Goal: Information Seeking & Learning: Learn about a topic

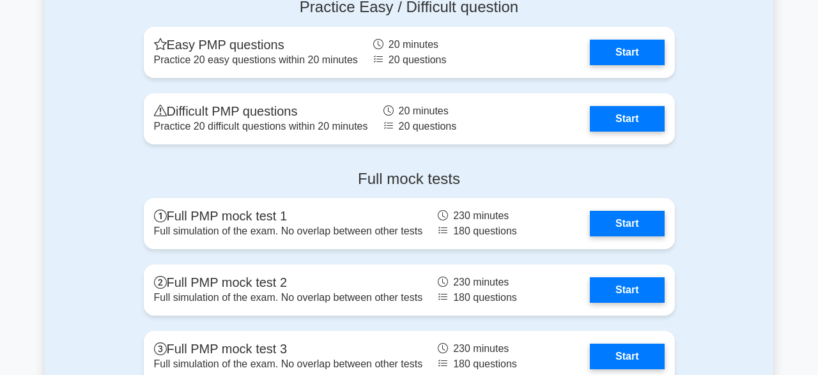
scroll to position [4869, 0]
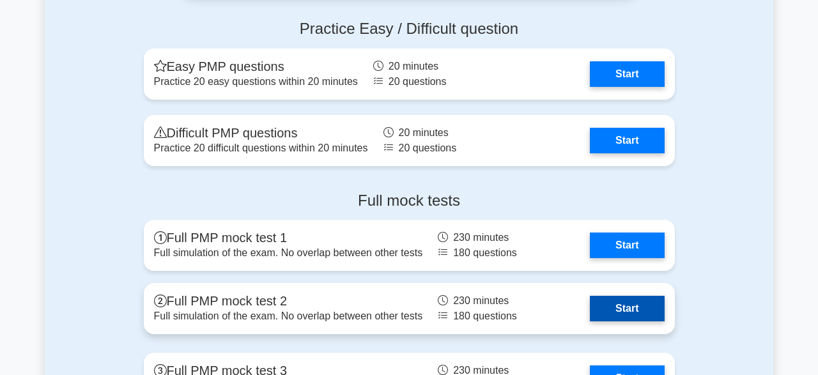
click at [652, 297] on link "Start" at bounding box center [627, 309] width 74 height 26
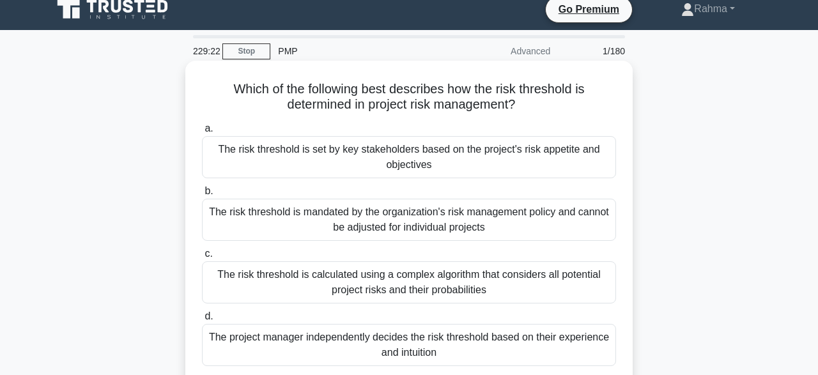
scroll to position [32, 0]
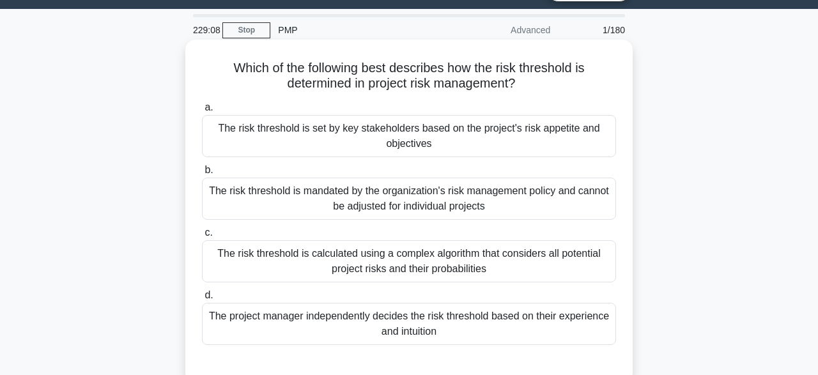
click at [552, 136] on div "The risk threshold is set by key stakeholders based on the project's risk appet…" at bounding box center [409, 136] width 414 height 42
click at [202, 112] on input "a. The risk threshold is set by key stakeholders based on the project's risk ap…" at bounding box center [202, 108] width 0 height 8
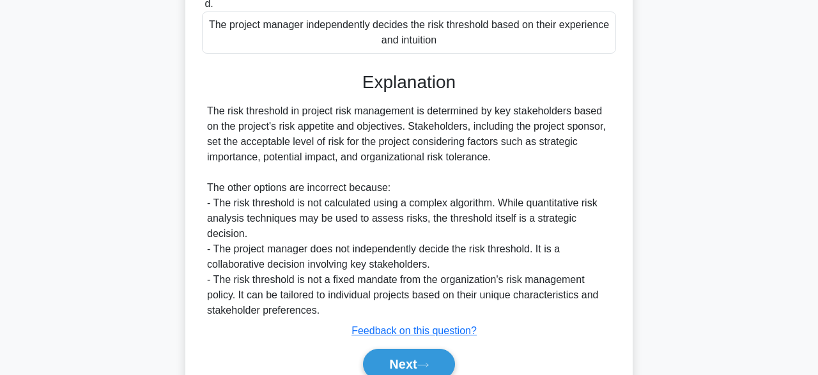
scroll to position [365, 0]
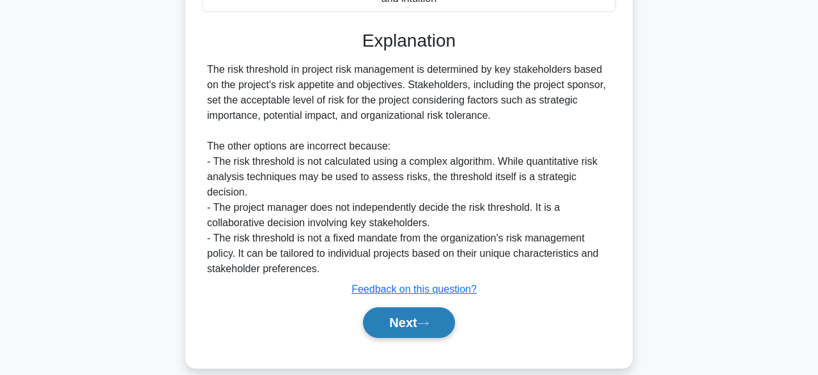
click at [396, 308] on button "Next" at bounding box center [408, 323] width 91 height 31
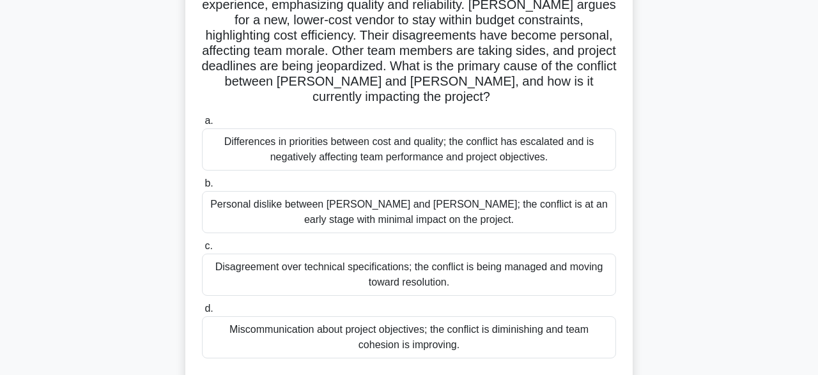
scroll to position [160, 0]
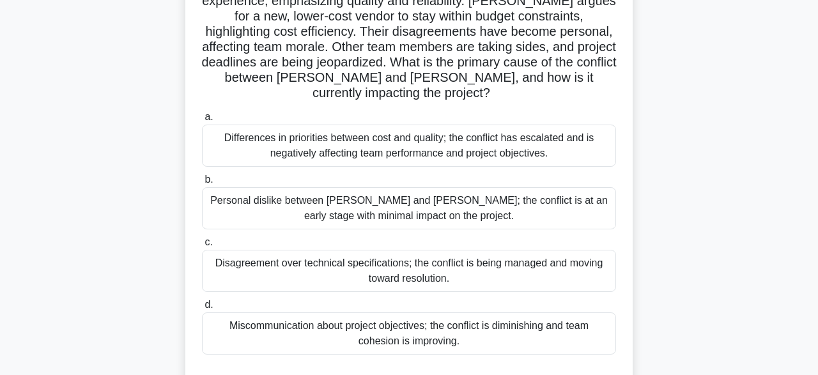
click at [485, 141] on div "Differences in priorities between cost and quality; the conflict has escalated …" at bounding box center [409, 146] width 414 height 42
click at [202, 121] on input "a. Differences in priorities between cost and quality; the conflict has escalat…" at bounding box center [202, 117] width 0 height 8
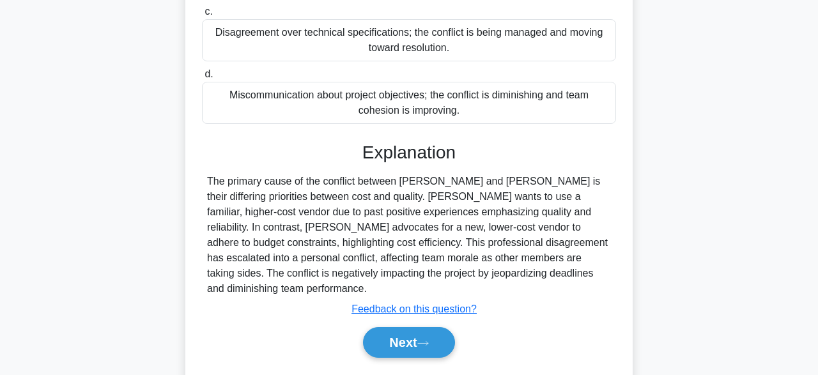
scroll to position [396, 0]
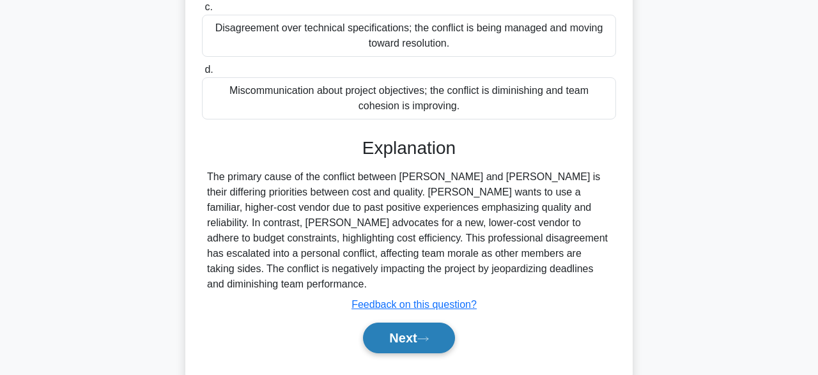
click at [432, 323] on button "Next" at bounding box center [408, 338] width 91 height 31
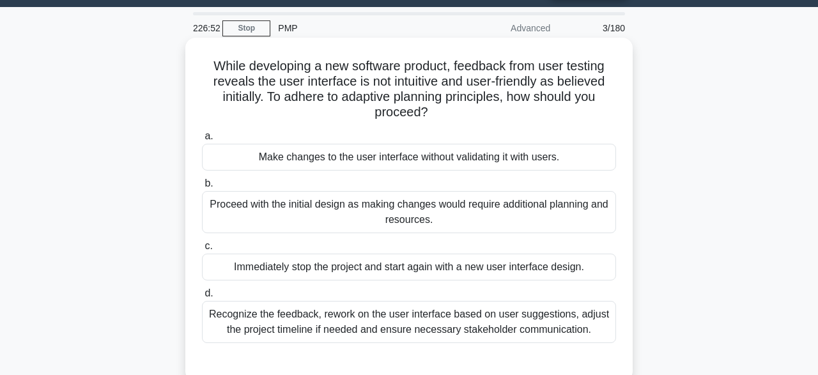
scroll to position [37, 0]
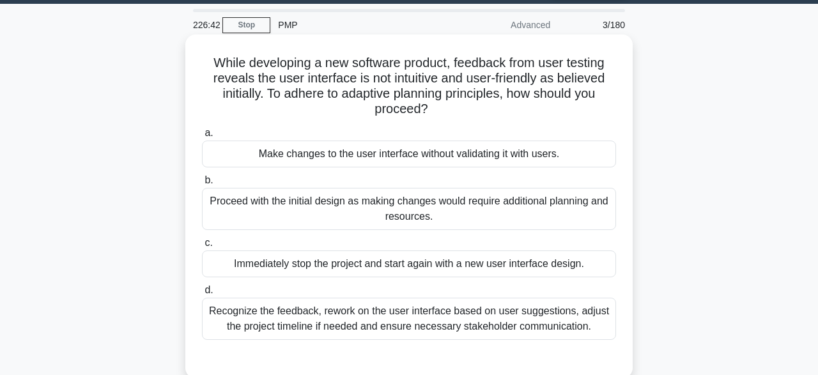
click at [490, 322] on div "Recognize the feedback, rework on the user interface based on user suggestions,…" at bounding box center [409, 319] width 414 height 42
click at [202, 295] on input "d. Recognize the feedback, rework on the user interface based on user suggestio…" at bounding box center [202, 290] width 0 height 8
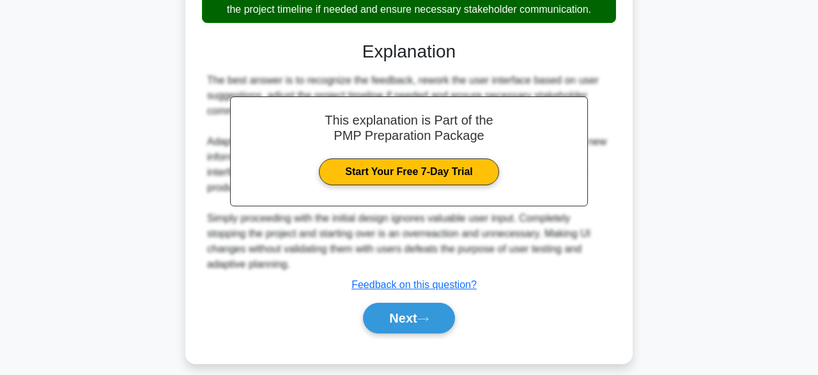
scroll to position [365, 0]
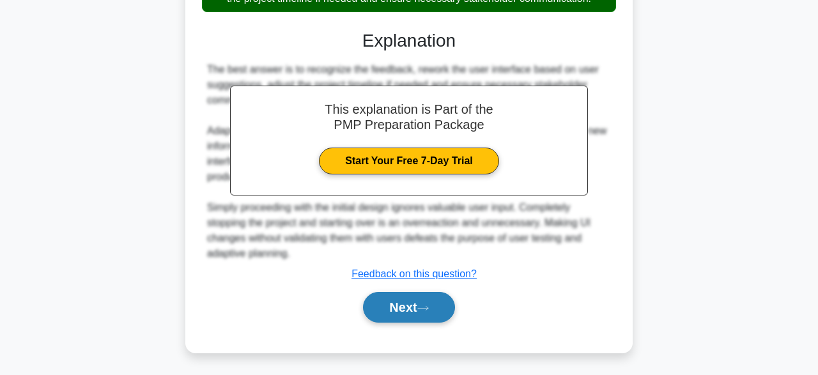
click at [435, 311] on button "Next" at bounding box center [408, 307] width 91 height 31
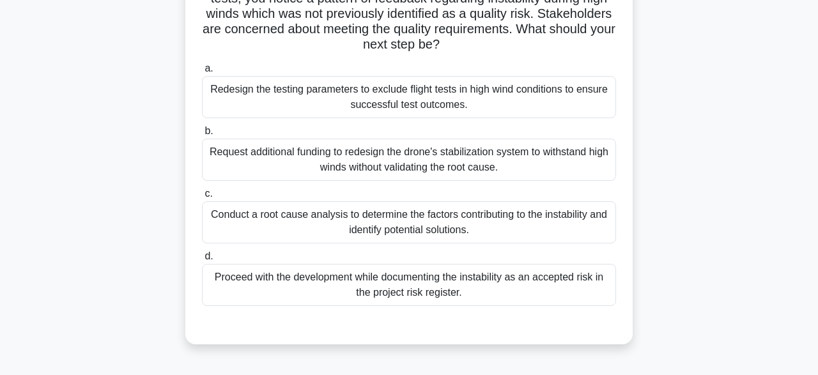
scroll to position [119, 0]
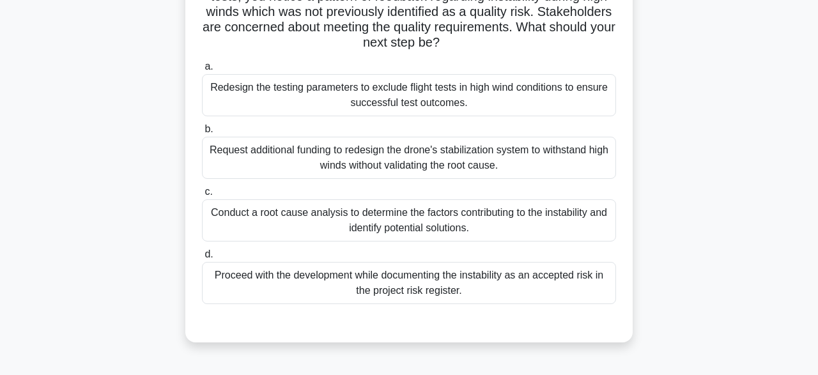
click at [489, 221] on div "Conduct a root cause analysis to determine the factors contributing to the inst…" at bounding box center [409, 220] width 414 height 42
click at [202, 196] on input "c. Conduct a root cause analysis to determine the factors contributing to the i…" at bounding box center [202, 192] width 0 height 8
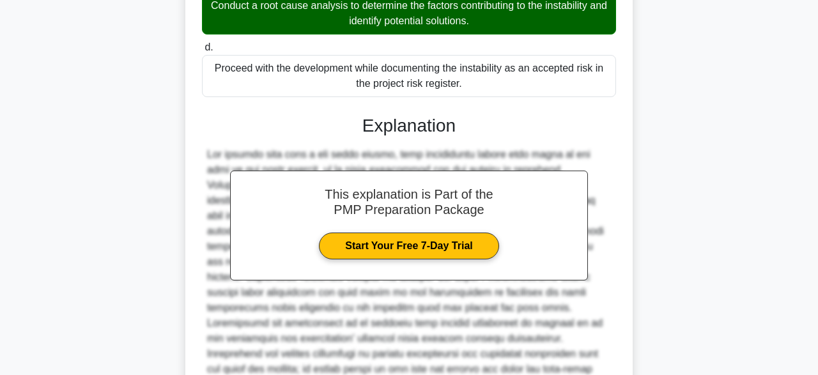
scroll to position [442, 0]
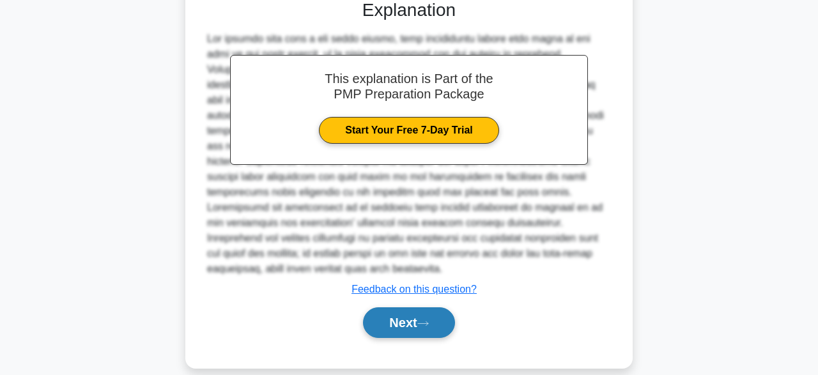
click at [421, 308] on button "Next" at bounding box center [408, 323] width 91 height 31
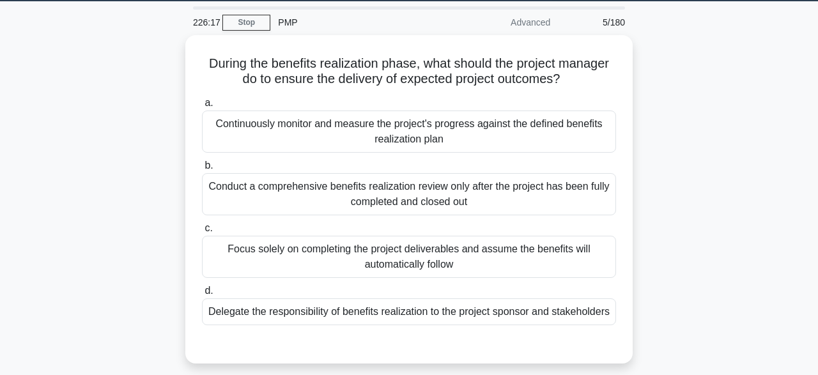
scroll to position [38, 0]
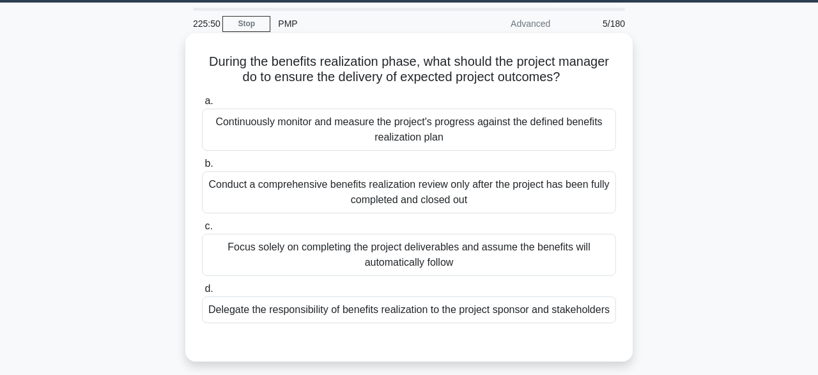
click at [483, 132] on div "Continuously monitor and measure the project's progress against the defined ben…" at bounding box center [409, 130] width 414 height 42
click at [202, 105] on input "a. Continuously monitor and measure the project's progress against the defined …" at bounding box center [202, 101] width 0 height 8
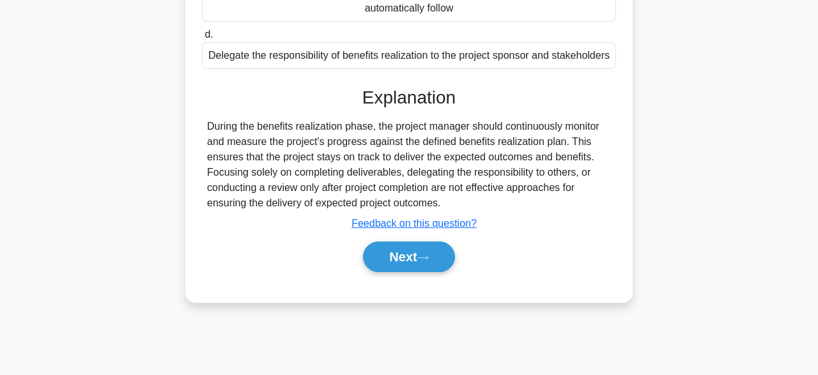
scroll to position [315, 0]
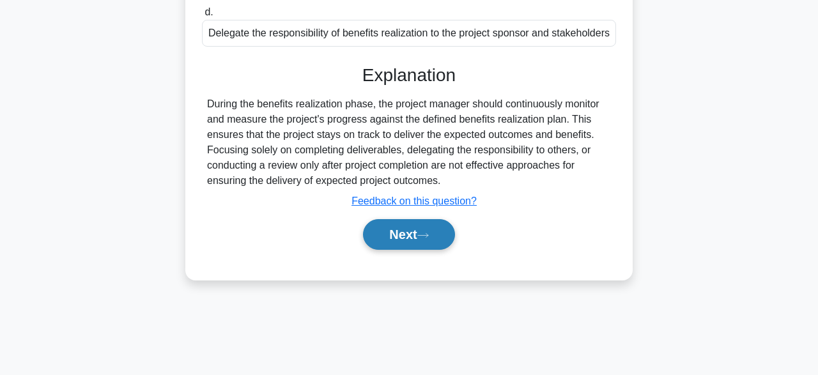
click at [433, 243] on button "Next" at bounding box center [408, 234] width 91 height 31
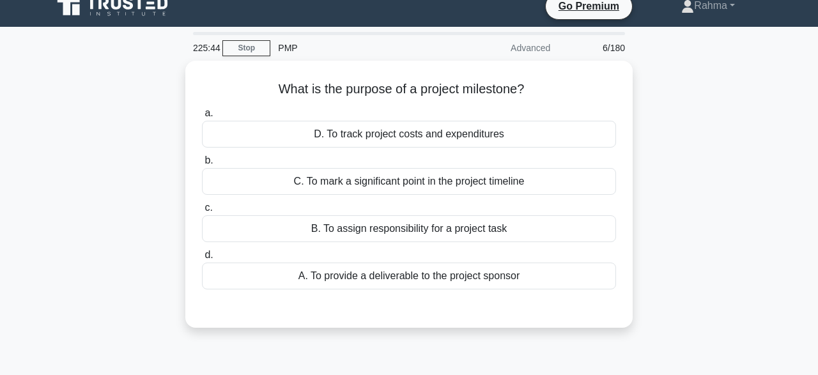
scroll to position [13, 0]
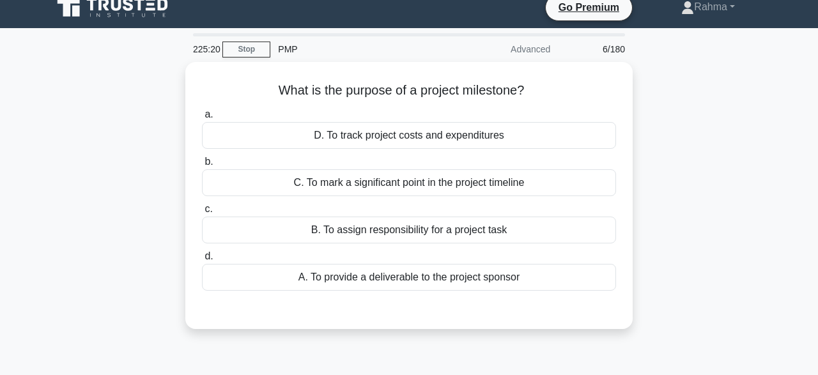
click at [673, 256] on div "What is the purpose of a project milestone? .spinner_0XTQ{transform-origin:cent…" at bounding box center [409, 203] width 729 height 283
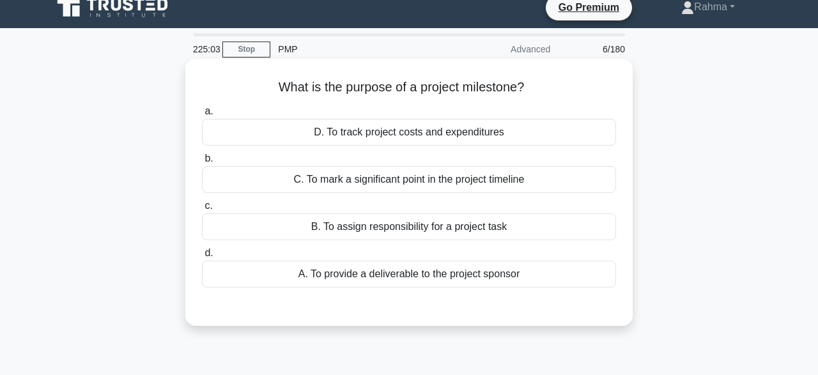
click at [569, 187] on div "C. To mark a significant point in the project timeline" at bounding box center [409, 179] width 414 height 27
click at [202, 163] on input "b. C. To mark a significant point in the project timeline" at bounding box center [202, 159] width 0 height 8
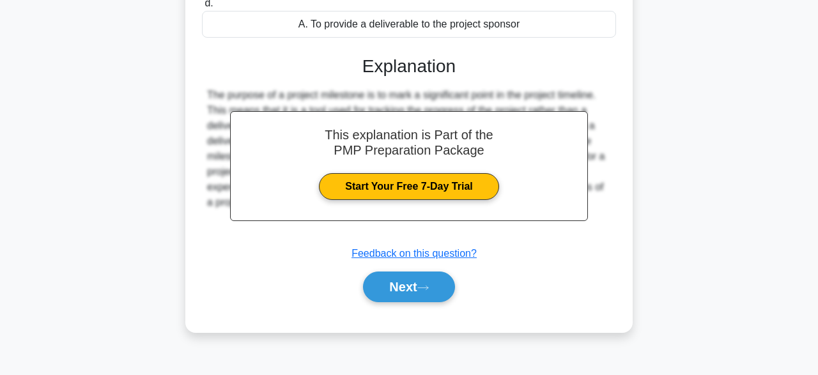
scroll to position [315, 0]
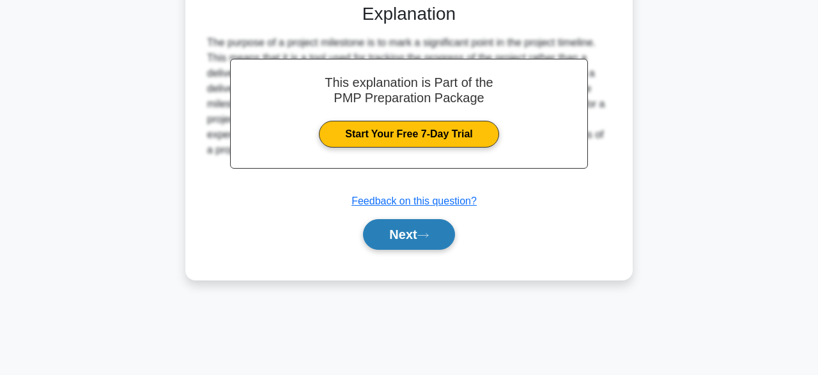
click at [428, 240] on button "Next" at bounding box center [408, 234] width 91 height 31
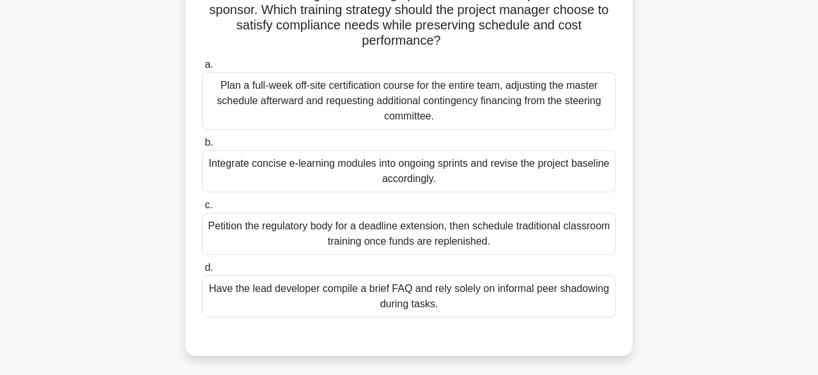
scroll to position [159, 0]
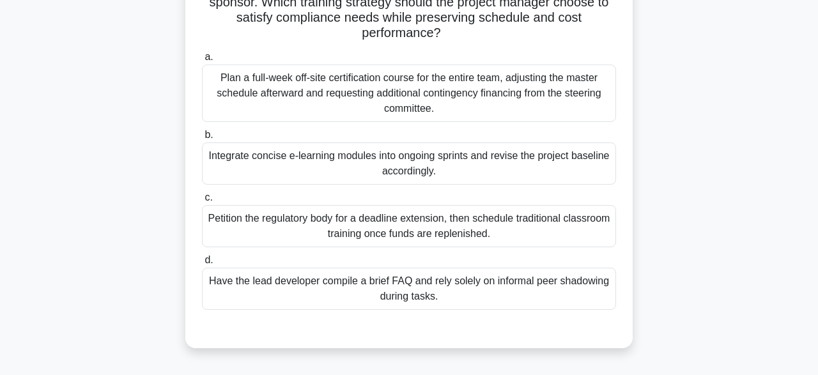
click at [503, 224] on div "Petition the regulatory body for a deadline extension, then schedule traditiona…" at bounding box center [409, 226] width 414 height 42
click at [202, 202] on input "c. Petition the regulatory body for a deadline extension, then schedule traditi…" at bounding box center [202, 198] width 0 height 8
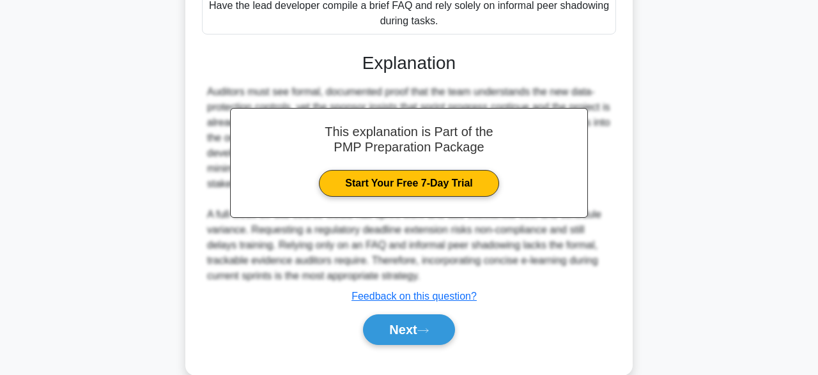
scroll to position [451, 0]
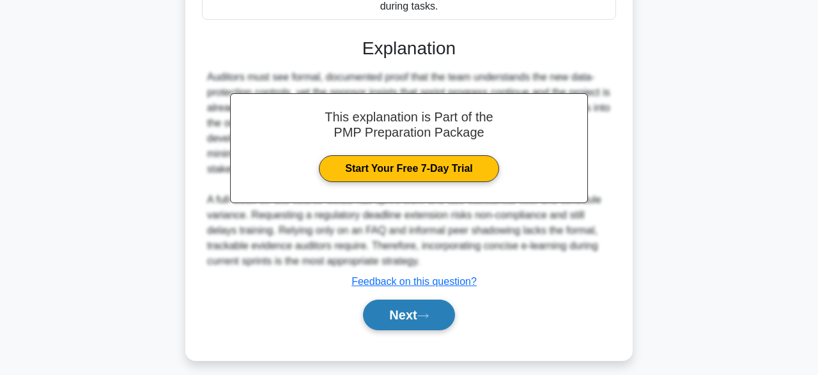
click at [426, 316] on icon at bounding box center [424, 316] width 12 height 7
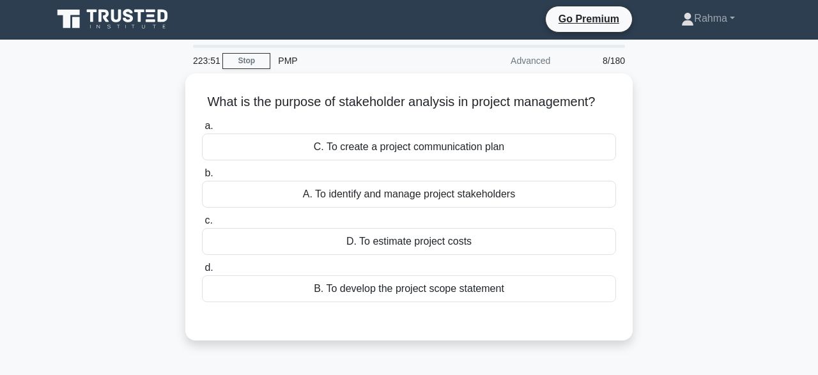
scroll to position [0, 0]
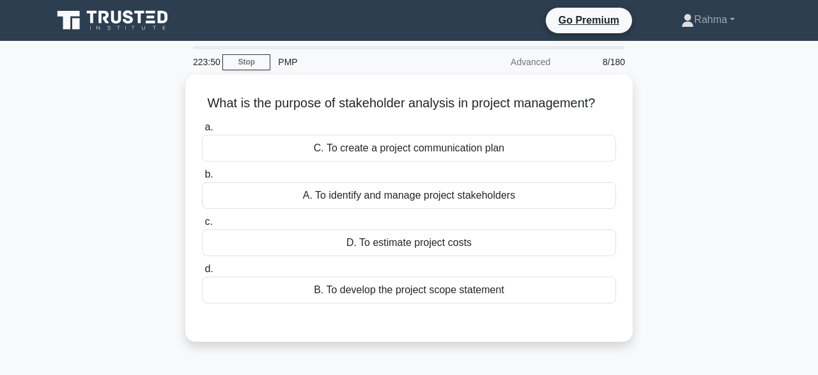
click at [705, 198] on div "What is the purpose of stakeholder analysis in project management? .spinner_0XT…" at bounding box center [409, 216] width 729 height 283
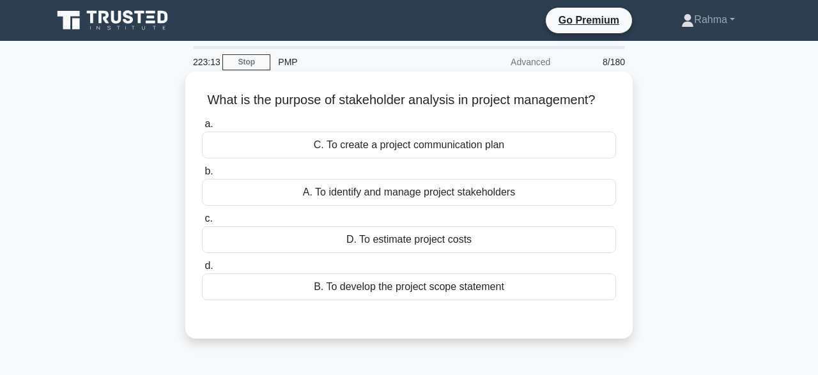
click at [481, 203] on div "A. To identify and manage project stakeholders" at bounding box center [409, 192] width 414 height 27
click at [202, 176] on input "b. A. To identify and manage project stakeholders" at bounding box center [202, 172] width 0 height 8
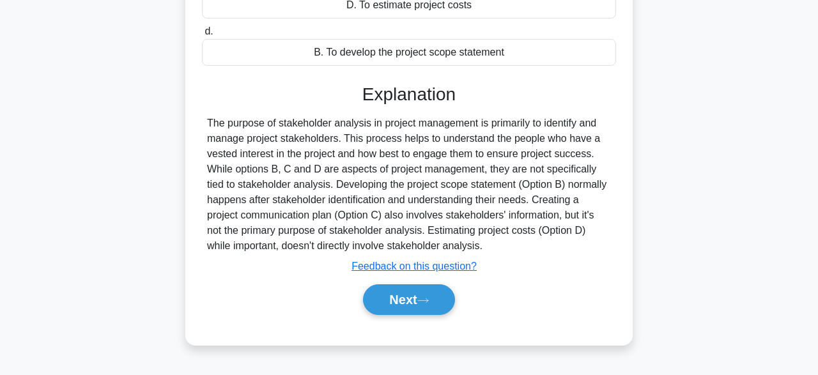
scroll to position [315, 0]
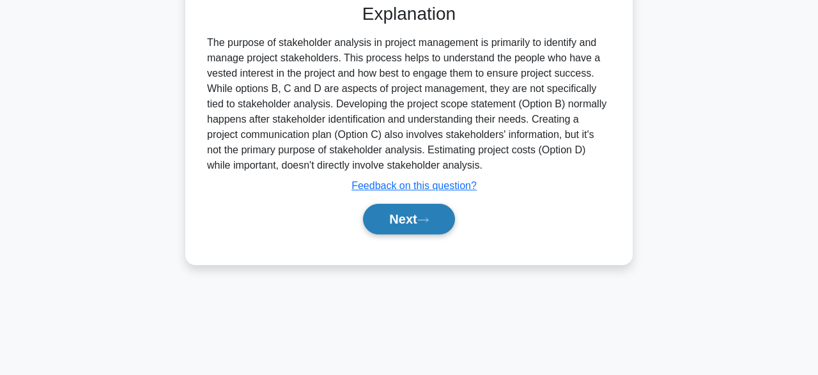
click at [412, 227] on button "Next" at bounding box center [408, 219] width 91 height 31
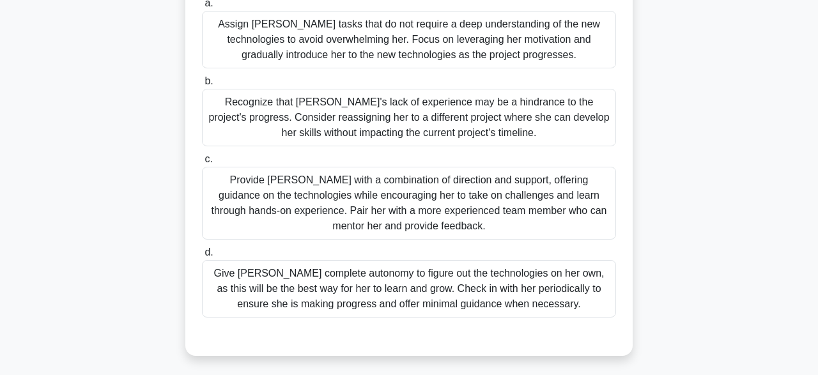
scroll to position [208, 0]
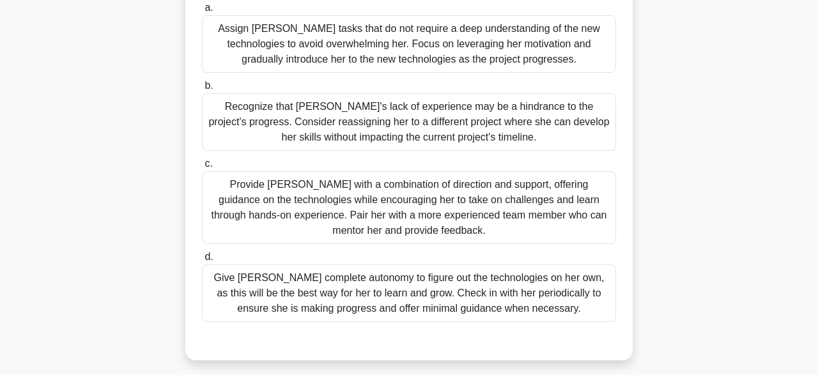
click at [565, 190] on div "Provide Sarah with a combination of direction and support, offering guidance on…" at bounding box center [409, 207] width 414 height 73
click at [202, 168] on input "c. Provide Sarah with a combination of direction and support, offering guidance…" at bounding box center [202, 164] width 0 height 8
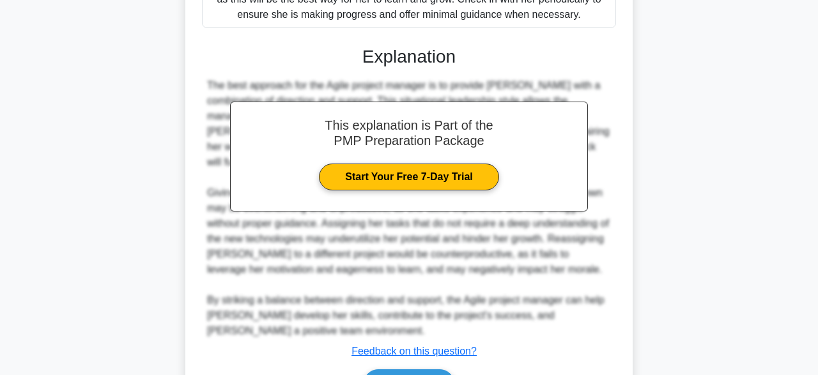
scroll to position [565, 0]
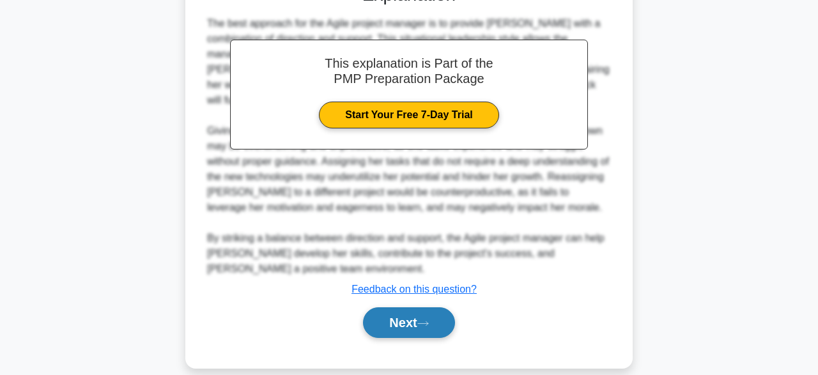
click at [424, 322] on icon at bounding box center [423, 324] width 10 height 4
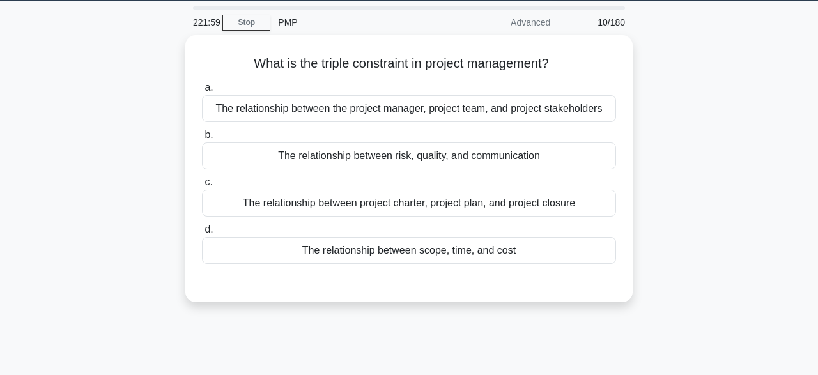
scroll to position [38, 0]
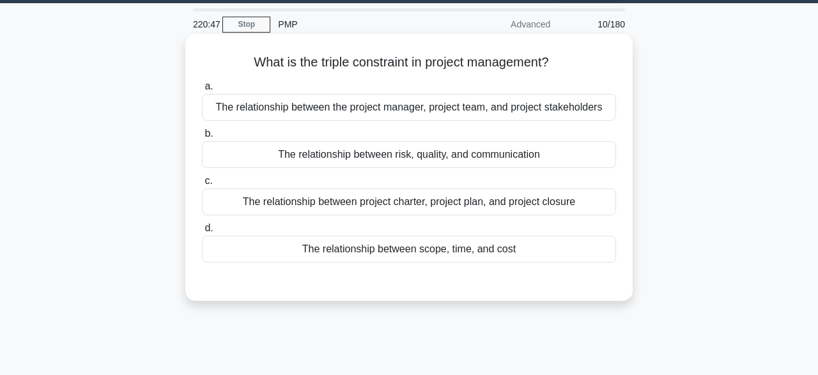
click at [400, 158] on div "The relationship between risk, quality, and communication" at bounding box center [409, 154] width 414 height 27
click at [202, 138] on input "b. The relationship between risk, quality, and communication" at bounding box center [202, 134] width 0 height 8
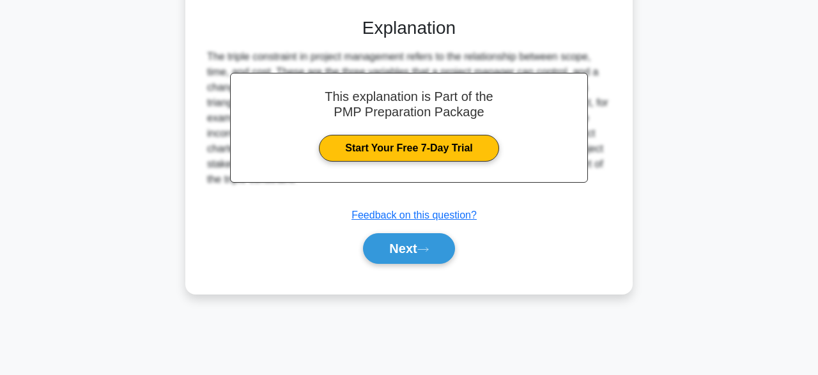
scroll to position [315, 0]
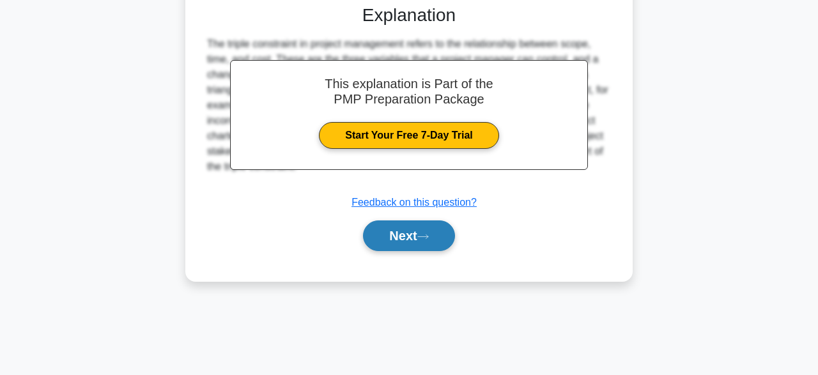
click at [416, 245] on button "Next" at bounding box center [408, 236] width 91 height 31
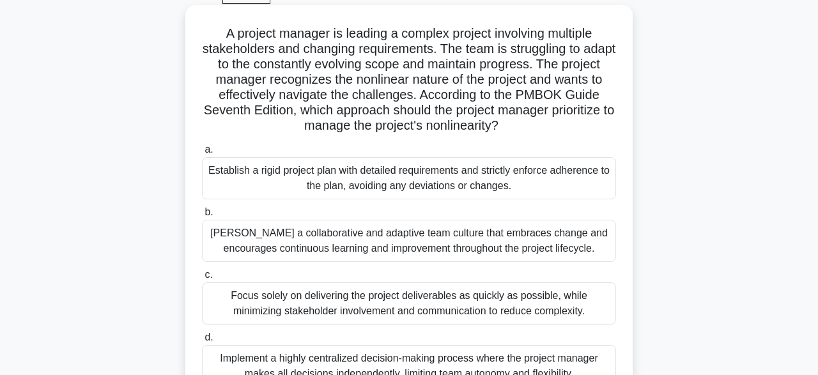
scroll to position [66, 0]
click at [337, 238] on div "Foster a collaborative and adaptive team culture that embraces change and encou…" at bounding box center [409, 242] width 414 height 42
click at [202, 217] on input "b. Foster a collaborative and adaptive team culture that embraces change and en…" at bounding box center [202, 213] width 0 height 8
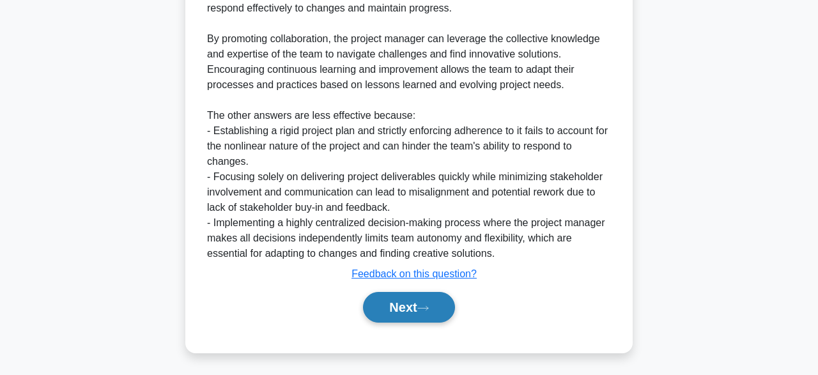
click at [411, 313] on button "Next" at bounding box center [408, 307] width 91 height 31
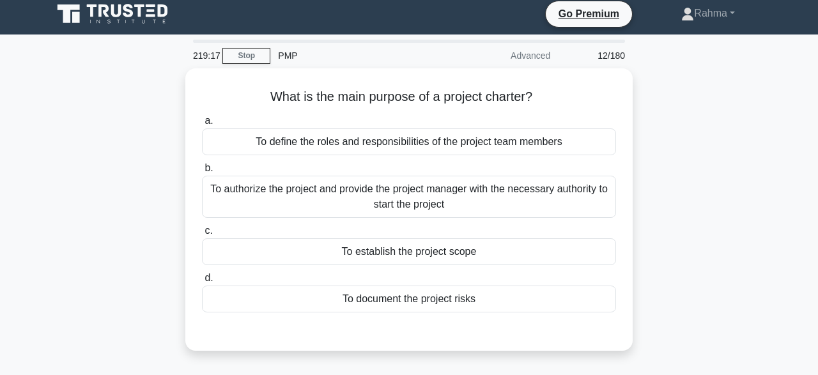
scroll to position [4, 0]
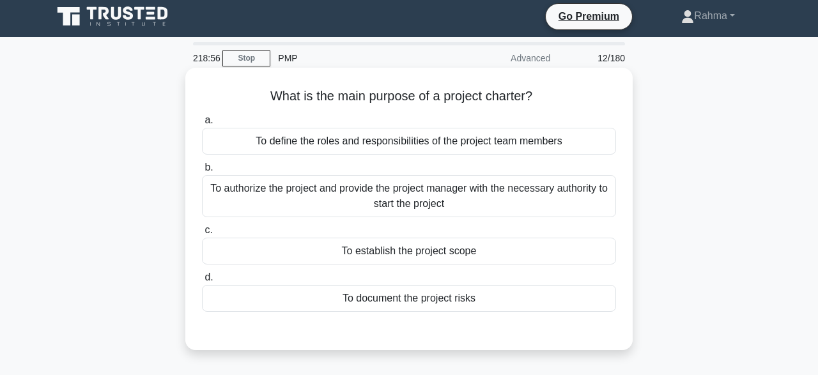
click at [303, 197] on div "To authorize the project and provide the project manager with the necessary aut…" at bounding box center [409, 196] width 414 height 42
click at [202, 172] on input "b. To authorize the project and provide the project manager with the necessary …" at bounding box center [202, 168] width 0 height 8
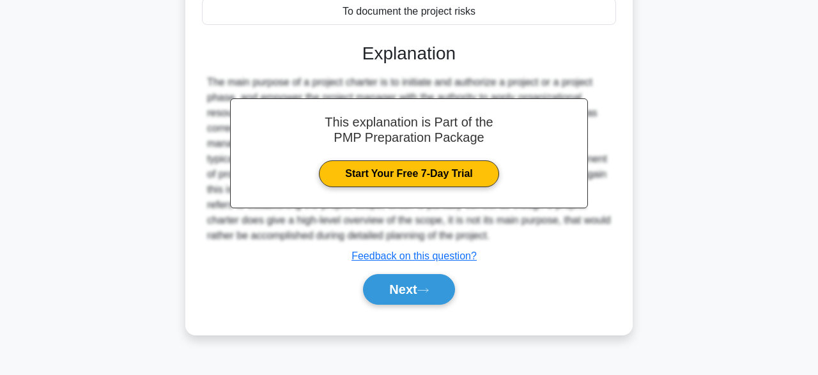
scroll to position [315, 0]
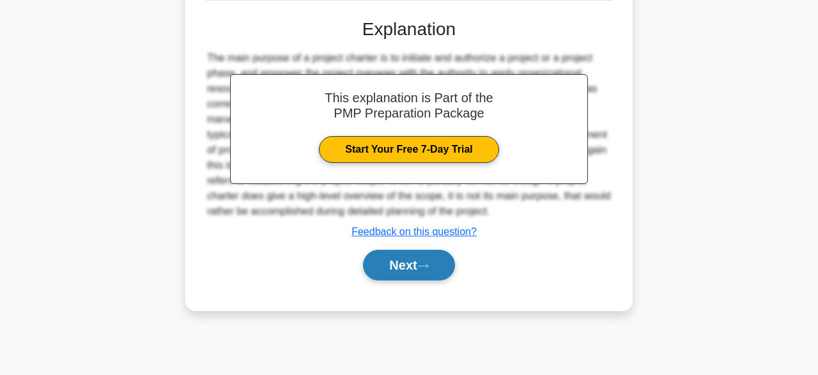
click at [419, 272] on button "Next" at bounding box center [408, 265] width 91 height 31
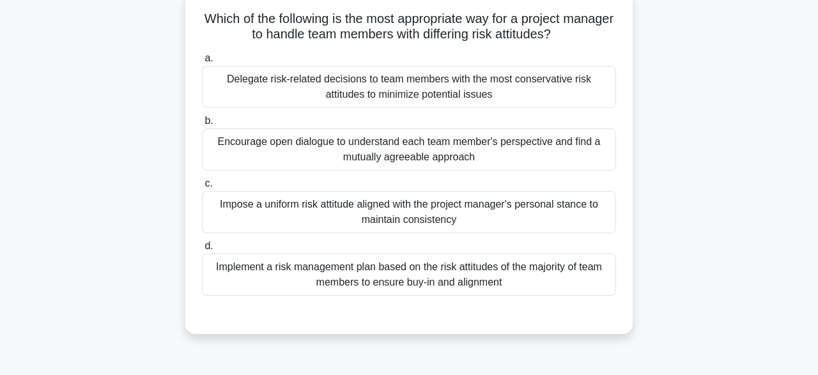
scroll to position [83, 0]
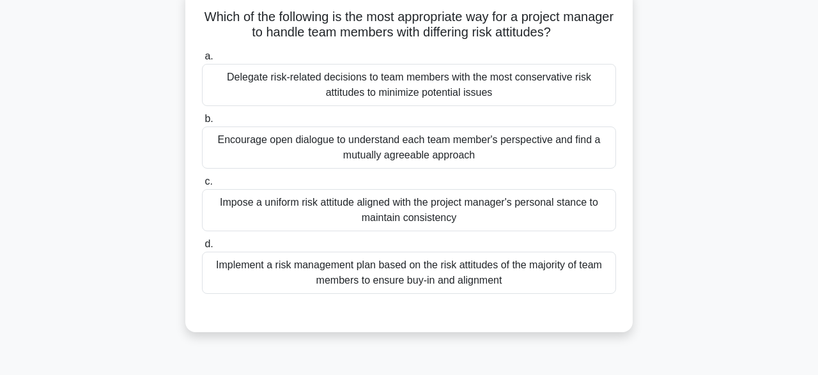
click at [544, 272] on div "Implement a risk management plan based on the risk attitudes of the majority of…" at bounding box center [409, 273] width 414 height 42
click at [202, 249] on input "d. Implement a risk management plan based on the risk attitudes of the majority…" at bounding box center [202, 244] width 0 height 8
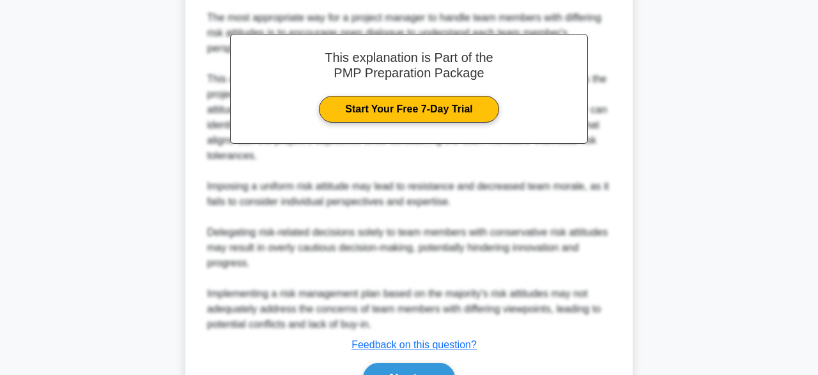
scroll to position [474, 0]
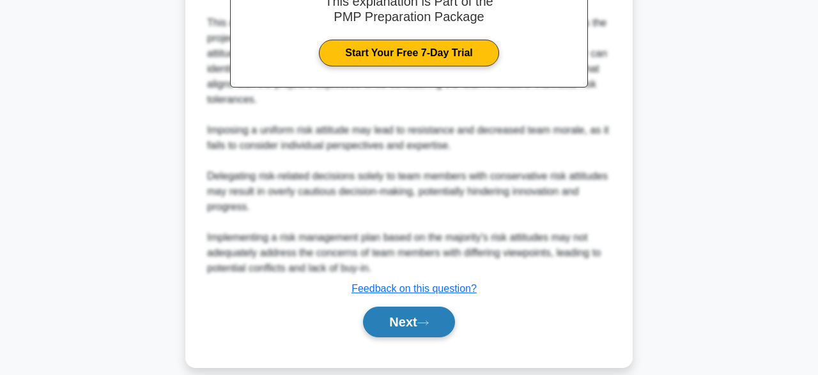
click at [419, 307] on button "Next" at bounding box center [408, 322] width 91 height 31
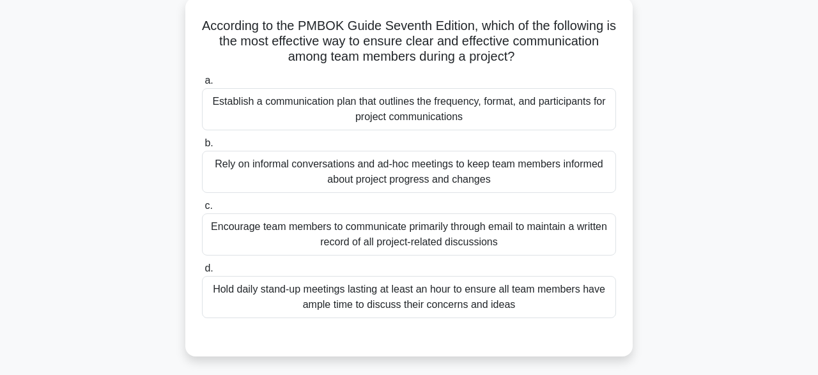
scroll to position [77, 0]
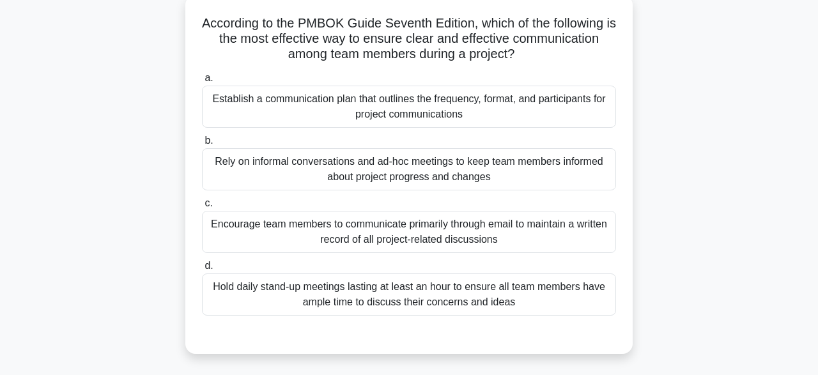
click at [364, 245] on div "Encourage team members to communicate primarily through email to maintain a wri…" at bounding box center [409, 232] width 414 height 42
click at [202, 208] on input "c. Encourage team members to communicate primarily through email to maintain a …" at bounding box center [202, 203] width 0 height 8
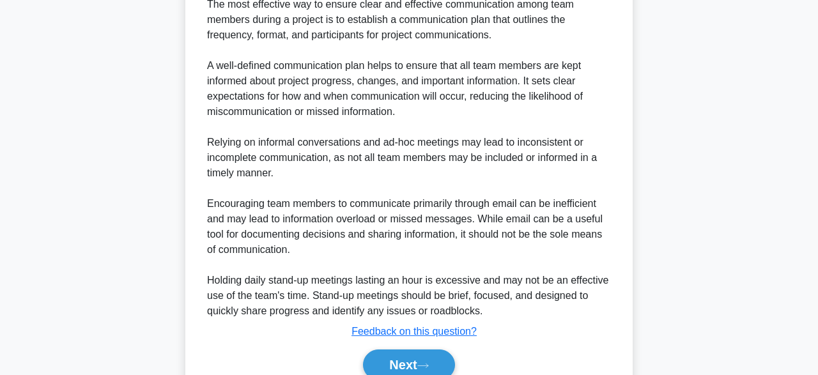
scroll to position [505, 0]
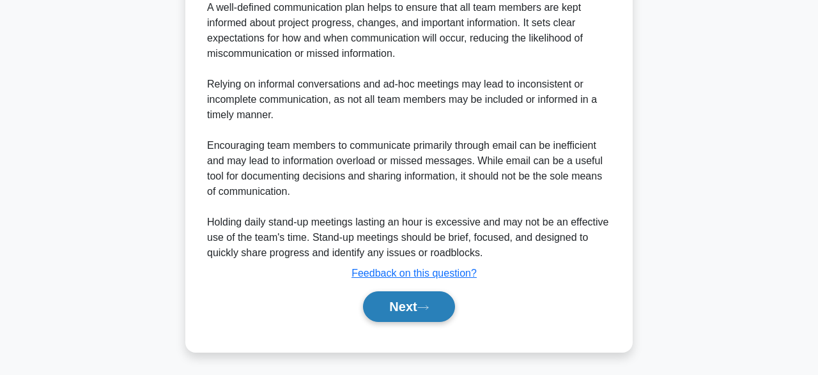
click at [416, 314] on button "Next" at bounding box center [408, 307] width 91 height 31
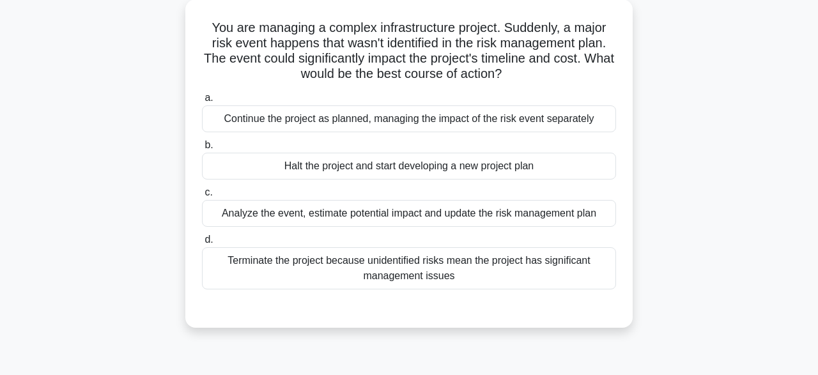
scroll to position [42, 0]
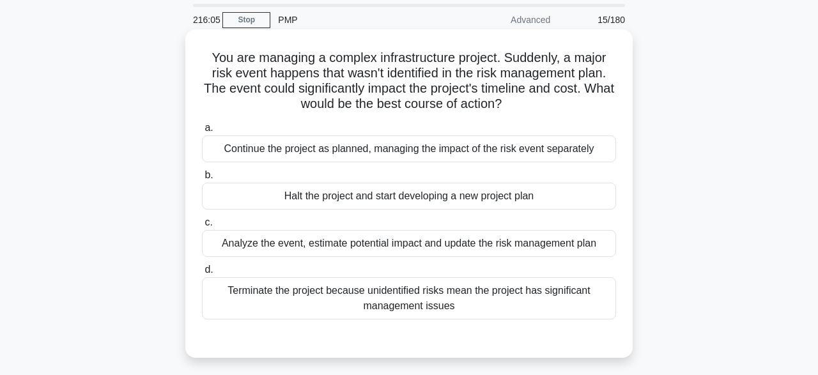
click at [418, 189] on div "Halt the project and start developing a new project plan" at bounding box center [409, 196] width 414 height 27
click at [202, 180] on input "b. Halt the project and start developing a new project plan" at bounding box center [202, 175] width 0 height 8
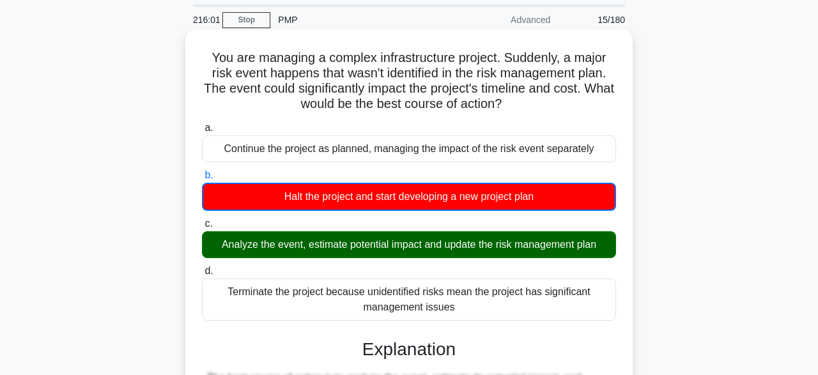
click at [589, 224] on label "c. Analyze the event, estimate potential impact and update the risk management …" at bounding box center [409, 237] width 414 height 42
click at [202, 224] on input "c. Analyze the event, estimate potential impact and update the risk management …" at bounding box center [202, 224] width 0 height 8
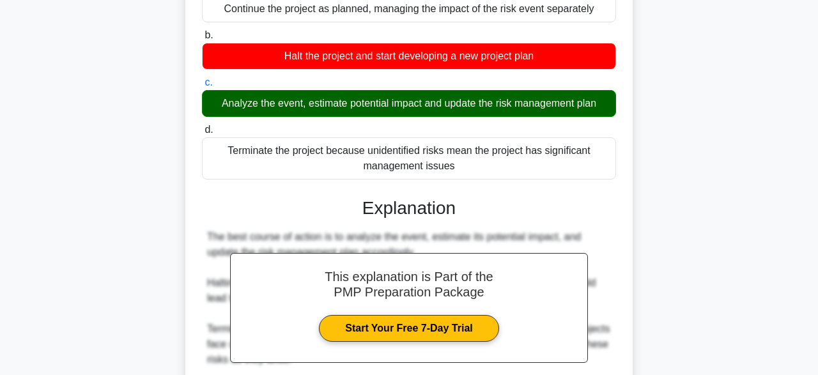
scroll to position [366, 0]
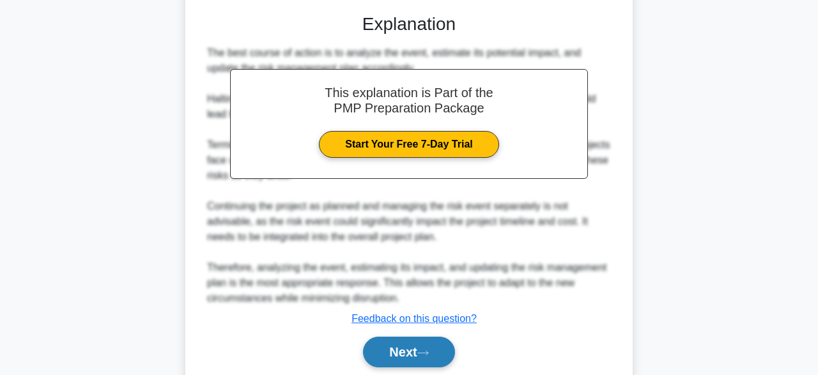
click at [425, 359] on button "Next" at bounding box center [408, 352] width 91 height 31
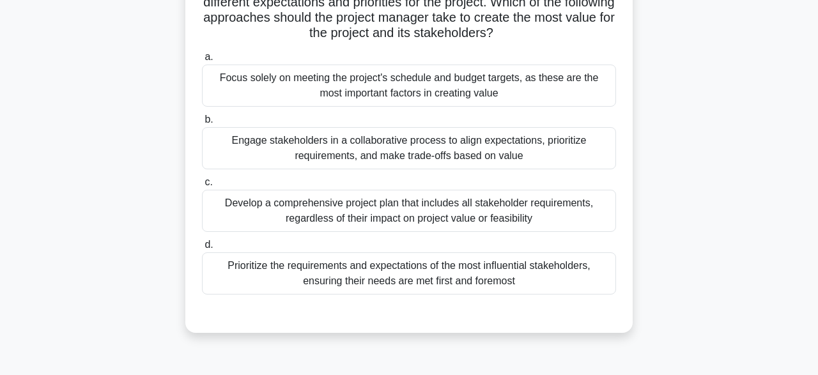
scroll to position [130, 0]
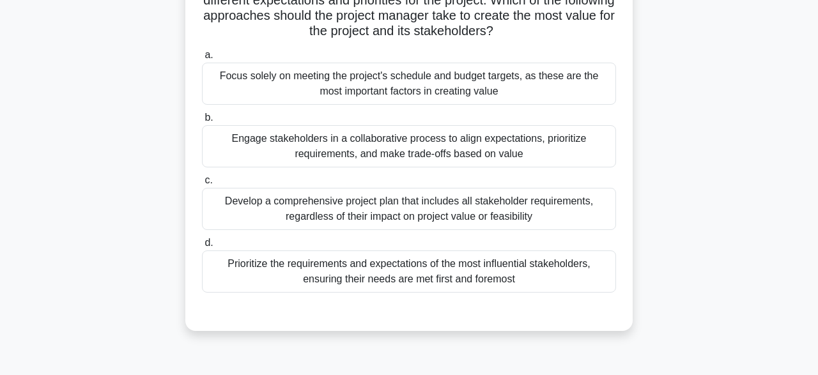
click at [490, 146] on div "Engage stakeholders in a collaborative process to align expectations, prioritiz…" at bounding box center [409, 146] width 414 height 42
click at [202, 122] on input "b. Engage stakeholders in a collaborative process to align expectations, priori…" at bounding box center [202, 118] width 0 height 8
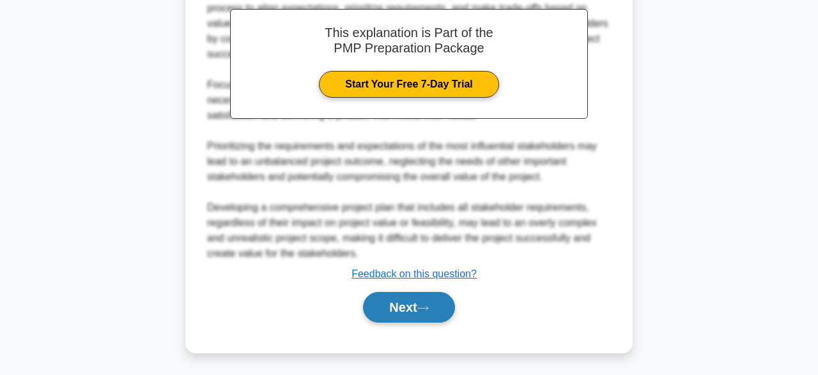
click at [424, 308] on icon at bounding box center [423, 308] width 10 height 4
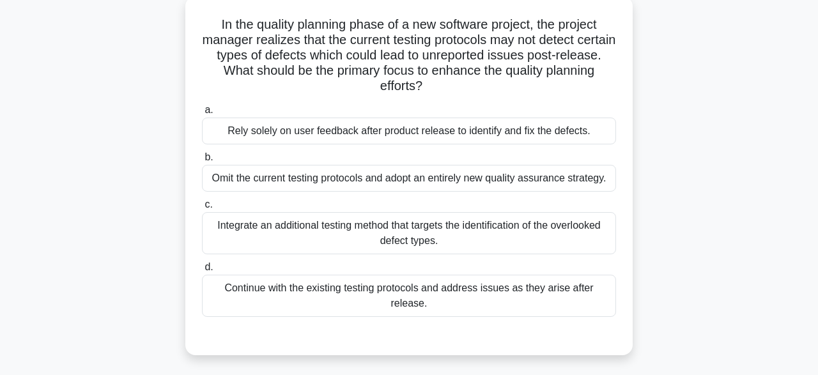
scroll to position [77, 0]
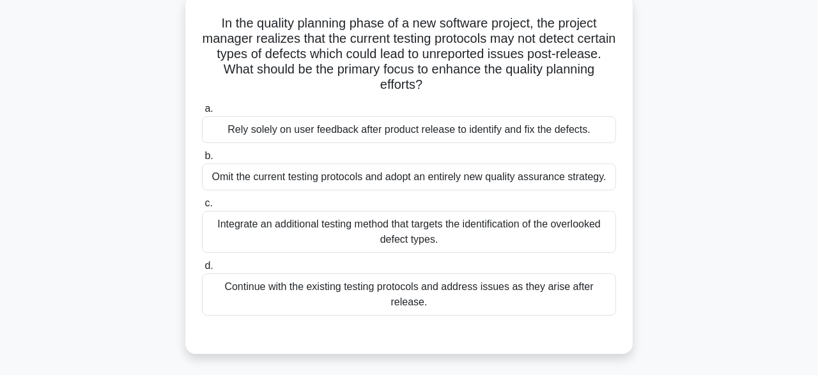
click at [313, 167] on div "Omit the current testing protocols and adopt an entirely new quality assurance …" at bounding box center [409, 177] width 414 height 27
click at [202, 160] on input "b. Omit the current testing protocols and adopt an entirely new quality assuran…" at bounding box center [202, 156] width 0 height 8
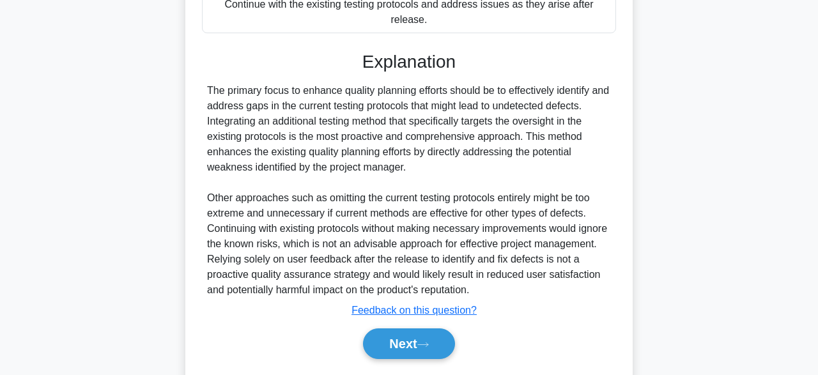
scroll to position [367, 0]
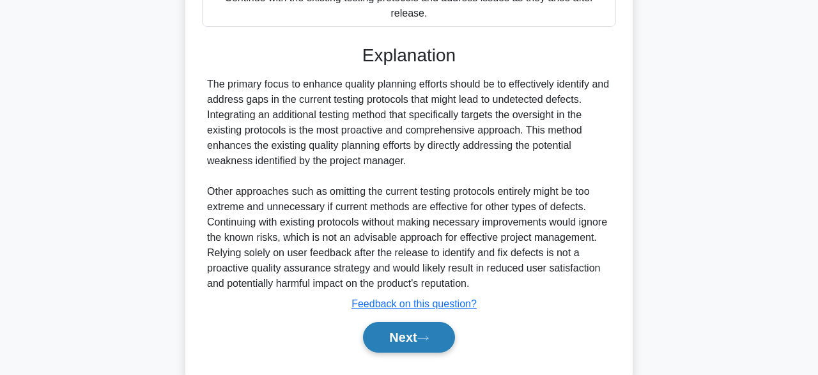
click at [421, 322] on button "Next" at bounding box center [408, 337] width 91 height 31
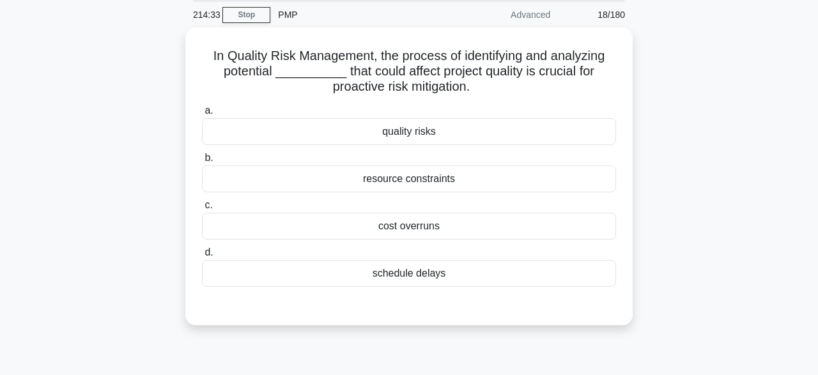
scroll to position [48, 0]
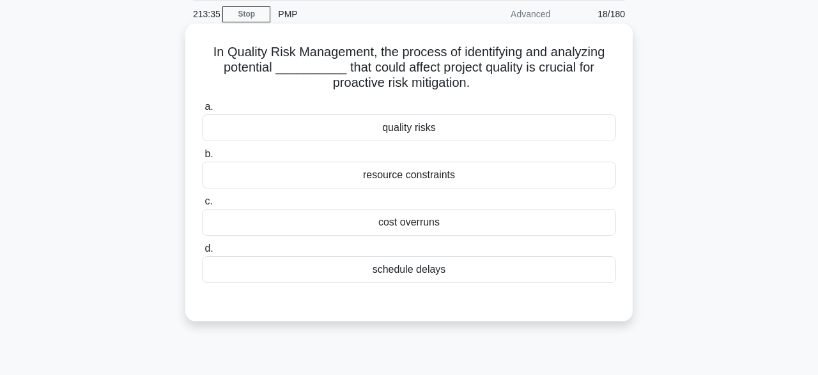
click at [418, 128] on div "quality risks" at bounding box center [409, 127] width 414 height 27
click at [202, 111] on input "a. quality risks" at bounding box center [202, 107] width 0 height 8
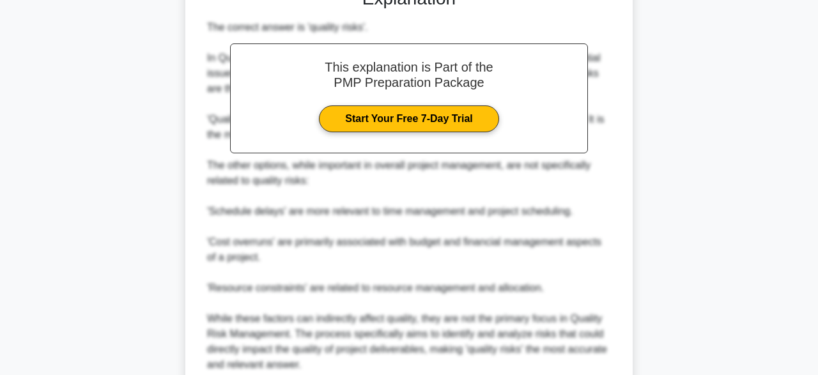
scroll to position [472, 0]
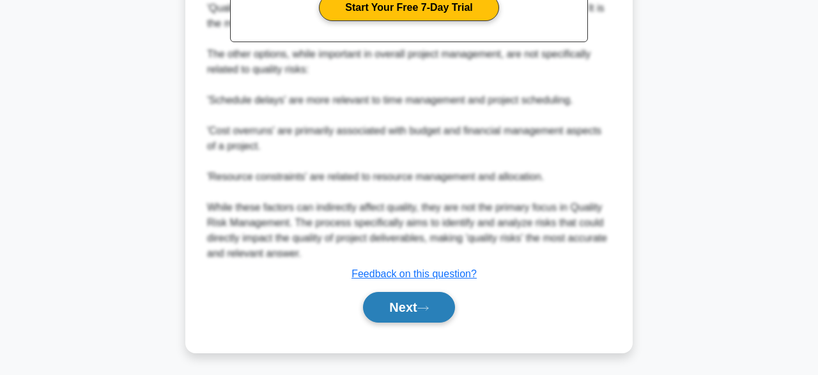
click at [416, 308] on button "Next" at bounding box center [408, 307] width 91 height 31
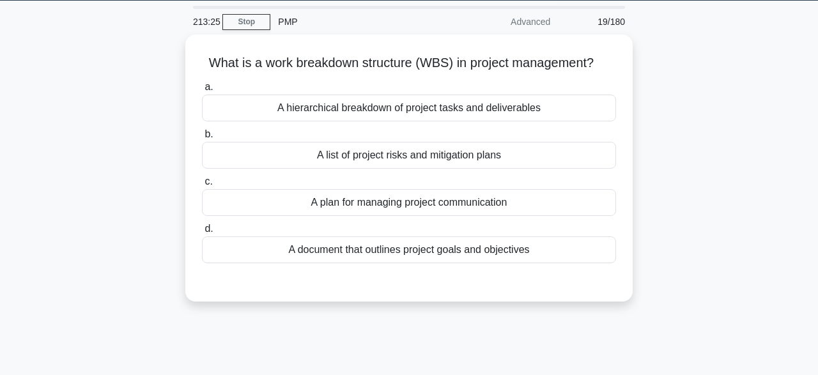
scroll to position [39, 0]
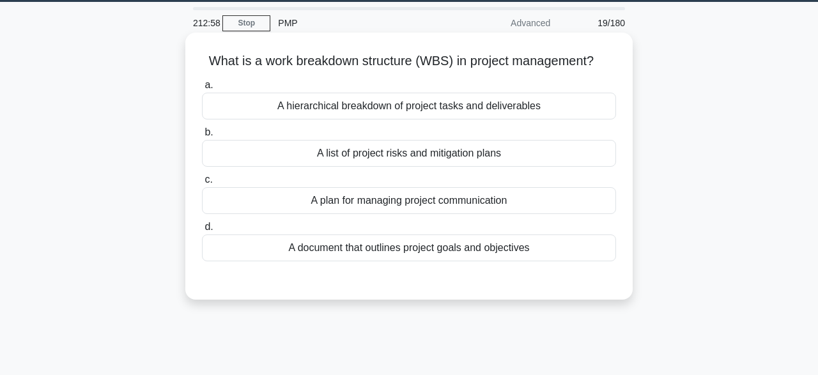
click at [447, 102] on div "A hierarchical breakdown of project tasks and deliverables" at bounding box center [409, 106] width 414 height 27
click at [202, 90] on input "a. A hierarchical breakdown of project tasks and deliverables" at bounding box center [202, 85] width 0 height 8
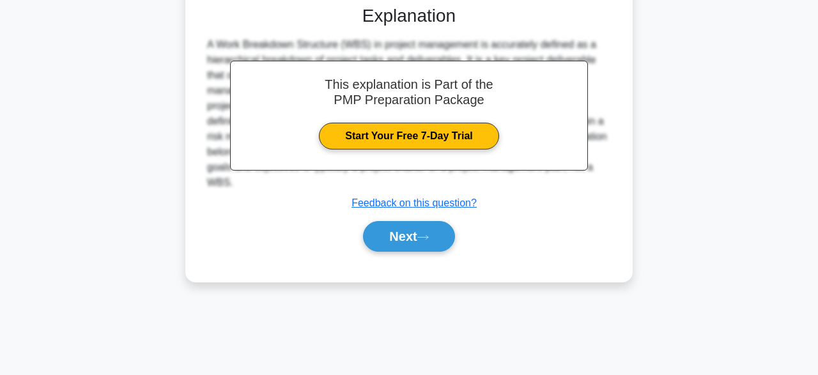
scroll to position [315, 0]
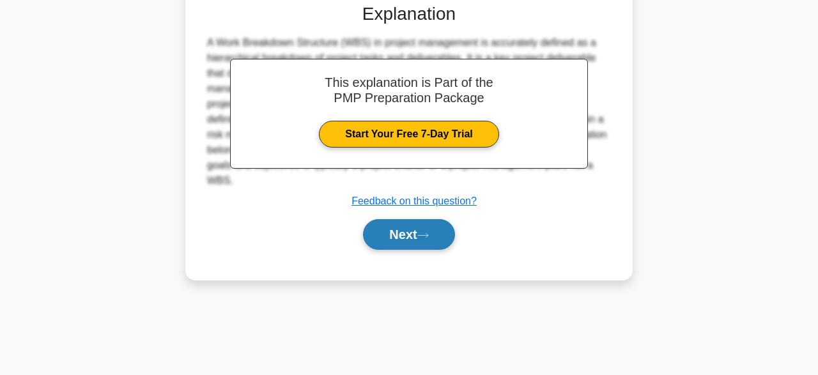
click at [442, 233] on button "Next" at bounding box center [408, 234] width 91 height 31
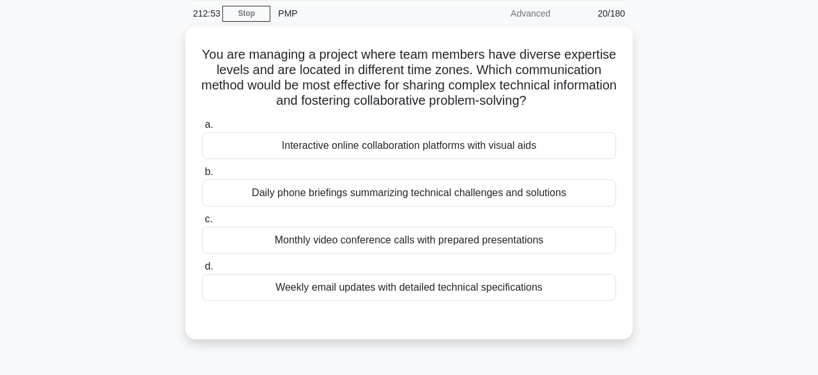
scroll to position [49, 0]
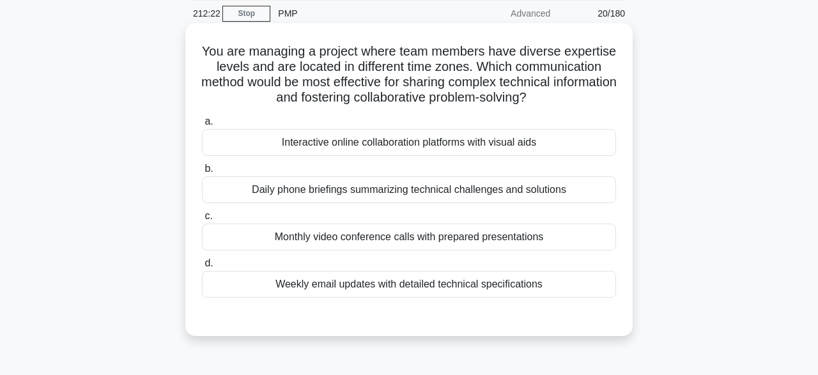
click at [359, 146] on div "Interactive online collaboration platforms with visual aids" at bounding box center [409, 142] width 414 height 27
click at [202, 126] on input "a. Interactive online collaboration platforms with visual aids" at bounding box center [202, 122] width 0 height 8
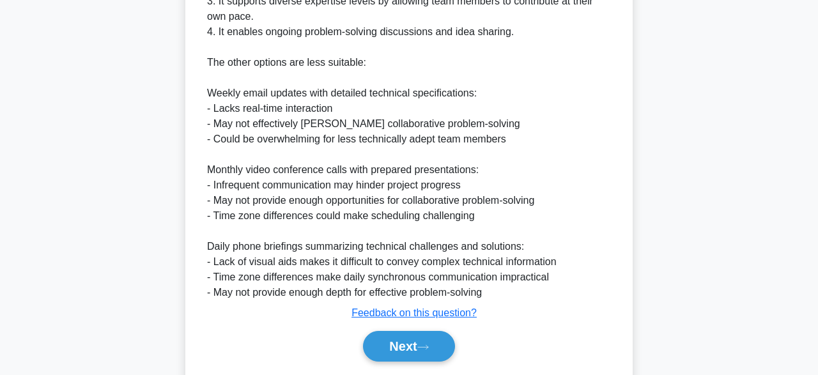
scroll to position [549, 0]
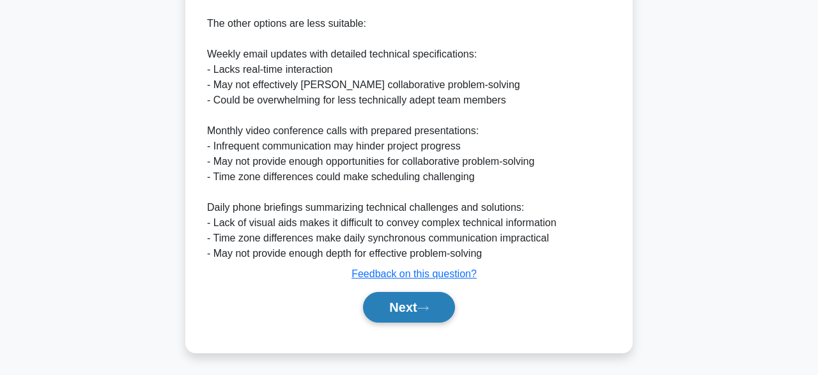
click at [435, 315] on button "Next" at bounding box center [408, 307] width 91 height 31
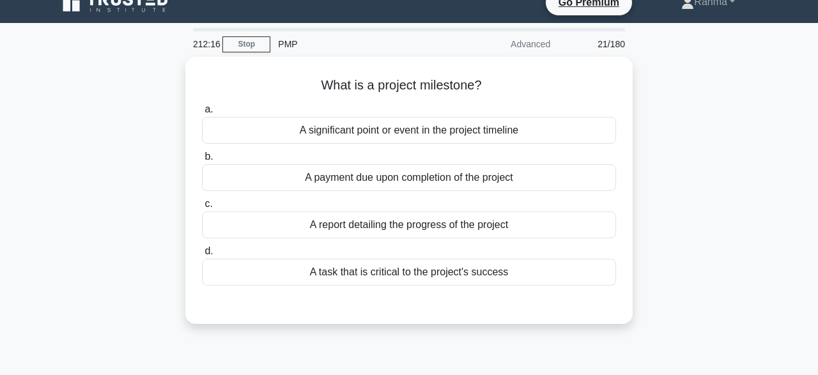
scroll to position [17, 0]
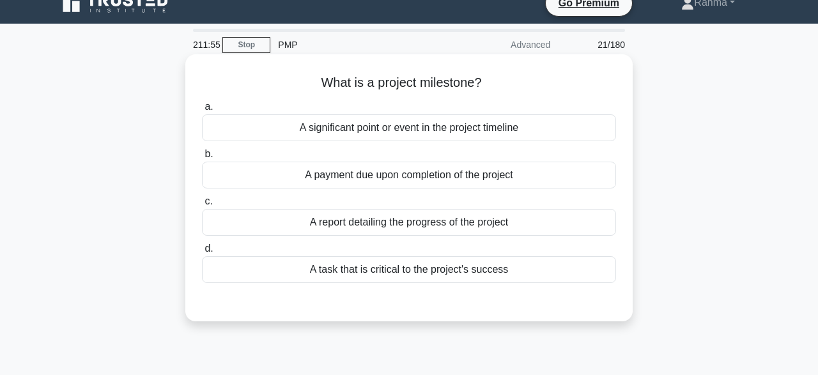
click at [526, 116] on label "a. A significant point or event in the project timeline" at bounding box center [409, 120] width 414 height 42
click at [202, 111] on input "a. A significant point or event in the project timeline" at bounding box center [202, 107] width 0 height 8
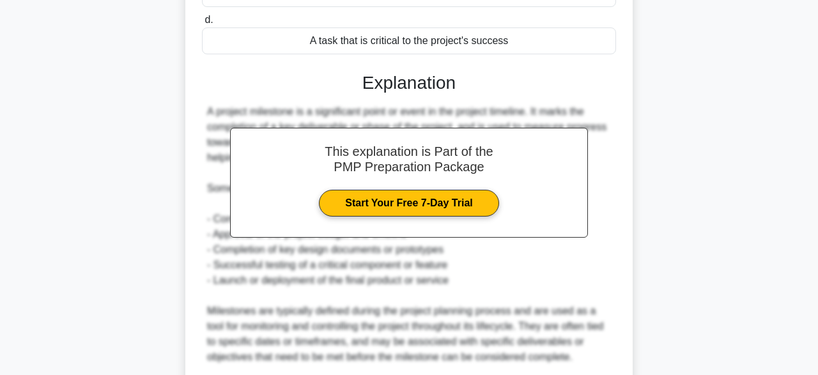
scroll to position [426, 0]
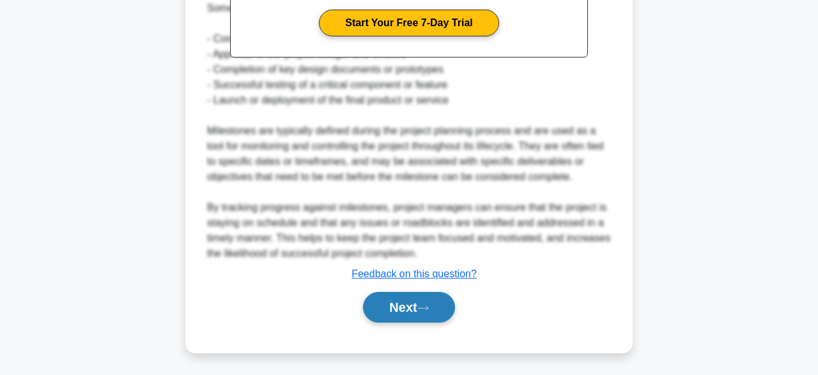
click at [443, 318] on button "Next" at bounding box center [408, 307] width 91 height 31
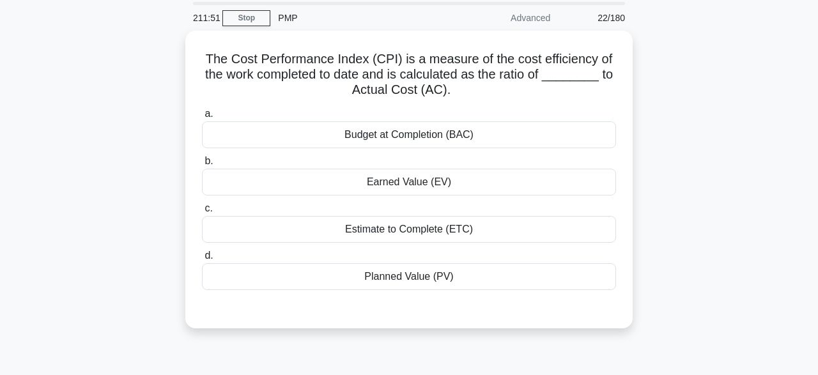
scroll to position [41, 0]
click at [499, 177] on div "Earned Value (EV)" at bounding box center [409, 182] width 414 height 27
click at [202, 166] on input "b. Earned Value (EV)" at bounding box center [202, 161] width 0 height 8
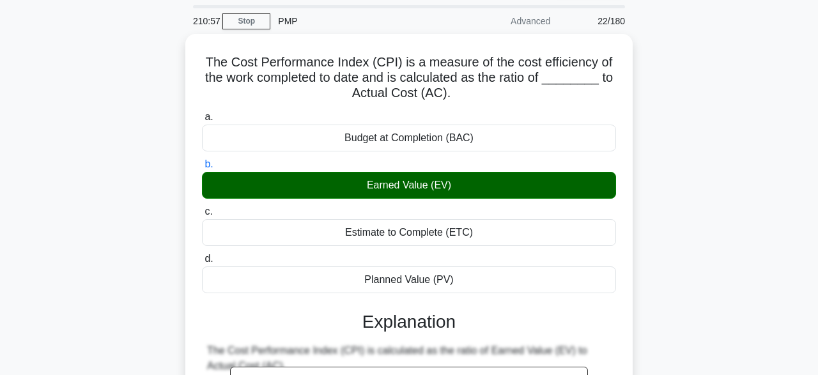
click at [741, 91] on div "The Cost Performance Index (CPI) is a measure of the cost efficiency of the wor…" at bounding box center [409, 380] width 729 height 692
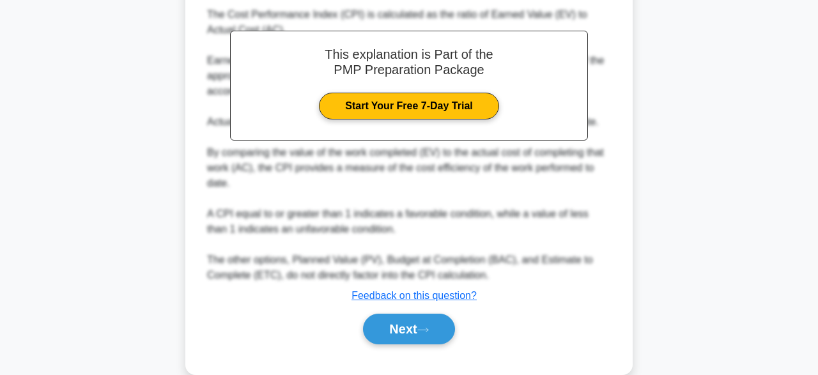
scroll to position [396, 0]
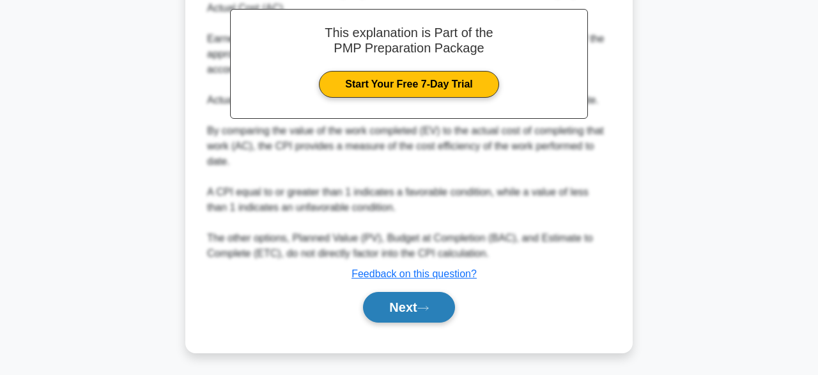
click at [423, 314] on button "Next" at bounding box center [408, 307] width 91 height 31
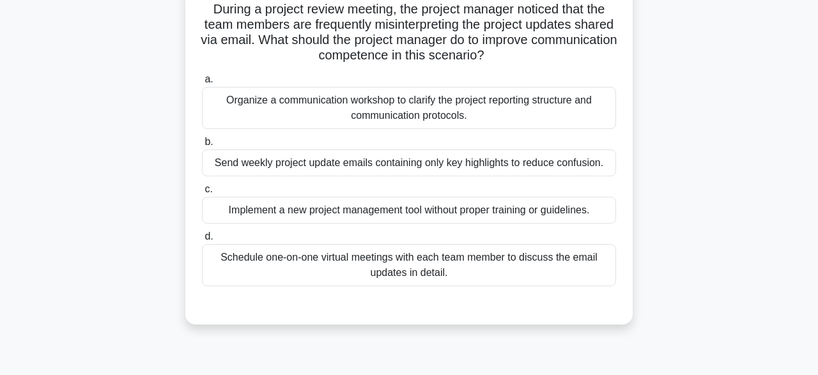
scroll to position [93, 0]
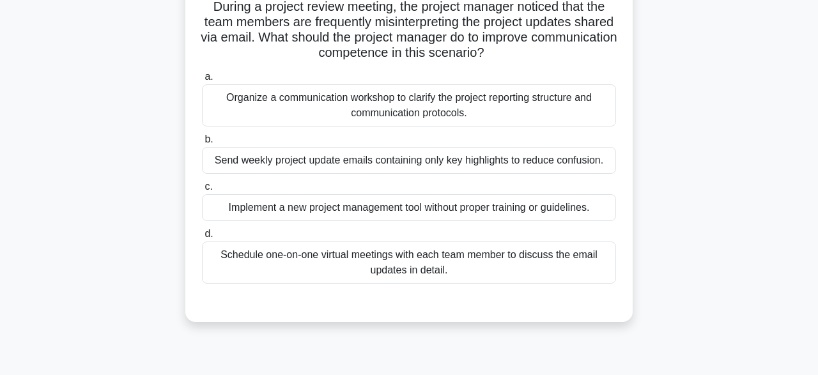
click at [368, 268] on div "Schedule one-on-one virtual meetings with each team member to discuss the email…" at bounding box center [409, 263] width 414 height 42
click at [202, 238] on input "d. Schedule one-on-one virtual meetings with each team member to discuss the em…" at bounding box center [202, 234] width 0 height 8
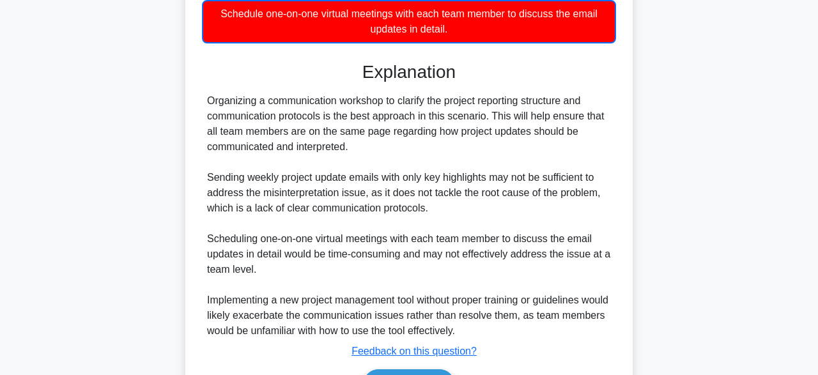
scroll to position [413, 0]
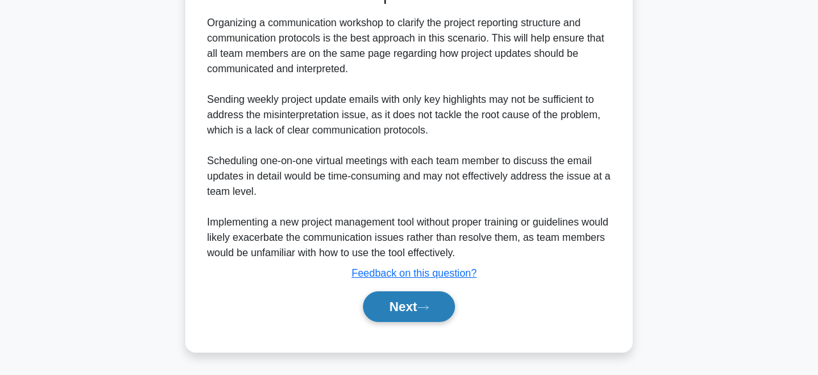
click at [406, 318] on button "Next" at bounding box center [408, 307] width 91 height 31
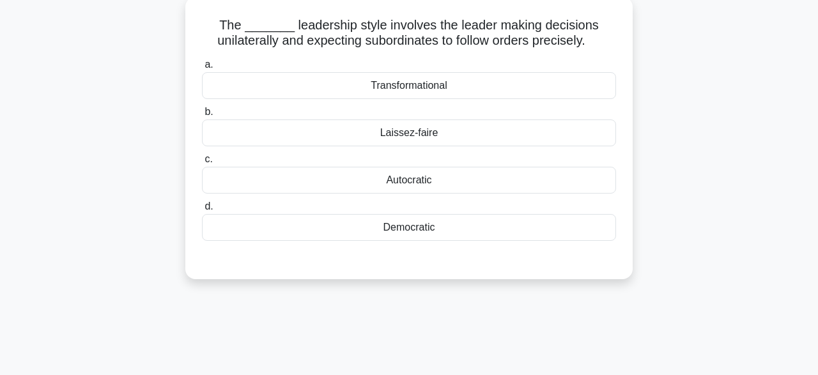
scroll to position [51, 0]
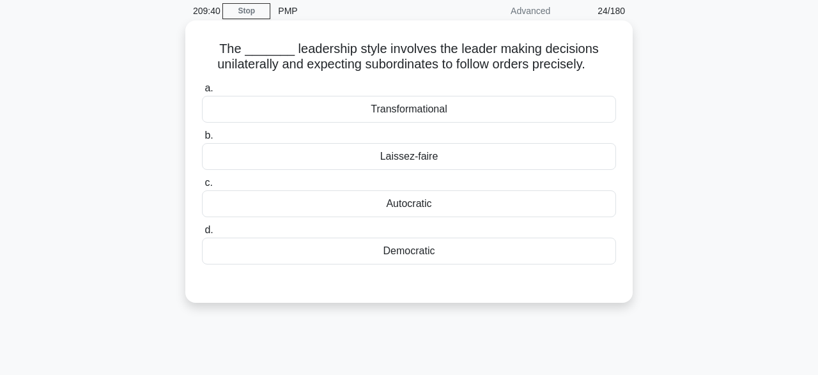
click at [452, 254] on div "Democratic" at bounding box center [409, 251] width 414 height 27
click at [202, 235] on input "d. Democratic" at bounding box center [202, 230] width 0 height 8
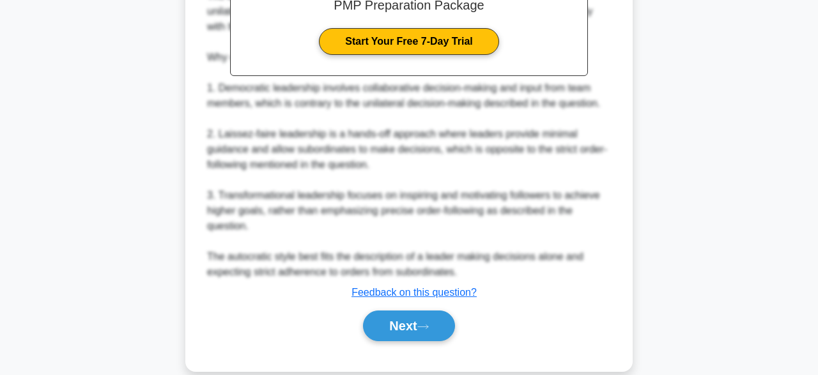
scroll to position [444, 0]
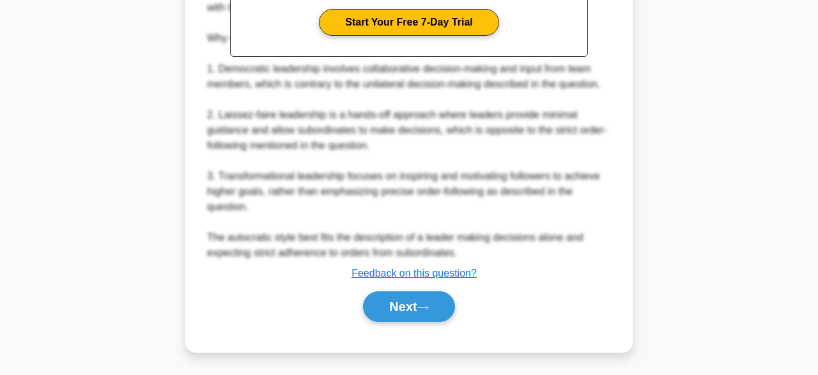
click at [418, 324] on div "Next" at bounding box center [409, 306] width 414 height 41
click at [384, 301] on button "Next" at bounding box center [408, 307] width 91 height 31
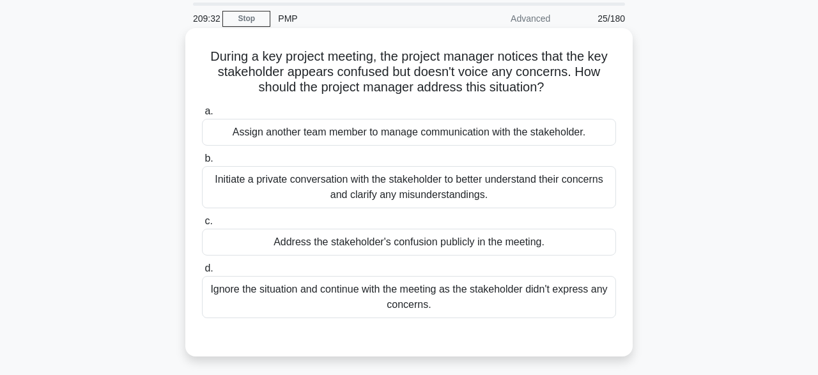
scroll to position [42, 0]
click at [316, 191] on div "Initiate a private conversation with the stakeholder to better understand their…" at bounding box center [409, 189] width 414 height 42
click at [202, 164] on input "b. Initiate a private conversation with the stakeholder to better understand th…" at bounding box center [202, 160] width 0 height 8
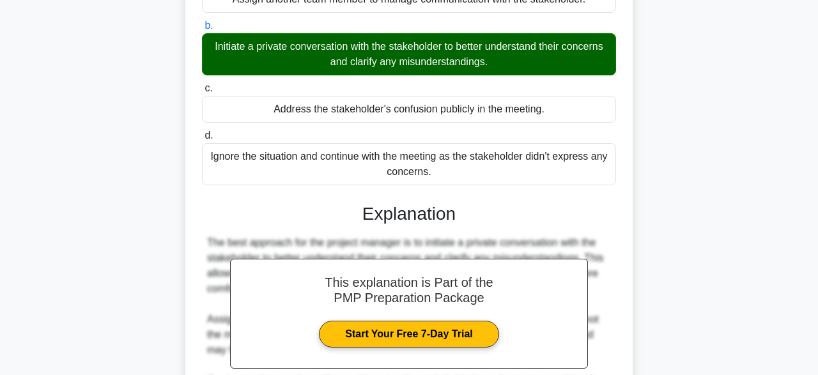
scroll to position [380, 0]
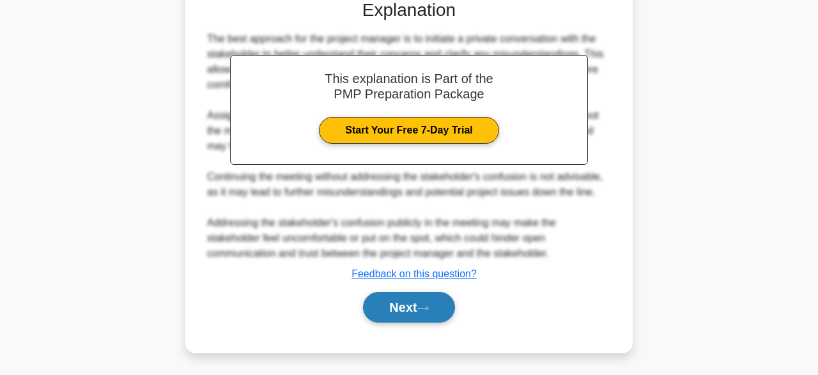
click at [418, 318] on button "Next" at bounding box center [408, 307] width 91 height 31
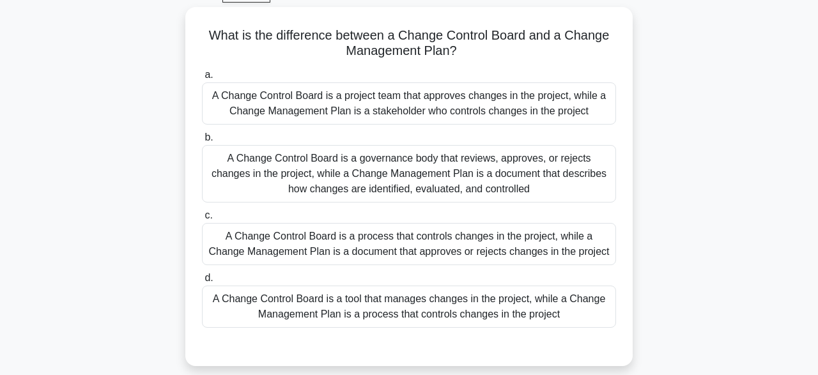
scroll to position [68, 0]
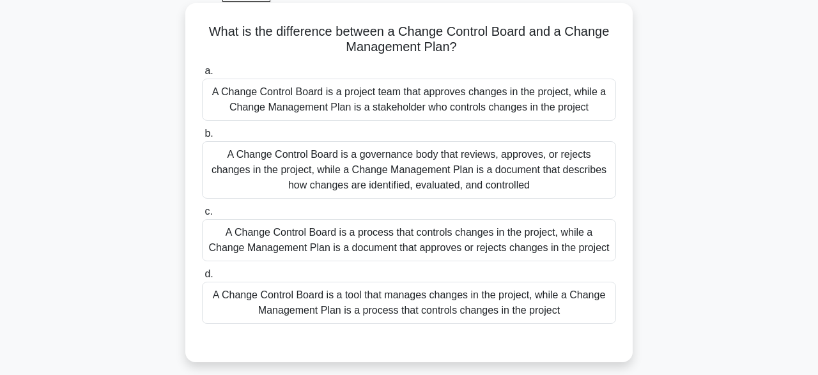
click at [401, 233] on div "A Change Control Board is a process that controls changes in the project, while…" at bounding box center [409, 240] width 414 height 42
click at [202, 216] on input "c. A Change Control Board is a process that controls changes in the project, wh…" at bounding box center [202, 212] width 0 height 8
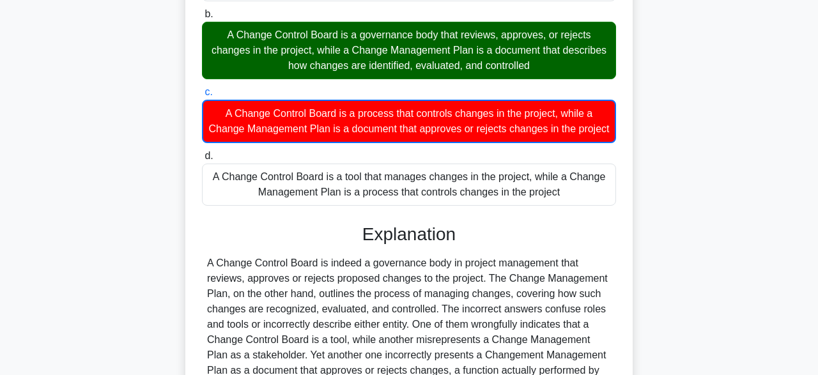
scroll to position [321, 0]
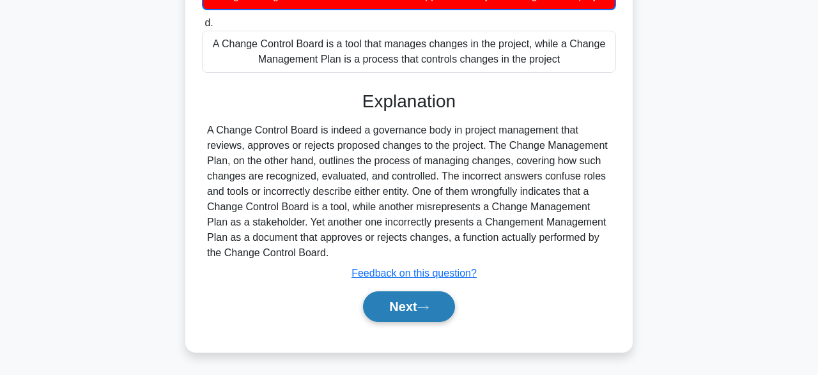
click at [426, 315] on button "Next" at bounding box center [408, 307] width 91 height 31
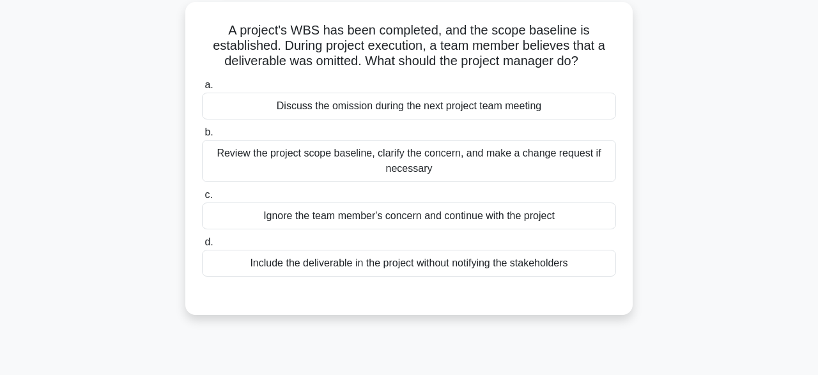
scroll to position [73, 0]
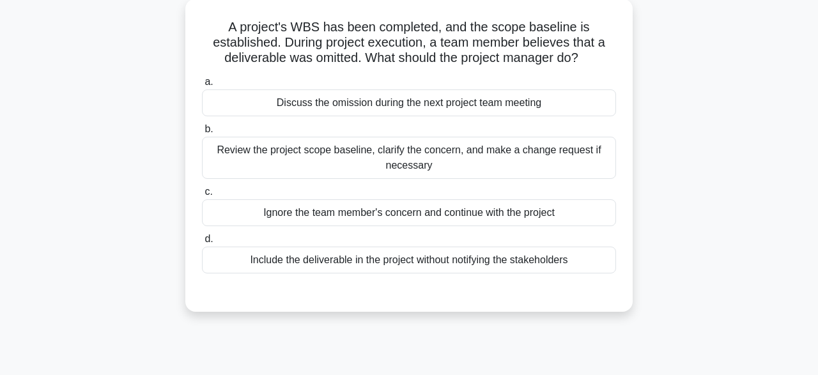
click at [342, 150] on div "Review the project scope baseline, clarify the concern, and make a change reque…" at bounding box center [409, 158] width 414 height 42
click at [202, 134] on input "b. Review the project scope baseline, clarify the concern, and make a change re…" at bounding box center [202, 129] width 0 height 8
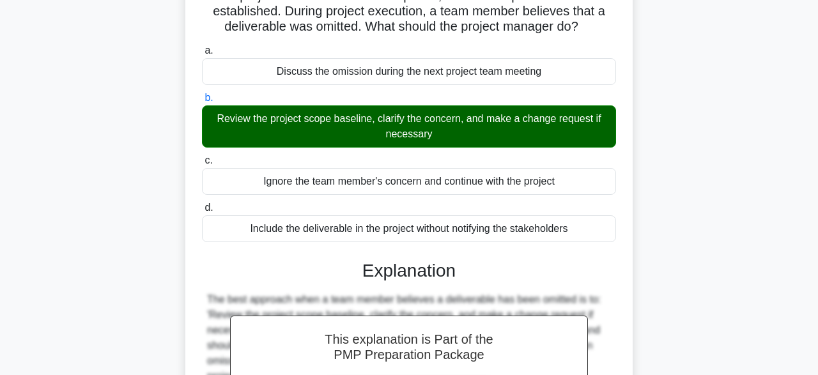
scroll to position [319, 0]
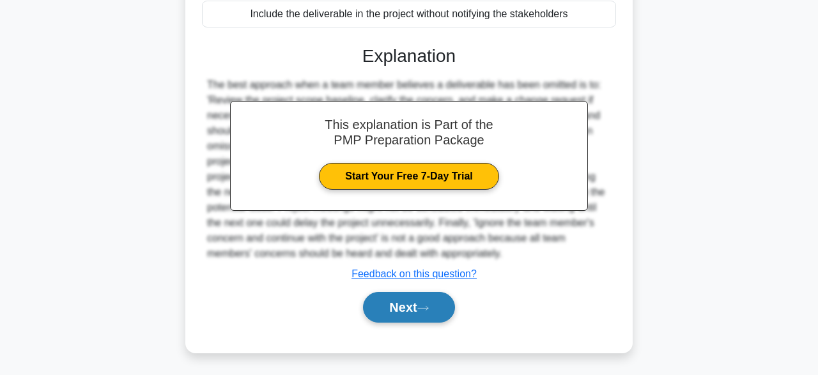
click at [421, 311] on button "Next" at bounding box center [408, 307] width 91 height 31
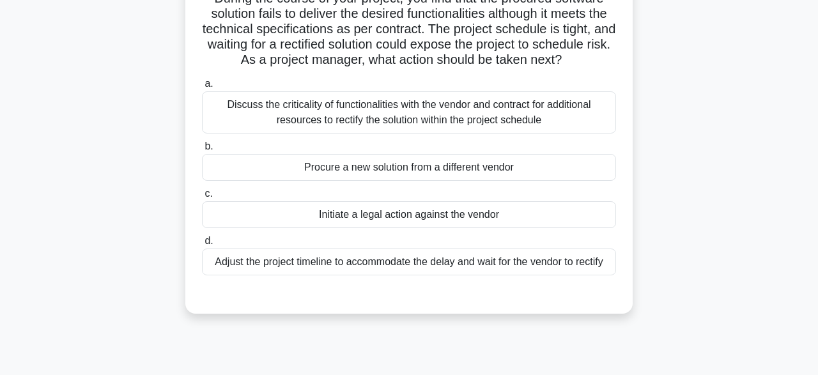
scroll to position [100, 0]
click at [517, 110] on div "Discuss the criticality of functionalities with the vendor and contract for add…" at bounding box center [409, 114] width 414 height 42
click at [202, 90] on input "a. Discuss the criticality of functionalities with the vendor and contract for …" at bounding box center [202, 85] width 0 height 8
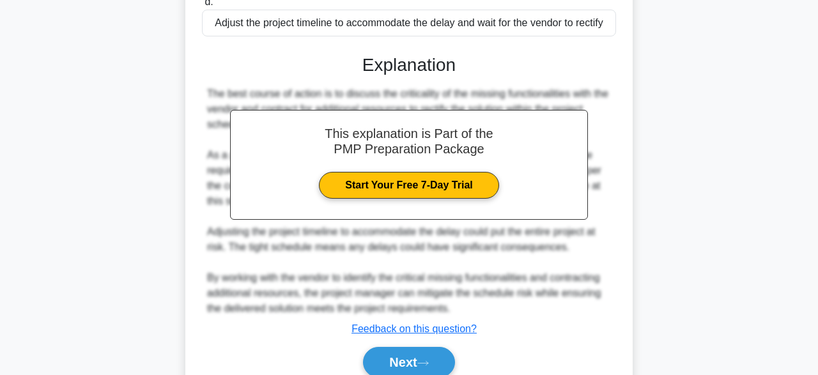
scroll to position [396, 0]
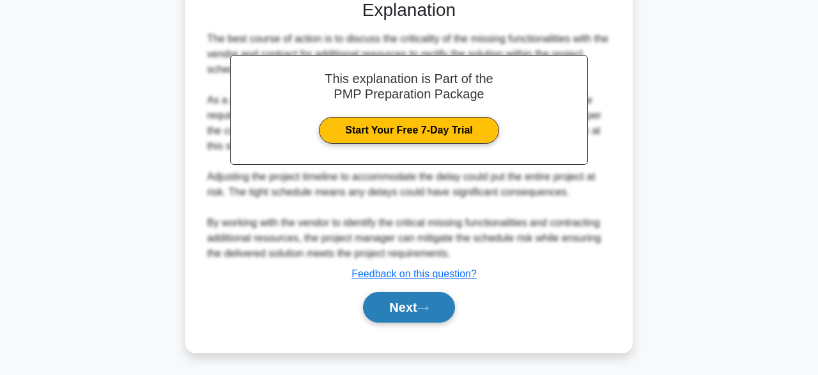
click at [414, 318] on button "Next" at bounding box center [408, 307] width 91 height 31
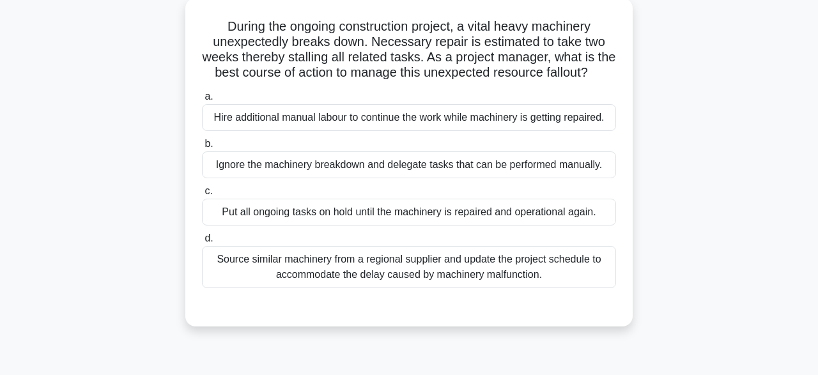
scroll to position [76, 0]
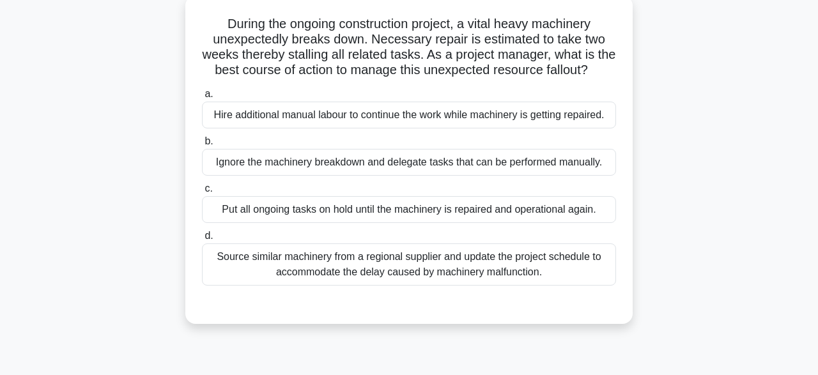
click at [325, 118] on div "Hire additional manual labour to continue the work while machinery is getting r…" at bounding box center [409, 115] width 414 height 27
click at [202, 98] on input "a. Hire additional manual labour to continue the work while machinery is gettin…" at bounding box center [202, 94] width 0 height 8
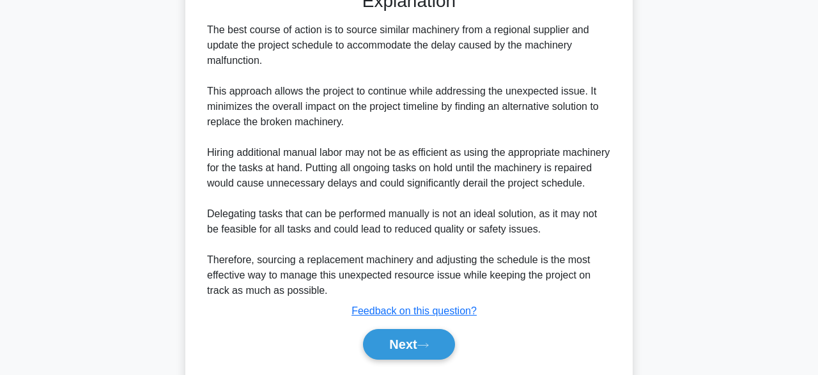
scroll to position [444, 0]
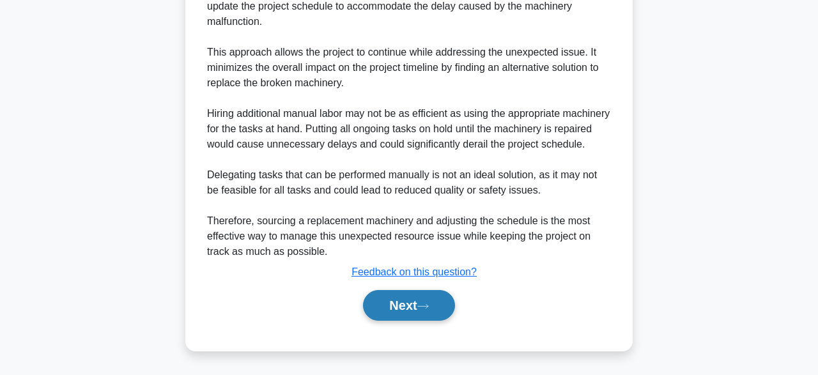
click at [426, 320] on button "Next" at bounding box center [408, 305] width 91 height 31
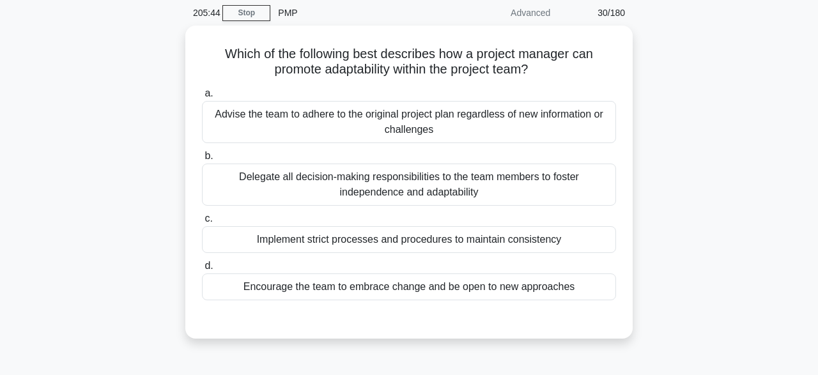
scroll to position [49, 0]
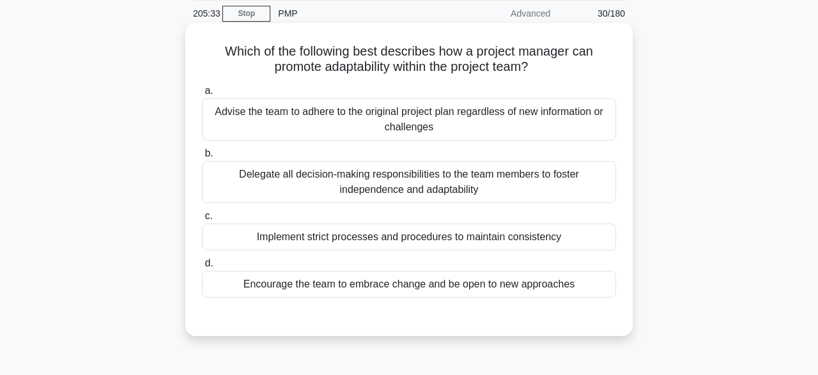
click at [313, 285] on div "Encourage the team to embrace change and be open to new approaches" at bounding box center [409, 284] width 414 height 27
click at [202, 268] on input "d. Encourage the team to embrace change and be open to new approaches" at bounding box center [202, 264] width 0 height 8
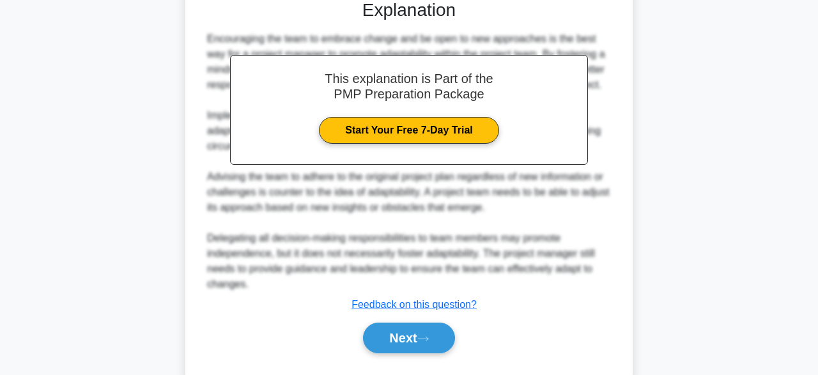
scroll to position [396, 0]
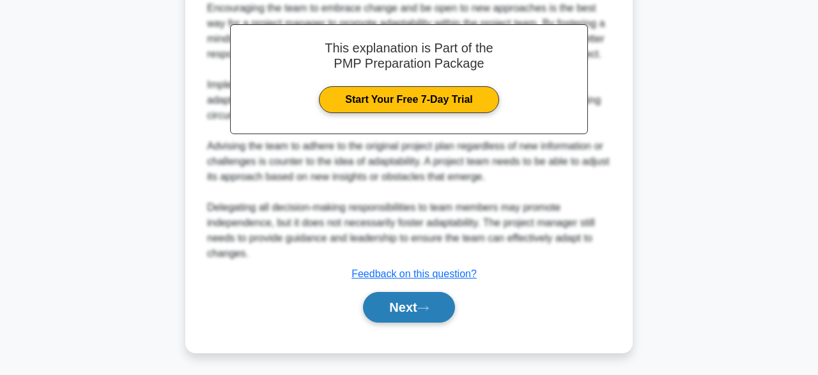
click at [410, 306] on button "Next" at bounding box center [408, 307] width 91 height 31
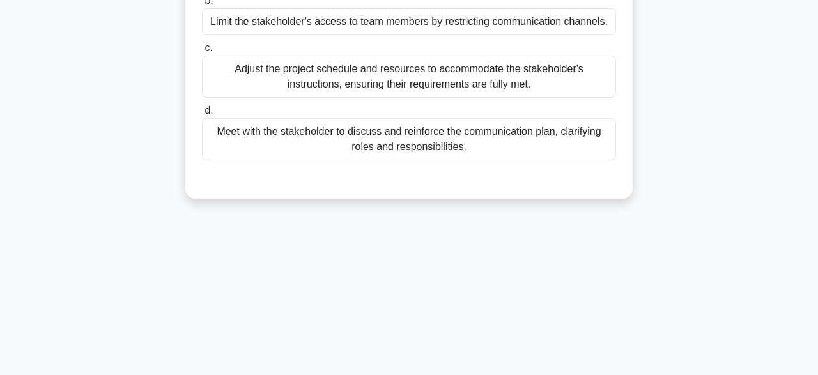
scroll to position [49, 0]
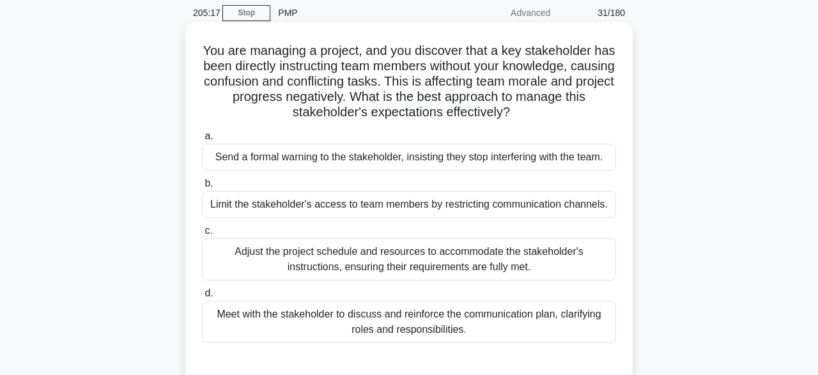
click at [269, 323] on div "Meet with the stakeholder to discuss and reinforce the communication plan, clar…" at bounding box center [409, 322] width 414 height 42
click at [202, 298] on input "d. Meet with the stakeholder to discuss and reinforce the communication plan, c…" at bounding box center [202, 294] width 0 height 8
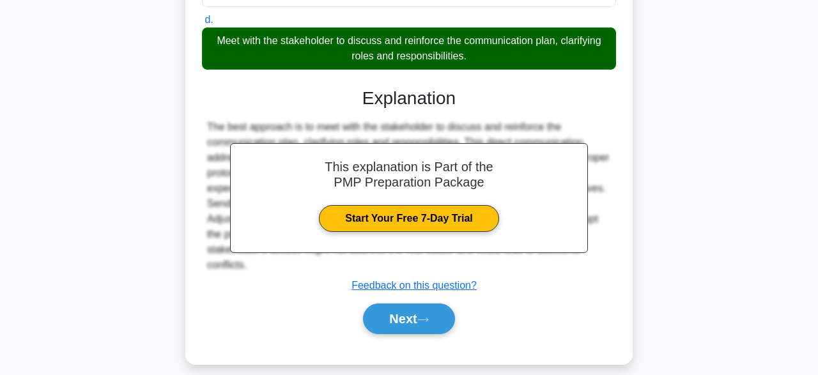
scroll to position [334, 0]
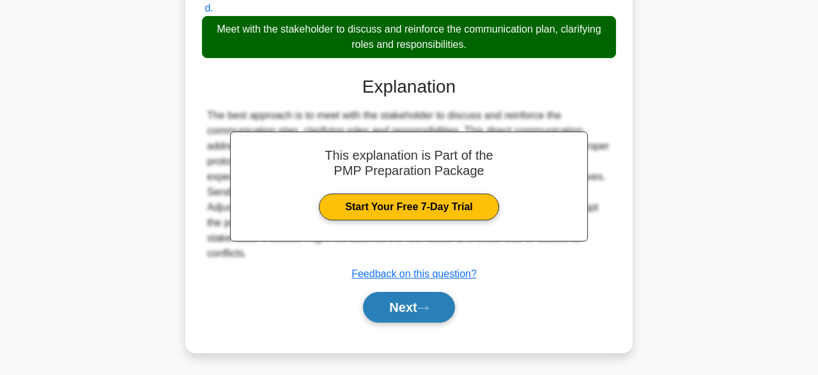
click at [388, 306] on button "Next" at bounding box center [408, 307] width 91 height 31
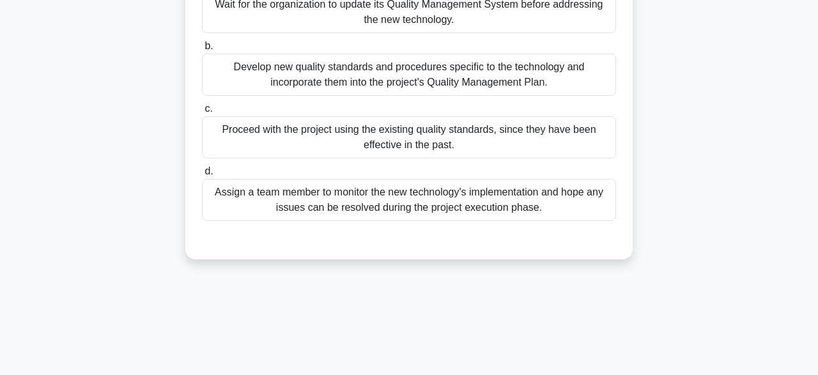
scroll to position [93, 0]
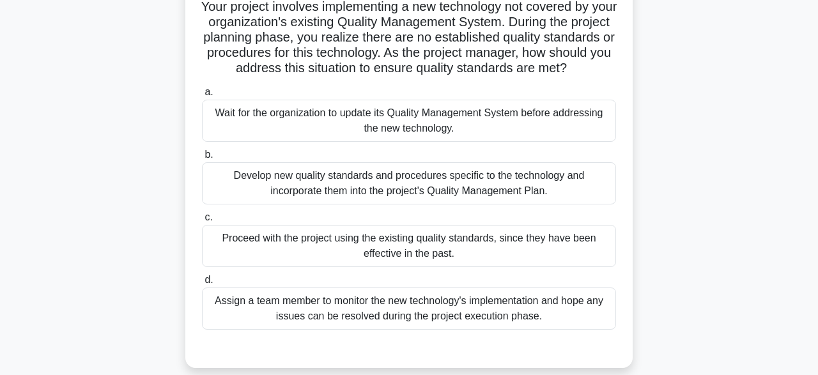
click at [376, 184] on div "Develop new quality standards and procedures specific to the technology and inc…" at bounding box center [409, 183] width 414 height 42
click at [202, 159] on input "b. Develop new quality standards and procedures specific to the technology and …" at bounding box center [202, 155] width 0 height 8
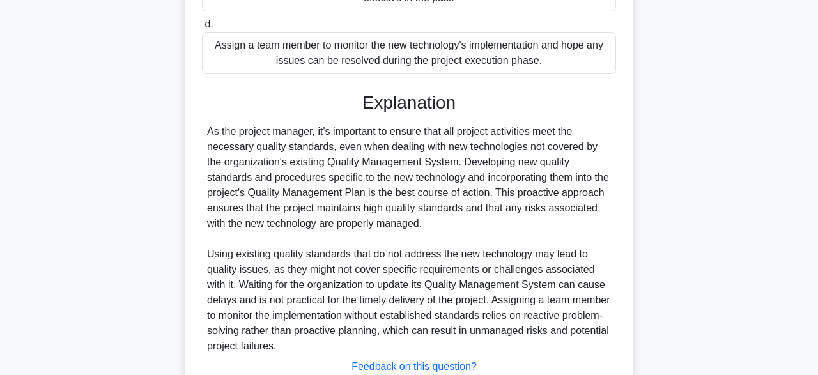
scroll to position [442, 0]
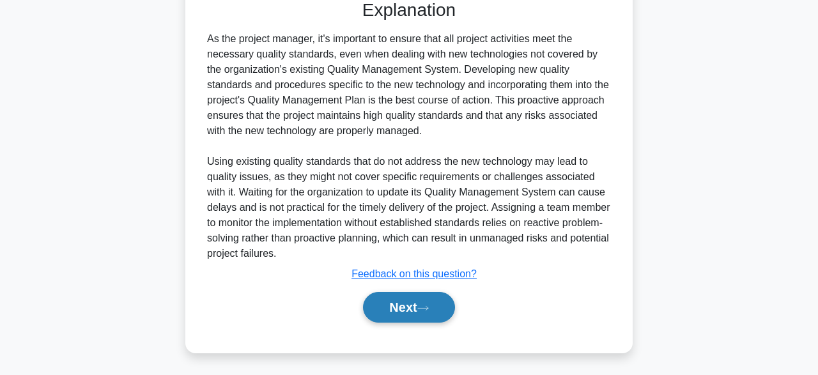
click at [429, 318] on button "Next" at bounding box center [408, 307] width 91 height 31
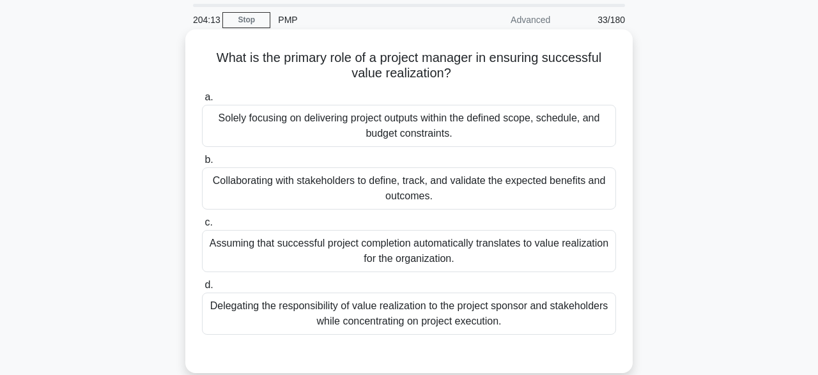
scroll to position [0, 0]
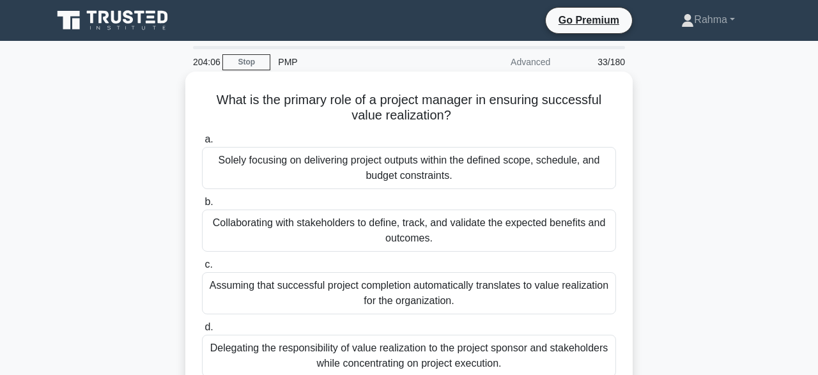
click at [471, 235] on div "Collaborating with stakeholders to define, track, and validate the expected ben…" at bounding box center [409, 231] width 414 height 42
click at [202, 207] on input "b. Collaborating with stakeholders to define, track, and validate the expected …" at bounding box center [202, 202] width 0 height 8
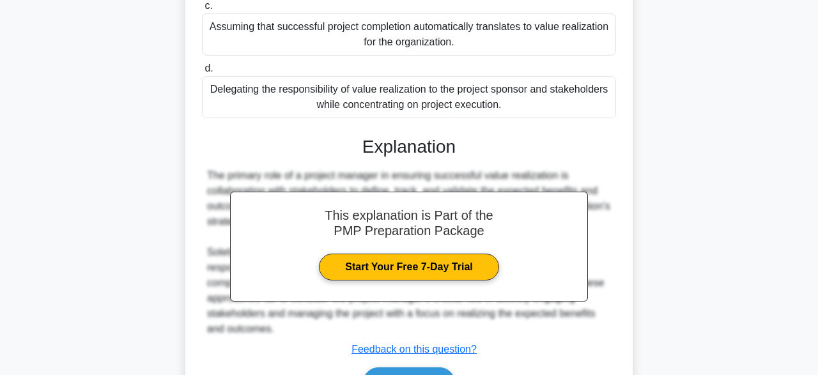
scroll to position [334, 0]
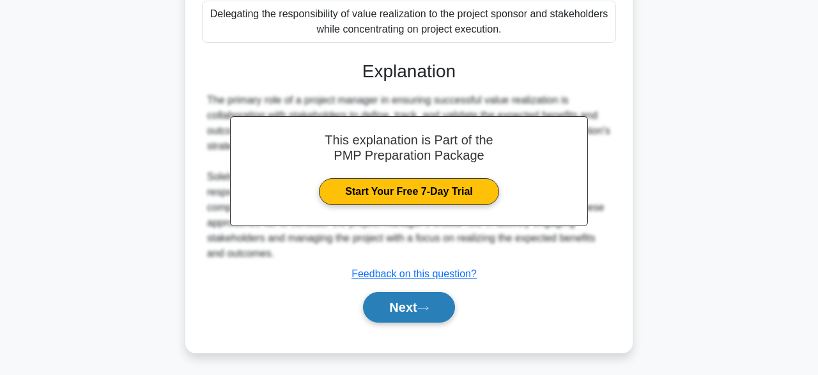
click at [419, 309] on button "Next" at bounding box center [408, 307] width 91 height 31
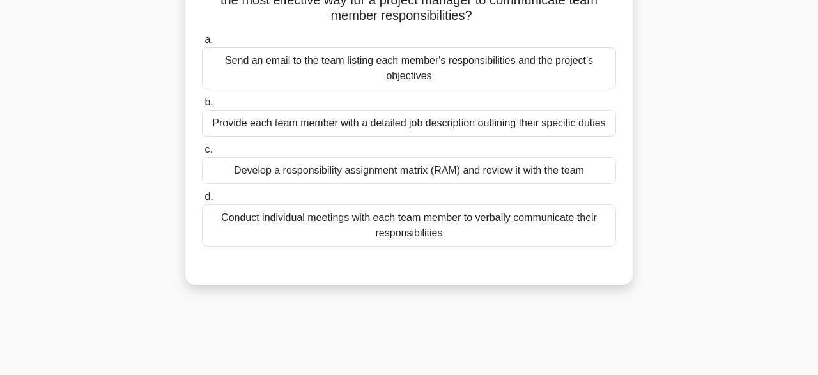
scroll to position [118, 0]
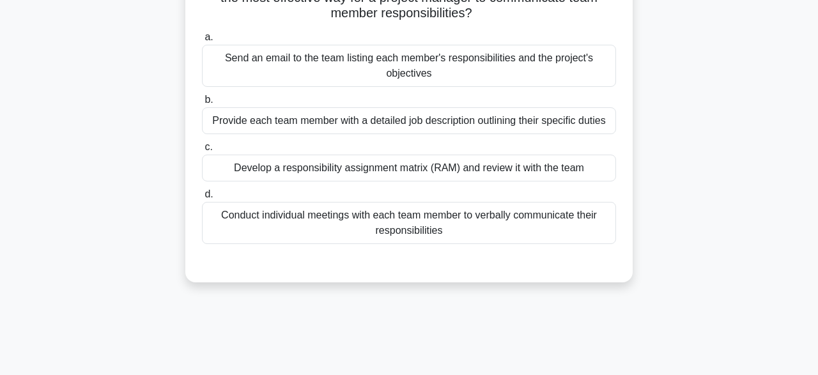
click at [383, 222] on div "Conduct individual meetings with each team member to verbally communicate their…" at bounding box center [409, 223] width 414 height 42
click at [202, 199] on input "d. Conduct individual meetings with each team member to verbally communicate th…" at bounding box center [202, 195] width 0 height 8
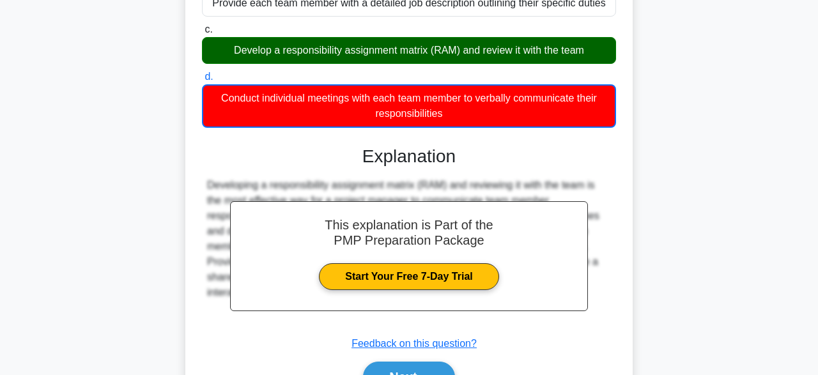
scroll to position [315, 0]
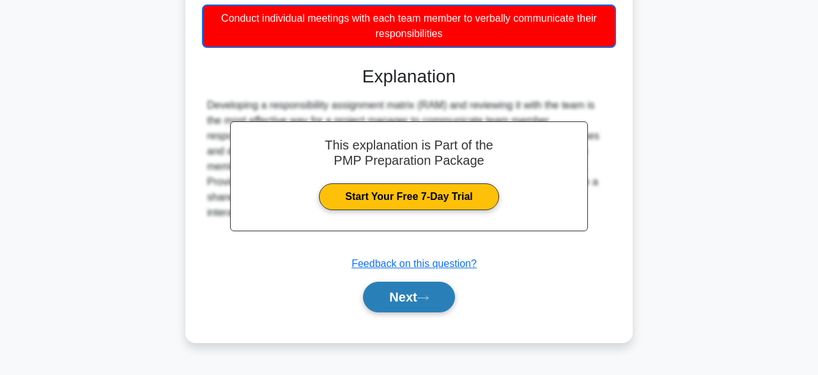
click at [414, 302] on button "Next" at bounding box center [408, 297] width 91 height 31
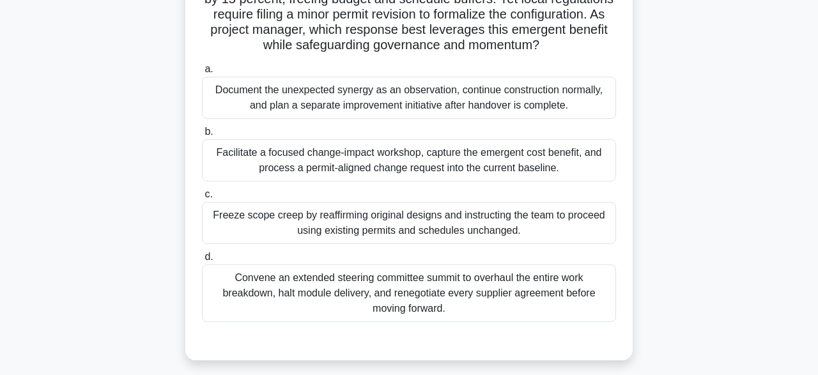
scroll to position [130, 0]
click at [350, 163] on div "Facilitate a focused change-impact workshop, capture the emergent cost benefit,…" at bounding box center [409, 162] width 414 height 42
click at [202, 137] on input "b. Facilitate a focused change-impact workshop, capture the emergent cost benef…" at bounding box center [202, 133] width 0 height 8
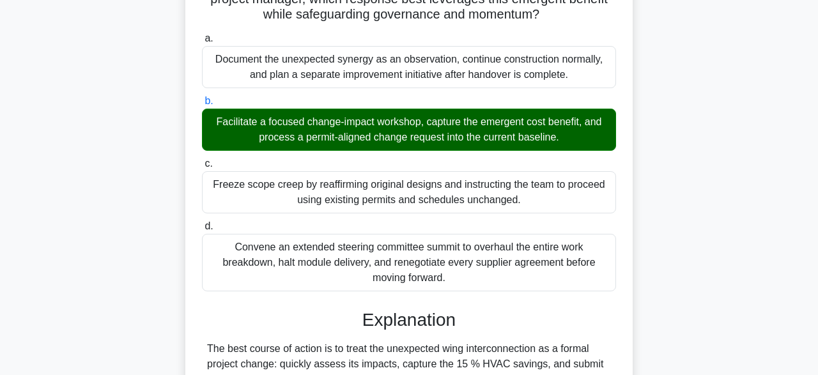
scroll to position [457, 0]
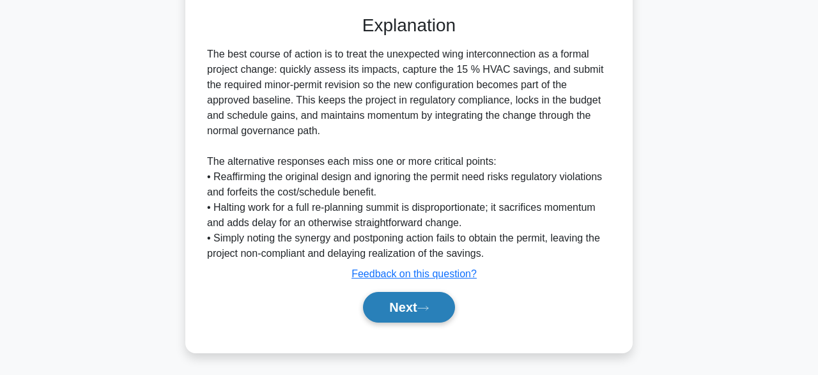
click at [423, 309] on button "Next" at bounding box center [408, 307] width 91 height 31
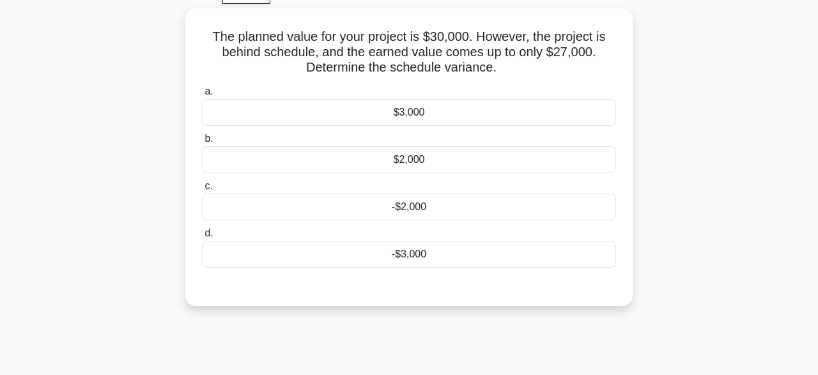
scroll to position [64, 0]
click at [510, 259] on div "-$3,000" at bounding box center [409, 253] width 414 height 27
click at [202, 237] on input "d. -$3,000" at bounding box center [202, 233] width 0 height 8
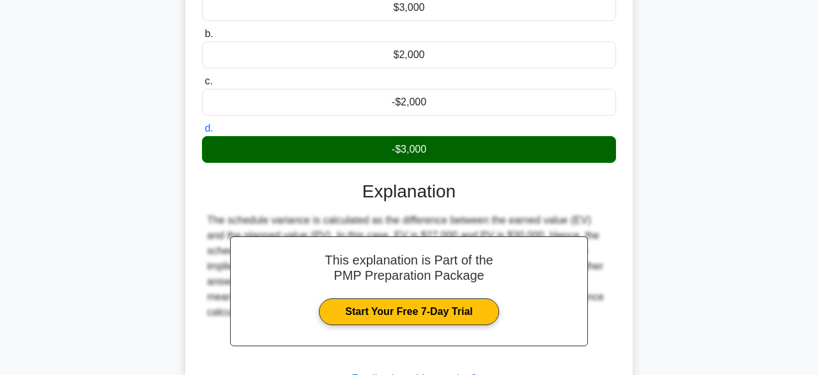
scroll to position [315, 0]
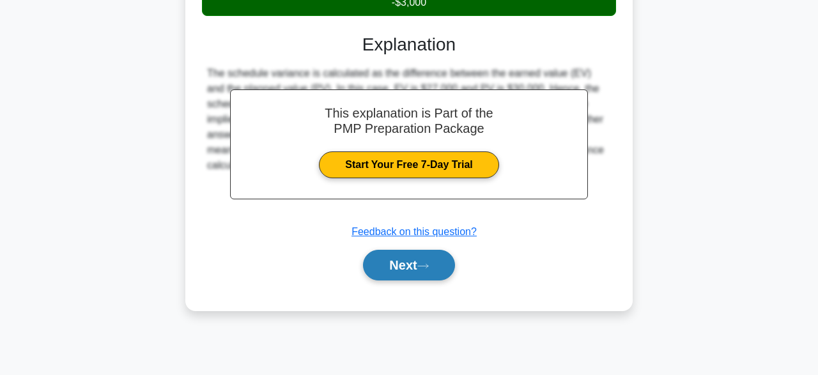
click at [428, 262] on button "Next" at bounding box center [408, 265] width 91 height 31
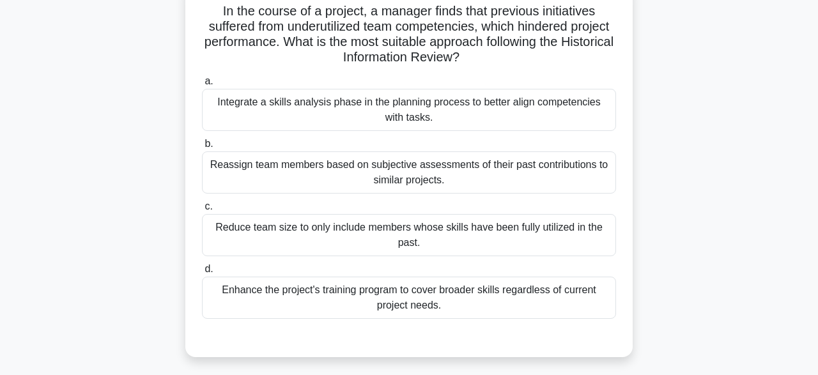
scroll to position [87, 0]
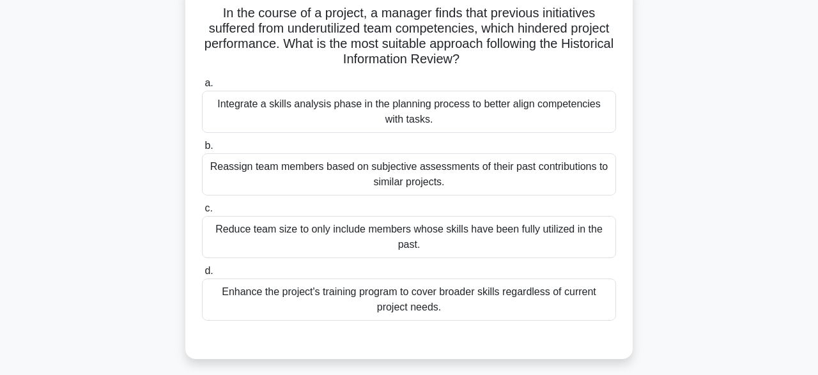
click at [506, 107] on div "Integrate a skills analysis phase in the planning process to better align compe…" at bounding box center [409, 112] width 414 height 42
click at [202, 88] on input "a. Integrate a skills analysis phase in the planning process to better align co…" at bounding box center [202, 83] width 0 height 8
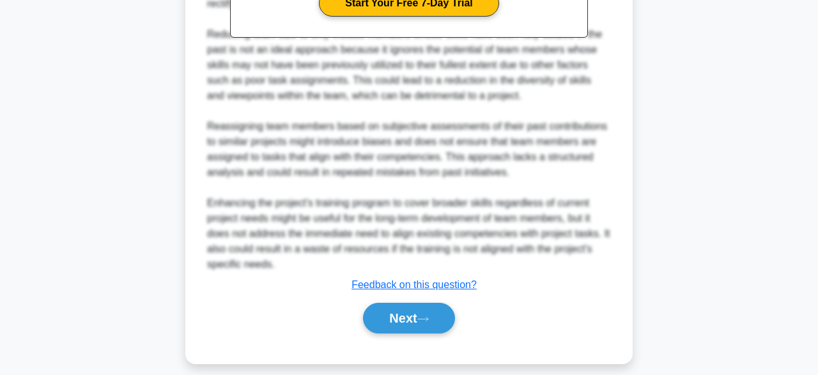
scroll to position [565, 0]
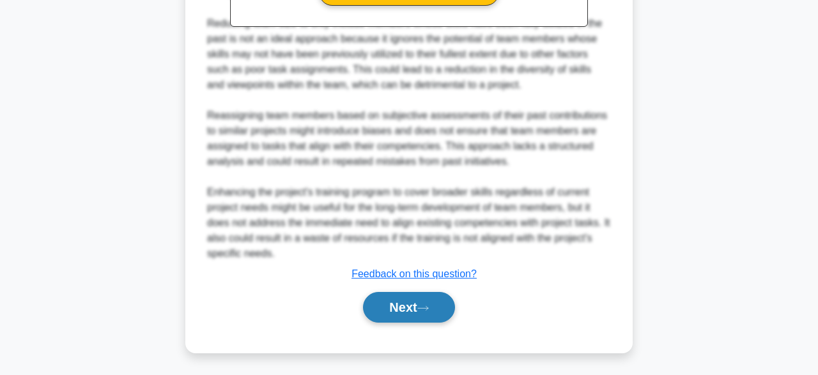
click at [429, 308] on icon at bounding box center [424, 308] width 12 height 7
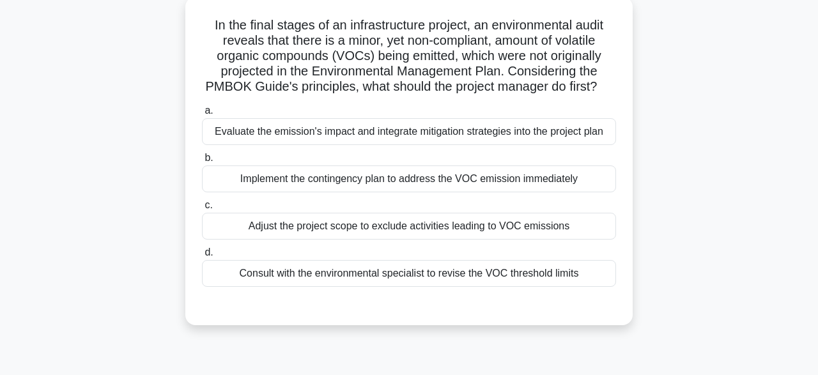
scroll to position [78, 0]
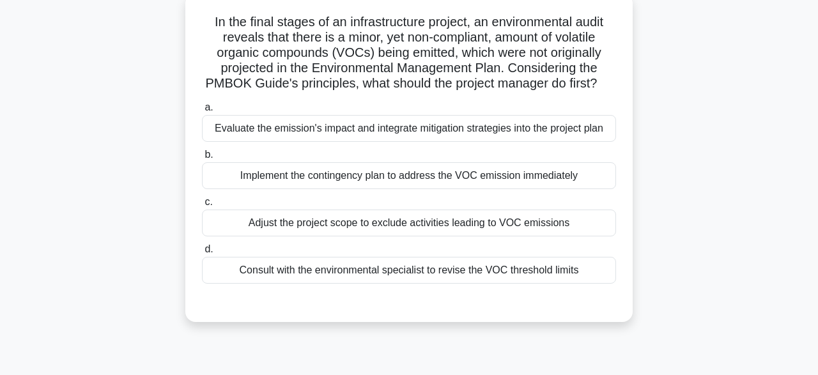
click at [331, 182] on div "Implement the contingency plan to address the VOC emission immediately" at bounding box center [409, 175] width 414 height 27
click at [202, 159] on input "b. Implement the contingency plan to address the VOC emission immediately" at bounding box center [202, 155] width 0 height 8
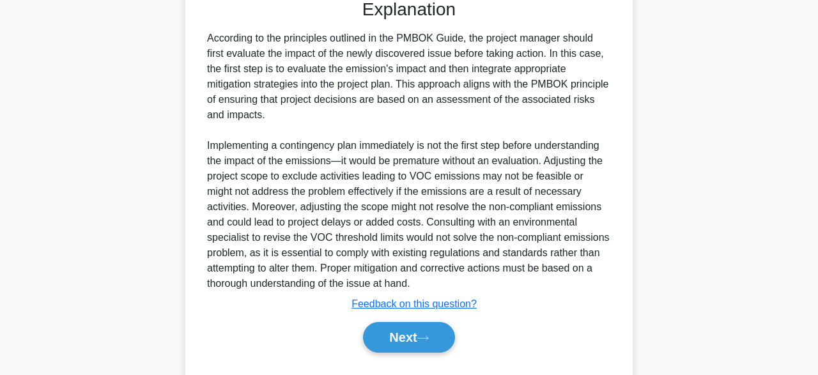
scroll to position [413, 0]
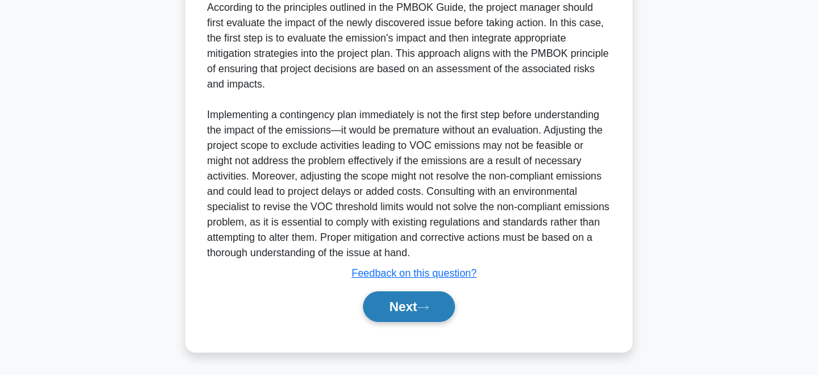
click at [432, 315] on button "Next" at bounding box center [408, 307] width 91 height 31
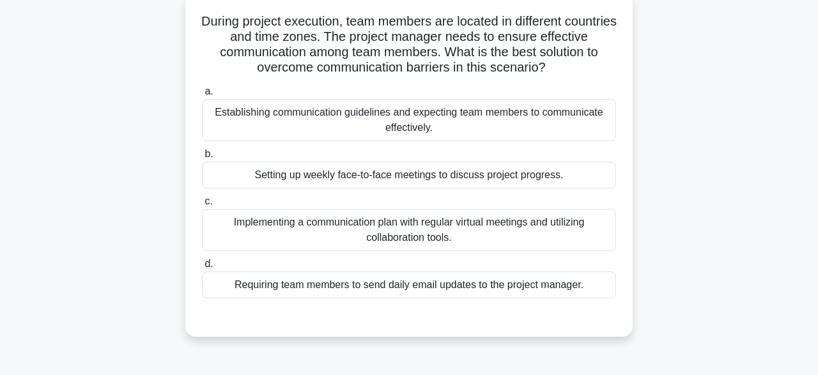
scroll to position [79, 0]
click at [490, 240] on div "Implementing a communication plan with regular virtual meetings and utilizing c…" at bounding box center [409, 229] width 414 height 42
click at [202, 205] on input "c. Implementing a communication plan with regular virtual meetings and utilizin…" at bounding box center [202, 201] width 0 height 8
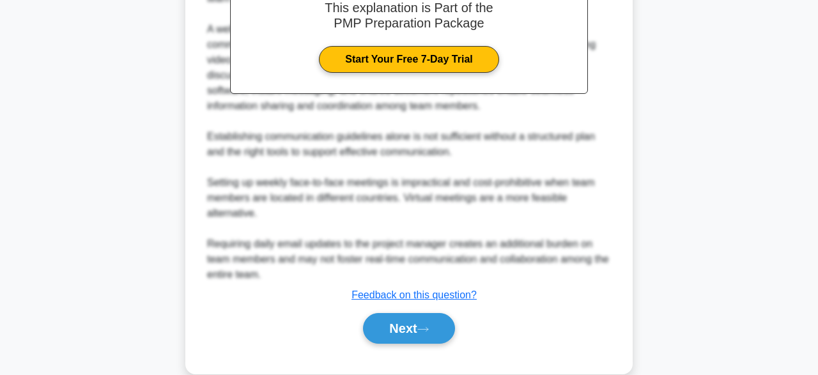
scroll to position [488, 0]
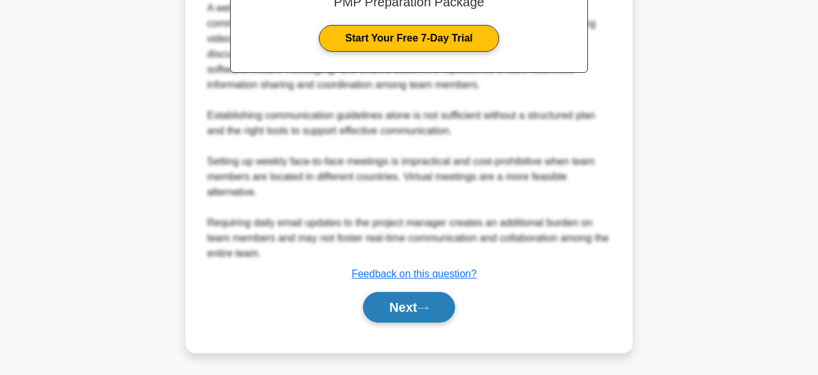
click at [425, 316] on button "Next" at bounding box center [408, 307] width 91 height 31
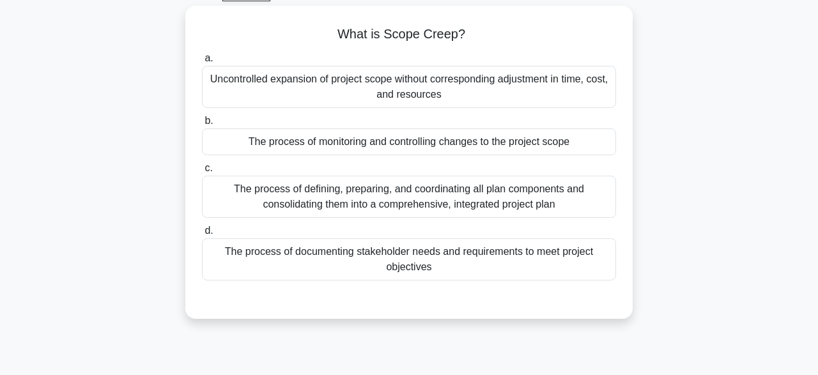
scroll to position [66, 0]
click at [585, 264] on div "The process of documenting stakeholder needs and requirements to meet project o…" at bounding box center [409, 259] width 414 height 42
click at [202, 235] on input "d. The process of documenting stakeholder needs and requirements to meet projec…" at bounding box center [202, 230] width 0 height 8
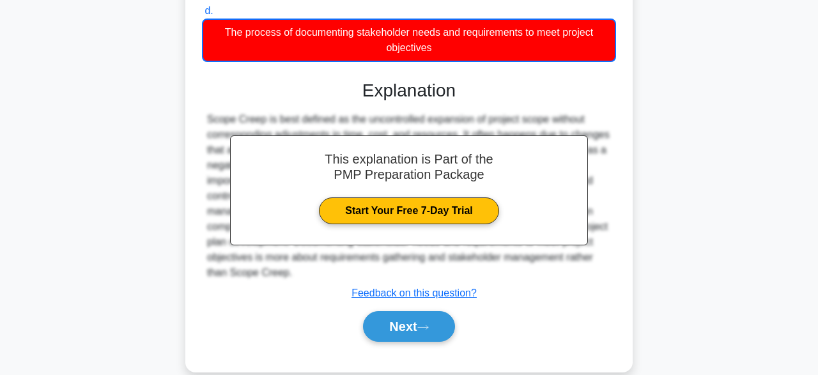
scroll to position [315, 0]
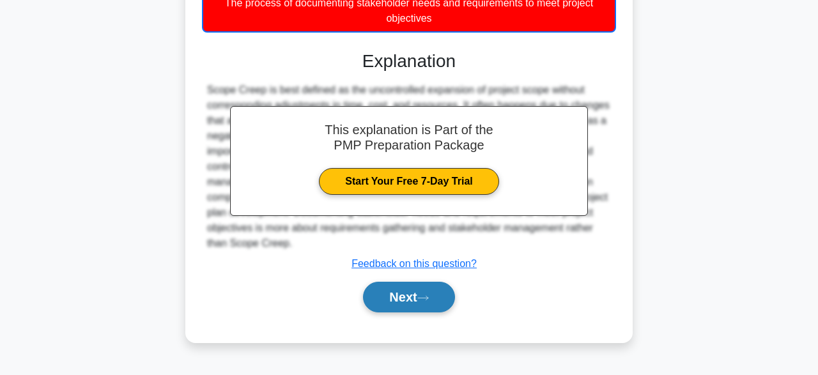
click at [414, 306] on button "Next" at bounding box center [408, 297] width 91 height 31
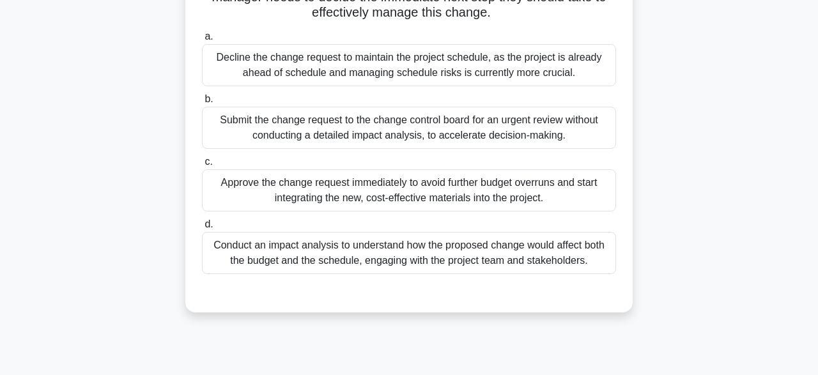
scroll to position [262, 0]
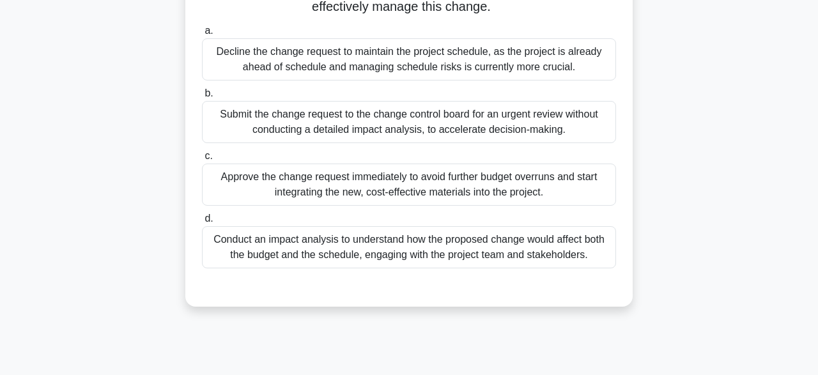
click at [529, 250] on div "Conduct an impact analysis to understand how the proposed change would affect b…" at bounding box center [409, 247] width 414 height 42
click at [202, 223] on input "d. Conduct an impact analysis to understand how the proposed change would affec…" at bounding box center [202, 219] width 0 height 8
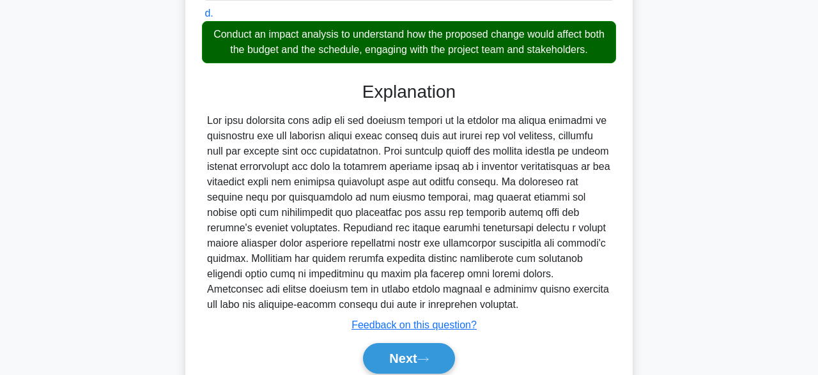
scroll to position [519, 0]
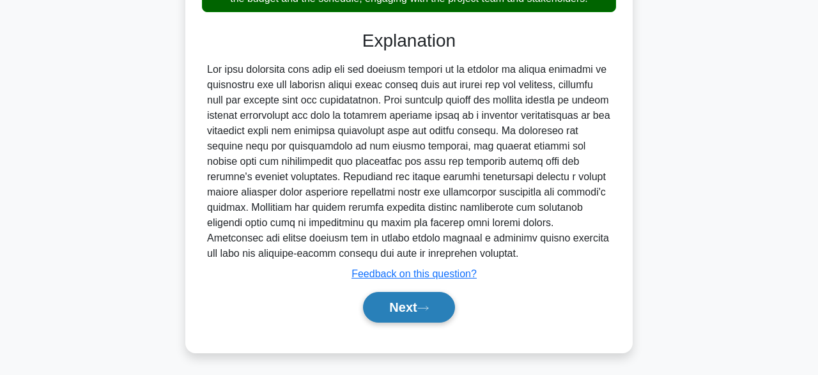
click at [408, 313] on button "Next" at bounding box center [408, 307] width 91 height 31
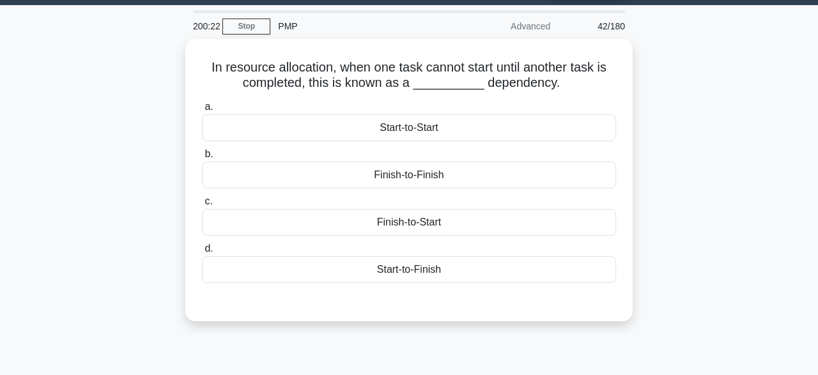
scroll to position [35, 0]
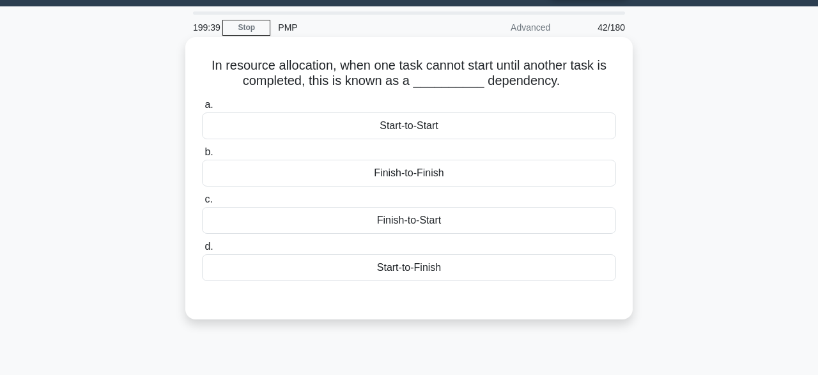
click at [428, 218] on div "Finish-to-Start" at bounding box center [409, 220] width 414 height 27
click at [202, 204] on input "c. Finish-to-Start" at bounding box center [202, 200] width 0 height 8
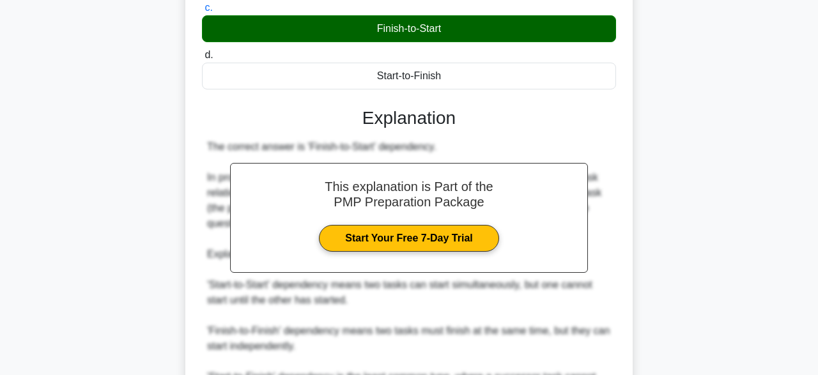
scroll to position [411, 0]
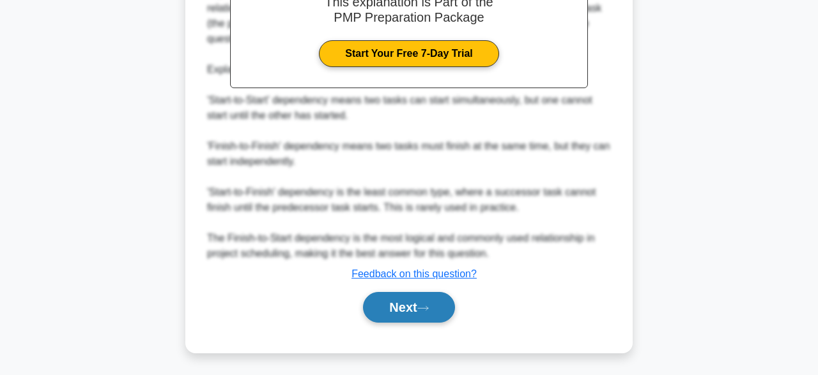
click at [409, 311] on button "Next" at bounding box center [408, 307] width 91 height 31
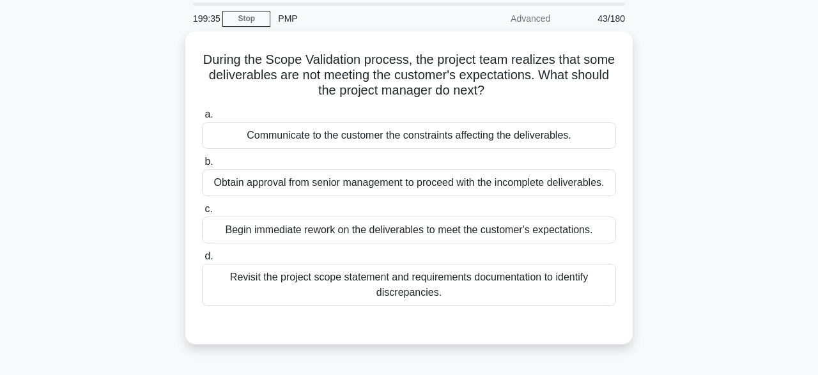
scroll to position [38, 0]
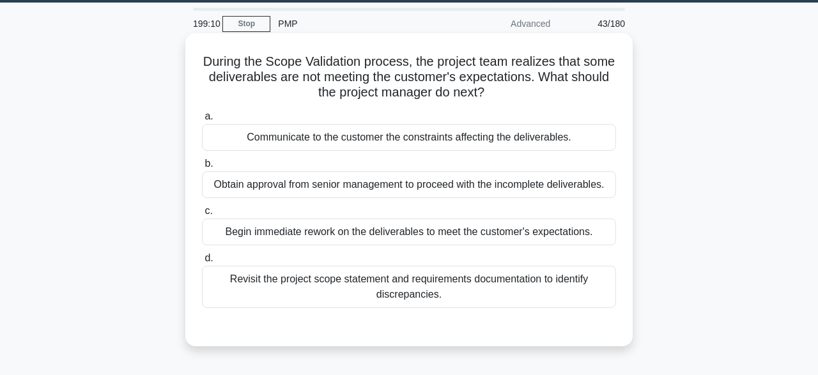
click at [379, 287] on div "Revisit the project scope statement and requirements documentation to identify …" at bounding box center [409, 287] width 414 height 42
click at [202, 263] on input "d. Revisit the project scope statement and requirements documentation to identi…" at bounding box center [202, 258] width 0 height 8
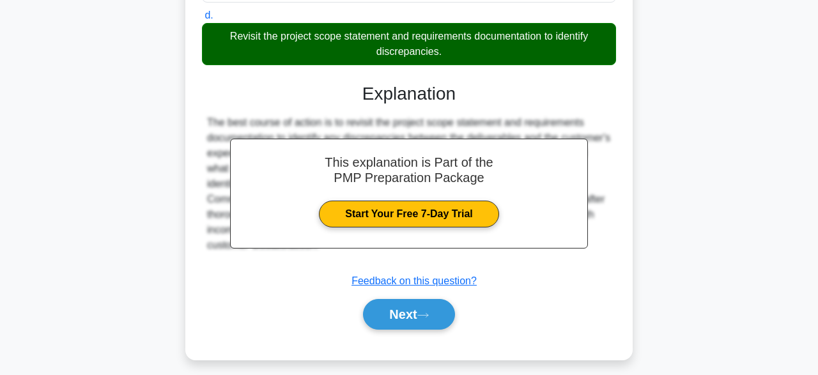
scroll to position [315, 0]
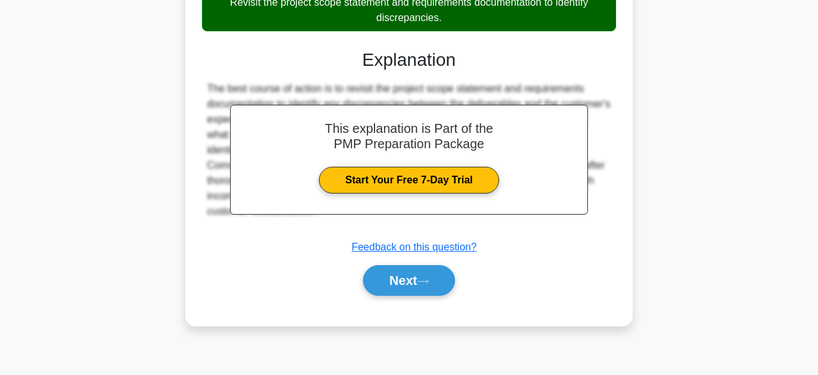
click at [441, 286] on button "Next" at bounding box center [408, 280] width 91 height 31
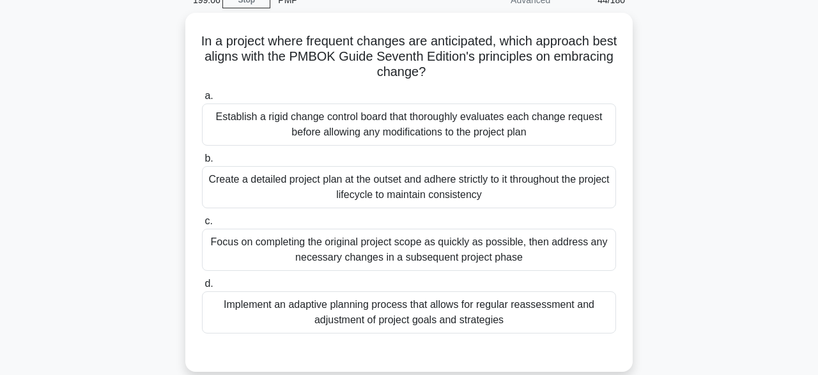
scroll to position [97, 0]
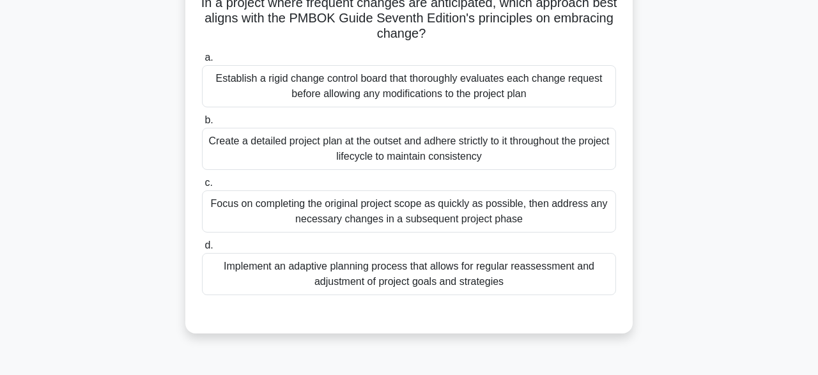
click at [365, 275] on div "Implement an adaptive planning process that allows for regular reassessment and…" at bounding box center [409, 274] width 414 height 42
click at [202, 250] on input "d. Implement an adaptive planning process that allows for regular reassessment …" at bounding box center [202, 246] width 0 height 8
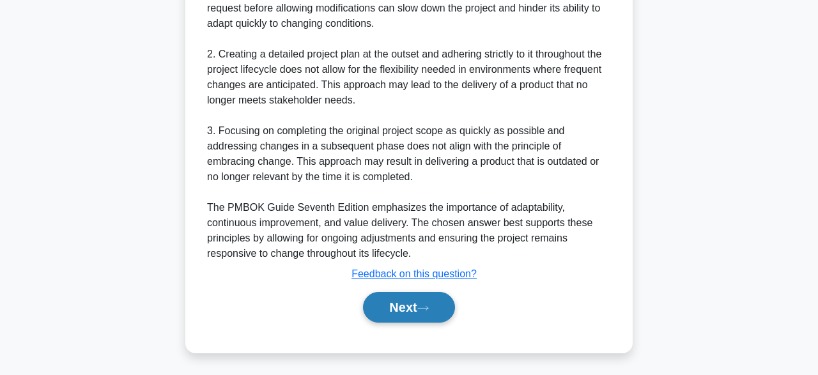
click at [429, 310] on icon at bounding box center [424, 308] width 12 height 7
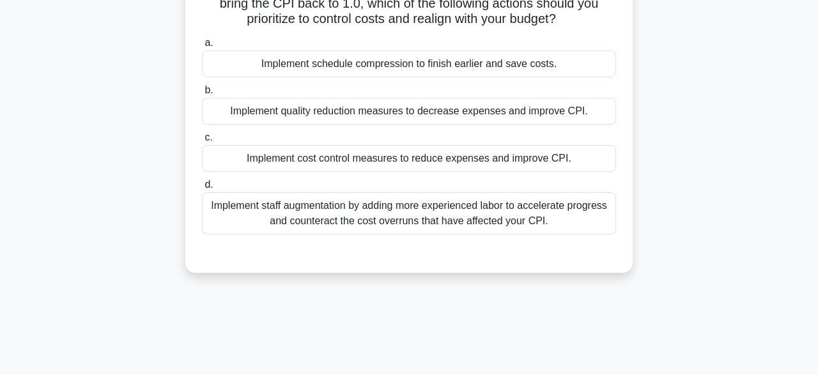
scroll to position [131, 0]
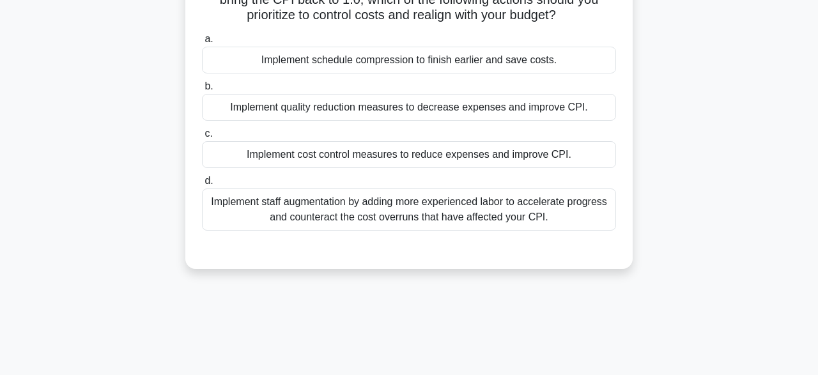
click at [438, 158] on div "Implement cost control measures to reduce expenses and improve CPI." at bounding box center [409, 154] width 414 height 27
click at [202, 138] on input "c. Implement cost control measures to reduce expenses and improve CPI." at bounding box center [202, 134] width 0 height 8
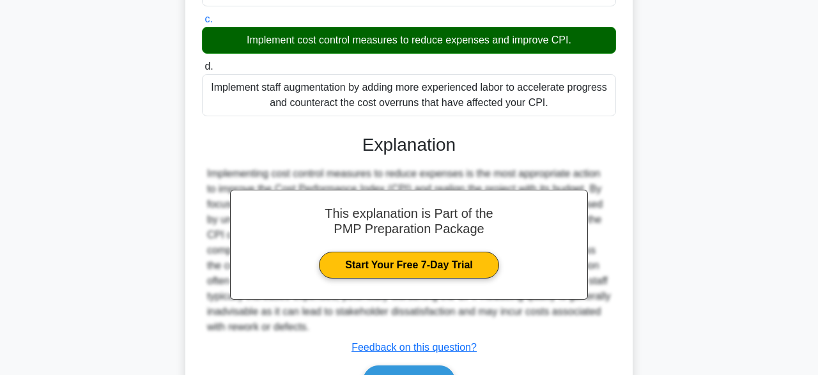
scroll to position [319, 0]
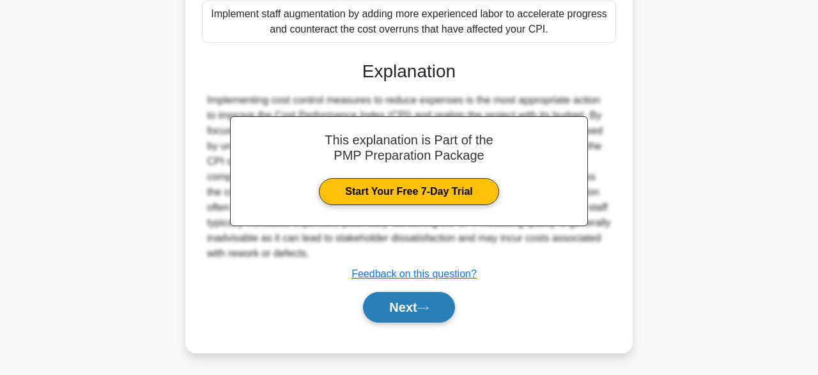
click at [425, 317] on button "Next" at bounding box center [408, 307] width 91 height 31
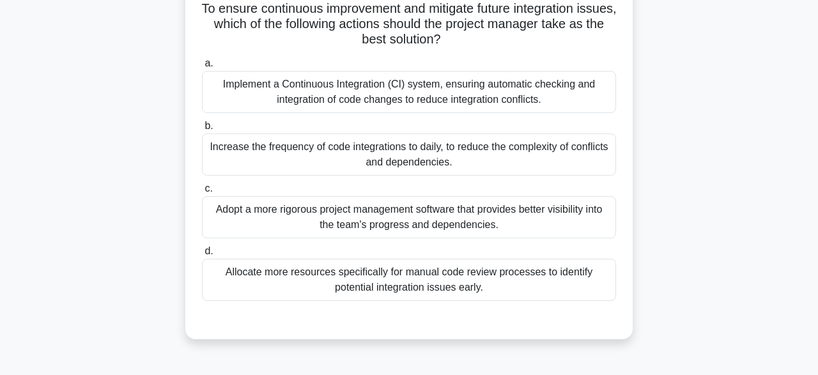
scroll to position [249, 0]
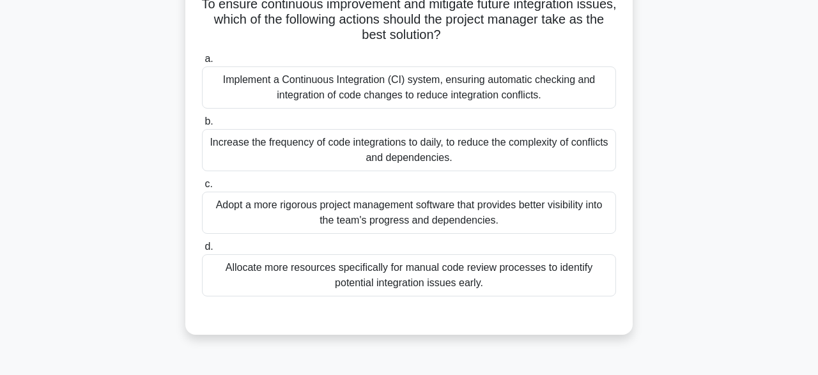
click at [513, 276] on div "Allocate more resources specifically for manual code review processes to identi…" at bounding box center [409, 275] width 414 height 42
click at [202, 251] on input "d. Allocate more resources specifically for manual code review processes to ide…" at bounding box center [202, 247] width 0 height 8
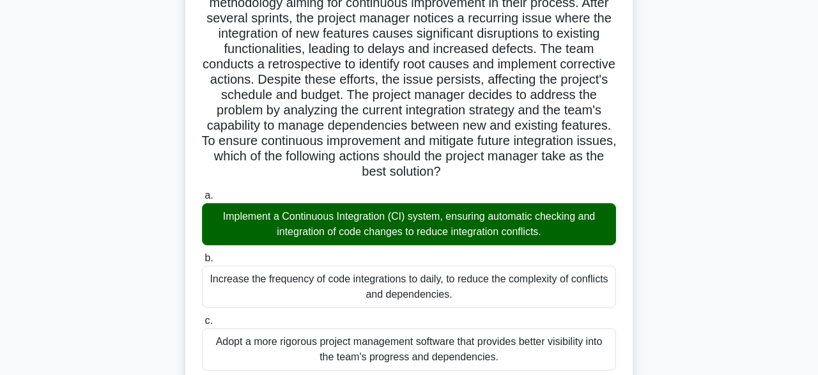
scroll to position [112, 0]
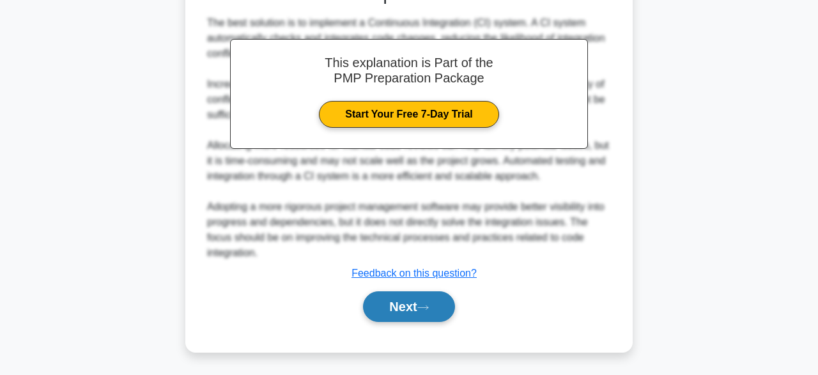
click at [441, 297] on button "Next" at bounding box center [408, 307] width 91 height 31
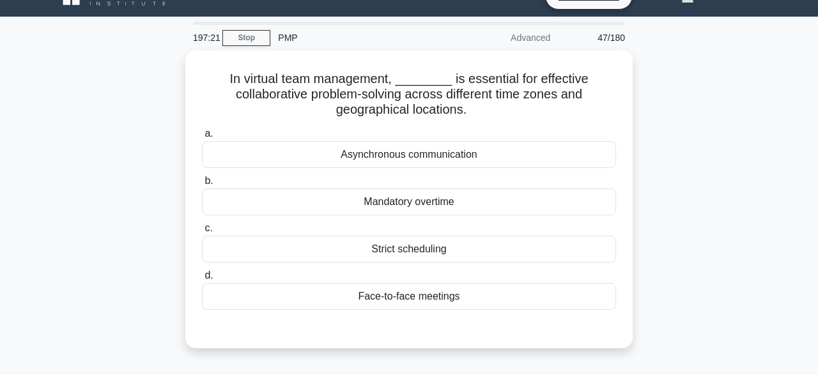
scroll to position [34, 0]
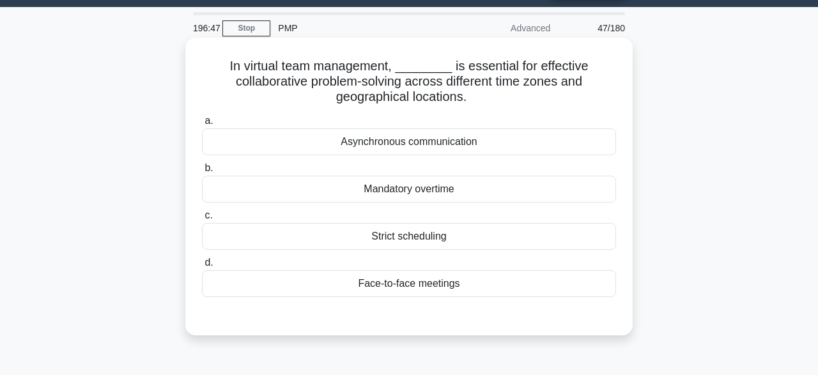
click at [433, 151] on div "Asynchronous communication" at bounding box center [409, 142] width 414 height 27
click at [202, 125] on input "a. Asynchronous communication" at bounding box center [202, 121] width 0 height 8
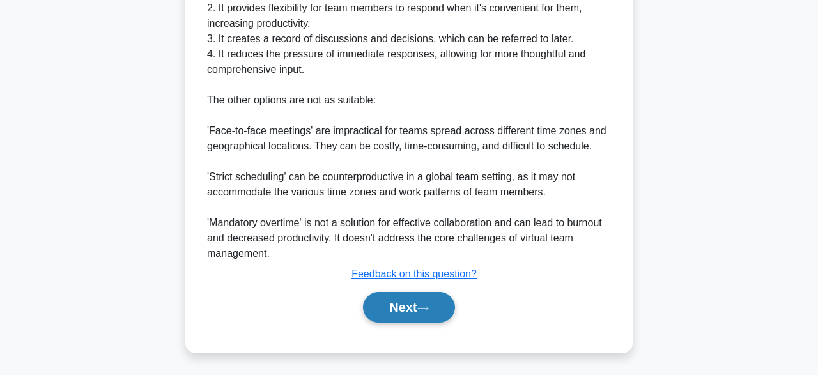
click at [421, 308] on button "Next" at bounding box center [408, 307] width 91 height 31
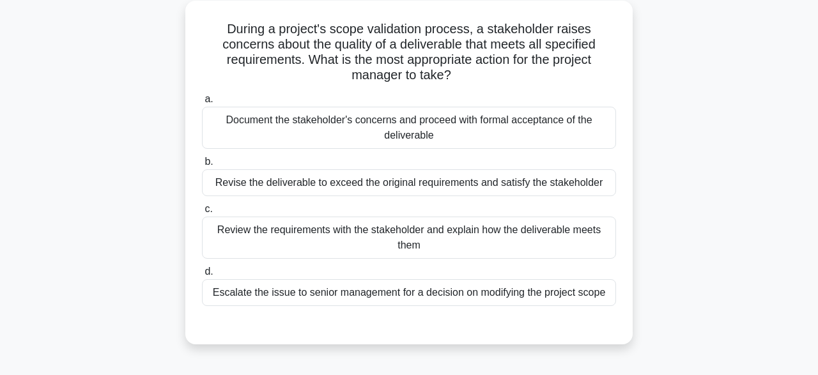
scroll to position [70, 0]
click at [231, 225] on div "Review the requirements with the stakeholder and explain how the deliverable me…" at bounding box center [409, 238] width 414 height 42
click at [202, 214] on input "c. Review the requirements with the stakeholder and explain how the deliverable…" at bounding box center [202, 210] width 0 height 8
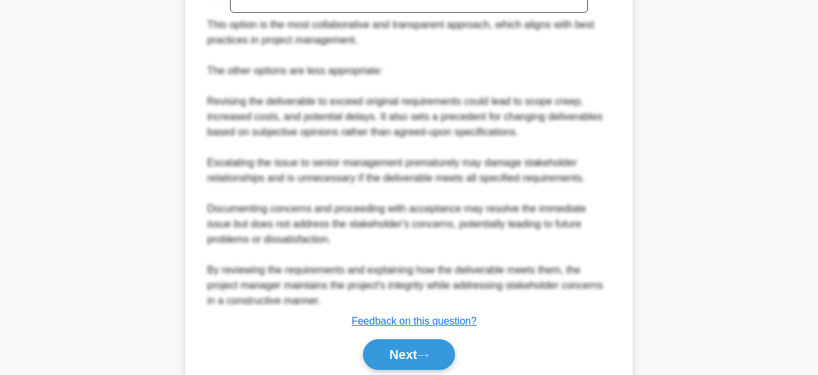
scroll to position [580, 0]
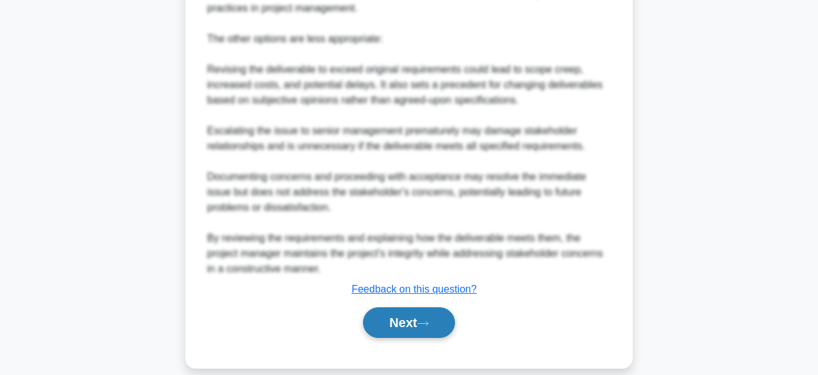
click at [402, 312] on button "Next" at bounding box center [408, 323] width 91 height 31
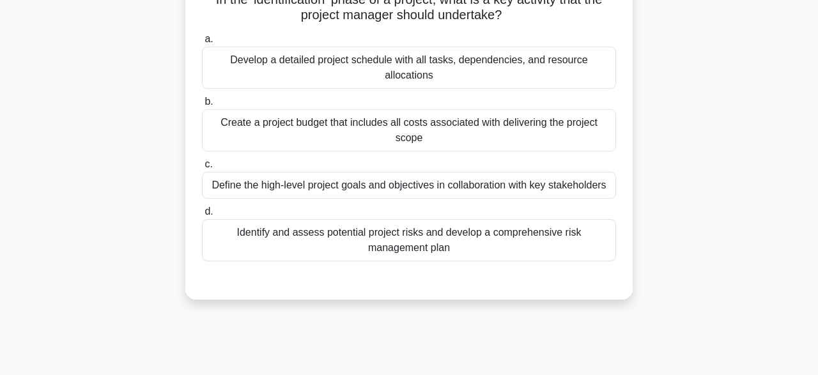
scroll to position [47, 0]
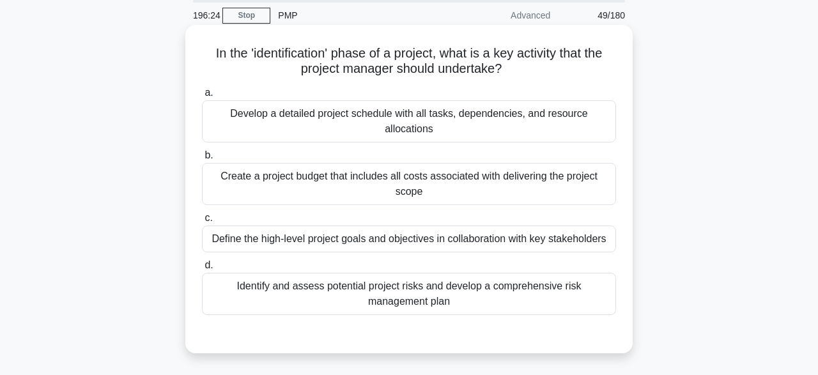
click at [345, 293] on div "Identify and assess potential project risks and develop a comprehensive risk ma…" at bounding box center [409, 294] width 414 height 42
click at [202, 270] on input "d. Identify and assess potential project risks and develop a comprehensive risk…" at bounding box center [202, 266] width 0 height 8
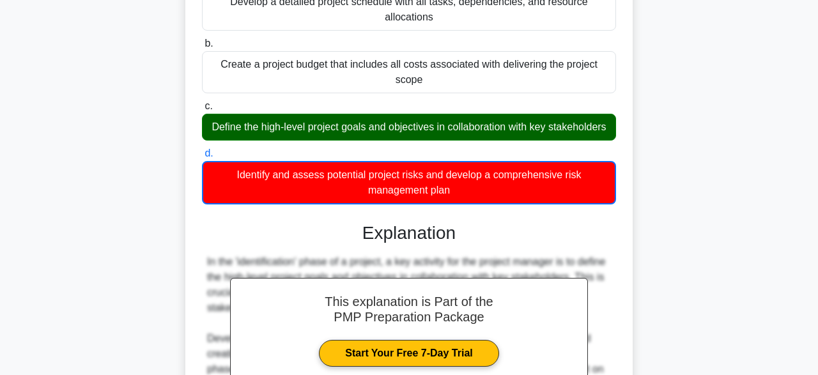
scroll to position [315, 0]
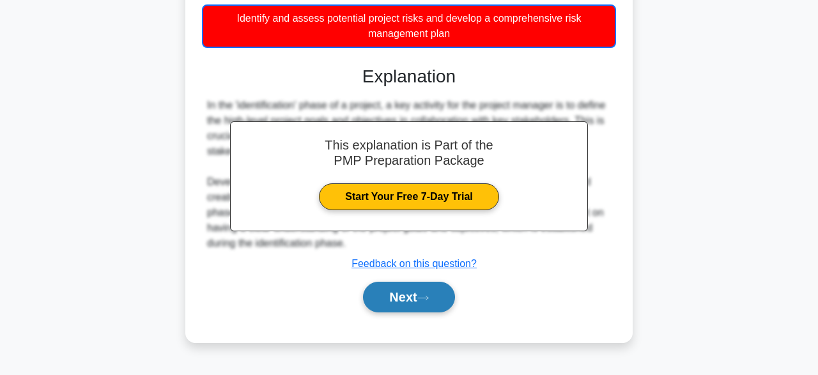
click at [409, 296] on button "Next" at bounding box center [408, 297] width 91 height 31
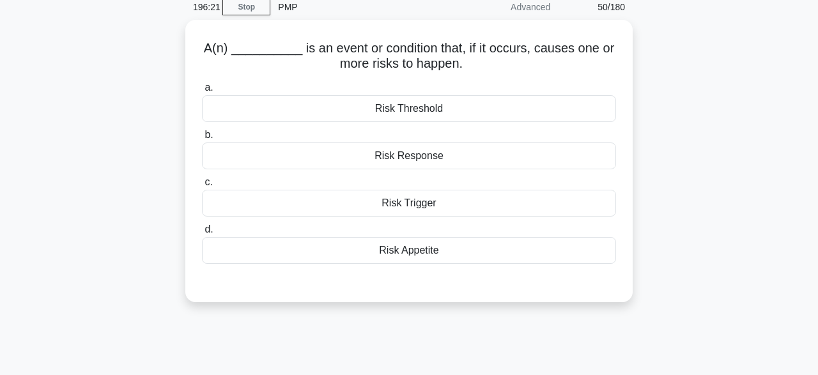
scroll to position [10, 0]
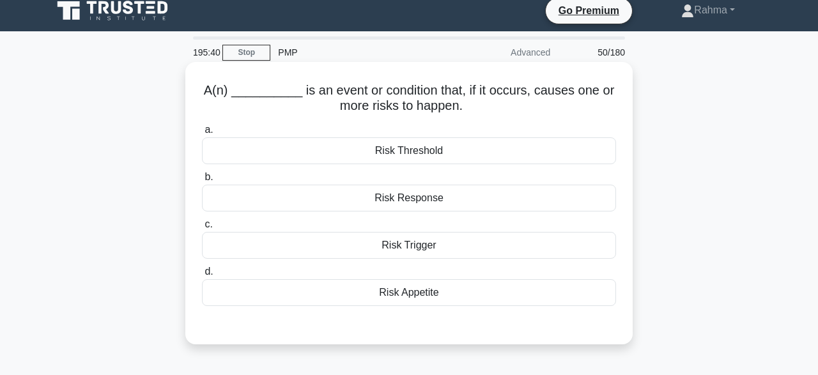
click at [487, 155] on div "Risk Threshold" at bounding box center [409, 150] width 414 height 27
click at [202, 134] on input "a. Risk Threshold" at bounding box center [202, 130] width 0 height 8
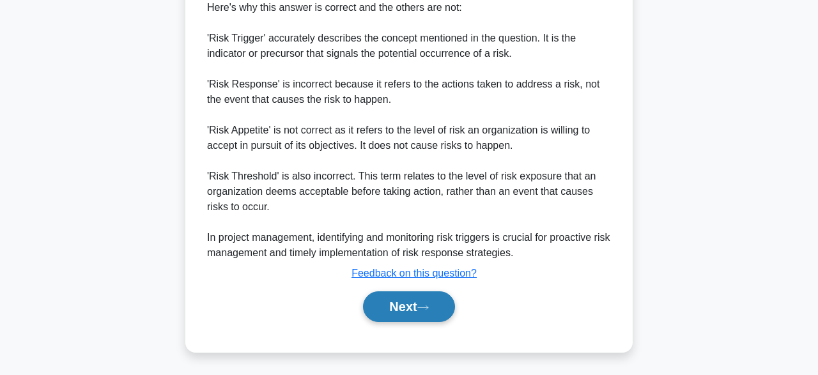
click at [405, 309] on button "Next" at bounding box center [408, 307] width 91 height 31
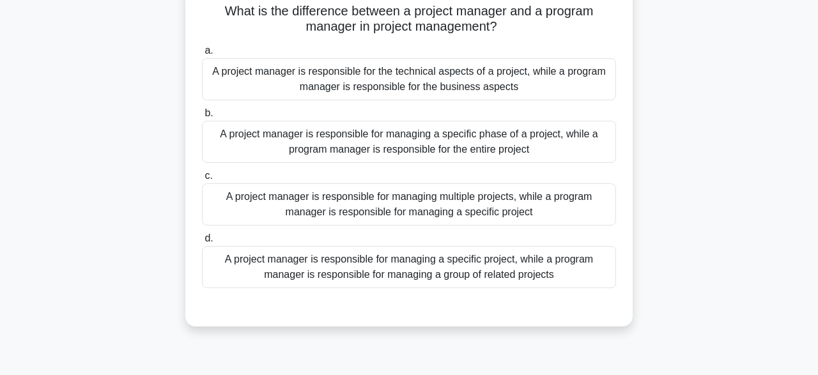
scroll to position [71, 0]
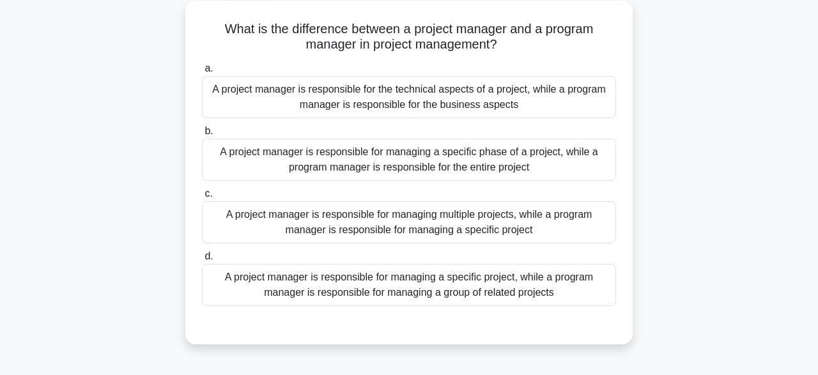
click at [439, 299] on div "A project manager is responsible for managing a specific project, while a progr…" at bounding box center [409, 285] width 414 height 42
click at [202, 261] on input "d. A project manager is responsible for managing a specific project, while a pr…" at bounding box center [202, 257] width 0 height 8
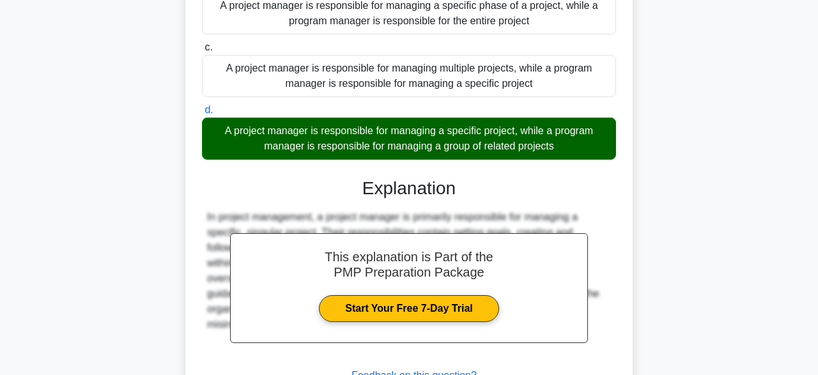
scroll to position [319, 0]
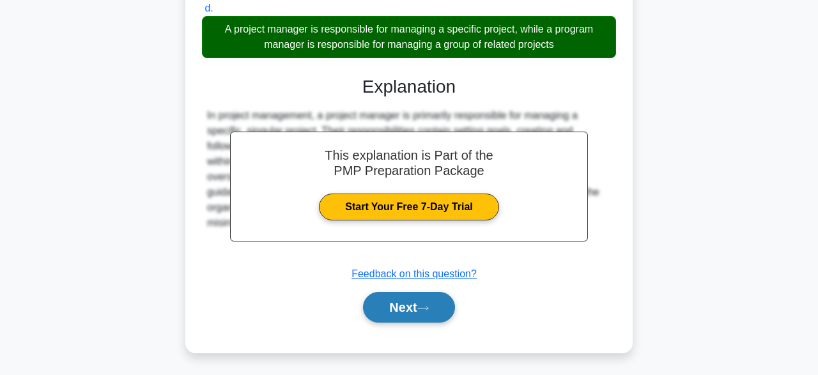
click at [426, 309] on icon at bounding box center [424, 308] width 12 height 7
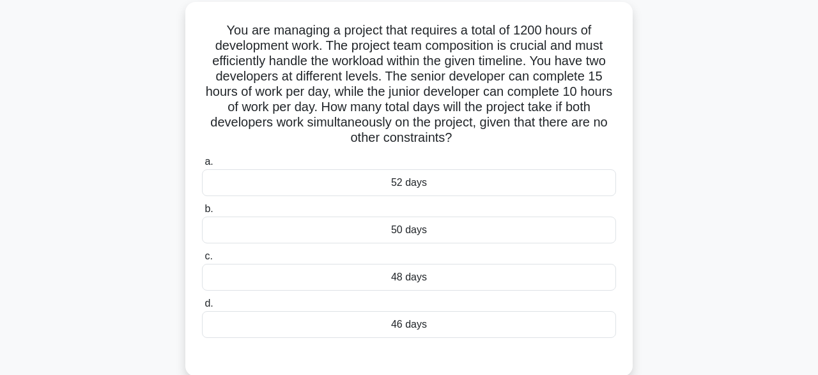
scroll to position [74, 0]
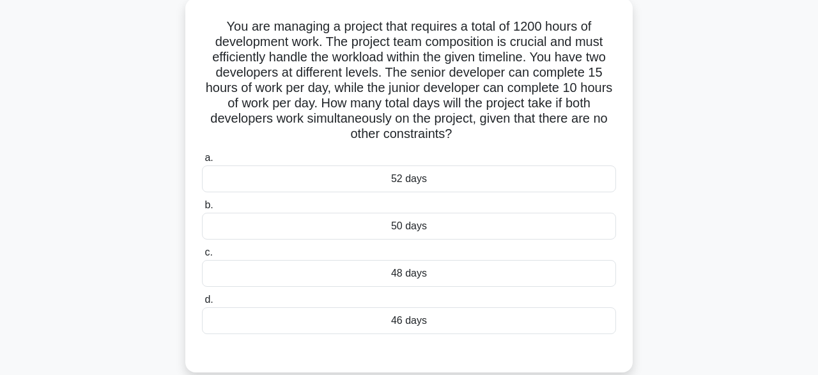
click at [460, 279] on div "48 days" at bounding box center [409, 273] width 414 height 27
click at [202, 257] on input "c. 48 days" at bounding box center [202, 253] width 0 height 8
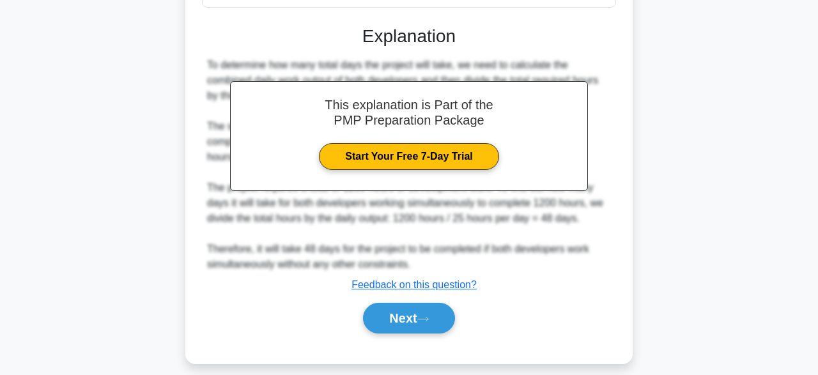
scroll to position [411, 0]
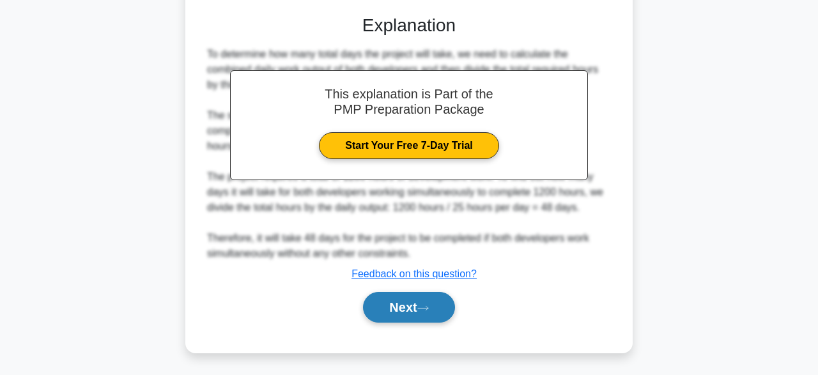
click at [438, 308] on button "Next" at bounding box center [408, 307] width 91 height 31
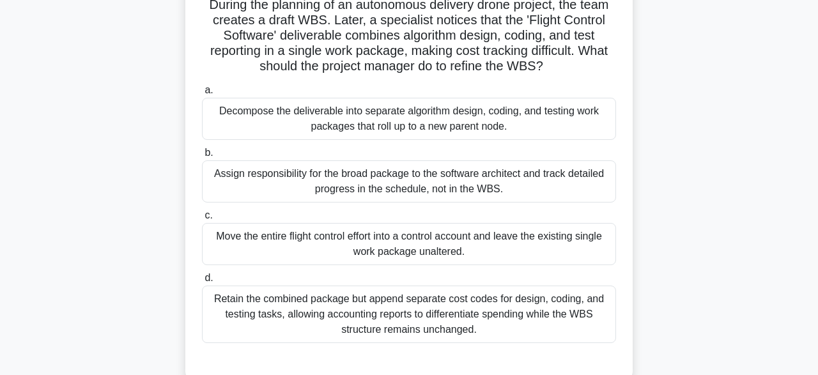
scroll to position [95, 0]
click at [390, 309] on div "Retain the combined package but append separate cost codes for design, coding, …" at bounding box center [409, 315] width 414 height 58
click at [202, 283] on input "d. Retain the combined package but append separate cost codes for design, codin…" at bounding box center [202, 279] width 0 height 8
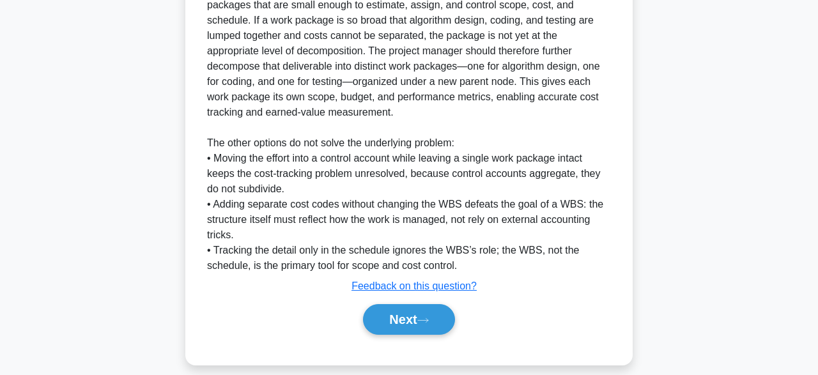
scroll to position [520, 0]
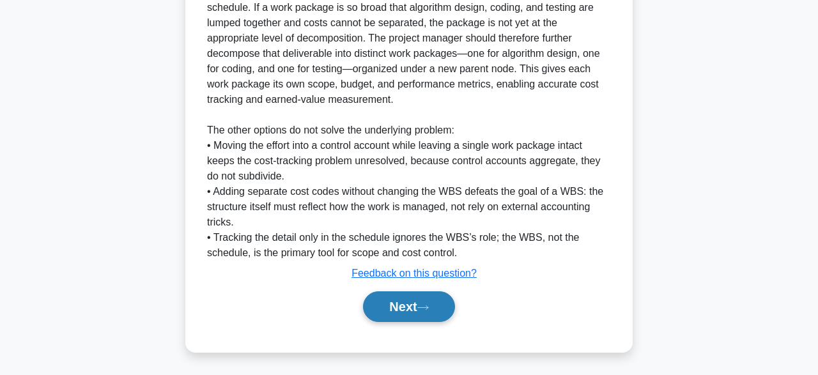
click at [400, 313] on button "Next" at bounding box center [408, 307] width 91 height 31
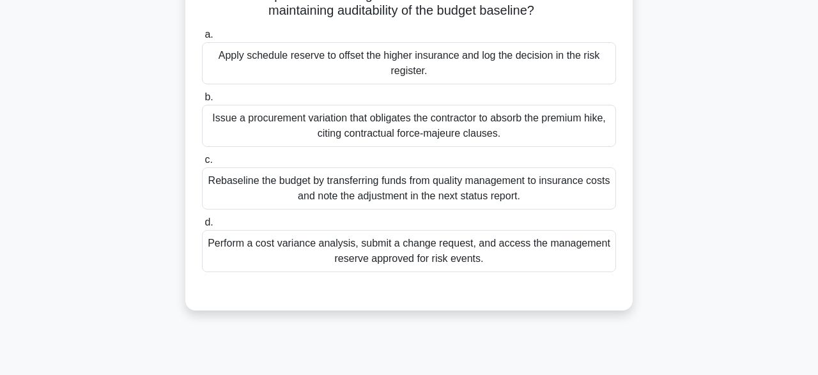
scroll to position [182, 0]
click at [290, 260] on div "Perform a cost variance analysis, submit a change request, and access the manag…" at bounding box center [409, 251] width 414 height 42
click at [202, 226] on input "d. Perform a cost variance analysis, submit a change request, and access the ma…" at bounding box center [202, 222] width 0 height 8
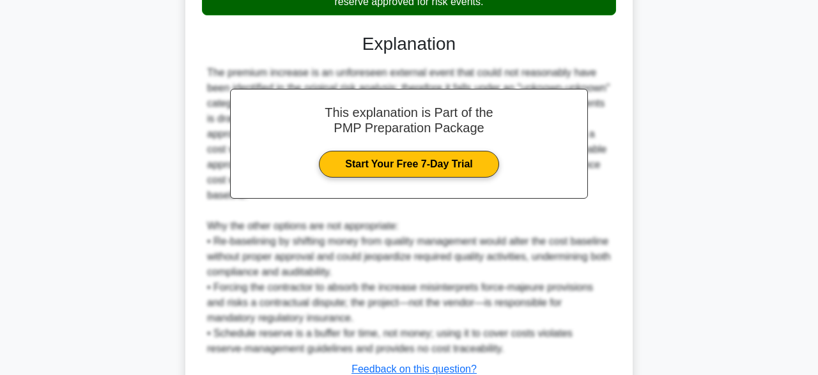
scroll to position [534, 0]
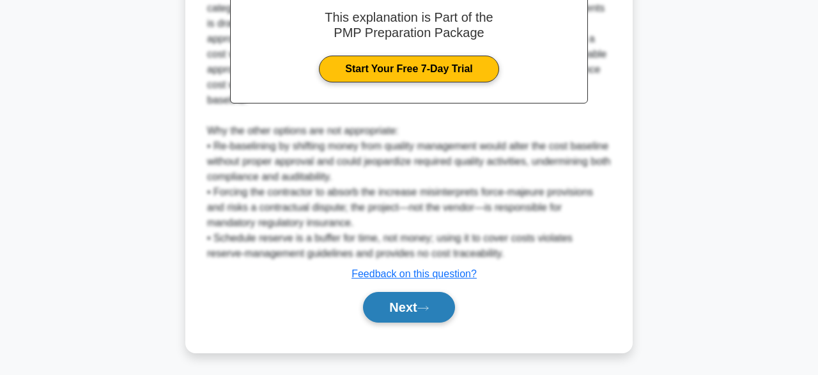
click at [393, 299] on button "Next" at bounding box center [408, 307] width 91 height 31
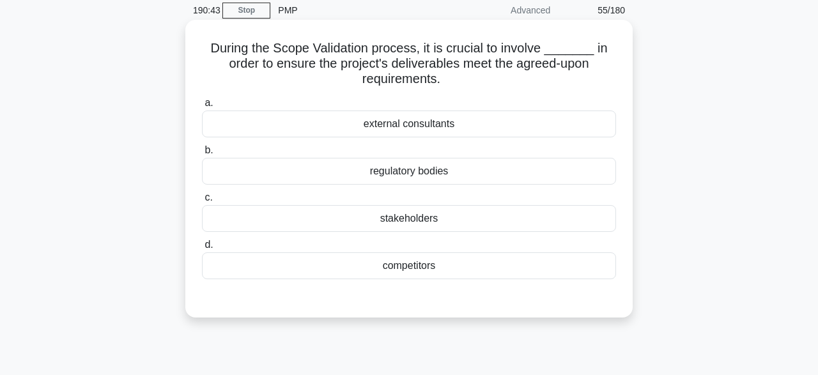
scroll to position [52, 0]
click at [483, 68] on h5 "During the Scope Validation process, it is crucial to involve _______ in order …" at bounding box center [409, 63] width 417 height 47
click at [434, 221] on div "stakeholders" at bounding box center [409, 218] width 414 height 27
click at [202, 201] on input "c. stakeholders" at bounding box center [202, 197] width 0 height 8
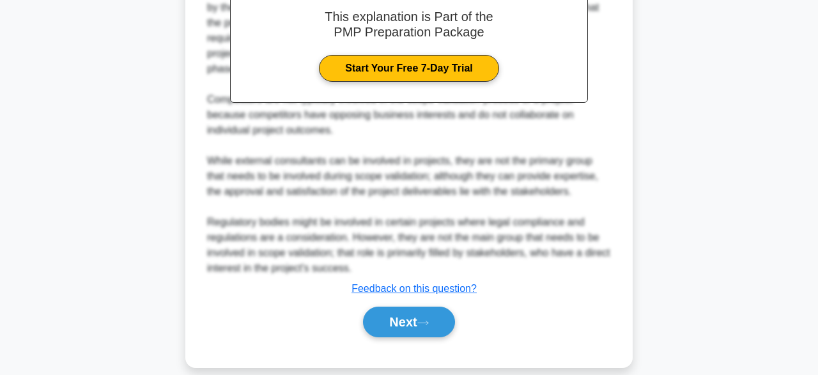
scroll to position [426, 0]
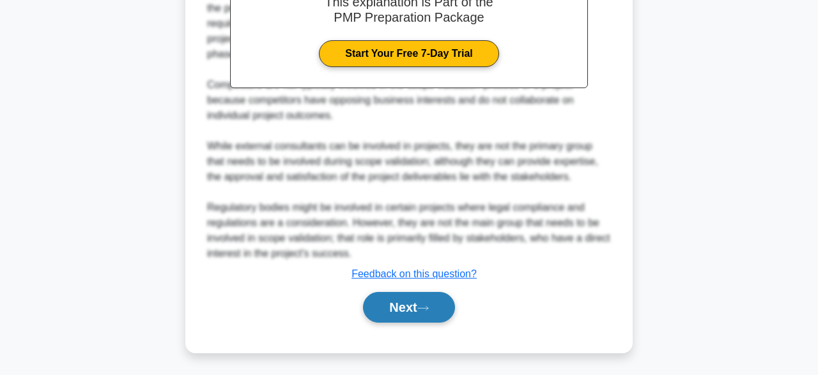
click at [443, 304] on button "Next" at bounding box center [408, 307] width 91 height 31
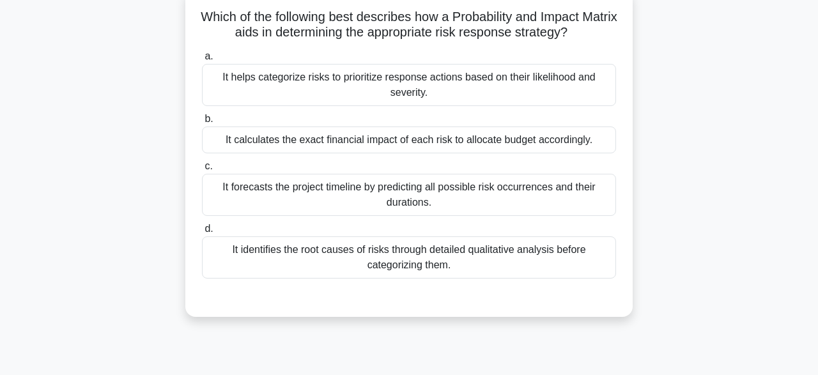
scroll to position [84, 0]
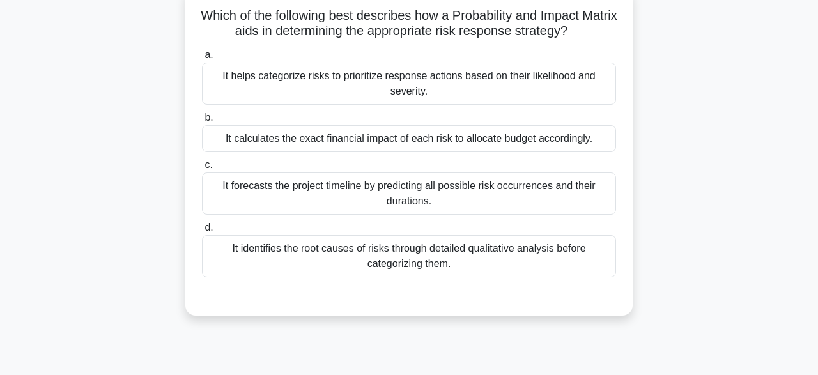
click at [465, 260] on div "It identifies the root causes of risks through detailed qualitative analysis be…" at bounding box center [409, 256] width 414 height 42
click at [202, 232] on input "d. It identifies the root causes of risks through detailed qualitative analysis…" at bounding box center [202, 228] width 0 height 8
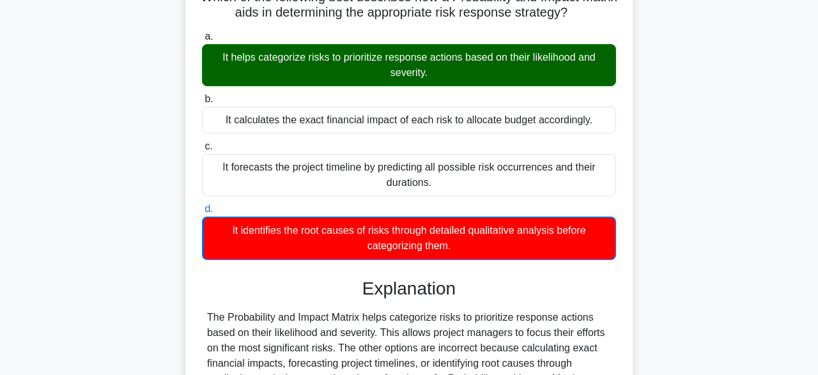
scroll to position [315, 0]
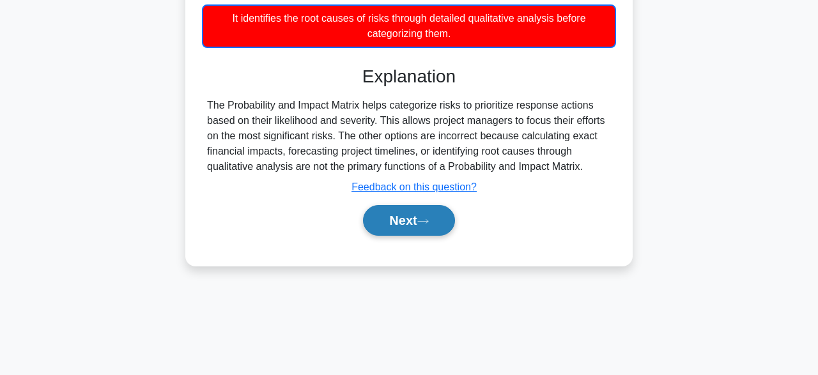
click at [429, 222] on icon at bounding box center [424, 221] width 12 height 7
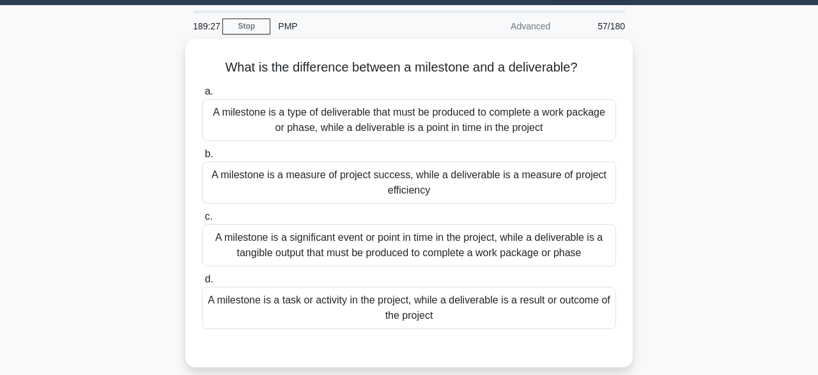
scroll to position [38, 0]
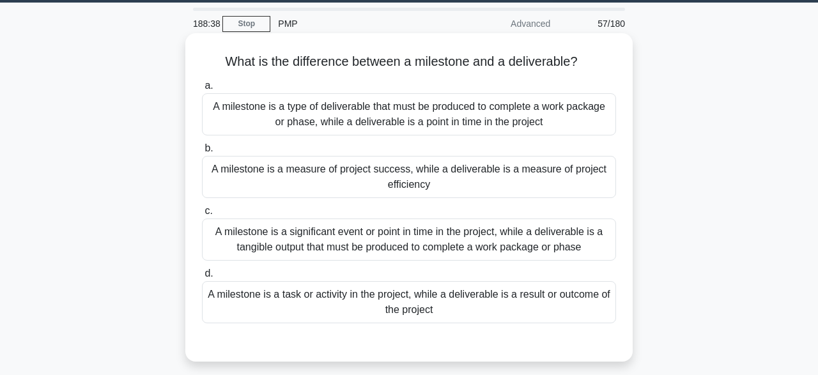
click at [392, 182] on div "A milestone is a measure of project success, while a deliverable is a measure o…" at bounding box center [409, 177] width 414 height 42
click at [202, 153] on input "b. A milestone is a measure of project success, while a deliverable is a measur…" at bounding box center [202, 148] width 0 height 8
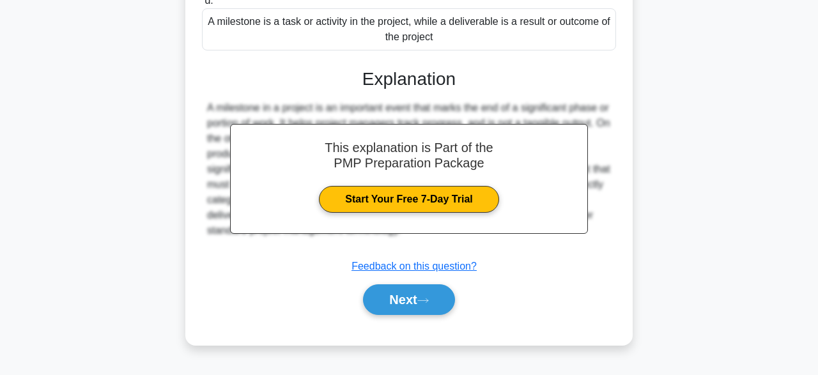
scroll to position [315, 0]
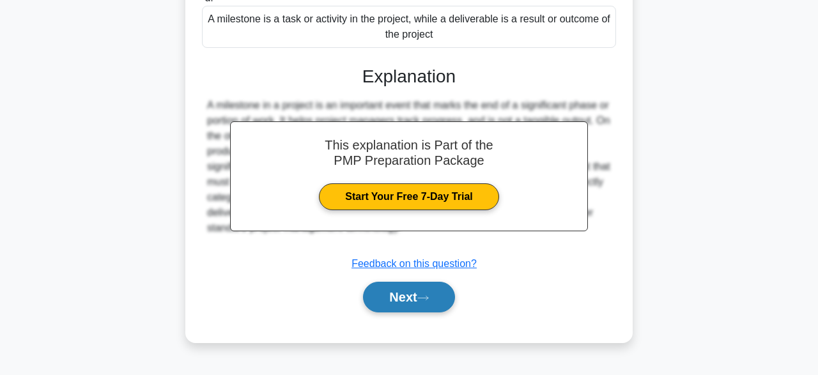
click at [394, 299] on button "Next" at bounding box center [408, 297] width 91 height 31
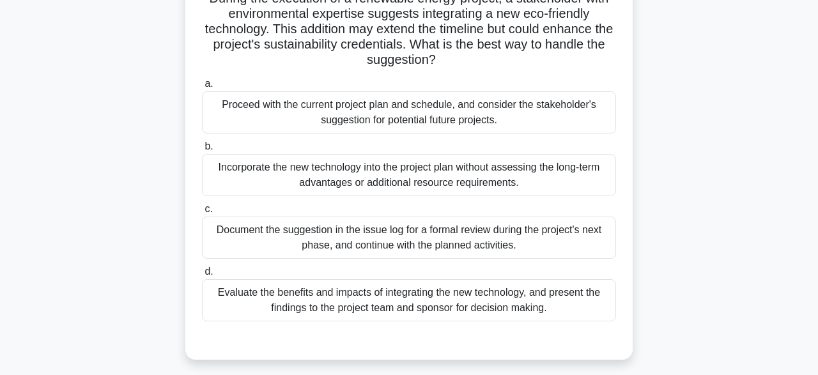
scroll to position [105, 0]
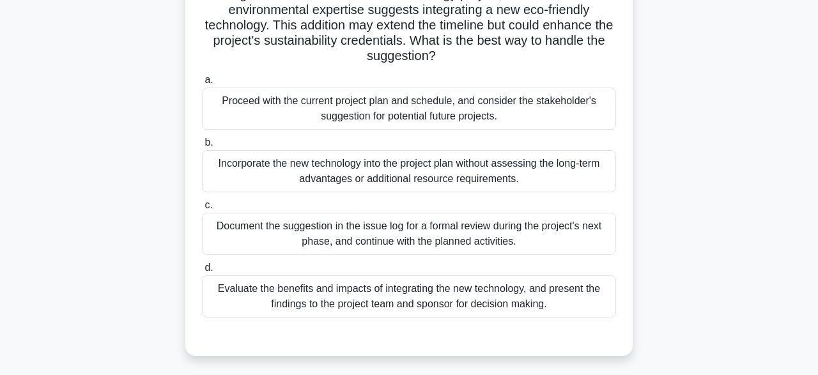
click at [360, 301] on div "Evaluate the benefits and impacts of integrating the new technology, and presen…" at bounding box center [409, 297] width 414 height 42
click at [202, 272] on input "d. Evaluate the benefits and impacts of integrating the new technology, and pre…" at bounding box center [202, 268] width 0 height 8
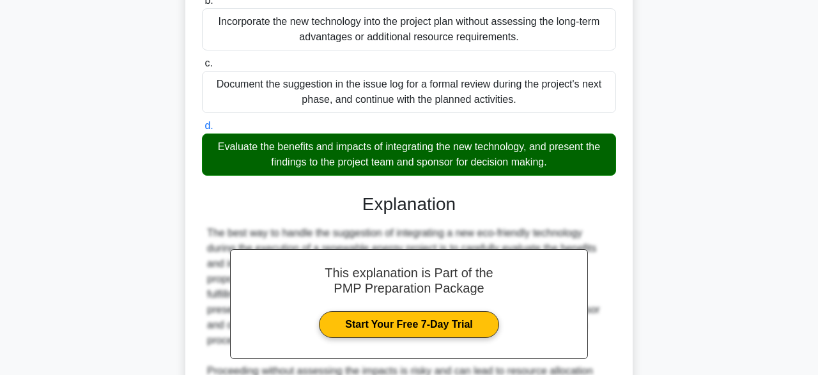
scroll to position [472, 0]
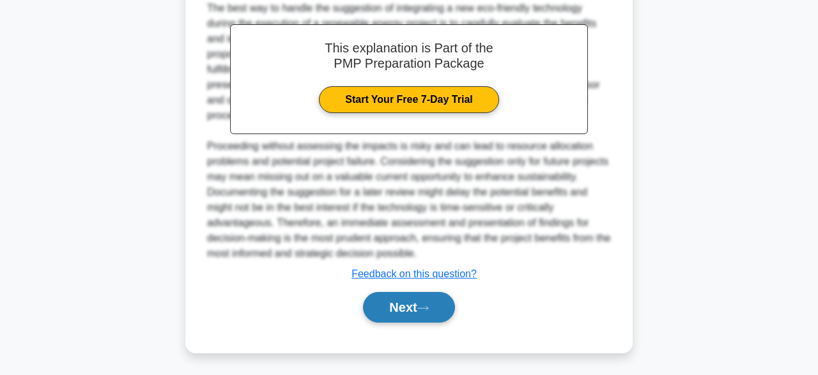
click at [400, 301] on button "Next" at bounding box center [408, 307] width 91 height 31
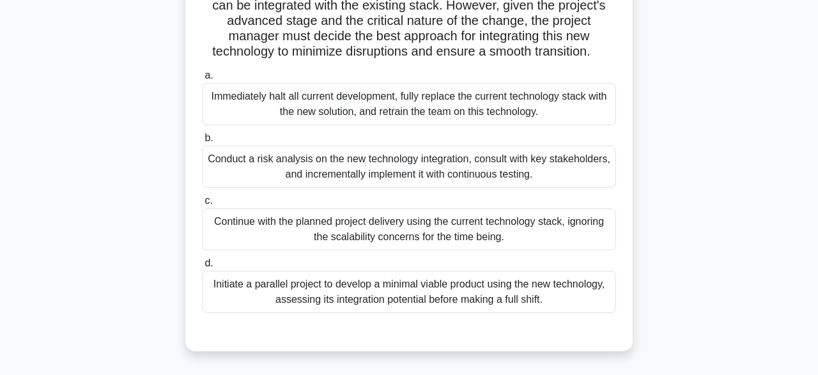
scroll to position [249, 0]
click at [316, 169] on div "Conduct a risk analysis on the new technology integration, consult with key sta…" at bounding box center [409, 165] width 414 height 42
click at [202, 141] on input "b. Conduct a risk analysis on the new technology integration, consult with key …" at bounding box center [202, 137] width 0 height 8
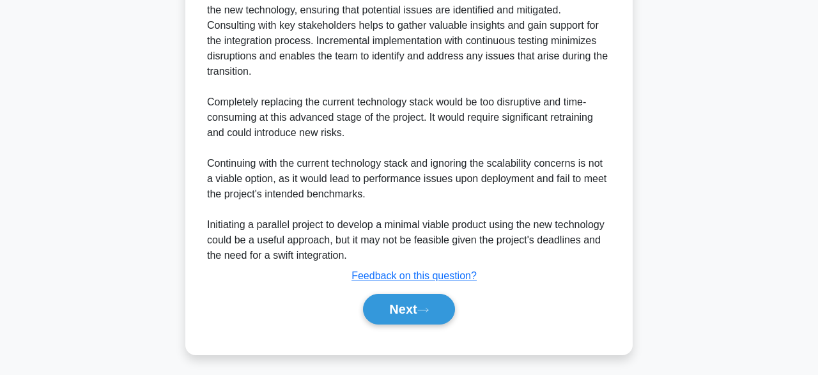
scroll to position [672, 0]
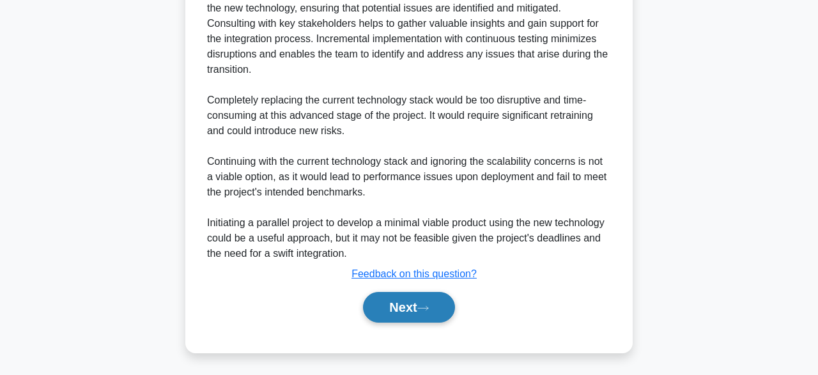
click at [421, 311] on button "Next" at bounding box center [408, 307] width 91 height 31
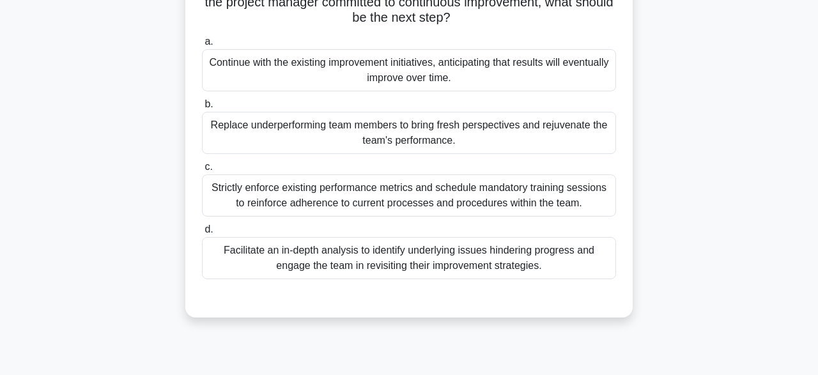
scroll to position [176, 0]
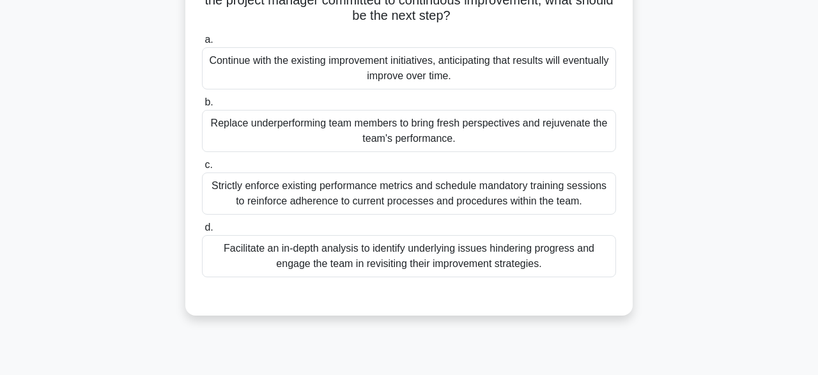
click at [332, 267] on div "Facilitate an in-depth analysis to identify underlying issues hindering progres…" at bounding box center [409, 256] width 414 height 42
click at [202, 232] on input "d. Facilitate an in-depth analysis to identify underlying issues hindering prog…" at bounding box center [202, 228] width 0 height 8
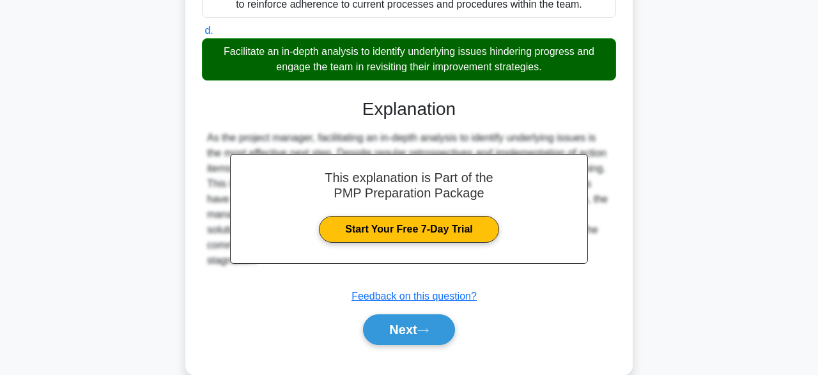
scroll to position [396, 0]
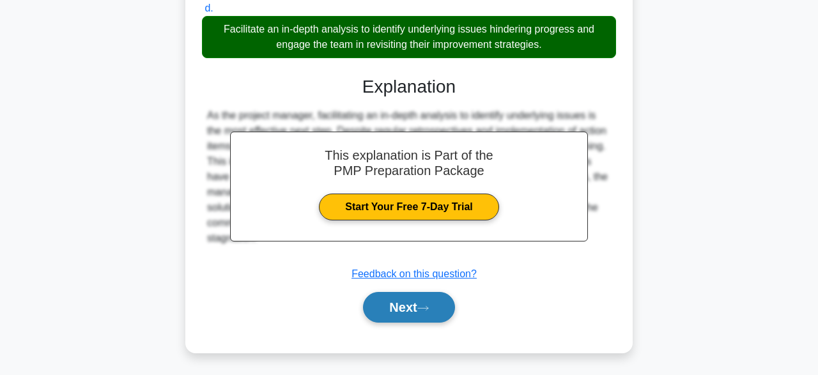
click at [401, 304] on button "Next" at bounding box center [408, 307] width 91 height 31
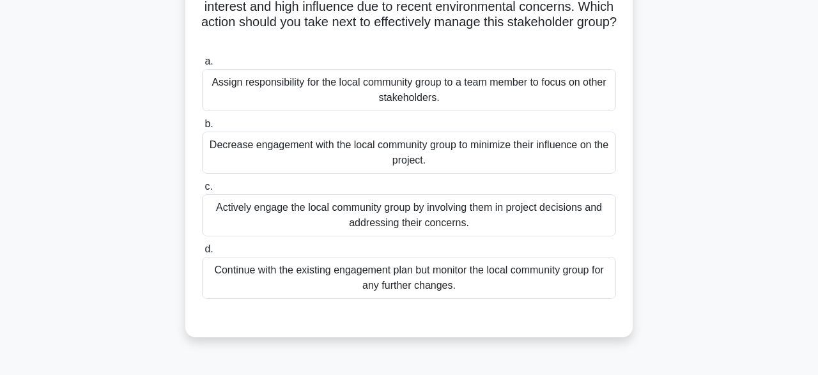
scroll to position [141, 0]
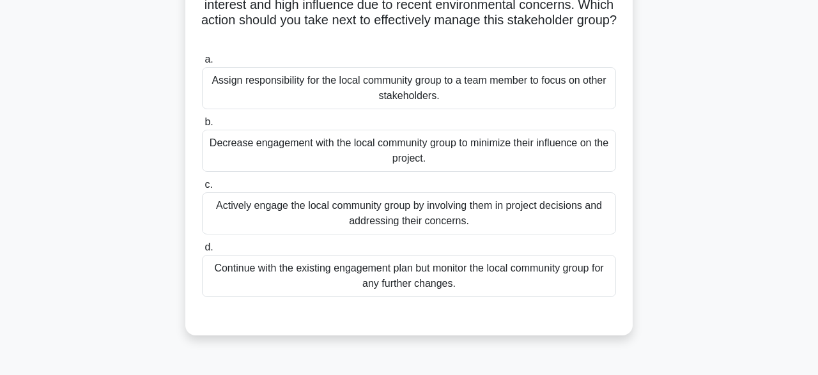
click at [338, 233] on div "Actively engage the local community group by involving them in project decision…" at bounding box center [409, 213] width 414 height 42
click at [202, 189] on input "c. Actively engage the local community group by involving them in project decis…" at bounding box center [202, 185] width 0 height 8
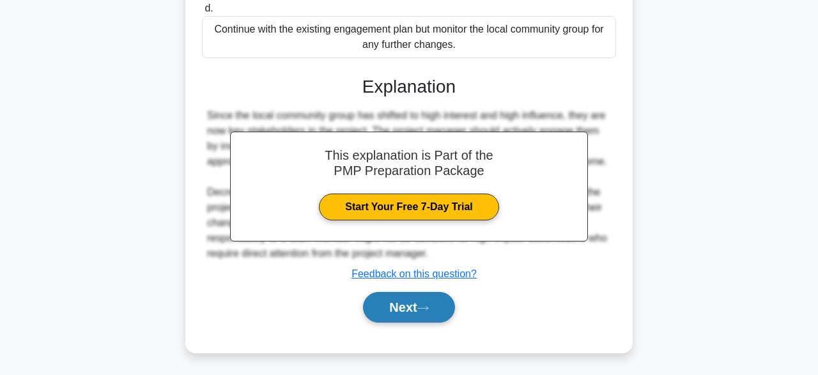
click at [433, 316] on button "Next" at bounding box center [408, 307] width 91 height 31
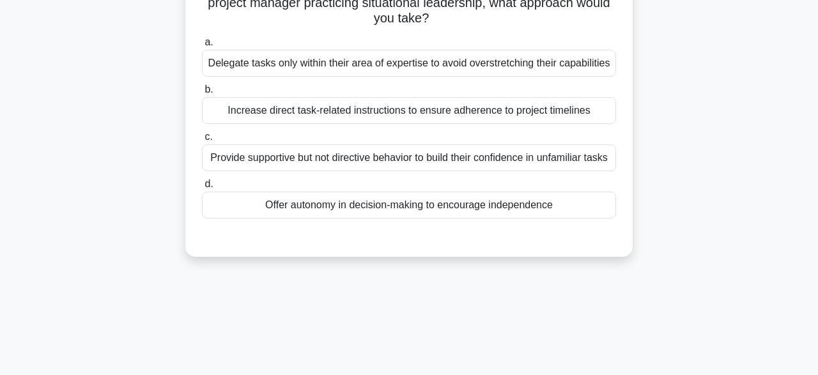
scroll to position [144, 0]
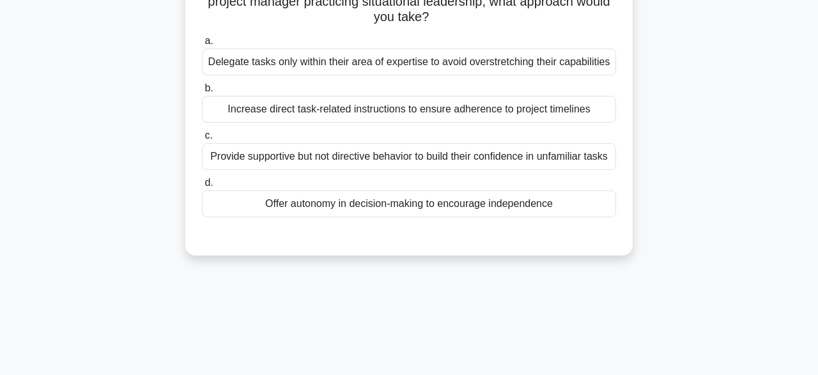
click at [508, 196] on div "Offer autonomy in decision-making to encourage independence" at bounding box center [409, 204] width 414 height 27
click at [202, 187] on input "d. Offer autonomy in decision-making to encourage independence" at bounding box center [202, 183] width 0 height 8
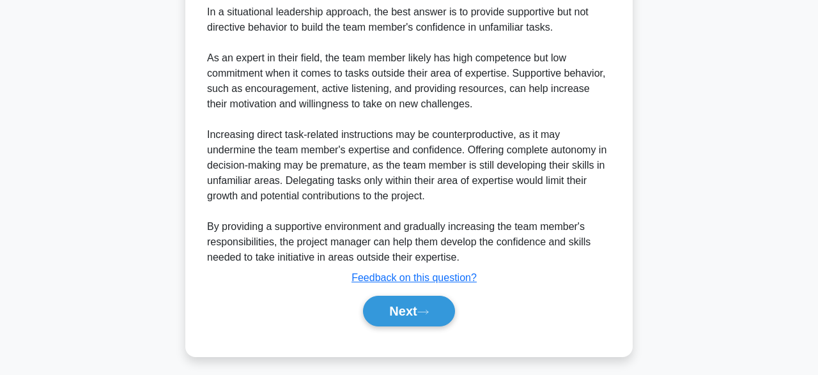
scroll to position [413, 0]
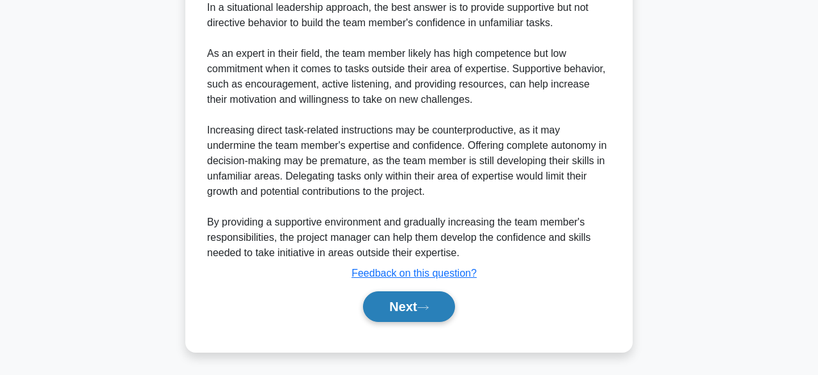
click at [400, 308] on button "Next" at bounding box center [408, 307] width 91 height 31
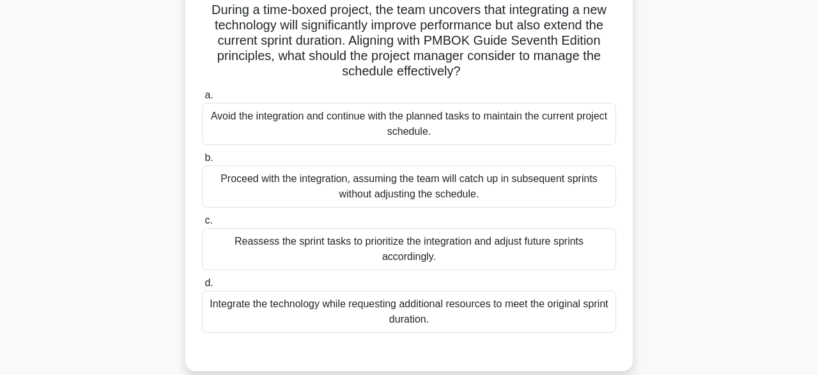
scroll to position [94, 0]
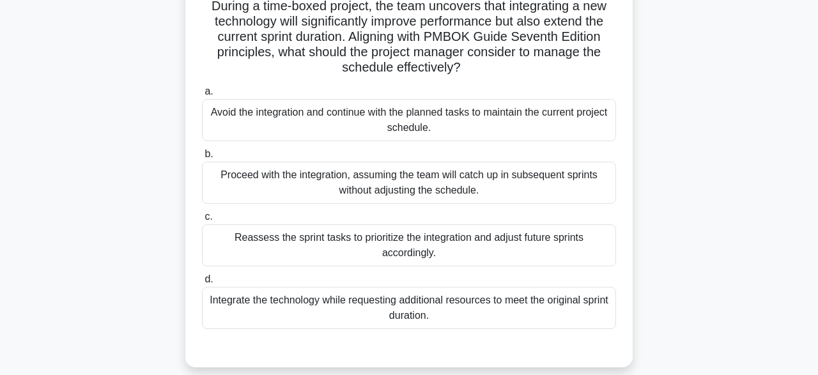
click at [363, 244] on div "Reassess the sprint tasks to prioritize the integration and adjust future sprin…" at bounding box center [409, 245] width 414 height 42
click at [202, 221] on input "c. Reassess the sprint tasks to prioritize the integration and adjust future sp…" at bounding box center [202, 217] width 0 height 8
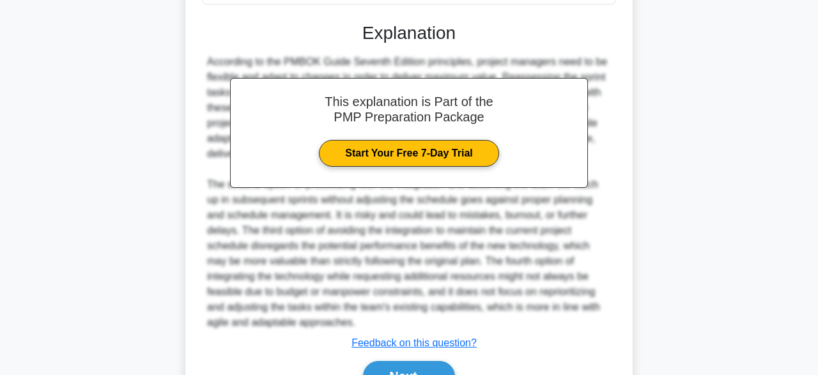
scroll to position [426, 0]
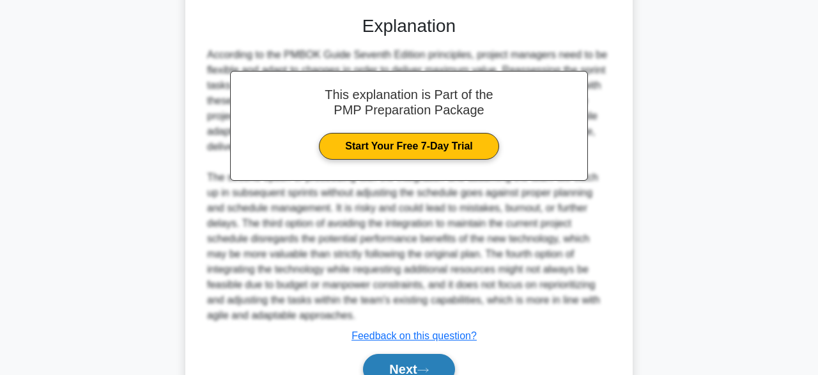
click at [415, 363] on button "Next" at bounding box center [408, 369] width 91 height 31
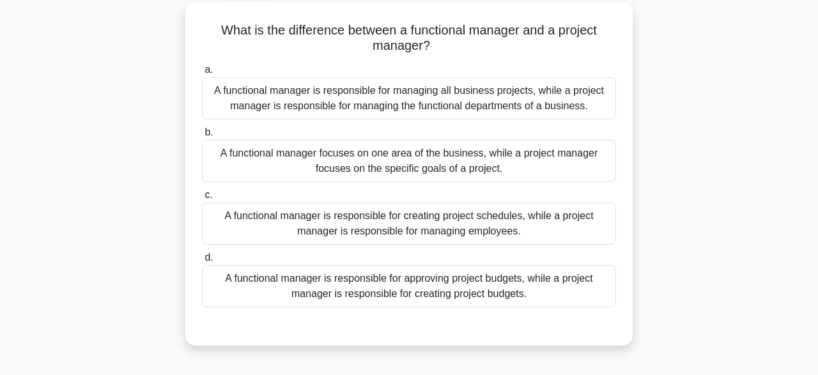
scroll to position [65, 0]
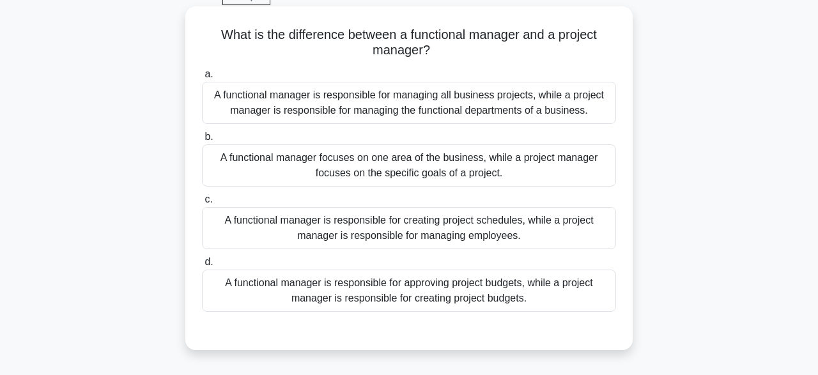
click at [540, 324] on div at bounding box center [409, 325] width 414 height 10
click at [471, 296] on div "A functional manager is responsible for approving project budgets, while a proj…" at bounding box center [409, 291] width 414 height 42
click at [202, 267] on input "d. A functional manager is responsible for approving project budgets, while a p…" at bounding box center [202, 262] width 0 height 8
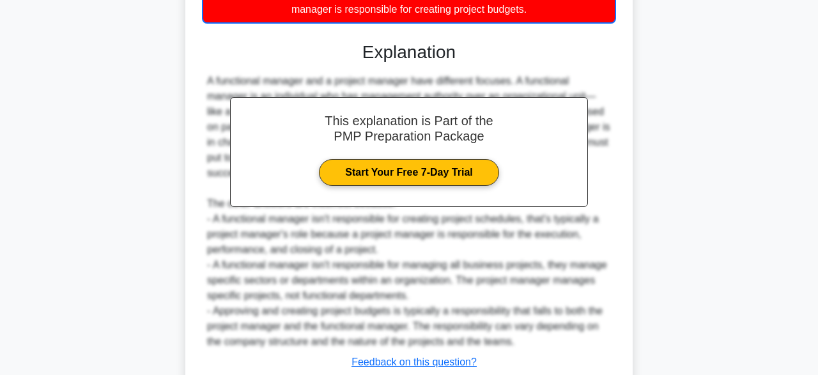
scroll to position [444, 0]
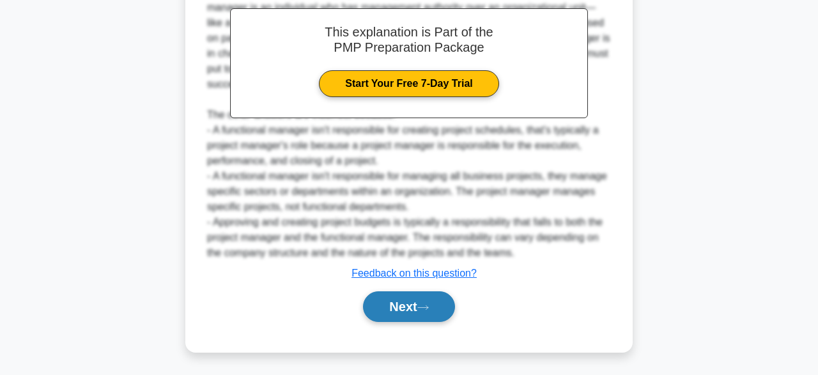
click at [439, 308] on button "Next" at bounding box center [408, 307] width 91 height 31
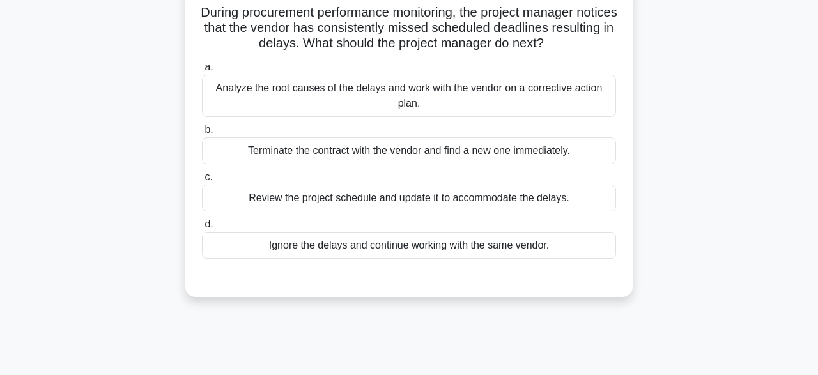
scroll to position [51, 0]
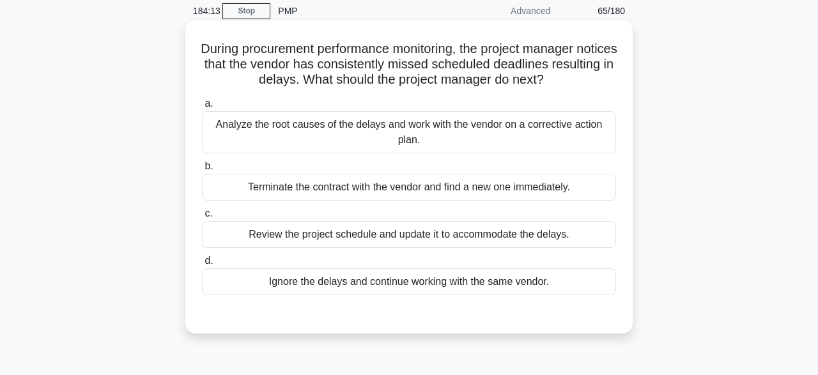
click at [384, 123] on div "Analyze the root causes of the delays and work with the vendor on a corrective …" at bounding box center [409, 132] width 414 height 42
click at [202, 108] on input "a. Analyze the root causes of the delays and work with the vendor on a correcti…" at bounding box center [202, 104] width 0 height 8
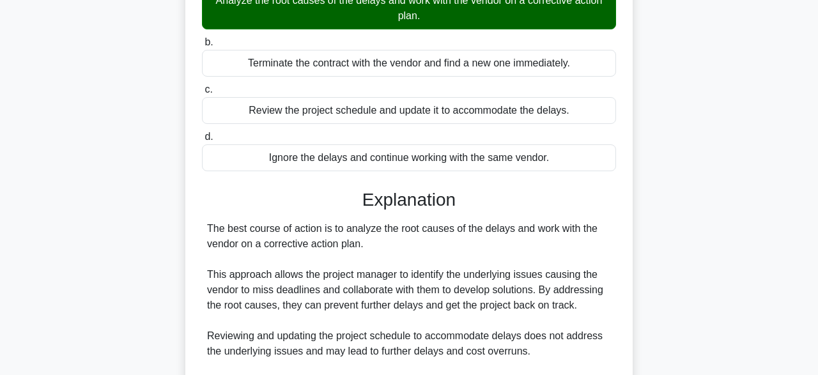
scroll to position [396, 0]
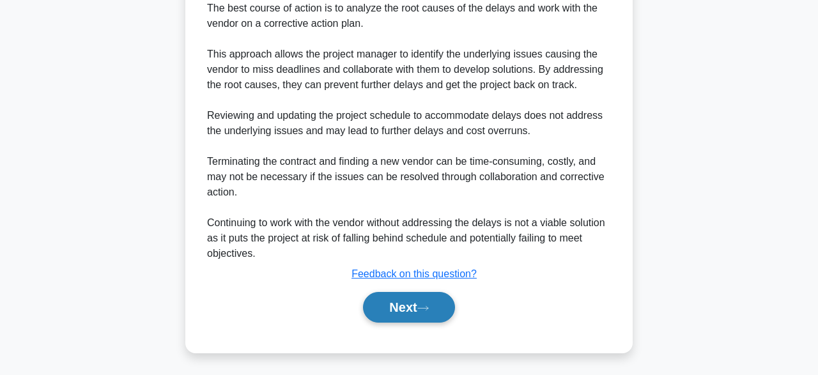
click at [418, 315] on button "Next" at bounding box center [408, 307] width 91 height 31
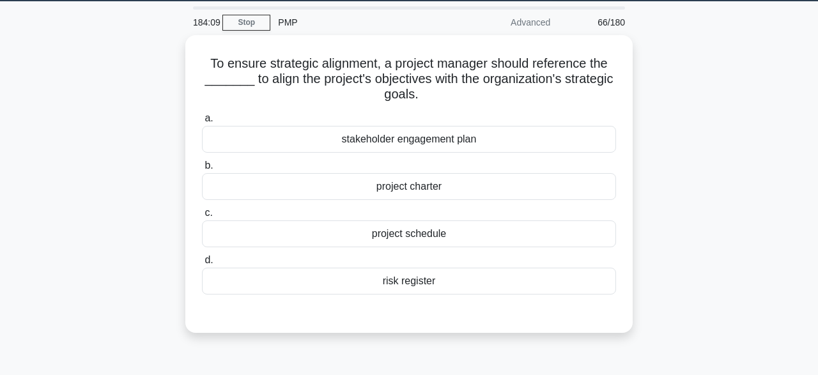
scroll to position [37, 0]
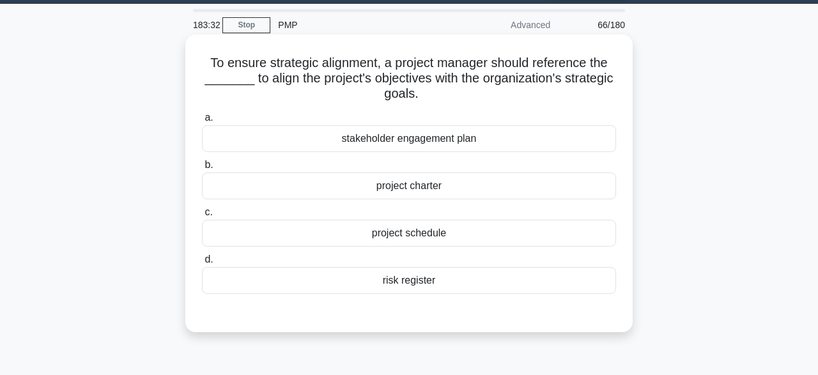
click at [470, 143] on div "stakeholder engagement plan" at bounding box center [409, 138] width 414 height 27
click at [202, 122] on input "a. stakeholder engagement plan" at bounding box center [202, 118] width 0 height 8
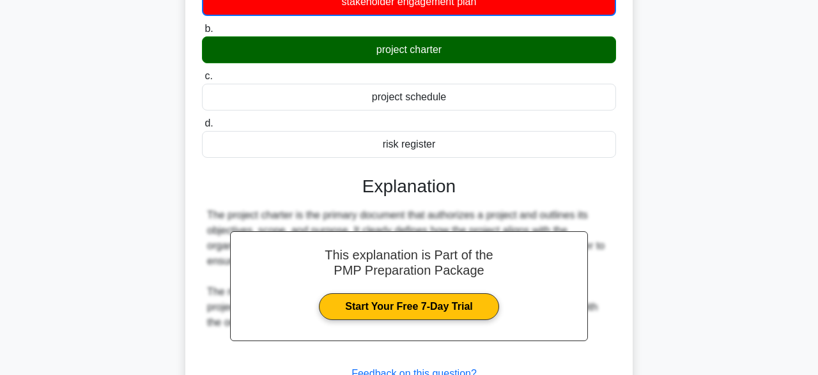
scroll to position [315, 0]
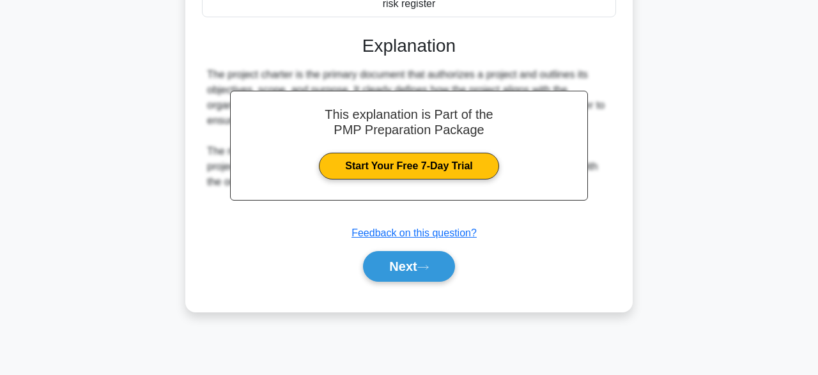
click at [426, 284] on div "Next" at bounding box center [409, 266] width 414 height 41
click at [393, 267] on button "Next" at bounding box center [408, 266] width 91 height 31
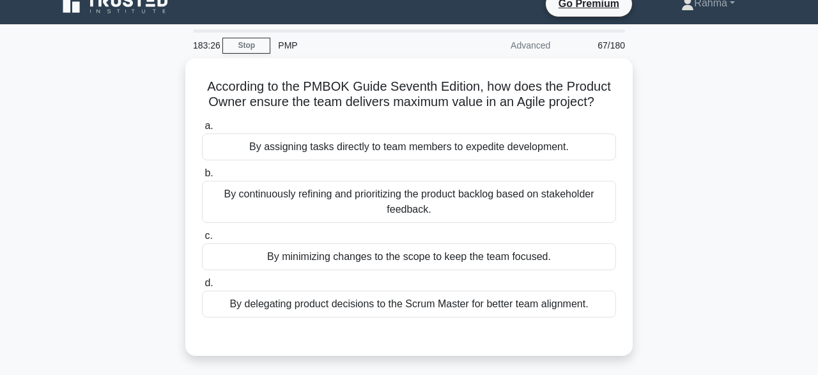
scroll to position [16, 0]
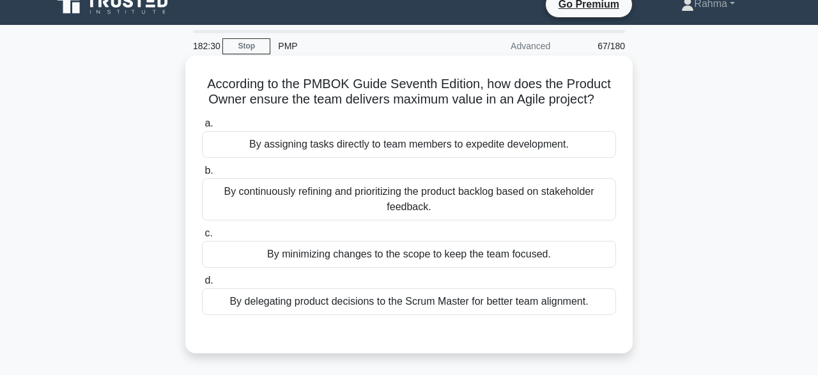
click at [332, 308] on div "By delegating product decisions to the Scrum Master for better team alignment." at bounding box center [409, 301] width 414 height 27
click at [202, 285] on input "d. By delegating product decisions to the Scrum Master for better team alignmen…" at bounding box center [202, 281] width 0 height 8
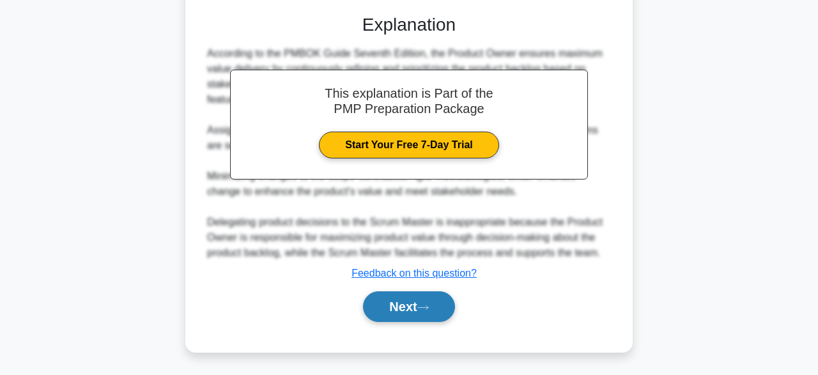
click at [402, 301] on button "Next" at bounding box center [408, 307] width 91 height 31
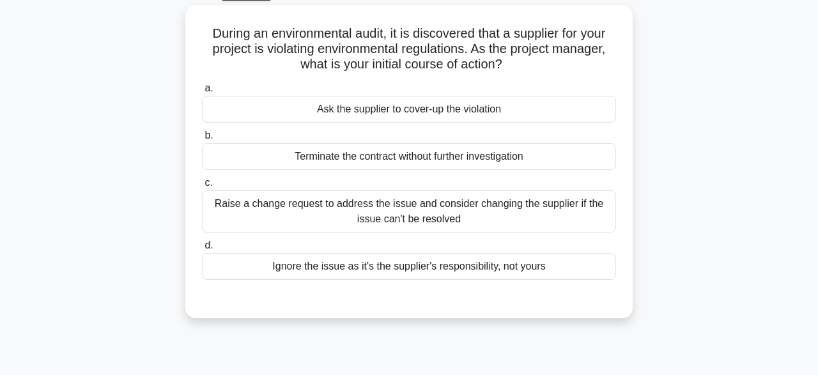
scroll to position [70, 0]
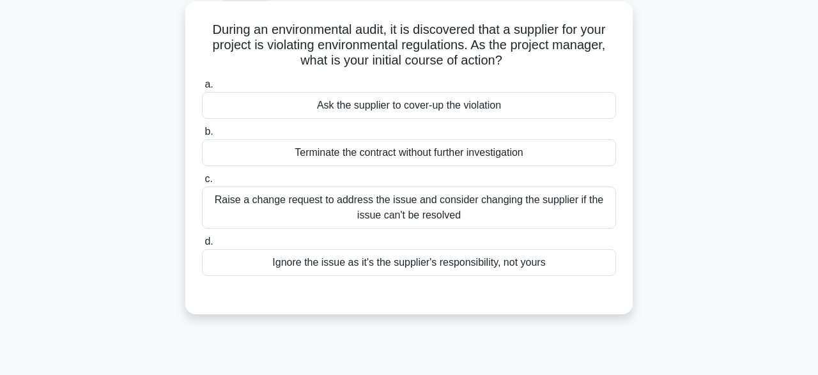
click at [334, 212] on div "Raise a change request to address the issue and consider changing the supplier …" at bounding box center [409, 208] width 414 height 42
click at [202, 183] on input "c. Raise a change request to address the issue and consider changing the suppli…" at bounding box center [202, 179] width 0 height 8
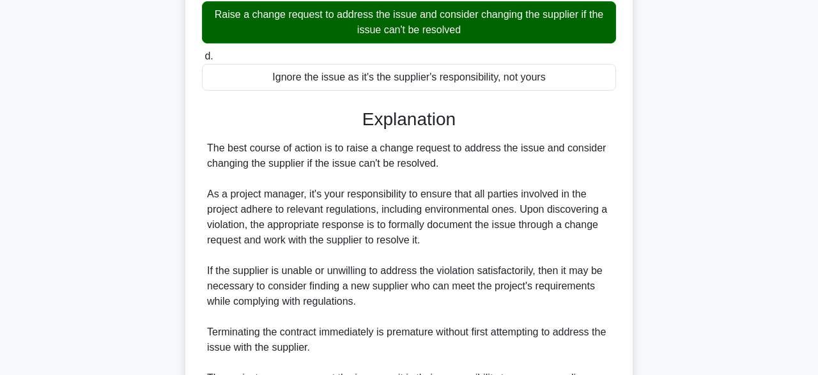
scroll to position [426, 0]
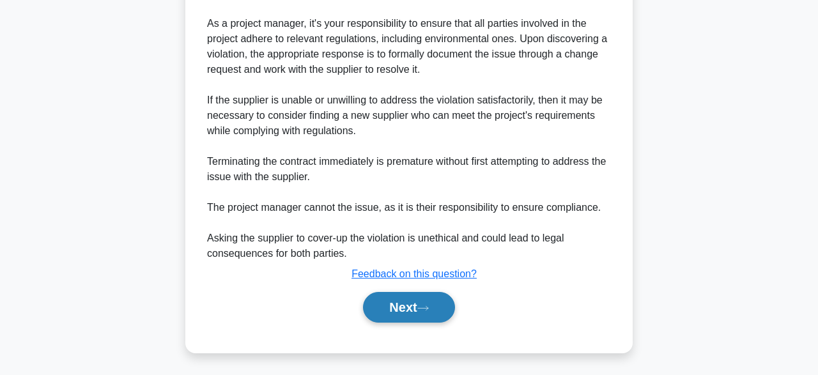
click at [409, 305] on button "Next" at bounding box center [408, 307] width 91 height 31
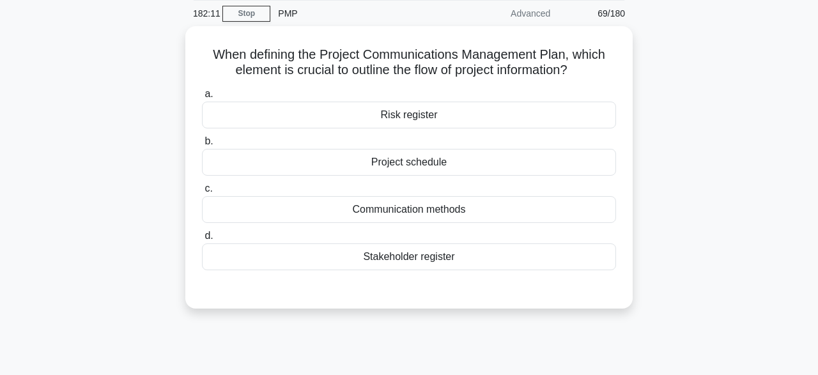
scroll to position [46, 0]
click at [466, 257] on div "Stakeholder register" at bounding box center [409, 256] width 414 height 27
click at [202, 240] on input "d. Stakeholder register" at bounding box center [202, 235] width 0 height 8
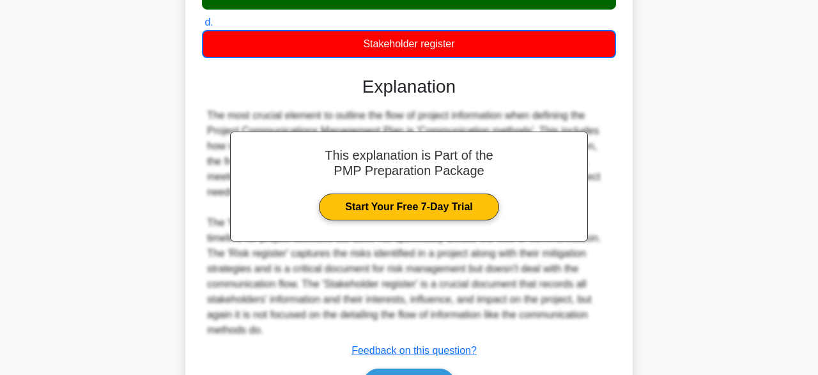
scroll to position [336, 0]
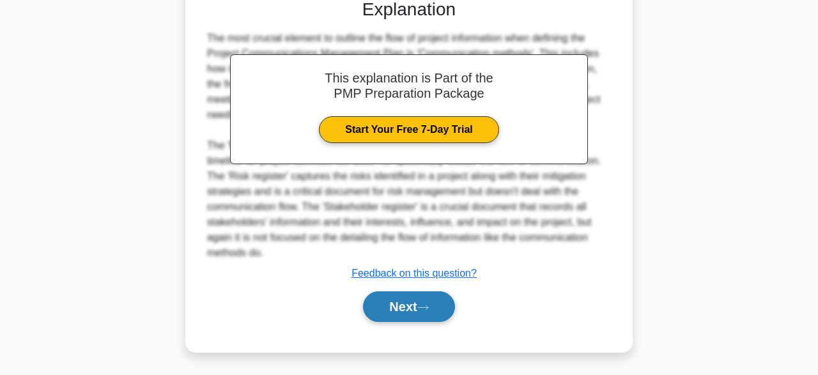
click at [449, 311] on button "Next" at bounding box center [408, 307] width 91 height 31
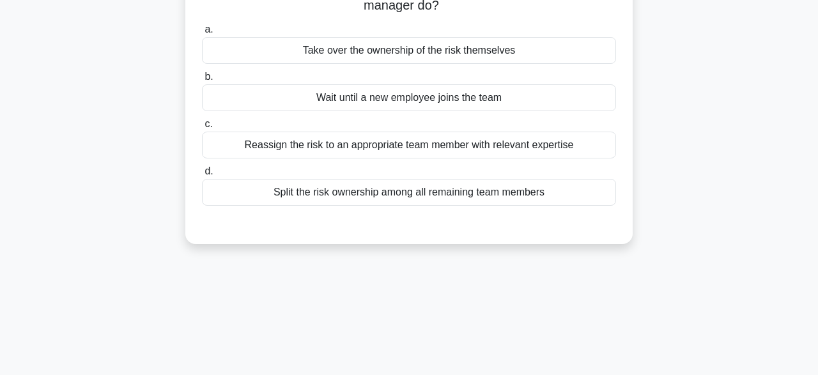
scroll to position [61, 0]
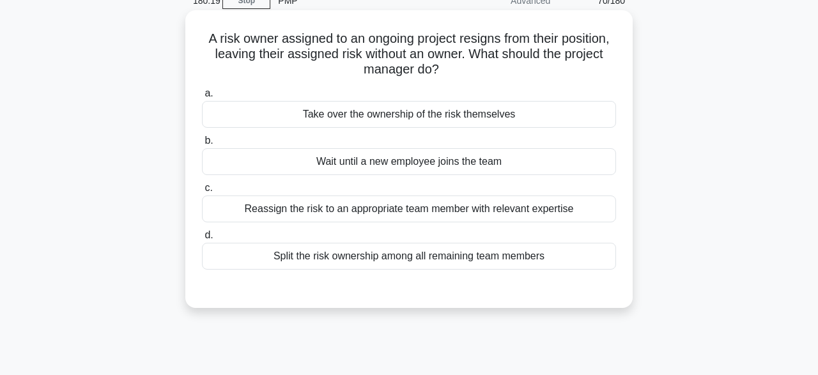
click at [421, 157] on div "Wait until a new employee joins the team" at bounding box center [409, 161] width 414 height 27
click at [202, 145] on input "b. Wait until a new employee joins the team" at bounding box center [202, 141] width 0 height 8
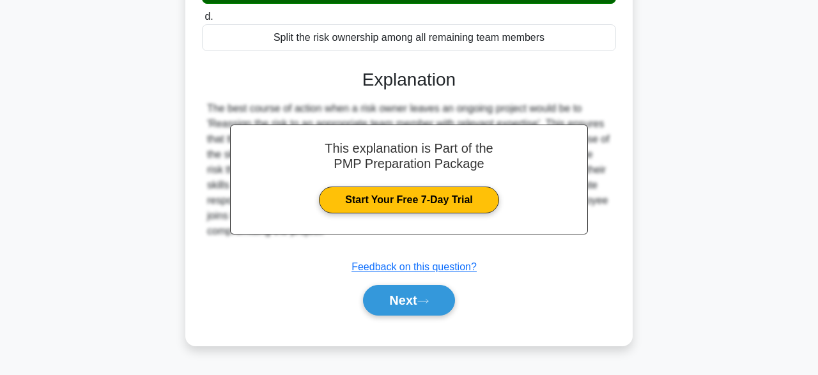
scroll to position [315, 0]
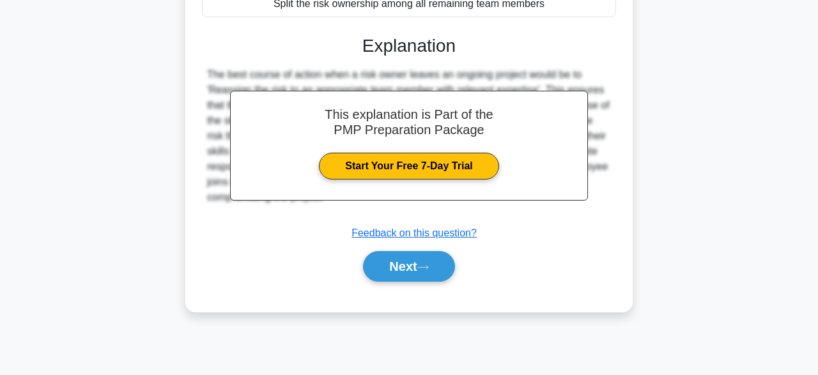
click at [429, 282] on div "Next" at bounding box center [409, 266] width 414 height 41
click at [398, 267] on button "Next" at bounding box center [408, 266] width 91 height 31
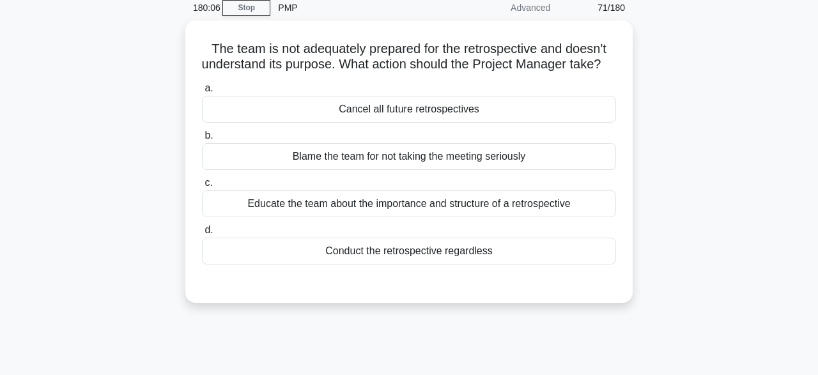
scroll to position [54, 0]
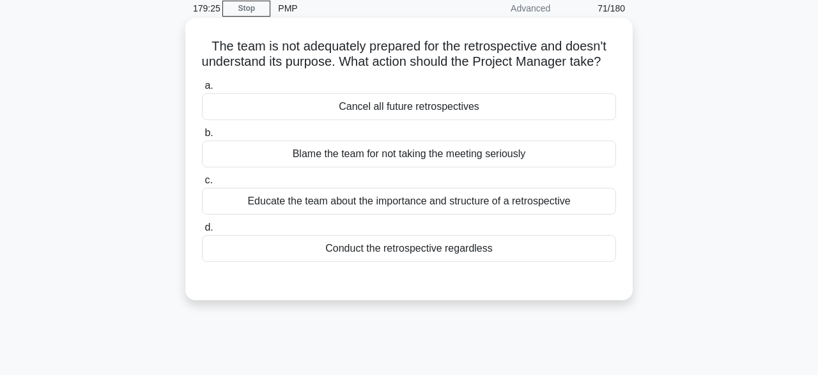
click at [472, 242] on div "Conduct the retrospective regardless" at bounding box center [409, 248] width 414 height 27
click at [202, 232] on input "d. Conduct the retrospective regardless" at bounding box center [202, 228] width 0 height 8
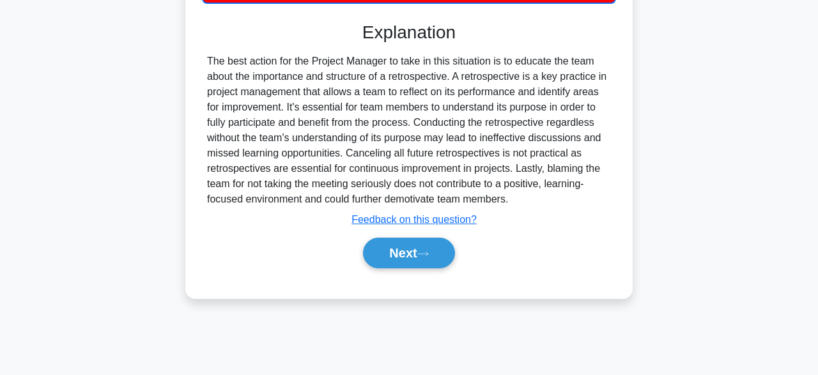
scroll to position [315, 0]
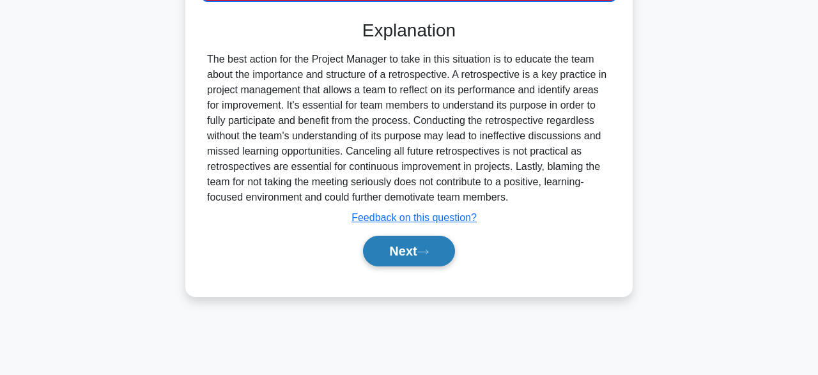
click at [430, 263] on button "Next" at bounding box center [408, 251] width 91 height 31
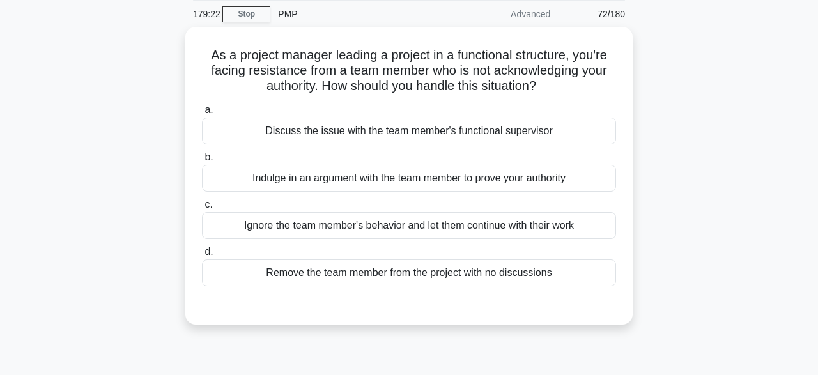
scroll to position [15, 0]
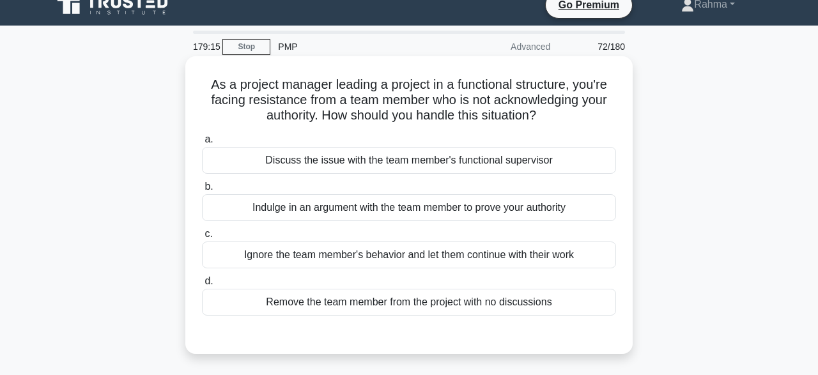
click at [389, 162] on div "Discuss the issue with the team member's functional supervisor" at bounding box center [409, 160] width 414 height 27
click at [202, 144] on input "a. Discuss the issue with the team member's functional supervisor" at bounding box center [202, 140] width 0 height 8
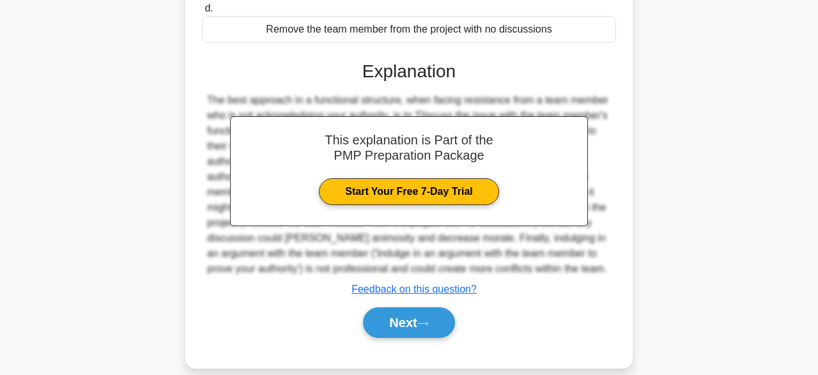
scroll to position [315, 0]
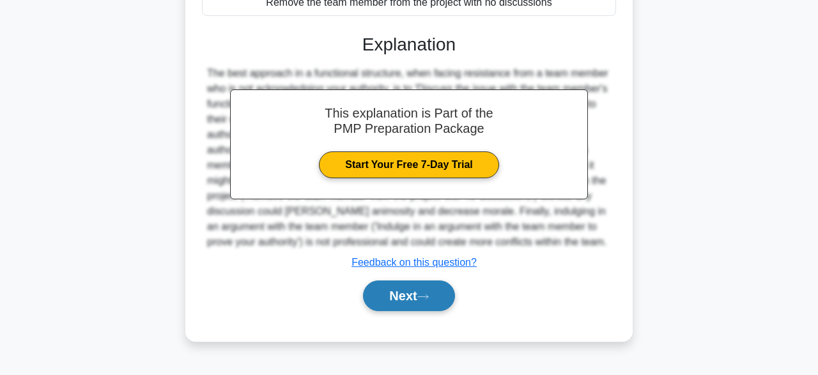
click at [411, 309] on button "Next" at bounding box center [408, 296] width 91 height 31
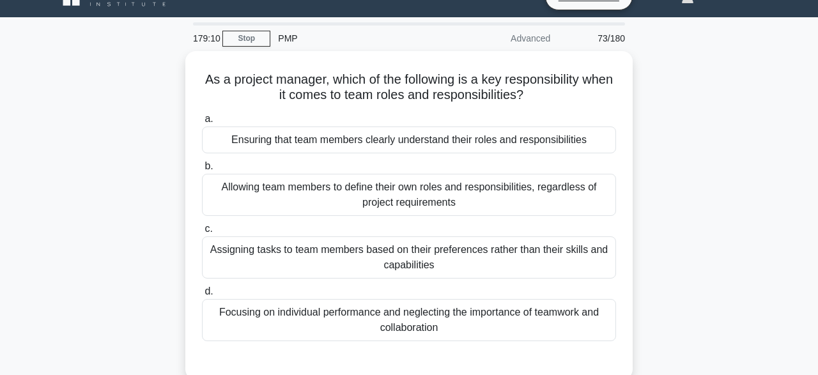
scroll to position [37, 0]
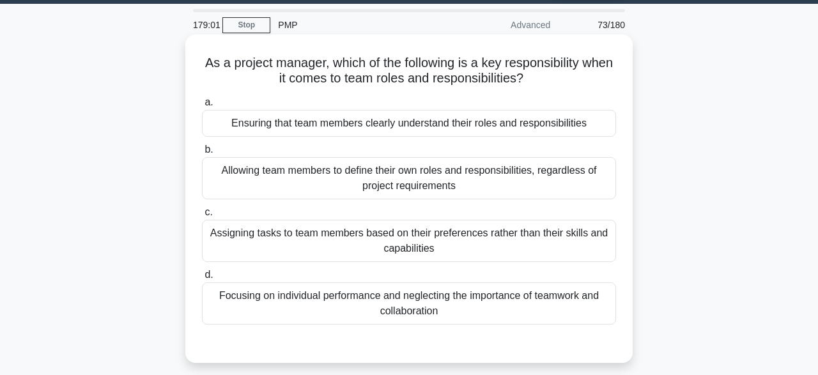
click at [273, 192] on div "Allowing team members to define their own roles and responsibilities, regardles…" at bounding box center [409, 178] width 414 height 42
click at [202, 154] on input "b. Allowing team members to define their own roles and responsibilities, regard…" at bounding box center [202, 150] width 0 height 8
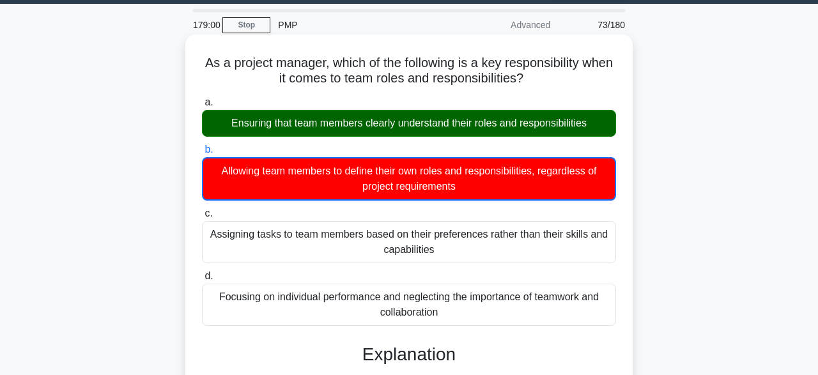
click at [273, 192] on div "Allowing team members to define their own roles and responsibilities, regardles…" at bounding box center [409, 178] width 414 height 43
click at [202, 154] on input "b. Allowing team members to define their own roles and responsibilities, regard…" at bounding box center [202, 150] width 0 height 8
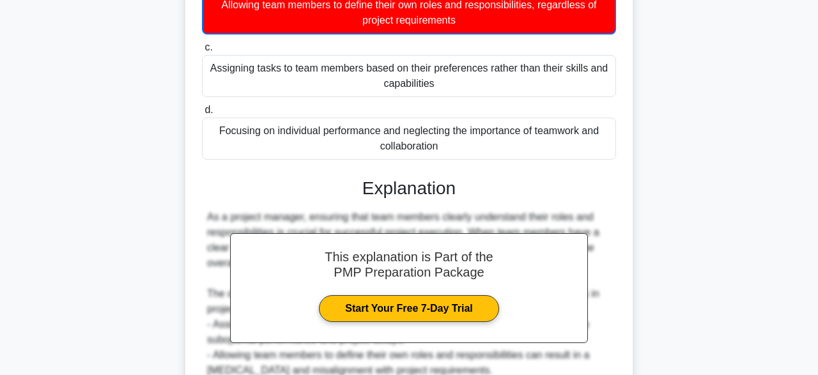
scroll to position [352, 0]
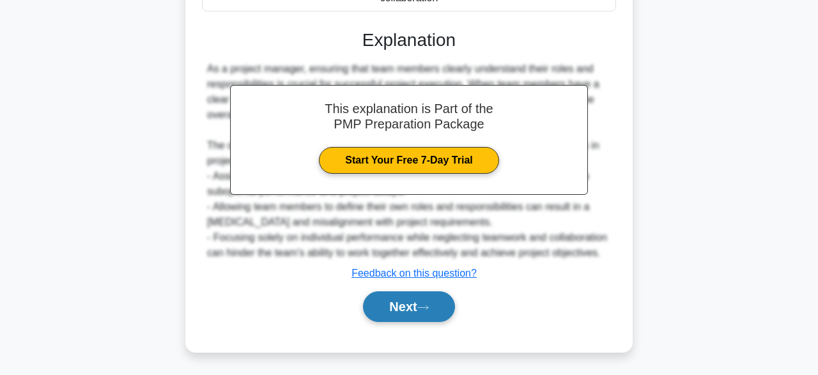
click at [414, 313] on button "Next" at bounding box center [408, 307] width 91 height 31
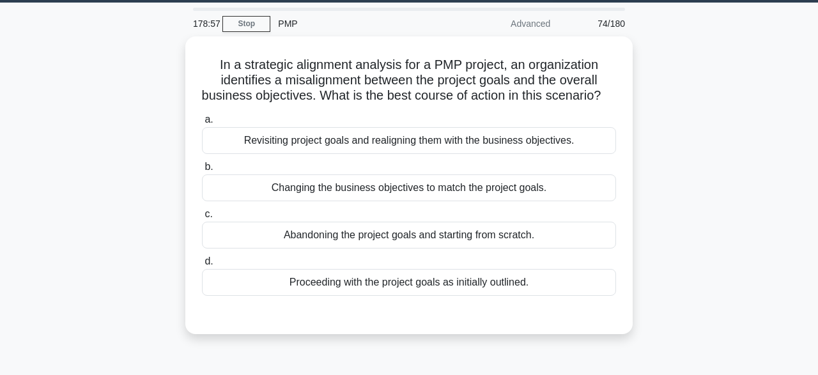
scroll to position [35, 0]
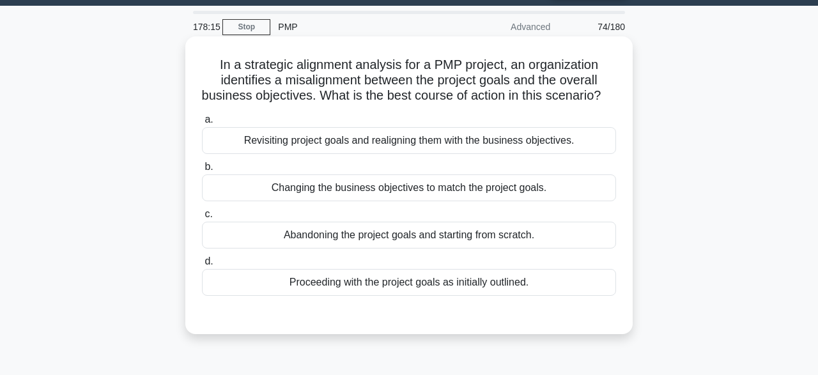
click at [389, 233] on div "Abandoning the project goals and starting from scratch." at bounding box center [409, 235] width 414 height 27
click at [202, 219] on input "c. Abandoning the project goals and starting from scratch." at bounding box center [202, 214] width 0 height 8
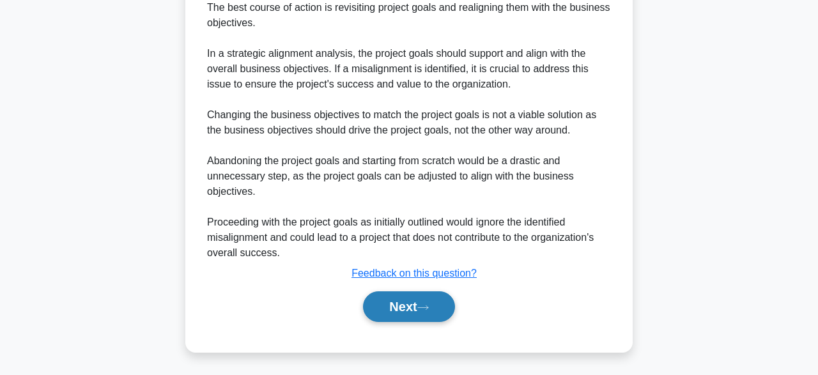
click at [402, 309] on button "Next" at bounding box center [408, 307] width 91 height 31
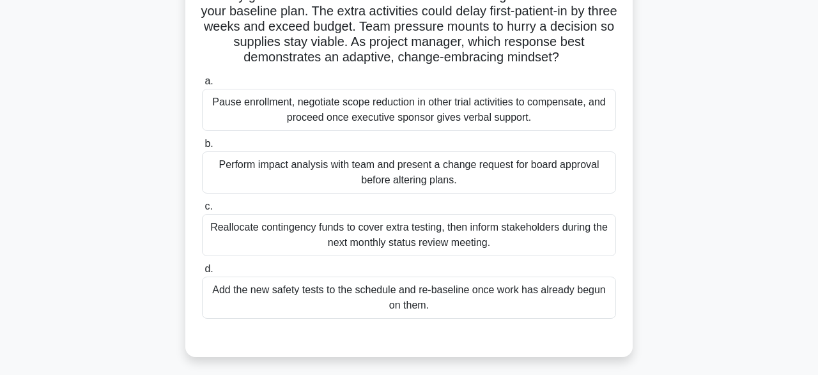
scroll to position [123, 0]
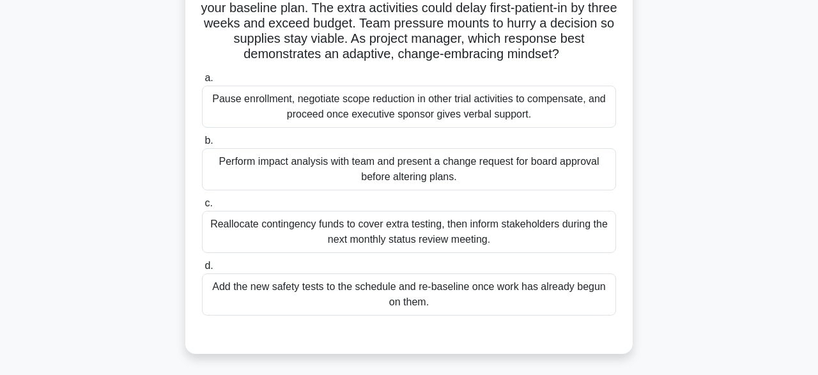
click at [362, 160] on div "Perform impact analysis with team and present a change request for board approv…" at bounding box center [409, 169] width 414 height 42
click at [202, 145] on input "b. Perform impact analysis with team and present a change request for board app…" at bounding box center [202, 141] width 0 height 8
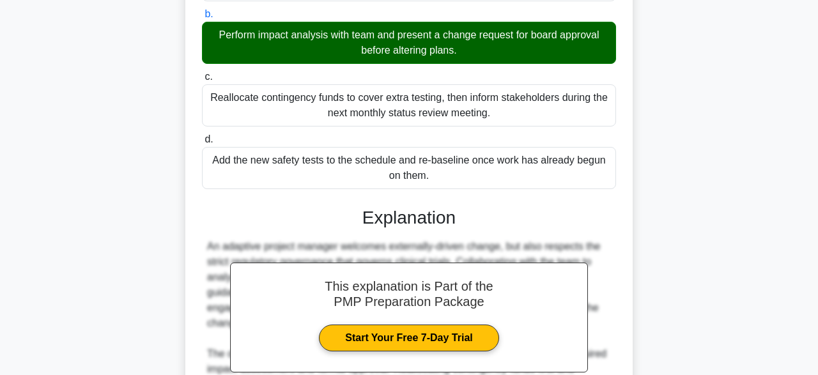
scroll to position [426, 0]
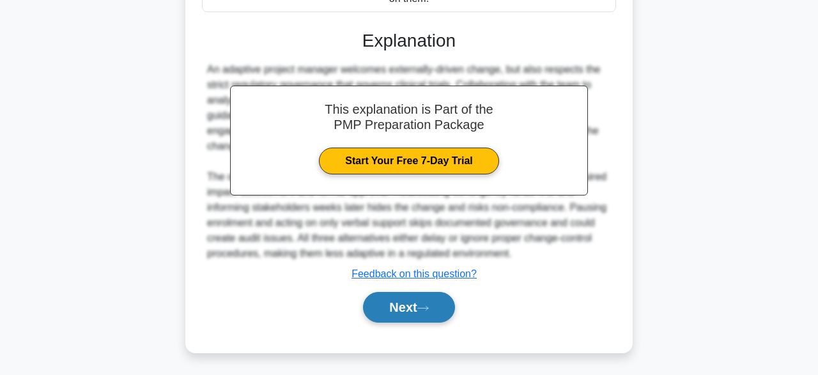
click at [408, 316] on button "Next" at bounding box center [408, 307] width 91 height 31
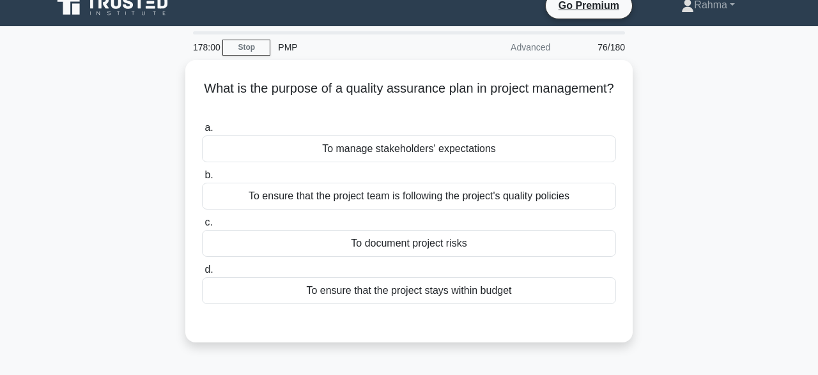
scroll to position [14, 0]
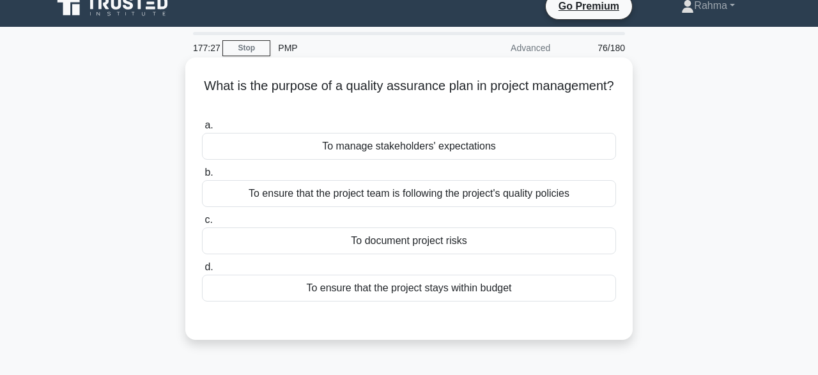
click at [474, 187] on div "To ensure that the project team is following the project's quality policies" at bounding box center [409, 193] width 414 height 27
click at [202, 177] on input "b. To ensure that the project team is following the project's quality policies" at bounding box center [202, 173] width 0 height 8
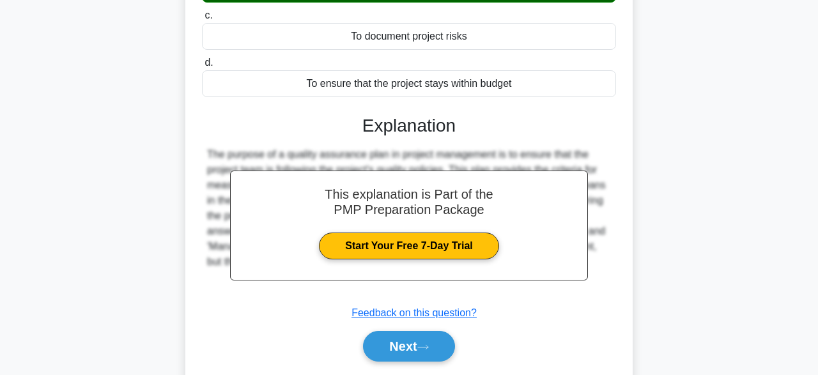
scroll to position [315, 0]
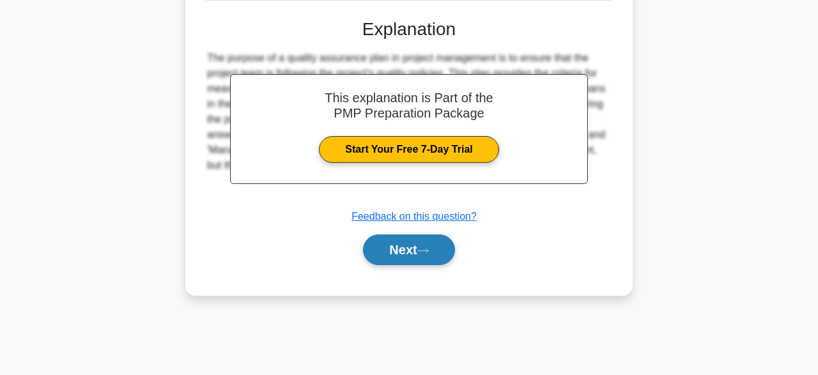
click at [426, 253] on icon at bounding box center [424, 250] width 12 height 7
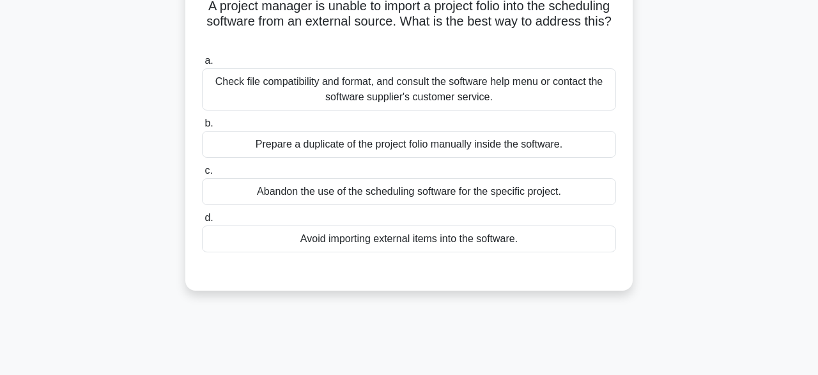
scroll to position [99, 0]
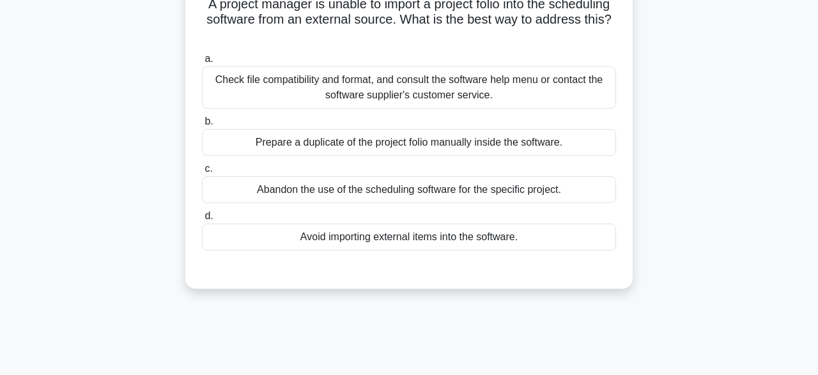
click at [518, 88] on div "Check file compatibility and format, and consult the software help menu or cont…" at bounding box center [409, 87] width 414 height 42
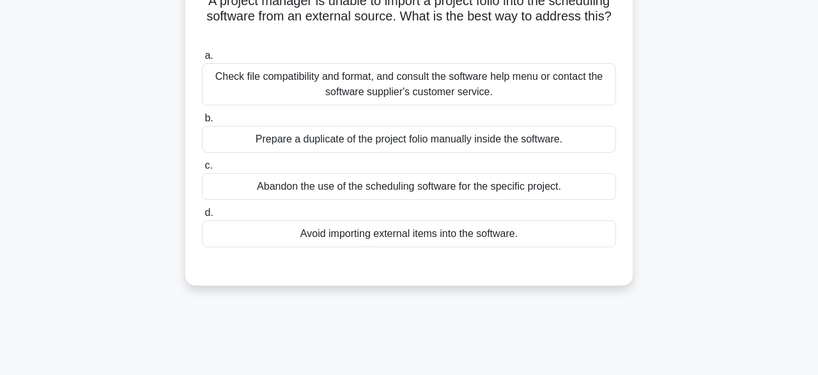
click at [202, 60] on input "a. Check file compatibility and format, and consult the software help menu or c…" at bounding box center [202, 56] width 0 height 8
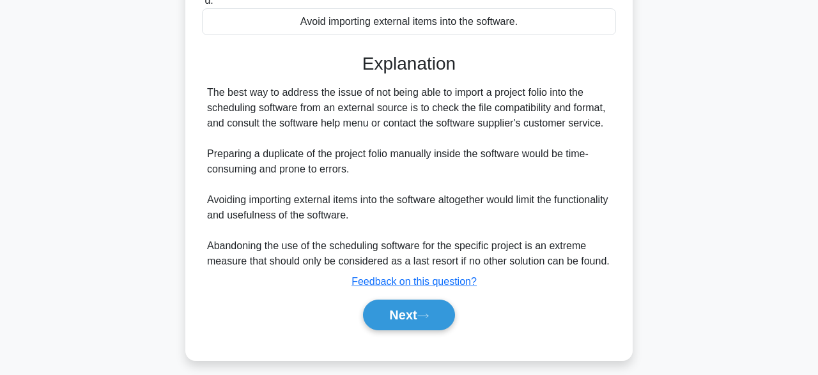
scroll to position [319, 0]
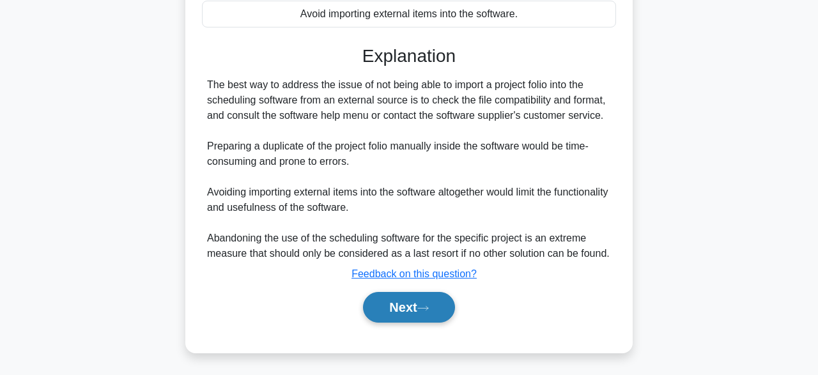
click at [428, 310] on icon at bounding box center [424, 308] width 12 height 7
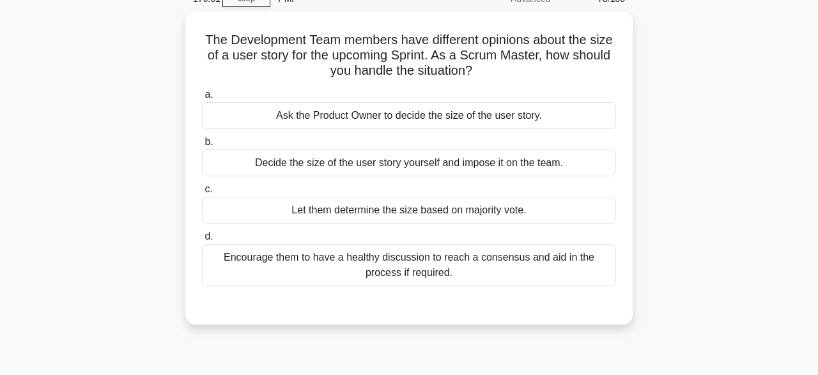
scroll to position [64, 0]
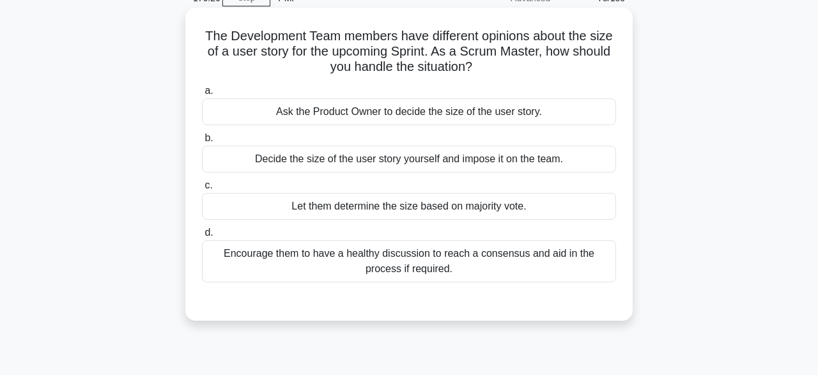
click at [447, 263] on div "Encourage them to have a healthy discussion to reach a consensus and aid in the…" at bounding box center [409, 261] width 414 height 42
click at [202, 237] on input "d. Encourage them to have a healthy discussion to reach a consensus and aid in …" at bounding box center [202, 233] width 0 height 8
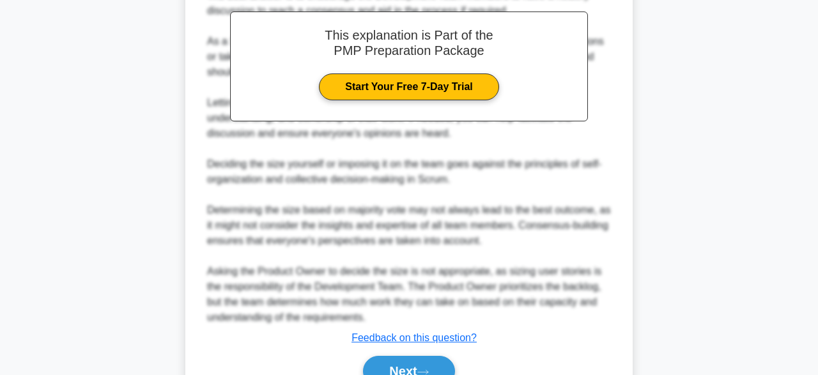
scroll to position [472, 0]
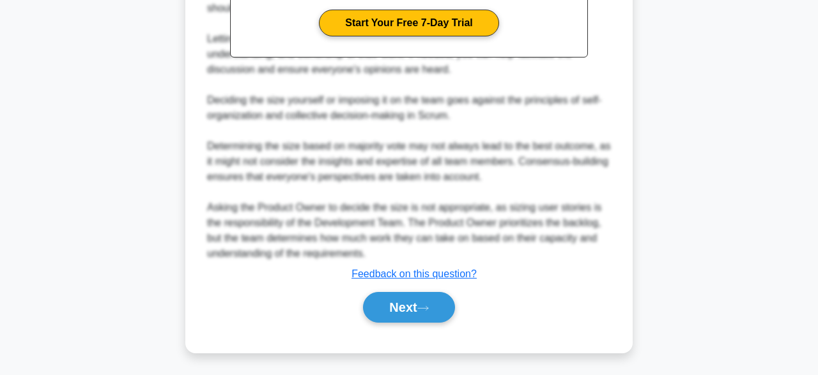
click at [419, 326] on div "Next" at bounding box center [409, 307] width 414 height 41
click at [421, 311] on button "Next" at bounding box center [408, 307] width 91 height 31
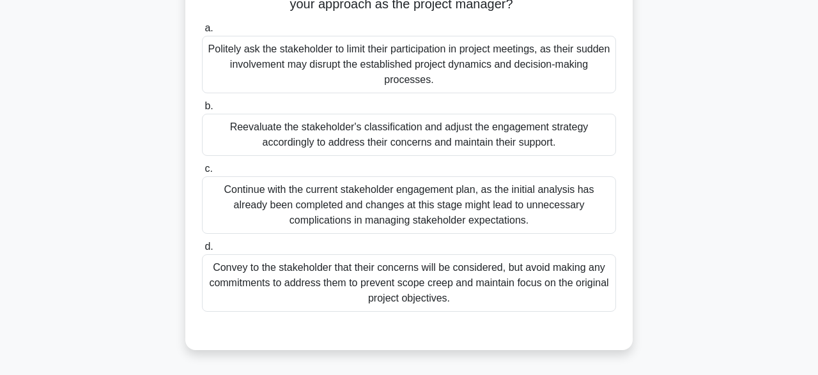
scroll to position [160, 0]
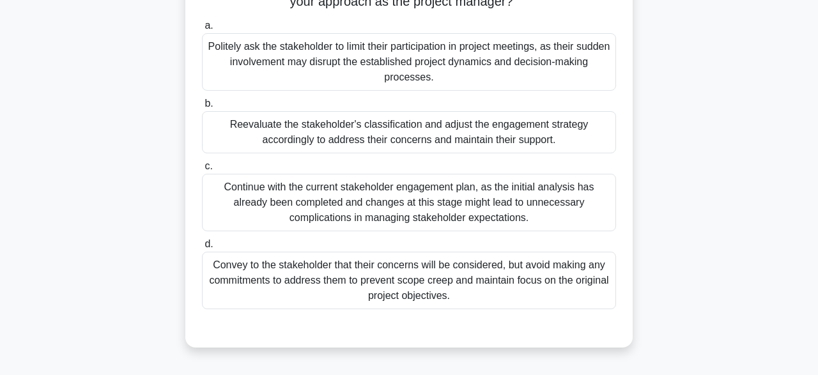
click at [464, 309] on div "Convey to the stakeholder that their concerns will be considered, but avoid mak…" at bounding box center [409, 281] width 414 height 58
click at [202, 249] on input "d. Convey to the stakeholder that their concerns will be considered, but avoid …" at bounding box center [202, 244] width 0 height 8
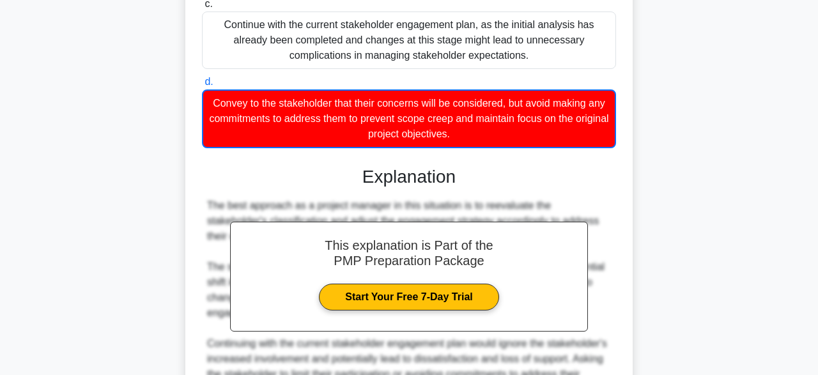
scroll to position [536, 0]
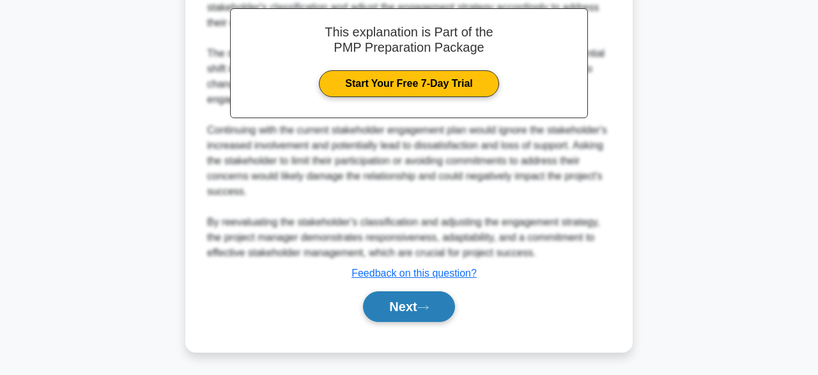
click at [422, 316] on button "Next" at bounding box center [408, 307] width 91 height 31
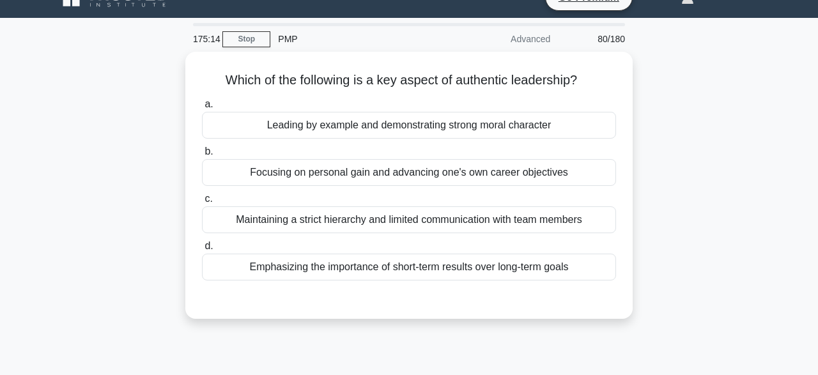
scroll to position [27, 0]
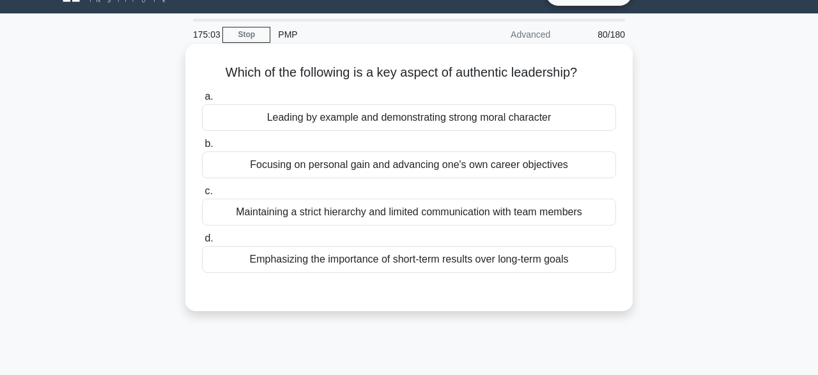
click at [406, 273] on div "Emphasizing the importance of short-term results over long-term goals" at bounding box center [409, 259] width 414 height 27
click at [202, 243] on input "d. Emphasizing the importance of short-term results over long-term goals" at bounding box center [202, 239] width 0 height 8
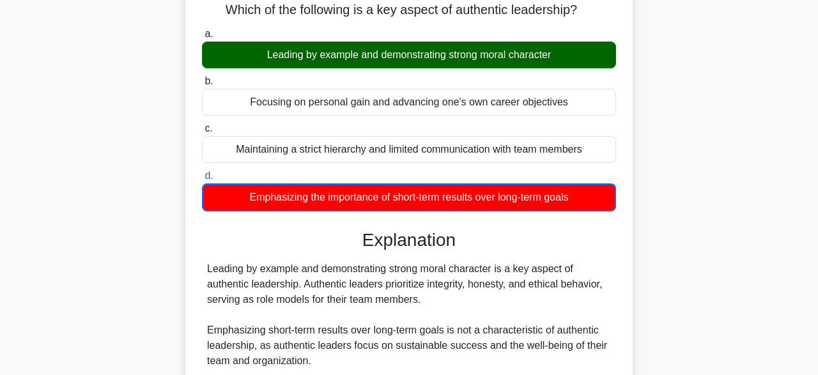
scroll to position [321, 0]
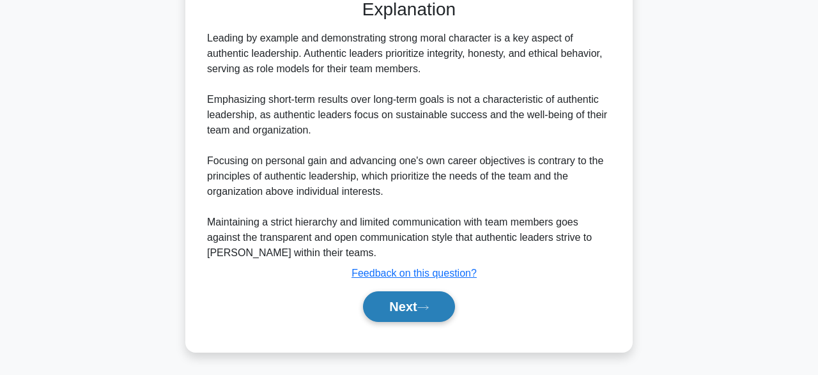
click at [420, 308] on button "Next" at bounding box center [408, 307] width 91 height 31
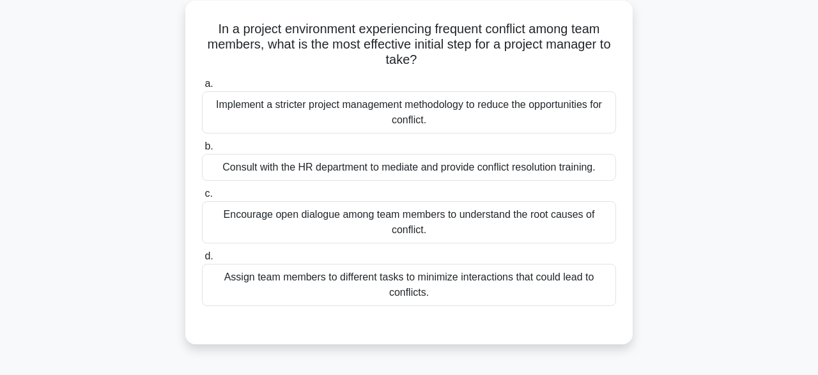
scroll to position [74, 0]
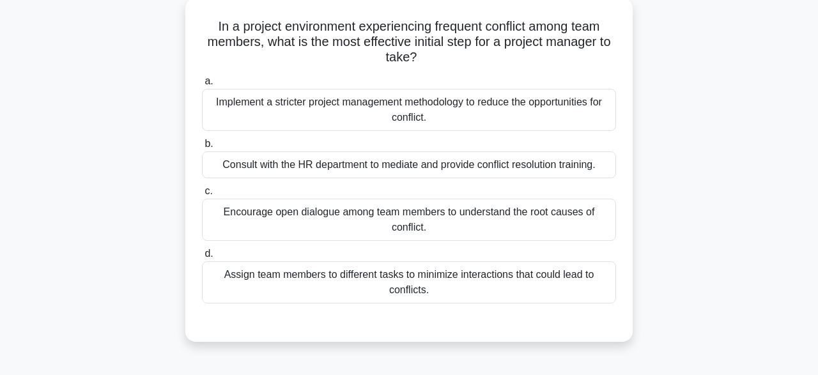
click at [254, 211] on div "Encourage open dialogue among team members to understand the root causes of con…" at bounding box center [409, 220] width 414 height 42
click at [202, 196] on input "c. Encourage open dialogue among team members to understand the root causes of …" at bounding box center [202, 191] width 0 height 8
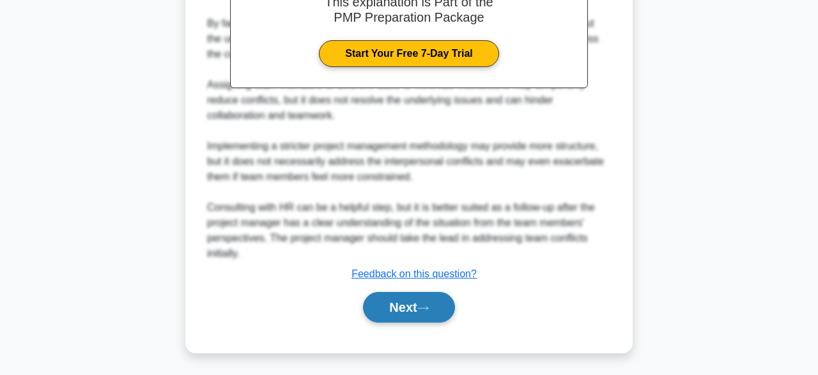
click at [379, 307] on button "Next" at bounding box center [408, 307] width 91 height 31
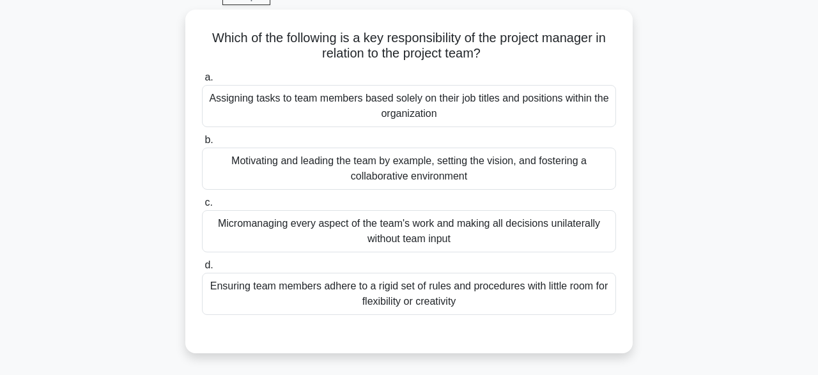
scroll to position [68, 0]
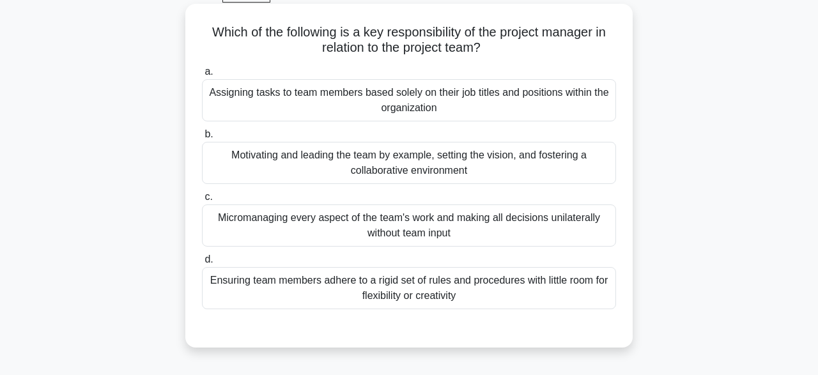
click at [313, 162] on div "Motivating and leading the team by example, setting the vision, and fostering a…" at bounding box center [409, 163] width 414 height 42
click at [202, 139] on input "b. Motivating and leading the team by example, setting the vision, and fosterin…" at bounding box center [202, 134] width 0 height 8
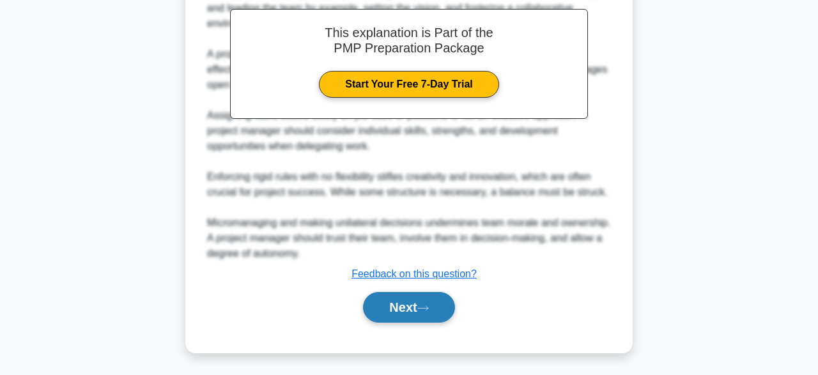
click at [379, 315] on button "Next" at bounding box center [408, 307] width 91 height 31
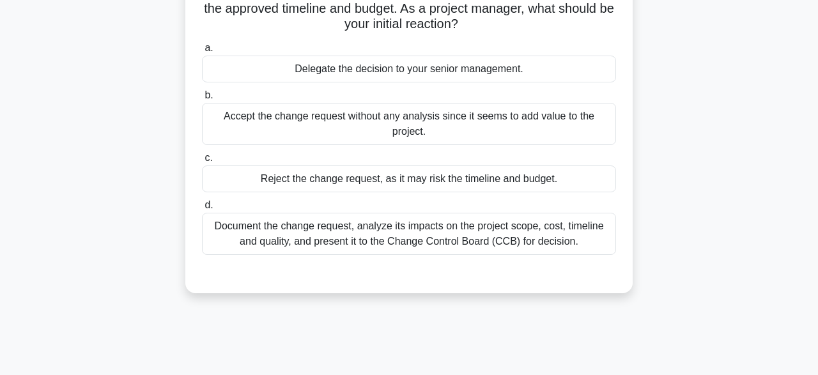
scroll to position [125, 0]
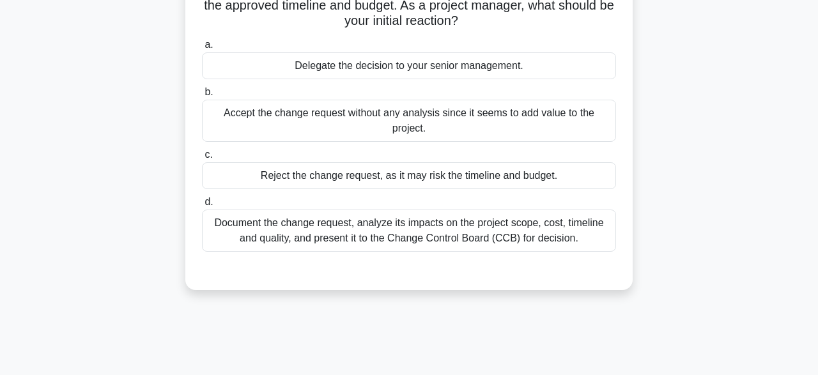
click at [278, 240] on div "Document the change request, analyze its impacts on the project scope, cost, ti…" at bounding box center [409, 231] width 414 height 42
click at [202, 207] on input "d. Document the change request, analyze its impacts on the project scope, cost,…" at bounding box center [202, 202] width 0 height 8
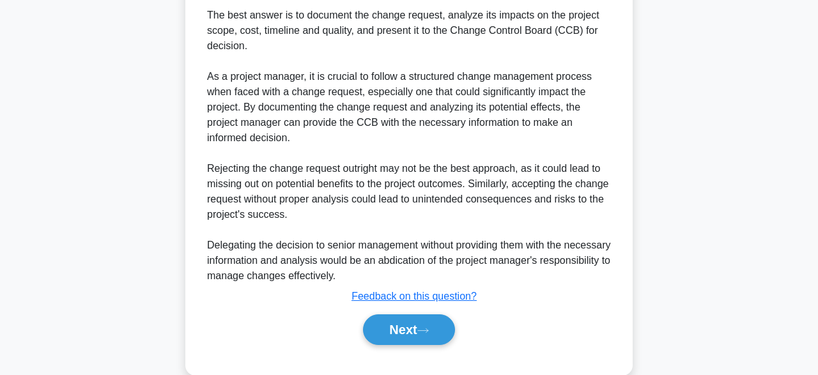
scroll to position [442, 0]
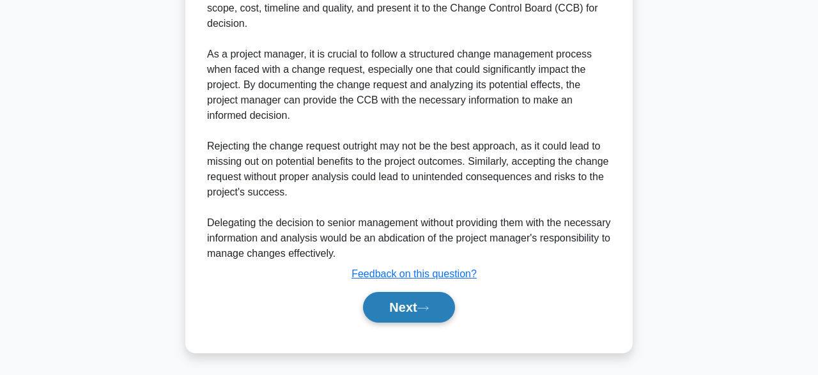
click at [416, 309] on button "Next" at bounding box center [408, 307] width 91 height 31
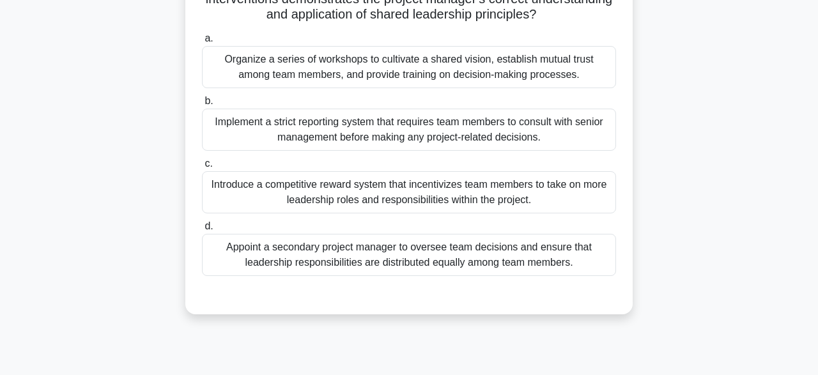
scroll to position [303, 0]
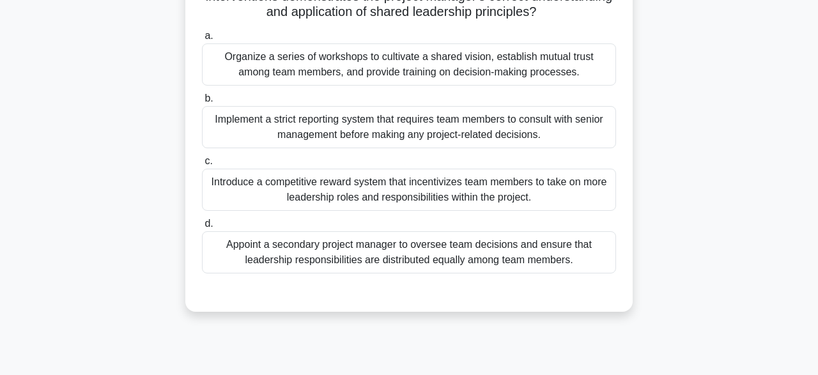
click at [305, 130] on div "Implement a strict reporting system that requires team members to consult with …" at bounding box center [409, 127] width 414 height 42
click at [202, 103] on input "b. Implement a strict reporting system that requires team members to consult wi…" at bounding box center [202, 99] width 0 height 8
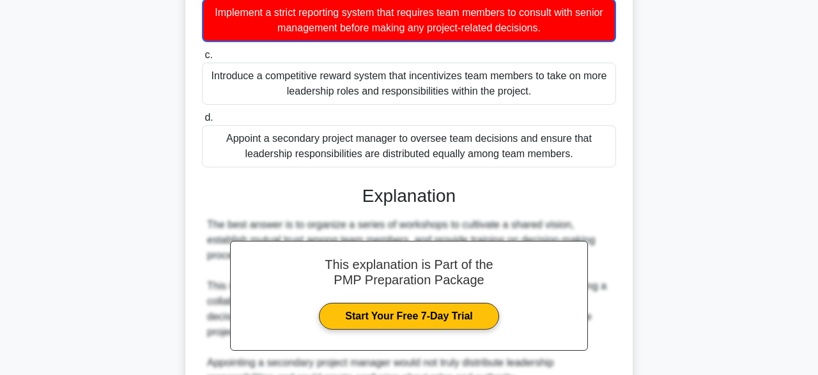
scroll to position [628, 0]
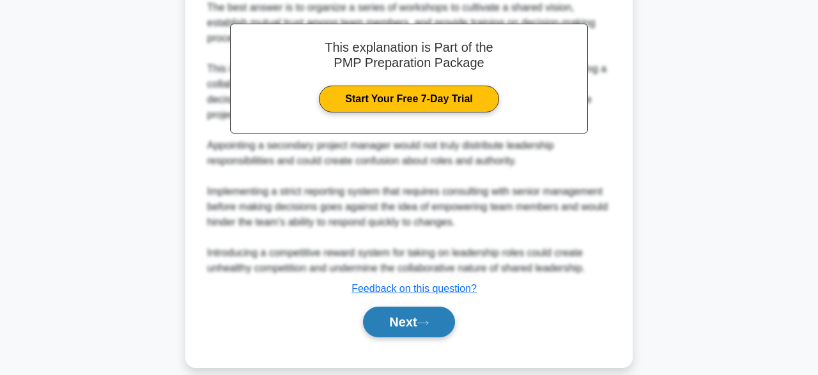
click at [423, 320] on icon at bounding box center [424, 323] width 12 height 7
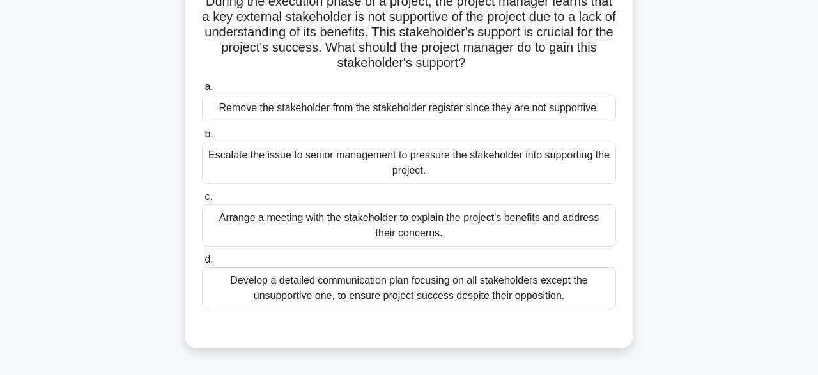
scroll to position [88, 0]
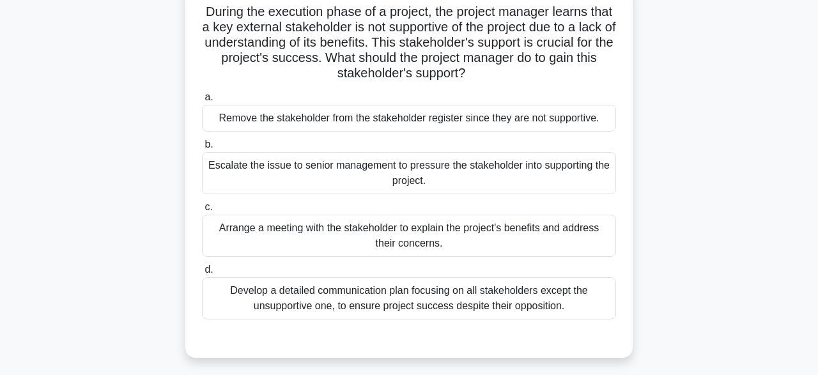
click at [535, 242] on div "Arrange a meeting with the stakeholder to explain the project's benefits and ad…" at bounding box center [409, 236] width 414 height 42
click at [202, 212] on input "c. Arrange a meeting with the stakeholder to explain the project's benefits and…" at bounding box center [202, 207] width 0 height 8
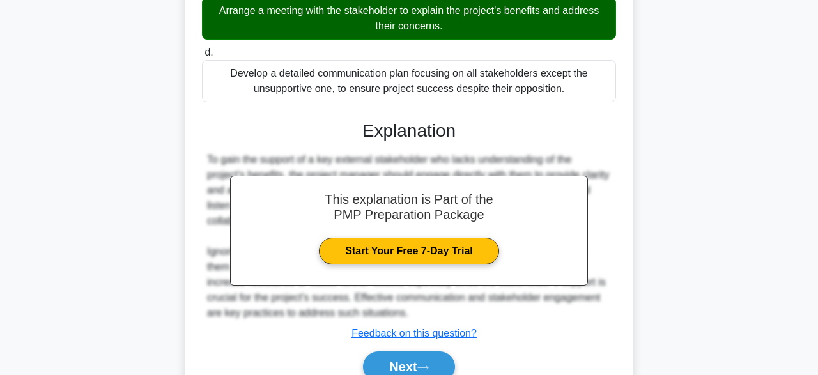
scroll to position [365, 0]
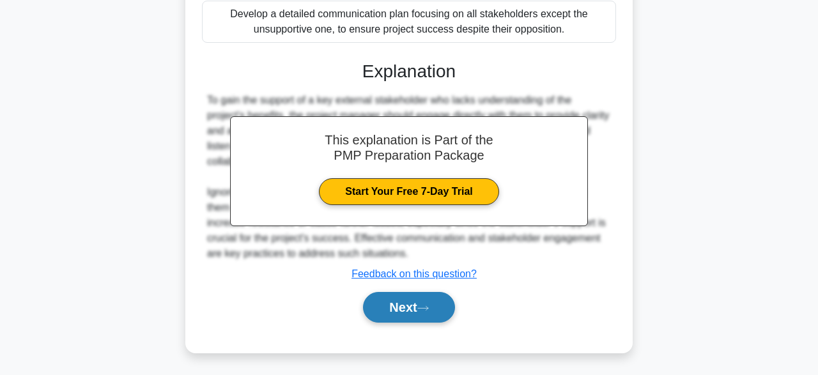
click at [432, 297] on button "Next" at bounding box center [408, 307] width 91 height 31
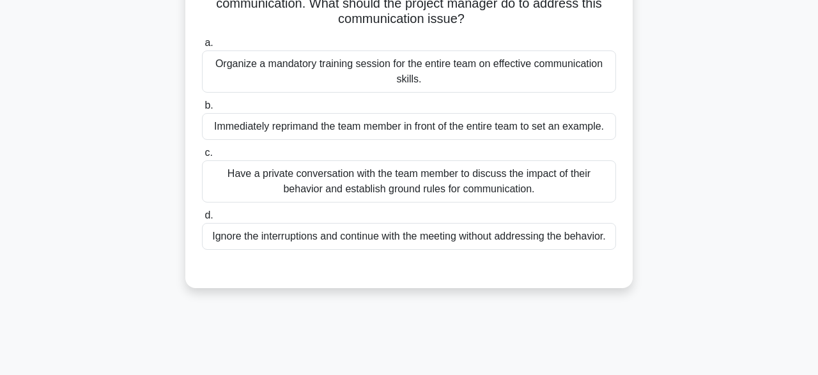
scroll to position [130, 0]
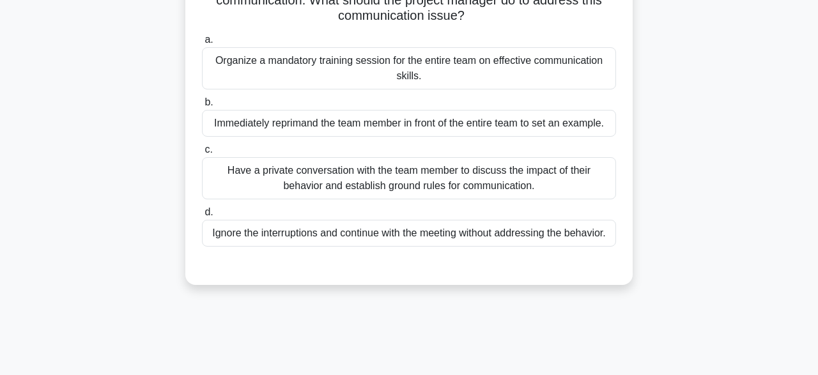
click at [328, 191] on div "Have a private conversation with the team member to discuss the impact of their…" at bounding box center [409, 178] width 414 height 42
click at [202, 154] on input "c. Have a private conversation with the team member to discuss the impact of th…" at bounding box center [202, 150] width 0 height 8
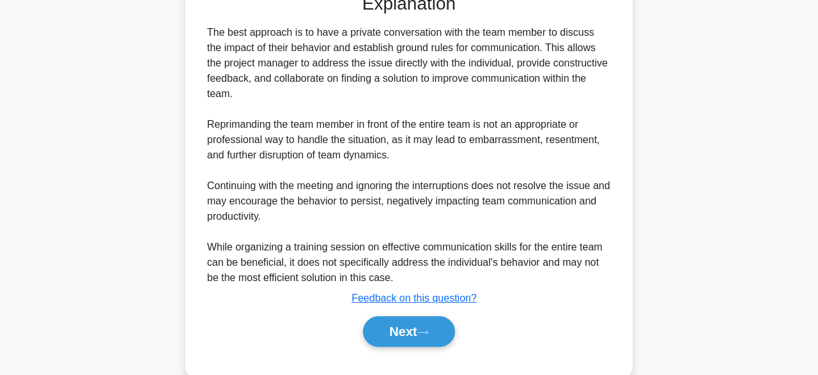
scroll to position [426, 0]
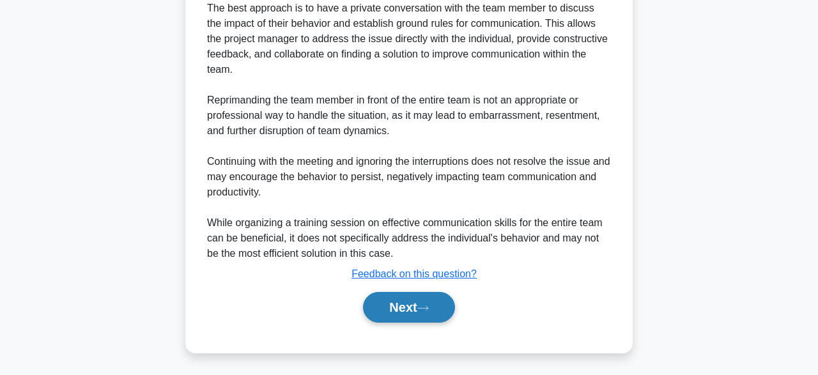
click at [396, 307] on button "Next" at bounding box center [408, 307] width 91 height 31
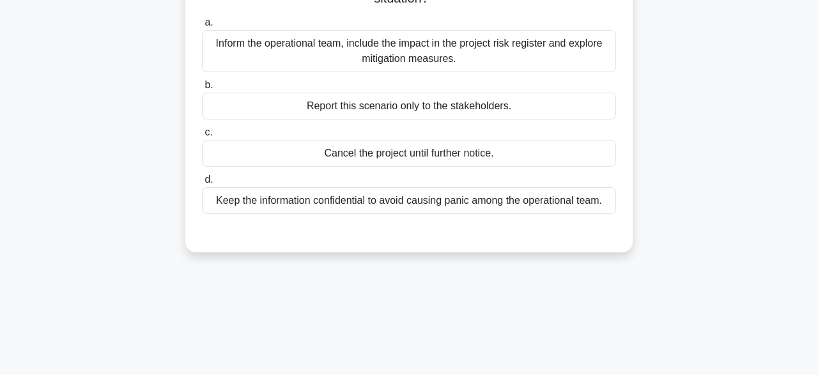
scroll to position [109, 0]
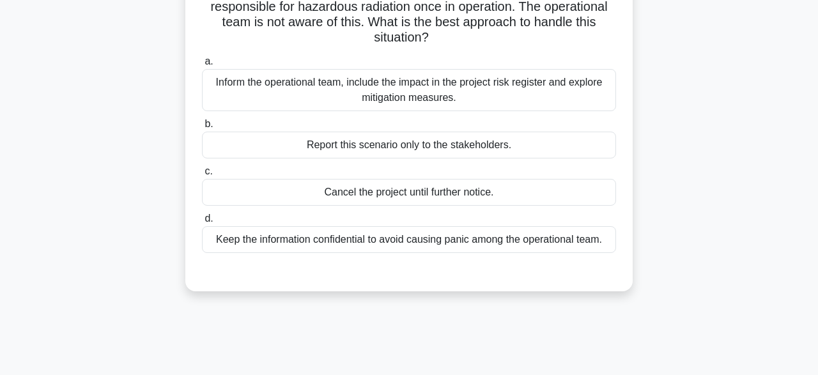
click at [305, 247] on div "Keep the information confidential to avoid causing panic among the operational …" at bounding box center [409, 239] width 414 height 27
click at [202, 223] on input "d. Keep the information confidential to avoid causing panic among the operation…" at bounding box center [202, 219] width 0 height 8
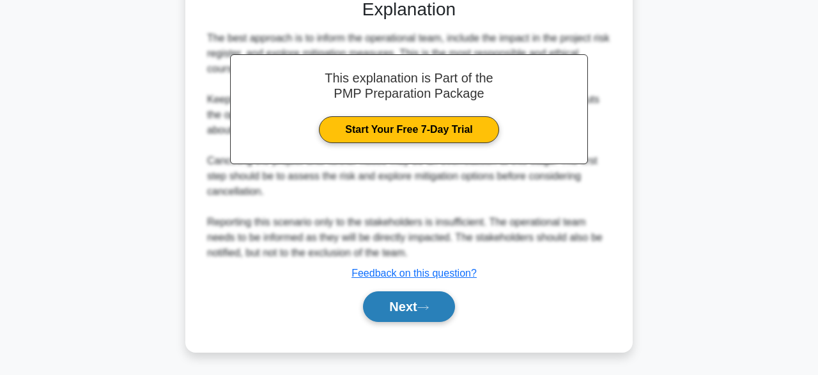
click at [424, 303] on button "Next" at bounding box center [408, 307] width 91 height 31
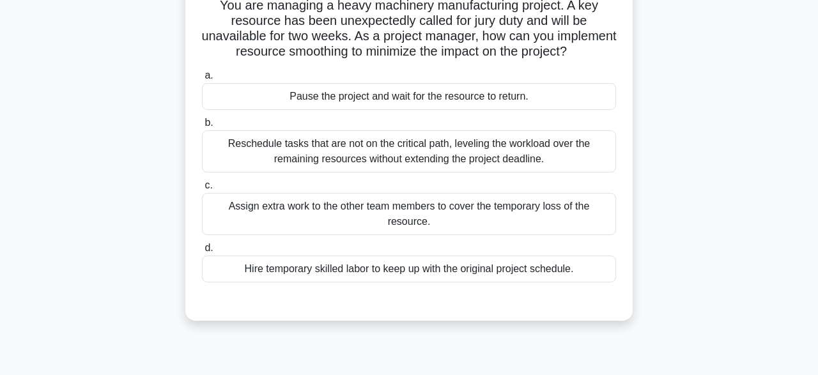
scroll to position [31, 0]
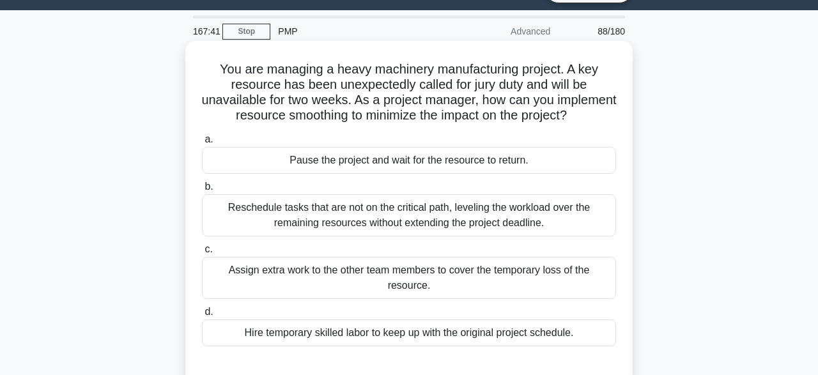
click at [492, 343] on div "Hire temporary skilled labor to keep up with the original project schedule." at bounding box center [409, 333] width 414 height 27
click at [202, 316] on input "d. Hire temporary skilled labor to keep up with the original project schedule." at bounding box center [202, 312] width 0 height 8
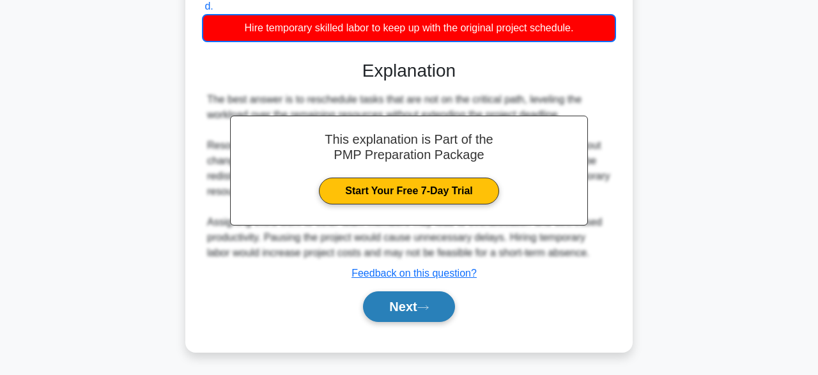
click at [439, 309] on button "Next" at bounding box center [408, 307] width 91 height 31
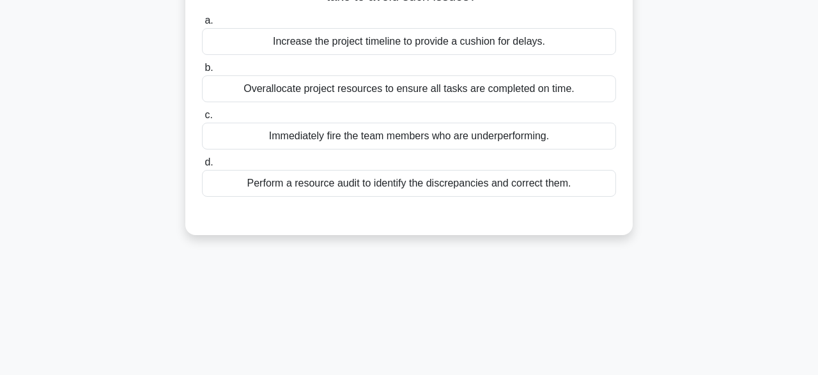
scroll to position [74, 0]
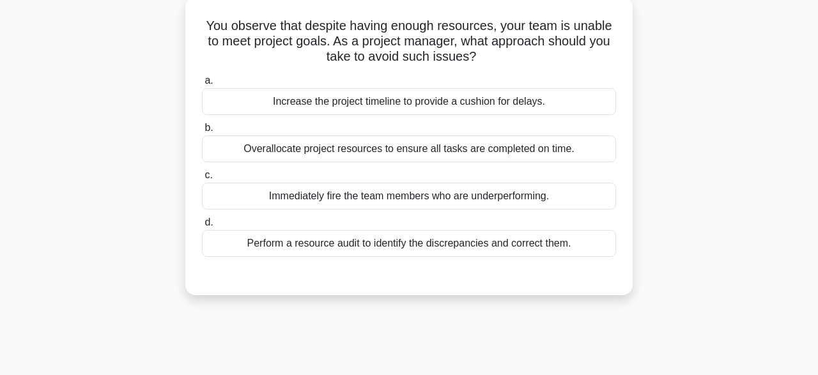
click at [318, 241] on div "Perform a resource audit to identify the discrepancies and correct them." at bounding box center [409, 243] width 414 height 27
click at [202, 227] on input "d. Perform a resource audit to identify the discrepancies and correct them." at bounding box center [202, 223] width 0 height 8
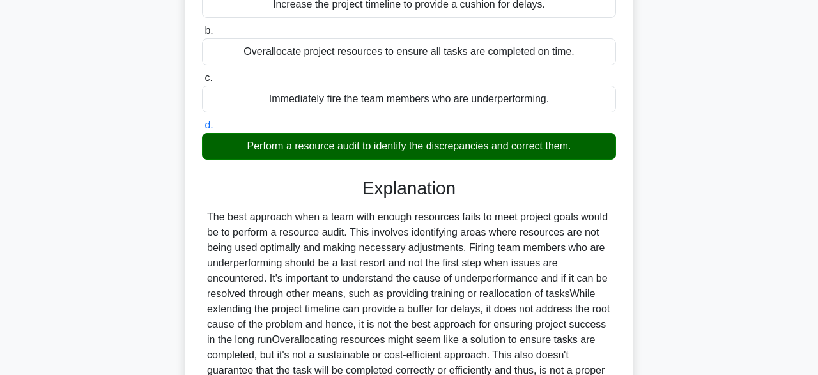
scroll to position [315, 0]
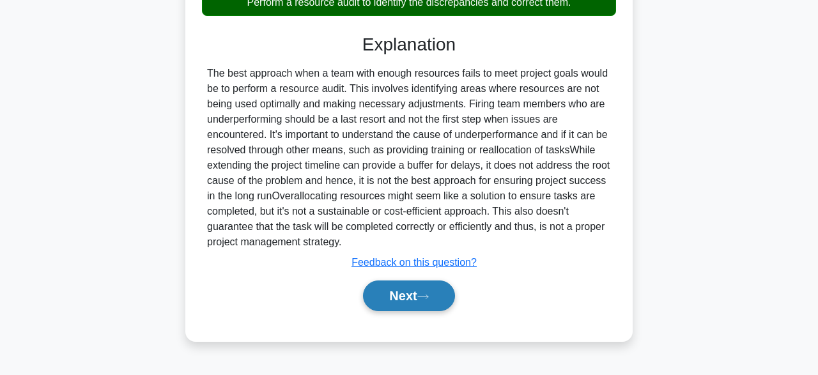
click at [425, 296] on icon at bounding box center [424, 296] width 12 height 7
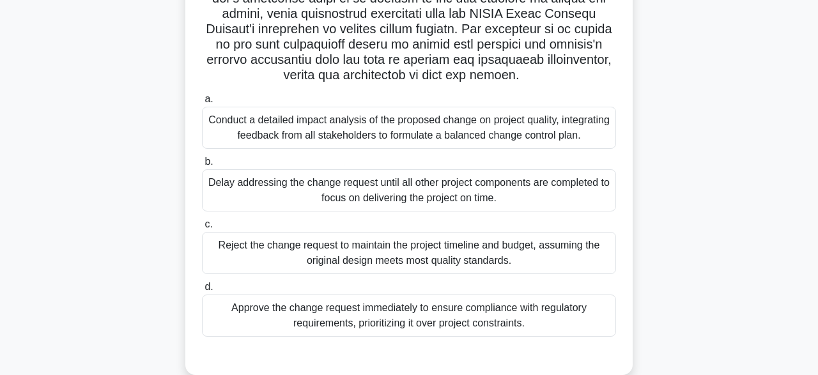
scroll to position [339, 0]
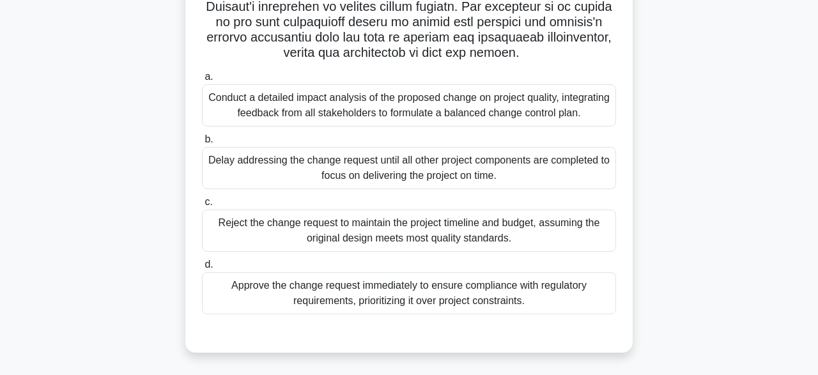
click at [405, 93] on div "Conduct a detailed impact analysis of the proposed change on project quality, i…" at bounding box center [409, 105] width 414 height 42
click at [202, 81] on input "a. Conduct a detailed impact analysis of the proposed change on project quality…" at bounding box center [202, 77] width 0 height 8
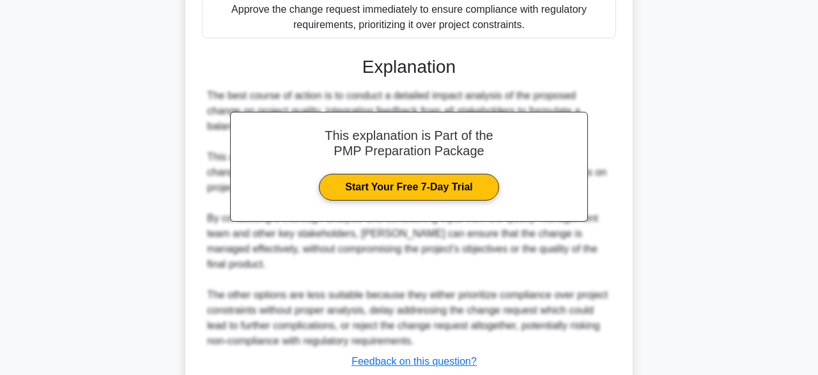
scroll to position [687, 0]
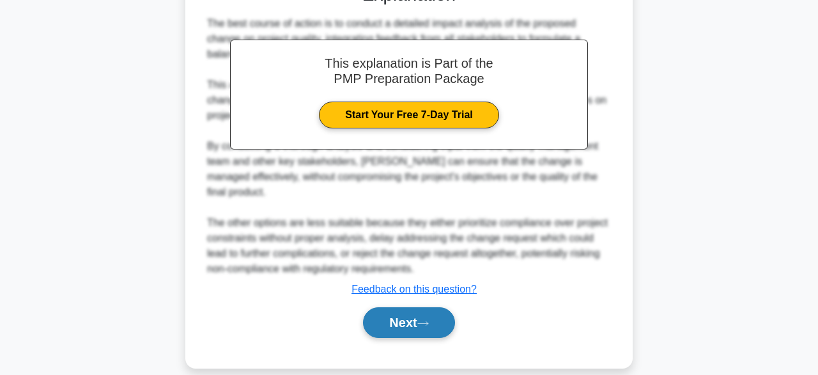
click at [414, 308] on button "Next" at bounding box center [408, 323] width 91 height 31
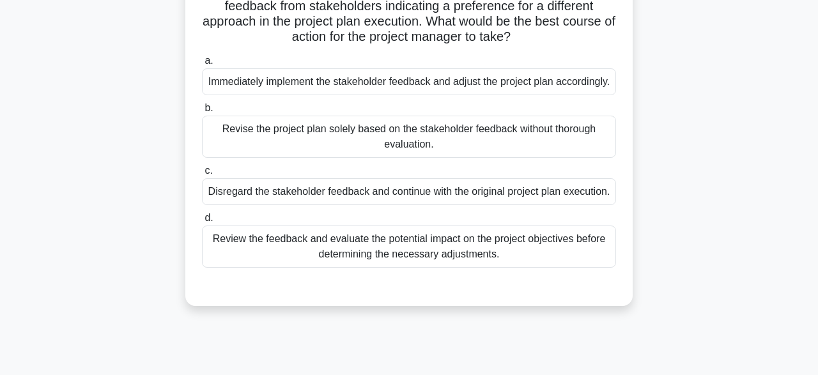
scroll to position [112, 0]
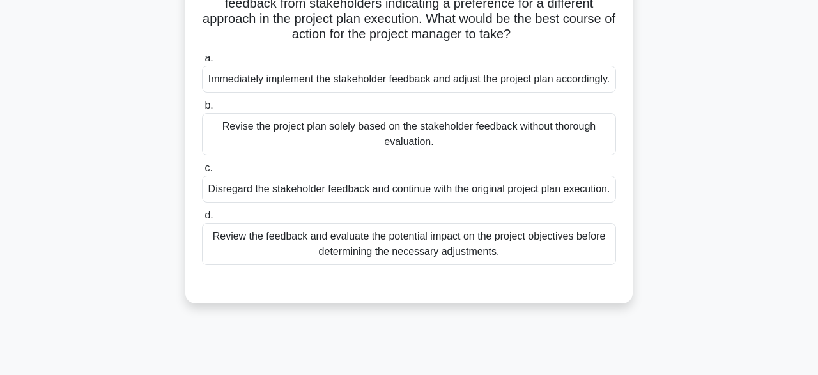
click at [512, 265] on div "Review the feedback and evaluate the potential impact on the project objectives…" at bounding box center [409, 244] width 414 height 42
click at [202, 220] on input "d. Review the feedback and evaluate the potential impact on the project objecti…" at bounding box center [202, 216] width 0 height 8
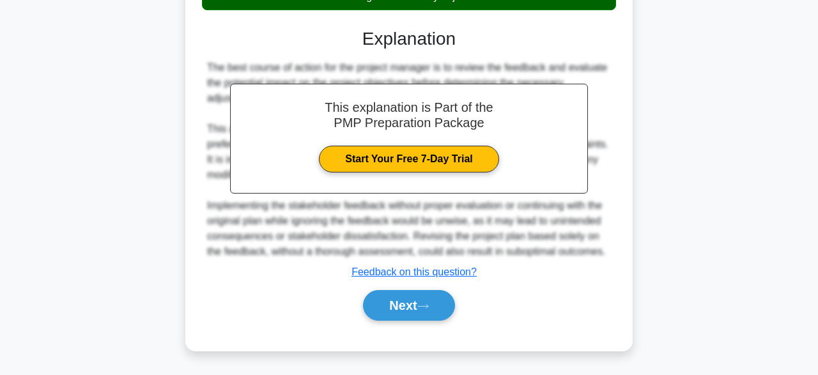
scroll to position [396, 0]
click at [417, 315] on button "Next" at bounding box center [408, 305] width 91 height 31
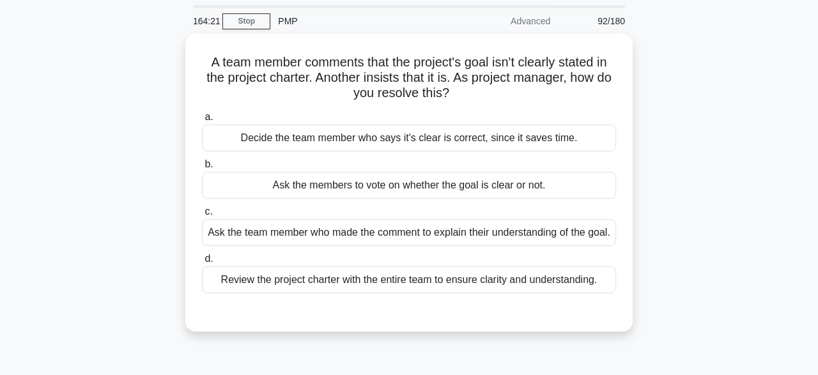
scroll to position [41, 0]
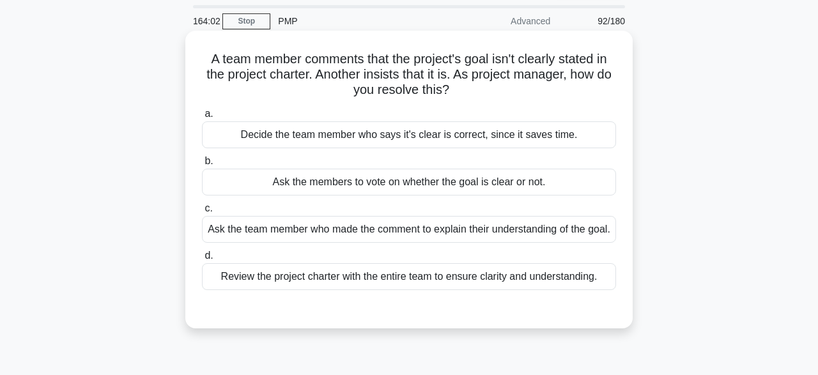
click at [401, 285] on div "Review the project charter with the entire team to ensure clarity and understan…" at bounding box center [409, 276] width 414 height 27
click at [202, 260] on input "d. Review the project charter with the entire team to ensure clarity and unders…" at bounding box center [202, 256] width 0 height 8
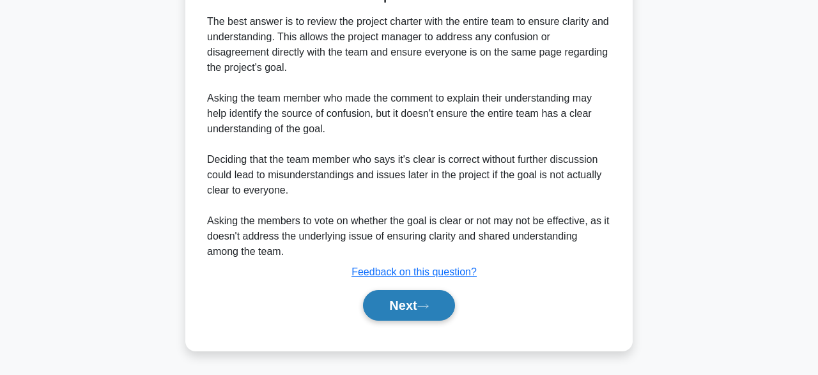
click at [421, 309] on button "Next" at bounding box center [408, 305] width 91 height 31
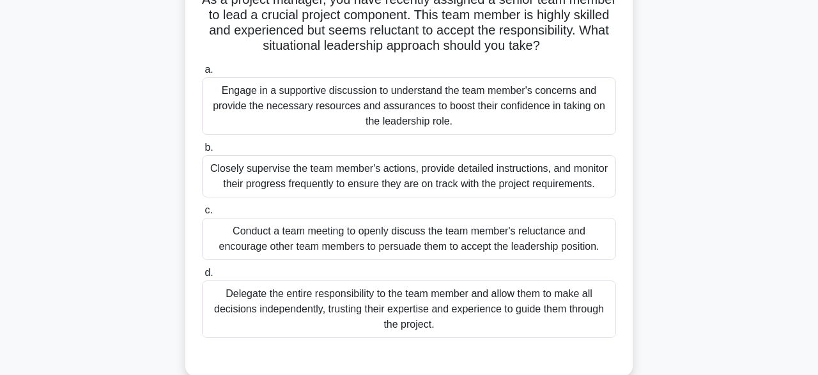
scroll to position [95, 0]
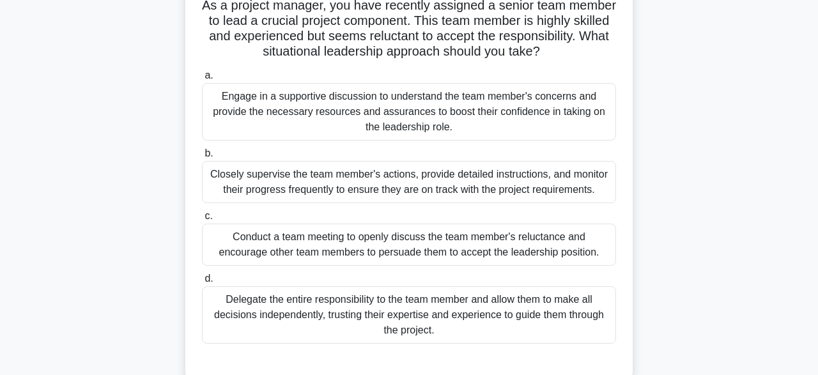
click at [531, 117] on div "Engage in a supportive discussion to understand the team member's concerns and …" at bounding box center [409, 112] width 414 height 58
click at [202, 80] on input "a. Engage in a supportive discussion to understand the team member's concerns a…" at bounding box center [202, 76] width 0 height 8
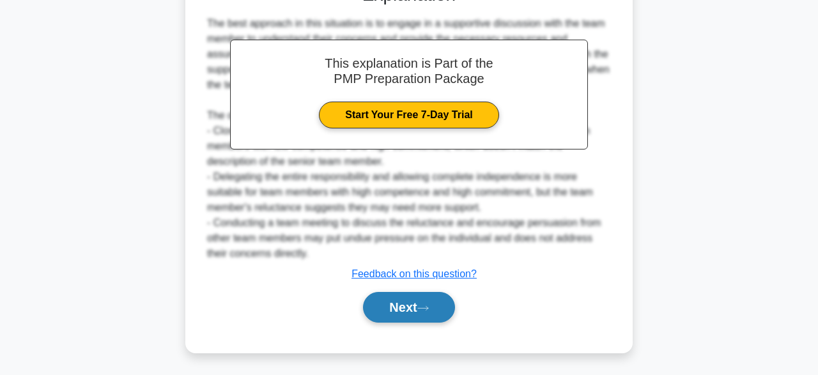
click at [428, 319] on button "Next" at bounding box center [408, 307] width 91 height 31
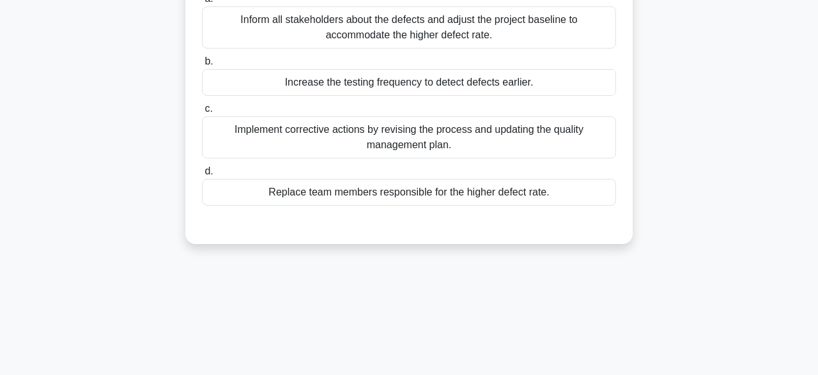
scroll to position [96, 0]
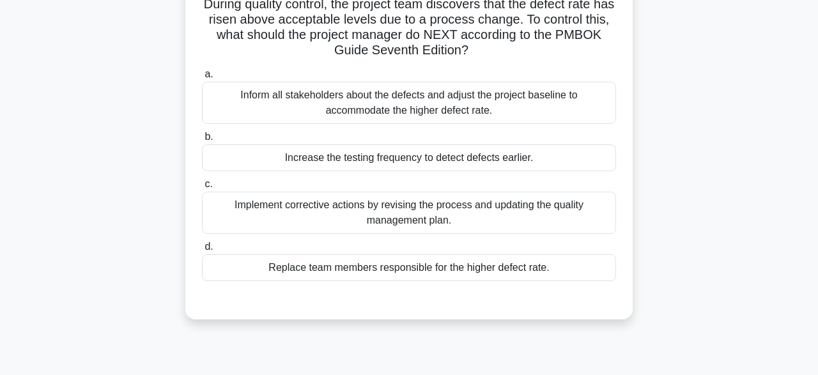
click at [472, 219] on div "Implement corrective actions by revising the process and updating the quality m…" at bounding box center [409, 213] width 414 height 42
click at [202, 189] on input "c. Implement corrective actions by revising the process and updating the qualit…" at bounding box center [202, 184] width 0 height 8
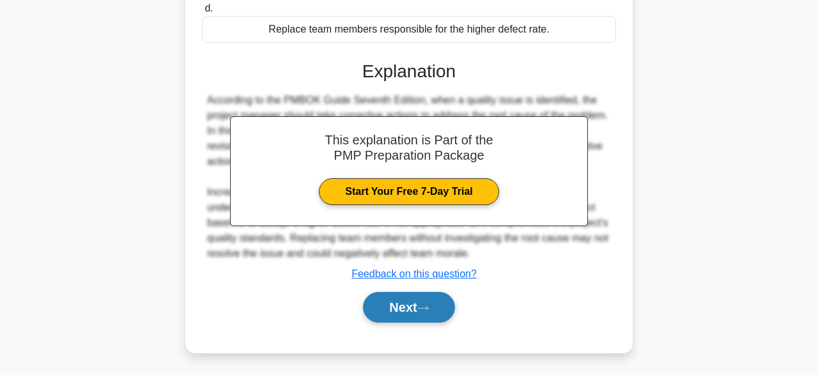
click at [420, 302] on button "Next" at bounding box center [408, 307] width 91 height 31
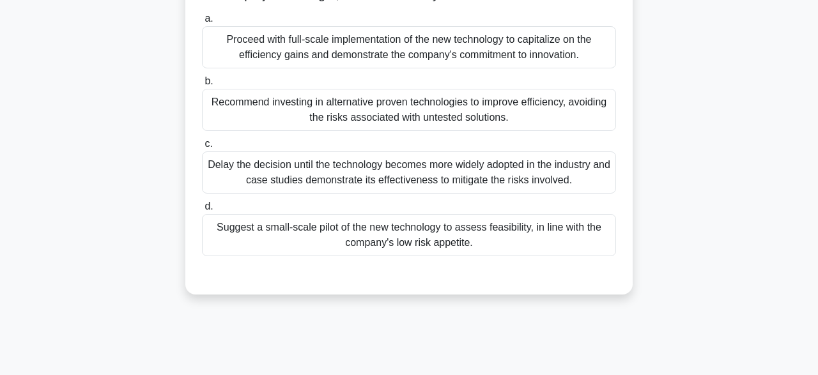
scroll to position [143, 0]
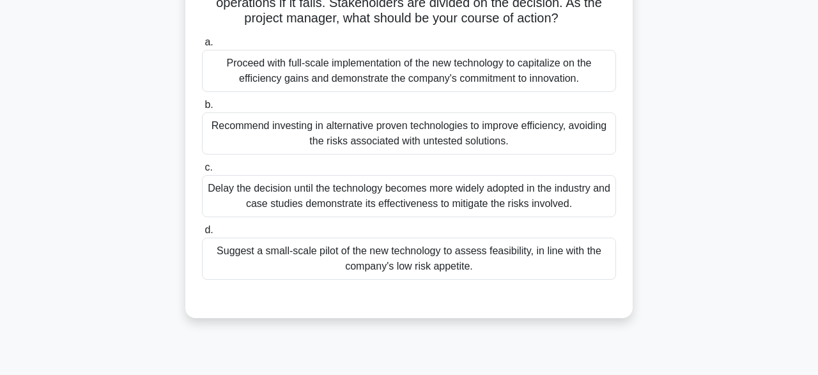
click at [548, 134] on div "Recommend investing in alternative proven technologies to improve efficiency, a…" at bounding box center [409, 134] width 414 height 42
click at [202, 109] on input "b. Recommend investing in alternative proven technologies to improve efficiency…" at bounding box center [202, 105] width 0 height 8
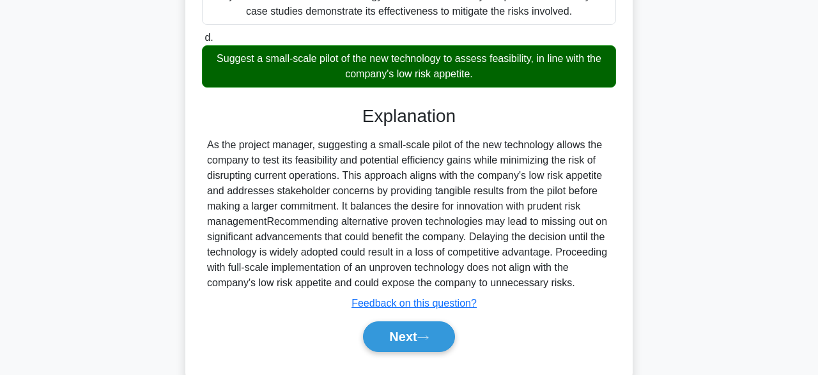
scroll to position [367, 0]
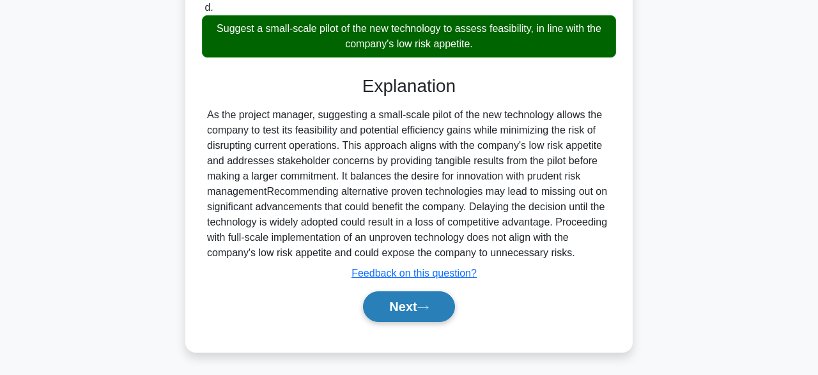
click at [429, 306] on icon at bounding box center [424, 307] width 12 height 7
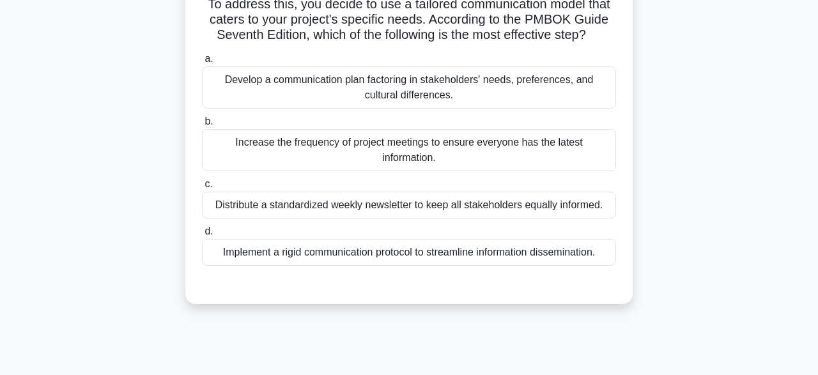
scroll to position [119, 0]
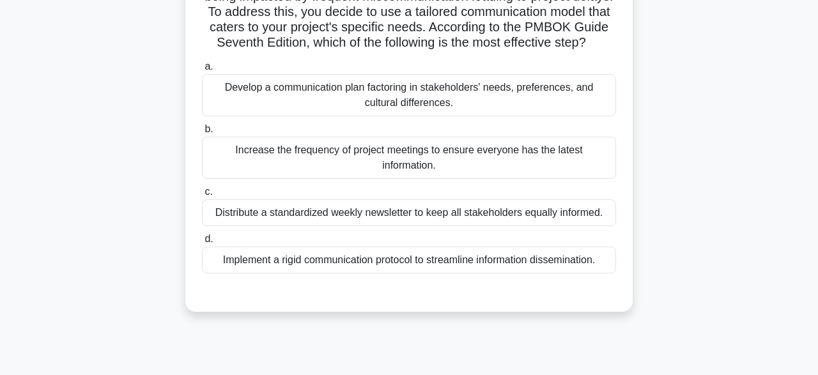
click at [391, 253] on div "Implement a rigid communication protocol to streamline information disseminatio…" at bounding box center [409, 260] width 414 height 27
click at [202, 244] on input "d. Implement a rigid communication protocol to streamline information dissemina…" at bounding box center [202, 239] width 0 height 8
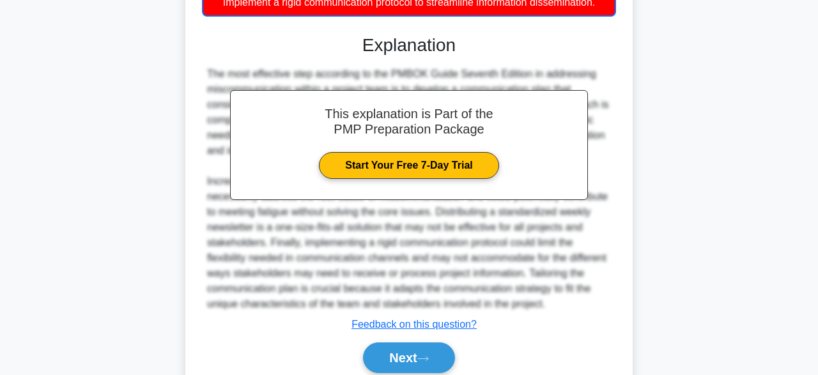
scroll to position [413, 0]
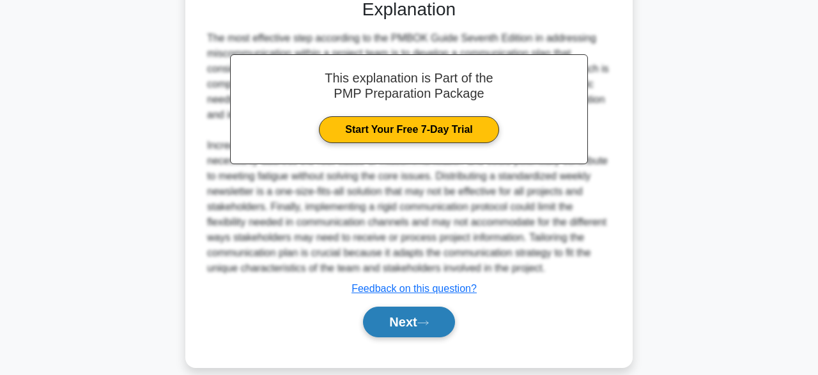
click at [428, 311] on button "Next" at bounding box center [408, 322] width 91 height 31
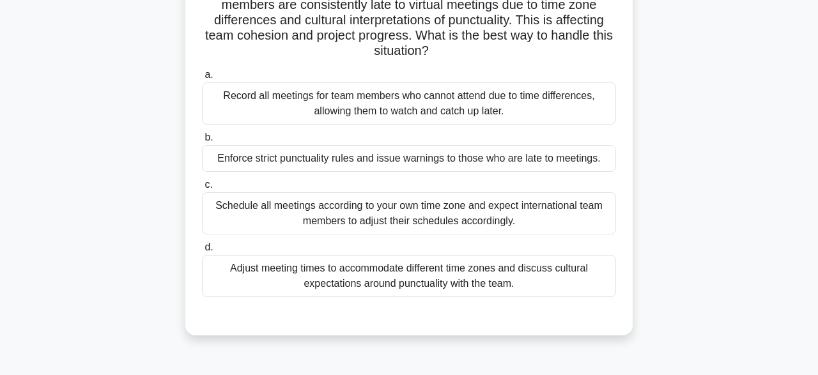
scroll to position [114, 0]
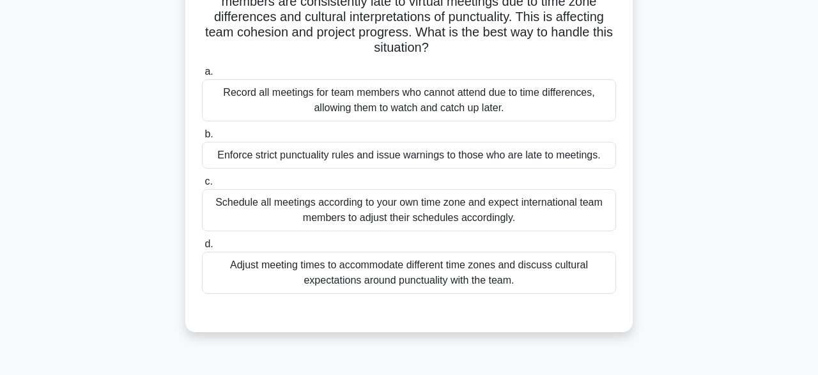
click at [359, 100] on div "Record all meetings for team members who cannot attend due to time differences,…" at bounding box center [409, 100] width 414 height 42
click at [202, 76] on input "a. Record all meetings for team members who cannot attend due to time differenc…" at bounding box center [202, 72] width 0 height 8
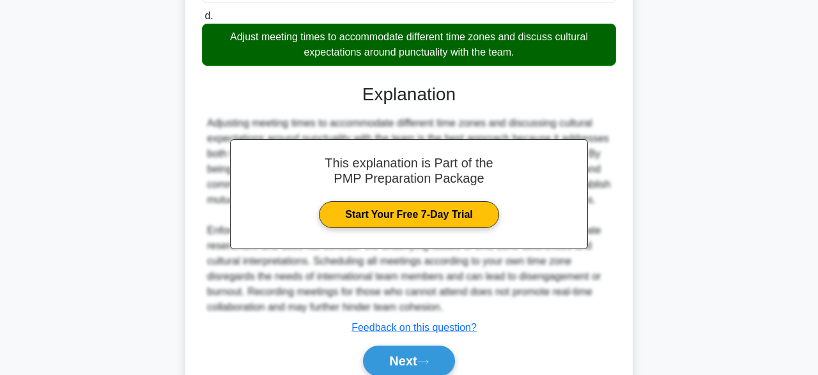
scroll to position [398, 0]
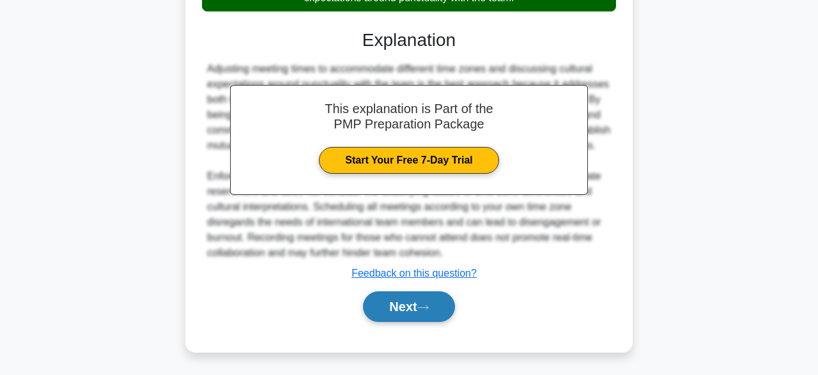
click at [428, 315] on button "Next" at bounding box center [408, 307] width 91 height 31
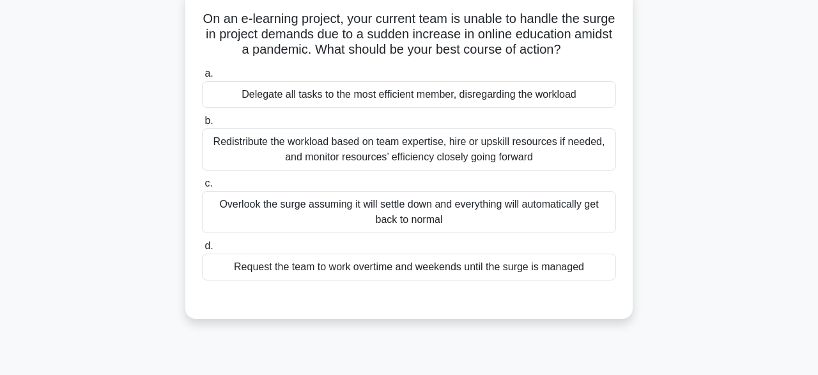
scroll to position [45, 0]
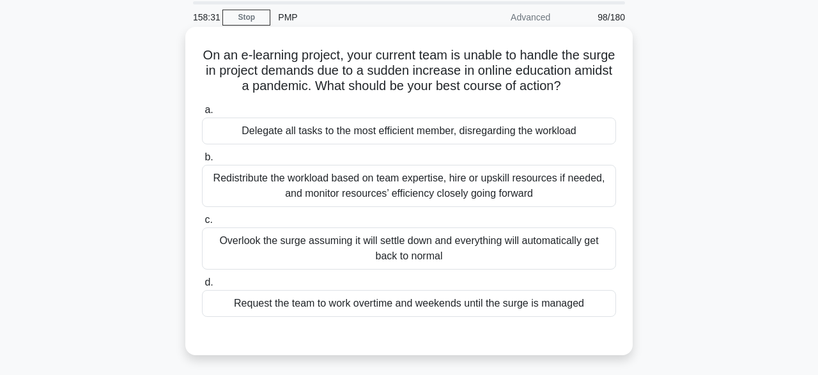
click at [365, 245] on div "Overlook the surge assuming it will settle down and everything will automatical…" at bounding box center [409, 249] width 414 height 42
click at [202, 224] on input "c. Overlook the surge assuming it will settle down and everything will automati…" at bounding box center [202, 220] width 0 height 8
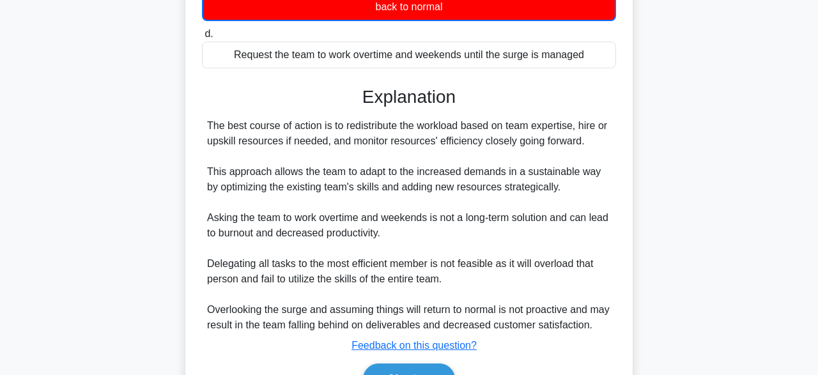
scroll to position [382, 0]
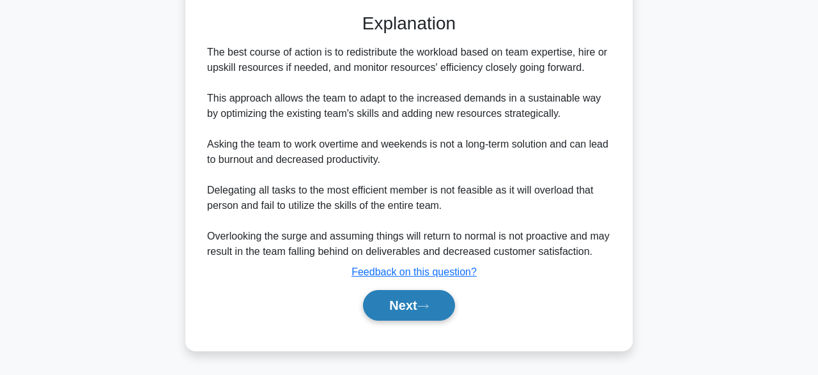
click at [414, 313] on button "Next" at bounding box center [408, 305] width 91 height 31
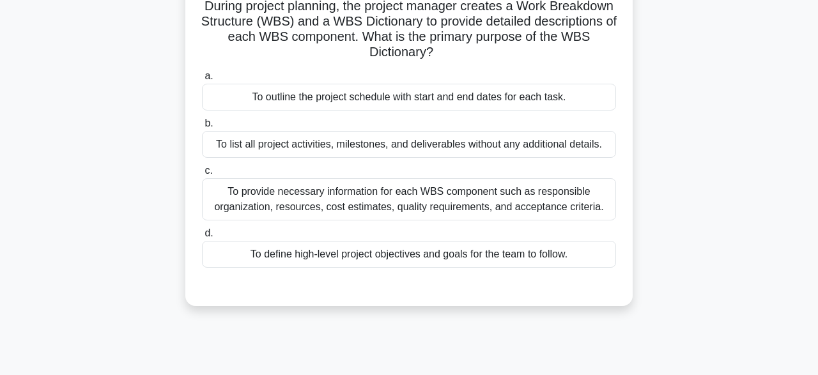
scroll to position [68, 0]
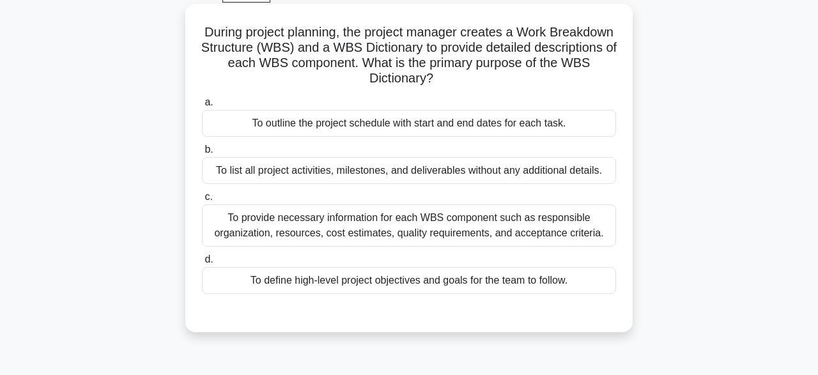
click at [543, 220] on div "To provide necessary information for each WBS component such as responsible org…" at bounding box center [409, 226] width 414 height 42
click at [202, 201] on input "c. To provide necessary information for each WBS component such as responsible …" at bounding box center [202, 197] width 0 height 8
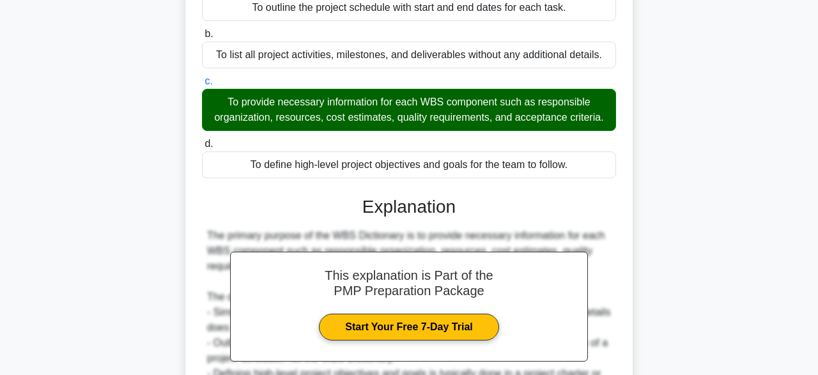
scroll to position [319, 0]
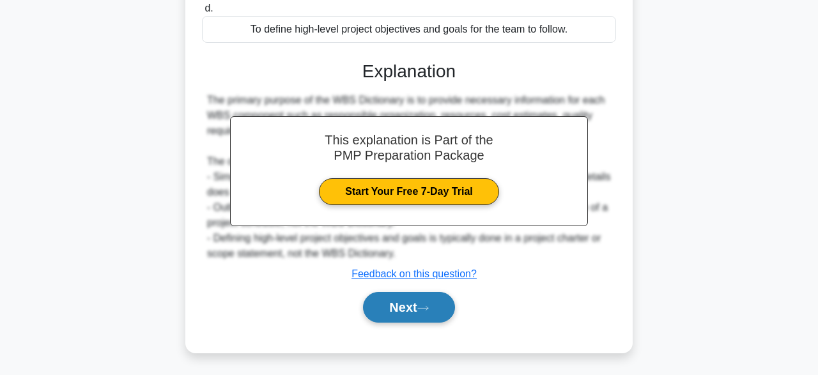
click at [398, 318] on button "Next" at bounding box center [408, 307] width 91 height 31
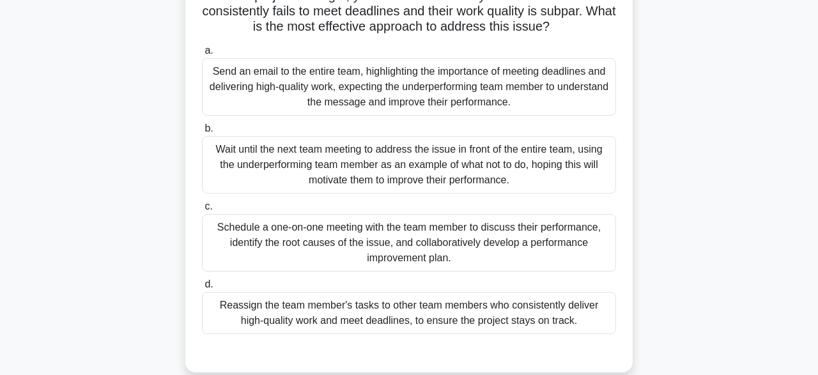
scroll to position [104, 0]
click at [402, 231] on div "Schedule a one-on-one meeting with the team member to discuss their performance…" at bounding box center [409, 244] width 414 height 58
click at [202, 212] on input "c. Schedule a one-on-one meeting with the team member to discuss their performa…" at bounding box center [202, 207] width 0 height 8
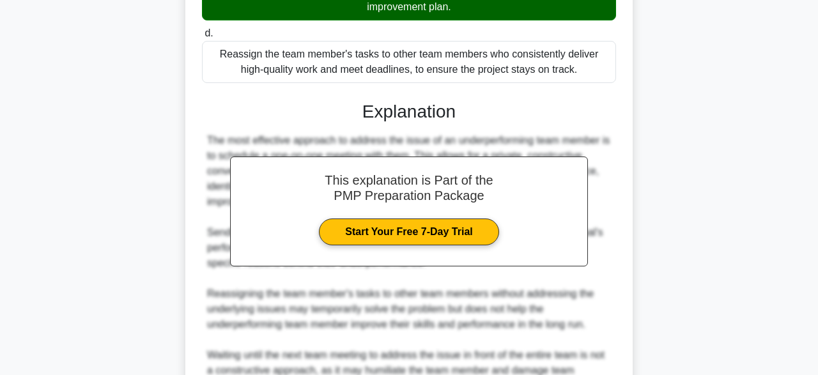
scroll to position [488, 0]
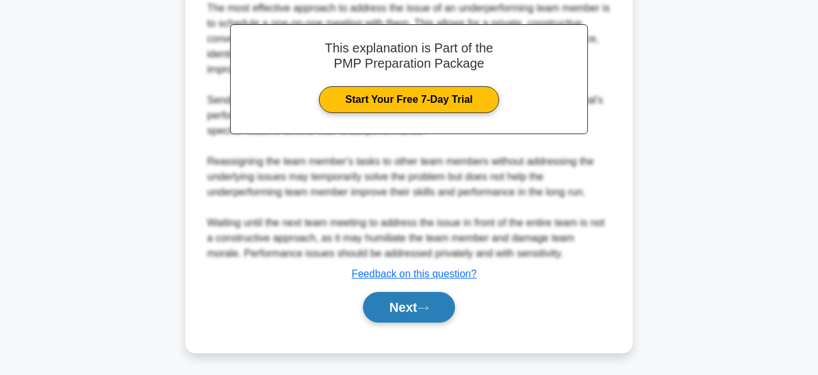
click at [416, 308] on button "Next" at bounding box center [408, 307] width 91 height 31
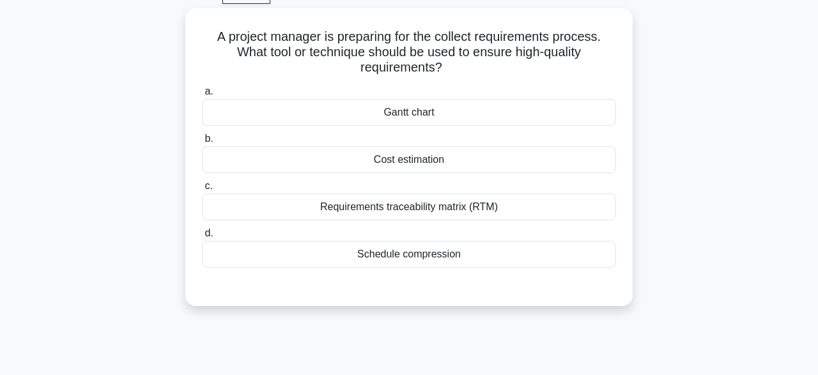
scroll to position [56, 0]
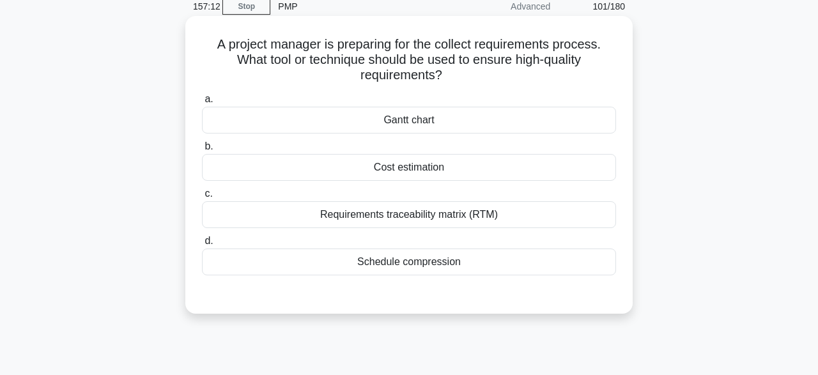
click at [456, 222] on div "Requirements traceability matrix (RTM)" at bounding box center [409, 214] width 414 height 27
click at [202, 198] on input "c. Requirements traceability matrix (RTM)" at bounding box center [202, 194] width 0 height 8
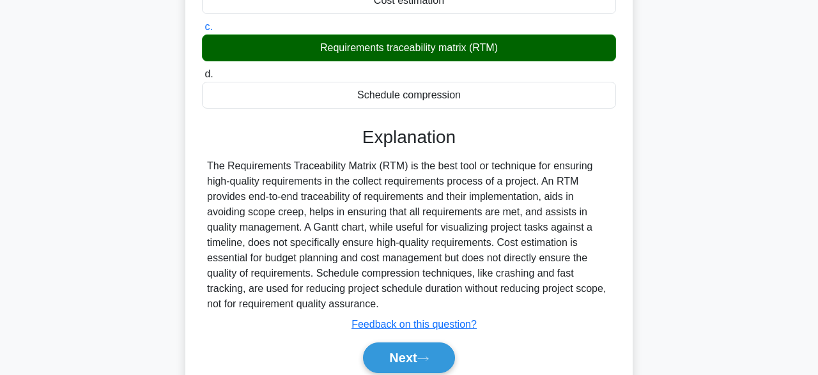
scroll to position [315, 0]
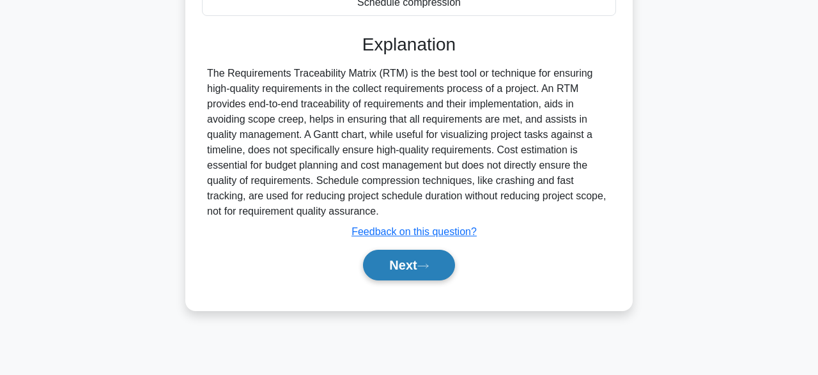
click at [429, 264] on icon at bounding box center [424, 266] width 12 height 7
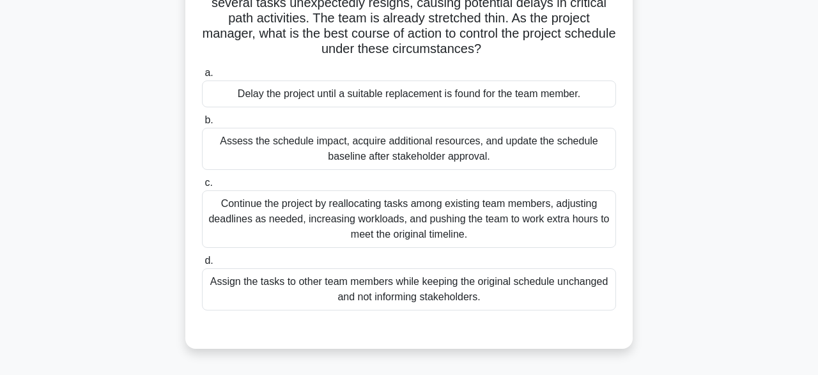
scroll to position [116, 0]
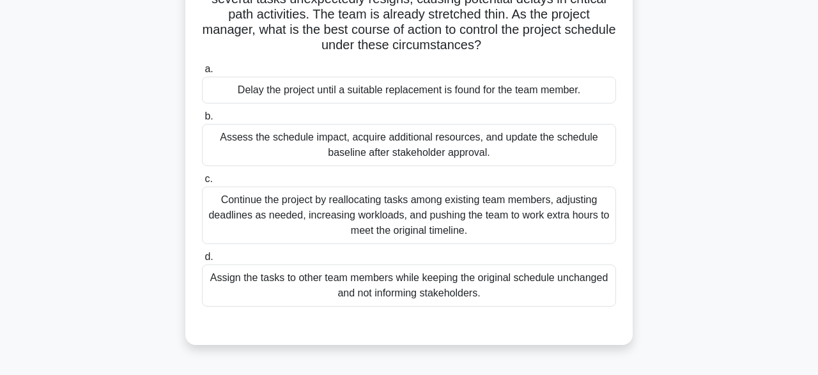
click at [340, 146] on div "Assess the schedule impact, acquire additional resources, and update the schedu…" at bounding box center [409, 145] width 414 height 42
click at [202, 121] on input "b. Assess the schedule impact, acquire additional resources, and update the sch…" at bounding box center [202, 117] width 0 height 8
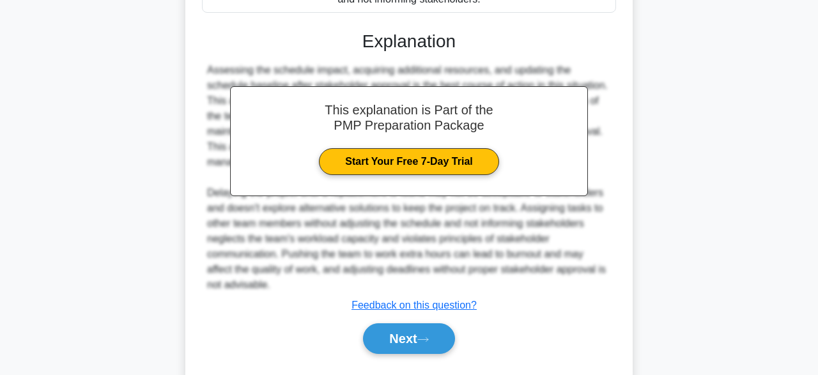
scroll to position [442, 0]
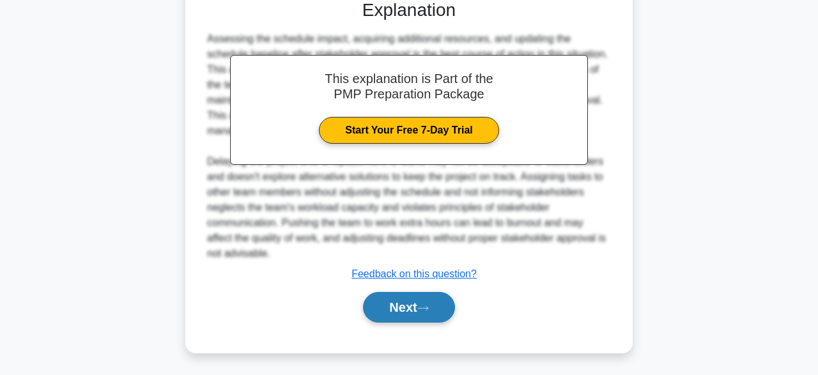
click at [424, 310] on icon at bounding box center [424, 308] width 12 height 7
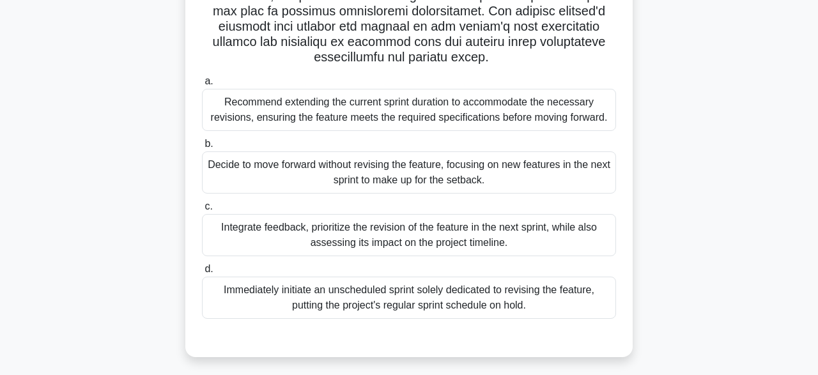
scroll to position [315, 0]
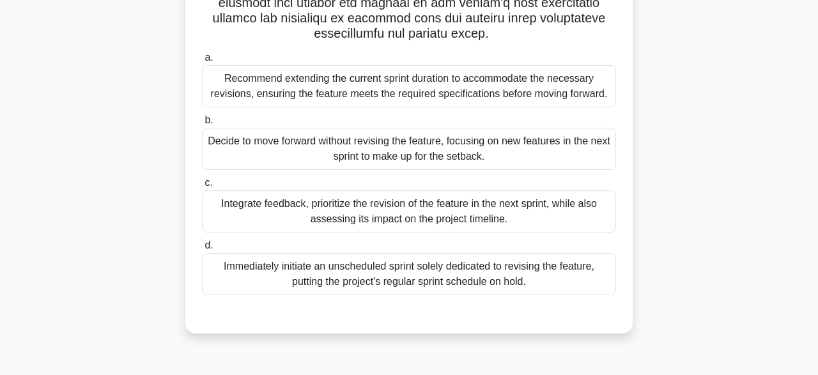
click at [699, 178] on div ".spinner_0XTQ{transform-origin:center;animation:spinner_y6GP .75s linear infini…" at bounding box center [409, 54] width 729 height 589
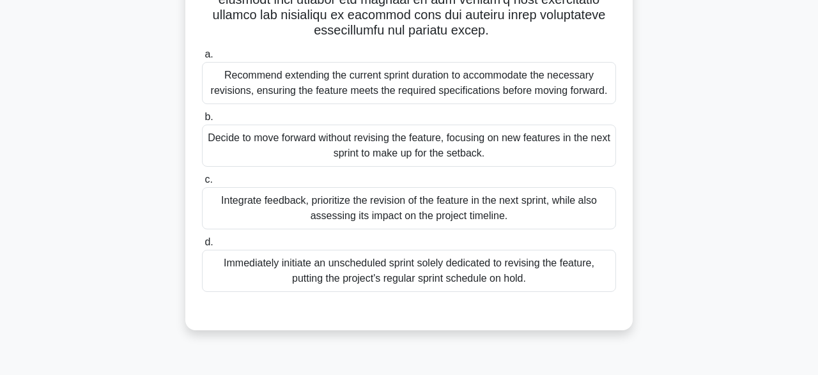
click at [478, 193] on div "Integrate feedback, prioritize the revision of the feature in the next sprint, …" at bounding box center [409, 208] width 414 height 42
click at [202, 184] on input "c. Integrate feedback, prioritize the revision of the feature in the next sprin…" at bounding box center [202, 180] width 0 height 8
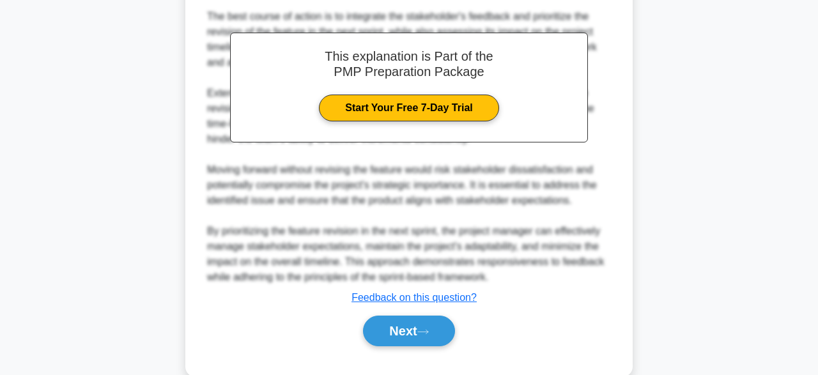
scroll to position [672, 0]
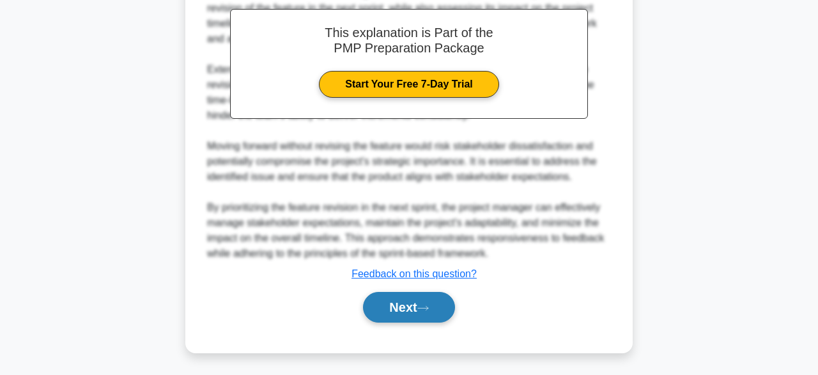
click at [419, 309] on button "Next" at bounding box center [408, 307] width 91 height 31
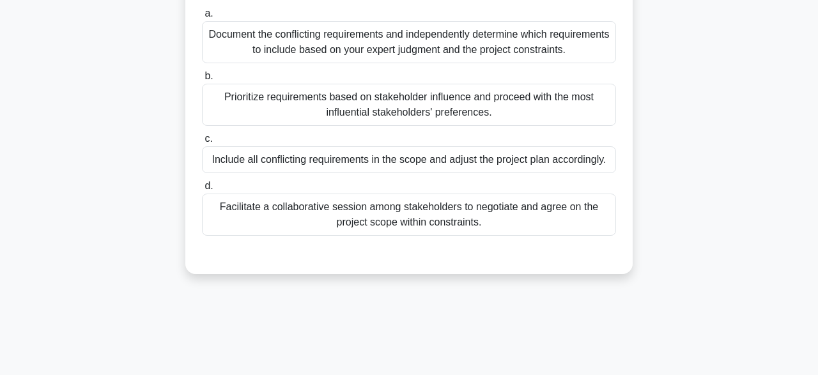
scroll to position [75, 0]
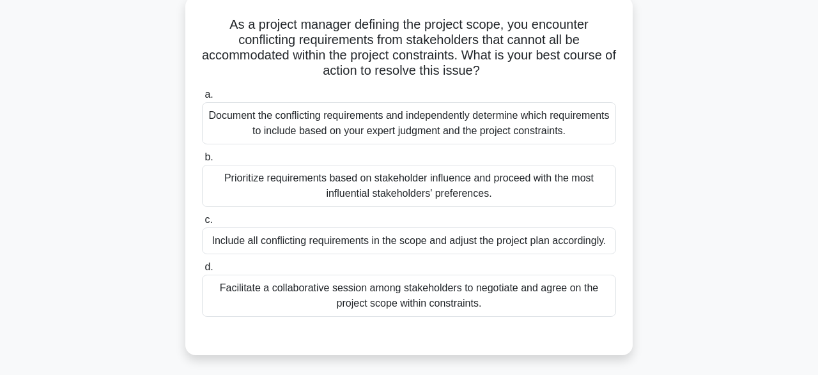
click at [357, 296] on div "Facilitate a collaborative session among stakeholders to negotiate and agree on…" at bounding box center [409, 296] width 414 height 42
click at [202, 272] on input "d. Facilitate a collaborative session among stakeholders to negotiate and agree…" at bounding box center [202, 267] width 0 height 8
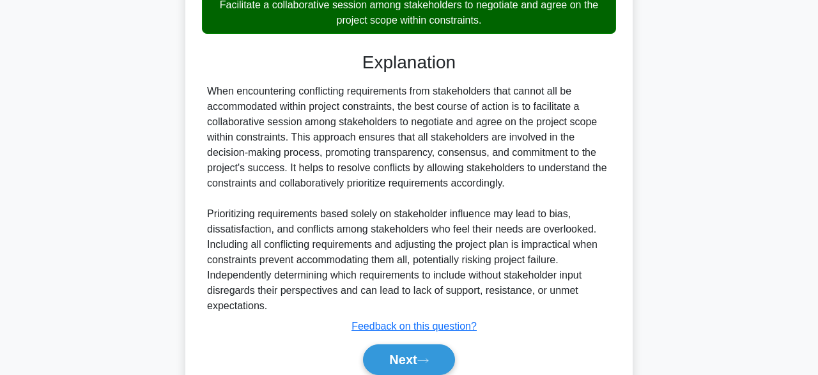
scroll to position [411, 0]
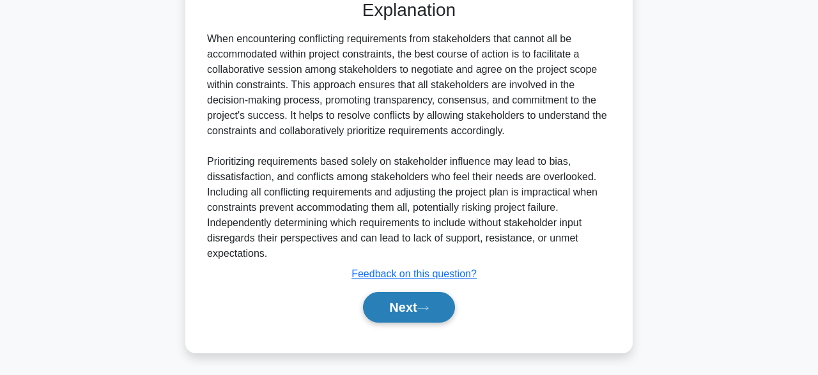
click at [412, 317] on button "Next" at bounding box center [408, 307] width 91 height 31
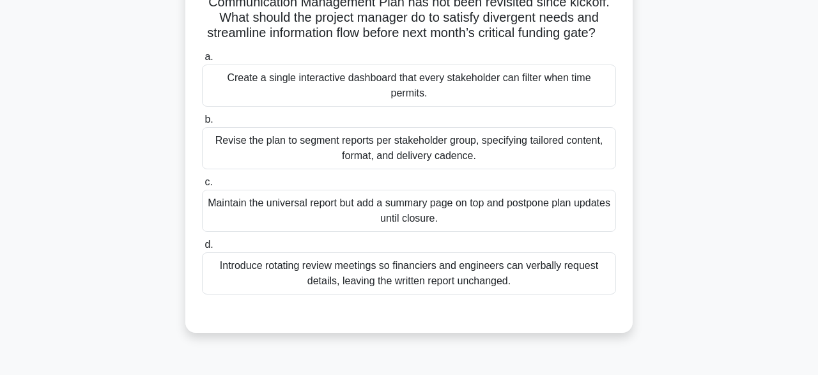
scroll to position [168, 0]
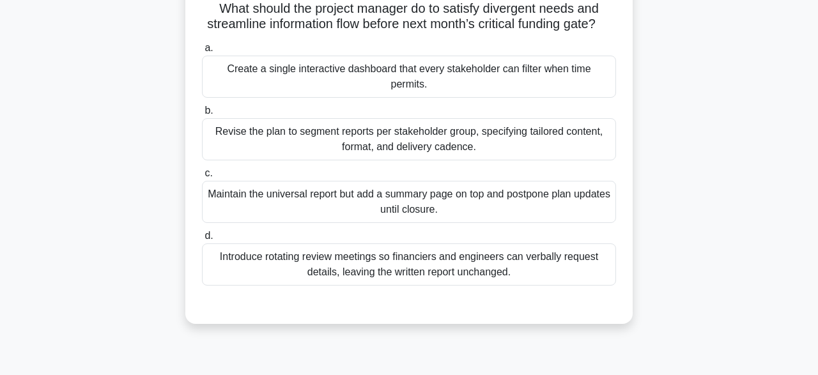
click at [533, 251] on div "Introduce rotating review meetings so financiers and engineers can verbally req…" at bounding box center [409, 265] width 414 height 42
click at [202, 240] on input "d. Introduce rotating review meetings so financiers and engineers can verbally …" at bounding box center [202, 236] width 0 height 8
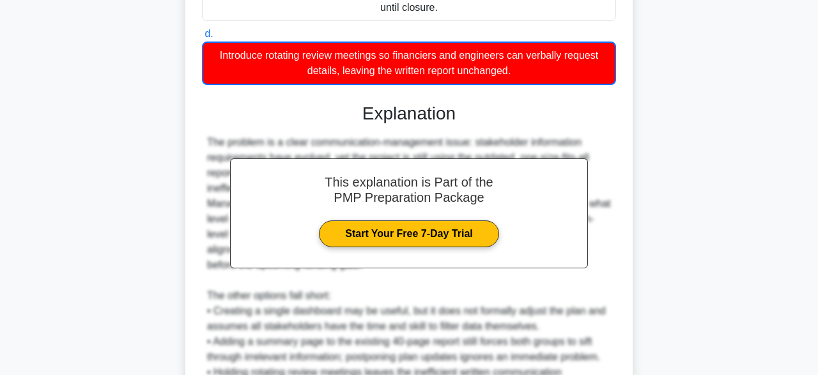
scroll to position [490, 0]
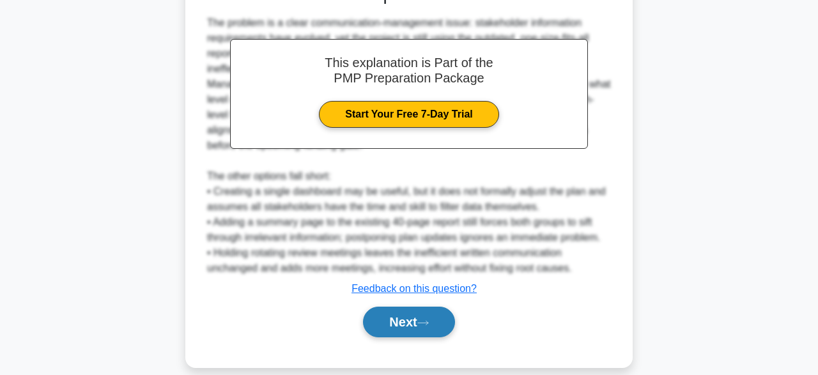
click at [438, 307] on button "Next" at bounding box center [408, 322] width 91 height 31
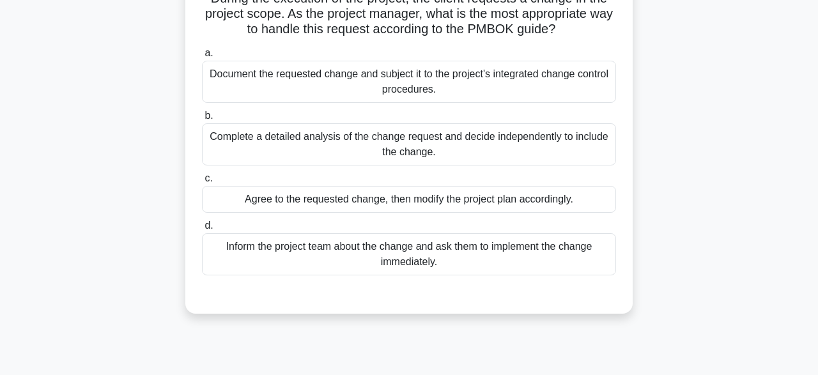
scroll to position [104, 0]
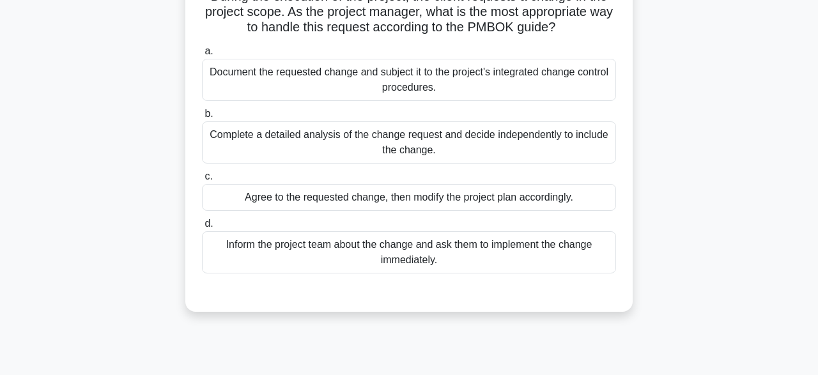
click at [312, 140] on div "Complete a detailed analysis of the change request and decide independently to …" at bounding box center [409, 142] width 414 height 42
click at [202, 118] on input "b. Complete a detailed analysis of the change request and decide independently …" at bounding box center [202, 114] width 0 height 8
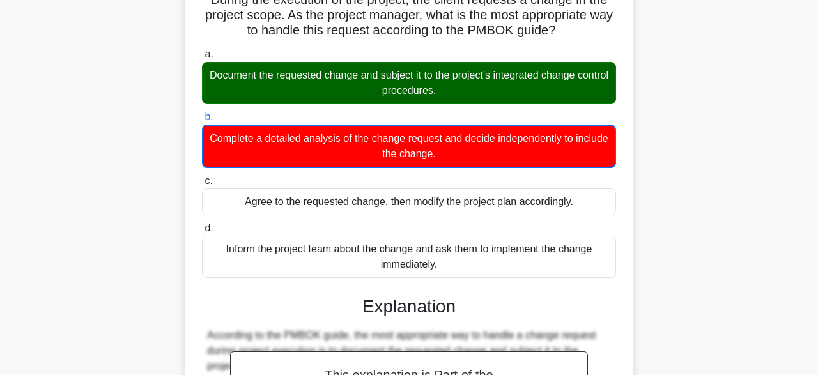
click at [669, 267] on div "During the execution of the project, the client requests a change in the projec…" at bounding box center [409, 333] width 729 height 724
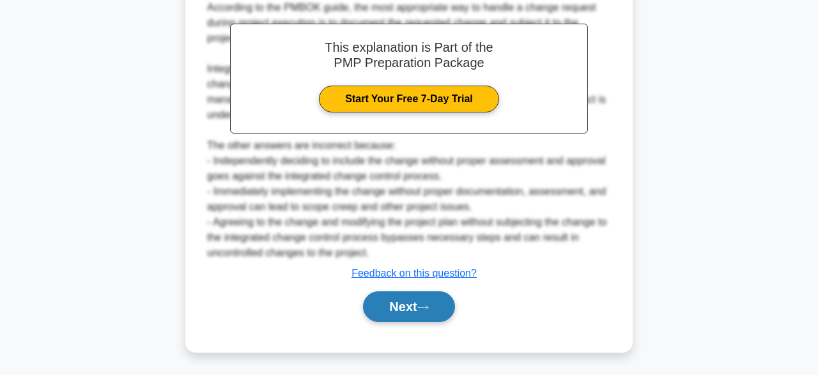
click at [435, 320] on button "Next" at bounding box center [408, 307] width 91 height 31
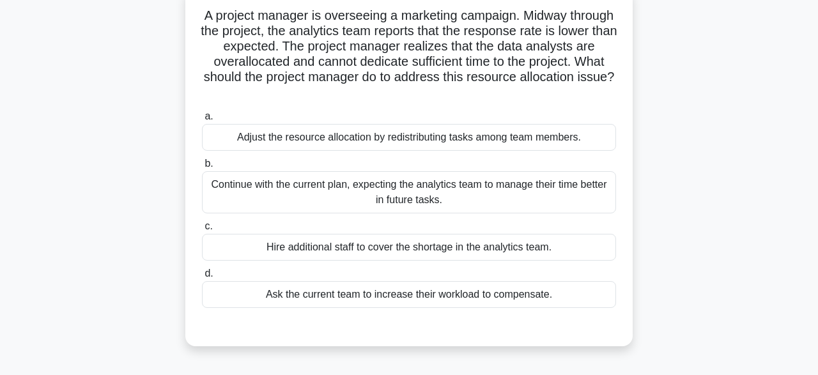
scroll to position [87, 0]
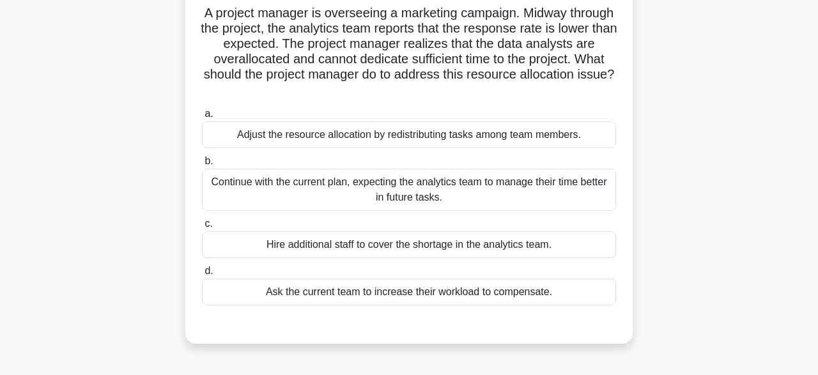
click at [282, 193] on div "Continue with the current plan, expecting the analytics team to manage their ti…" at bounding box center [409, 190] width 414 height 42
click at [202, 166] on input "b. Continue with the current plan, expecting the analytics team to manage their…" at bounding box center [202, 161] width 0 height 8
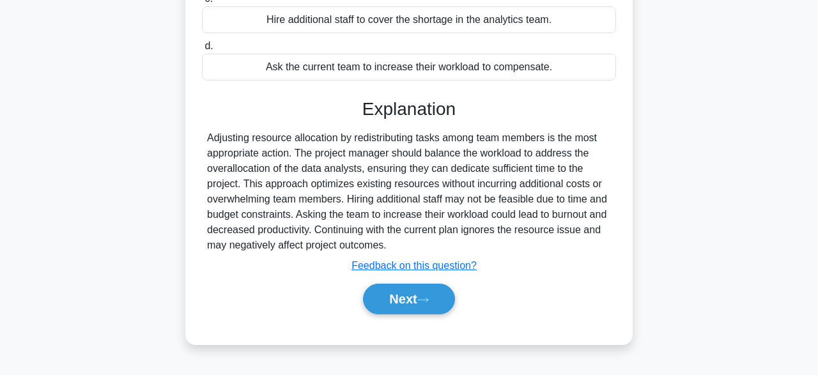
scroll to position [315, 0]
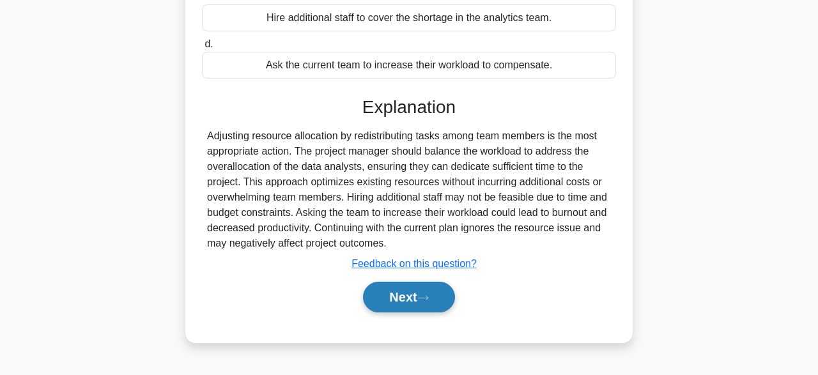
click at [432, 301] on button "Next" at bounding box center [408, 297] width 91 height 31
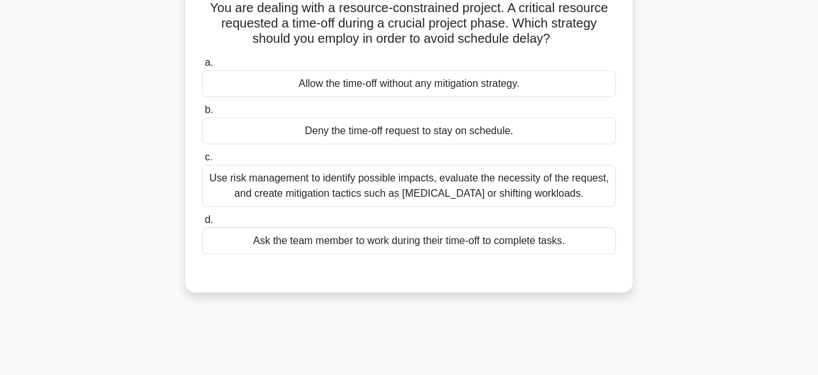
scroll to position [75, 0]
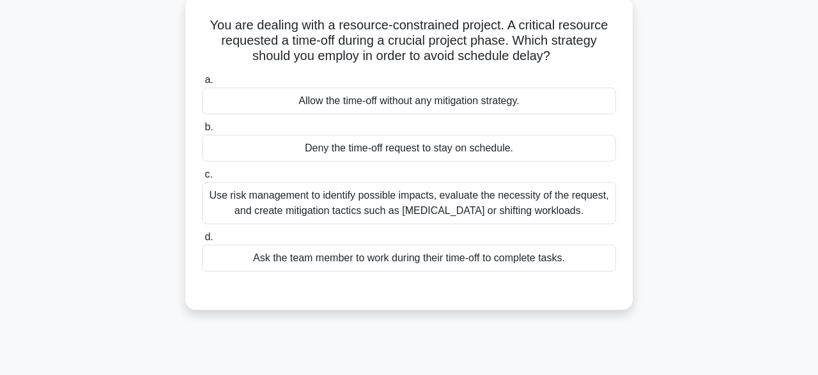
click at [519, 215] on div "Use risk management to identify possible impacts, evaluate the necessity of the…" at bounding box center [409, 203] width 414 height 42
click at [202, 179] on input "c. Use risk management to identify possible impacts, evaluate the necessity of …" at bounding box center [202, 175] width 0 height 8
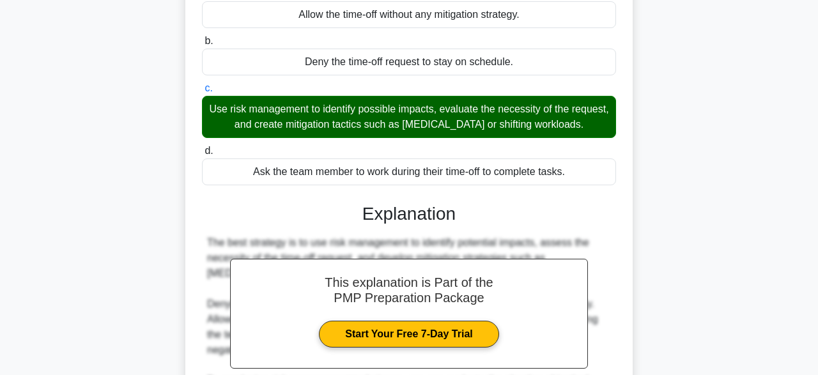
scroll to position [365, 0]
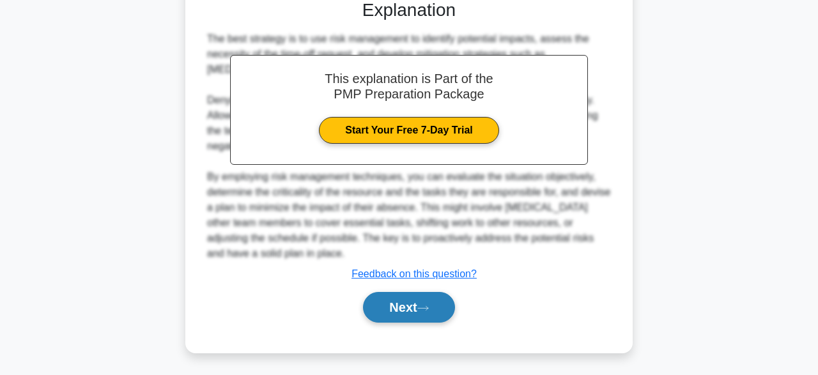
click at [419, 309] on button "Next" at bounding box center [408, 307] width 91 height 31
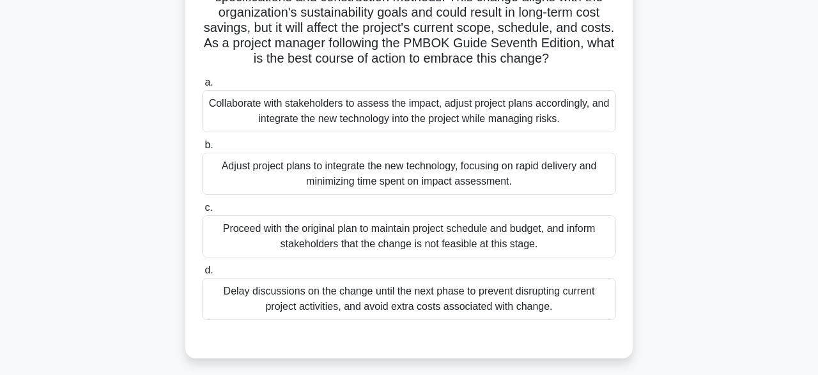
scroll to position [155, 0]
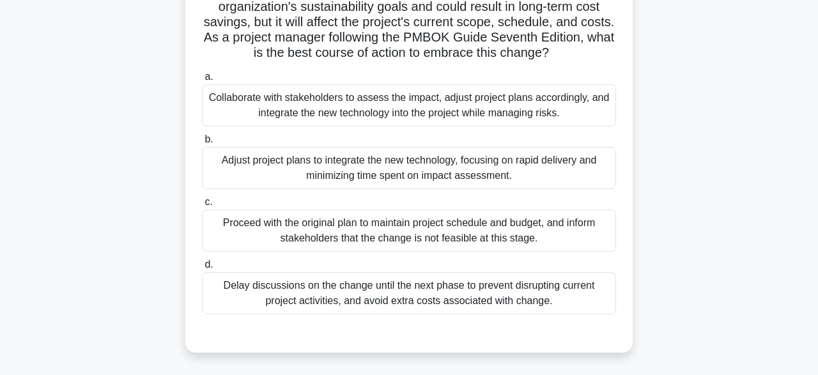
click at [466, 124] on div "Collaborate with stakeholders to assess the impact, adjust project plans accord…" at bounding box center [409, 105] width 414 height 42
click at [202, 81] on input "a. Collaborate with stakeholders to assess the impact, adjust project plans acc…" at bounding box center [202, 77] width 0 height 8
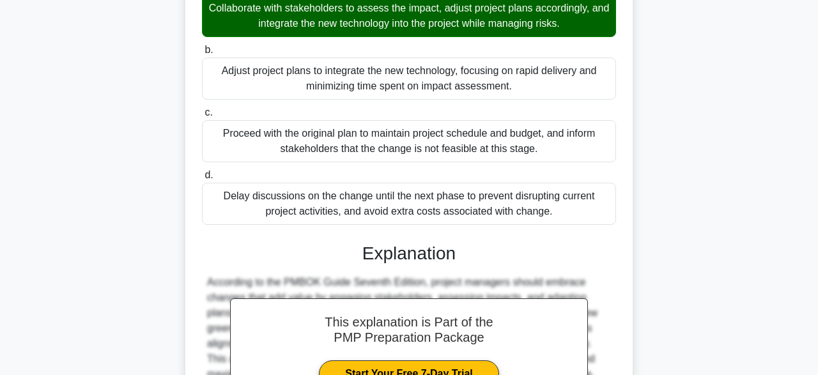
scroll to position [411, 0]
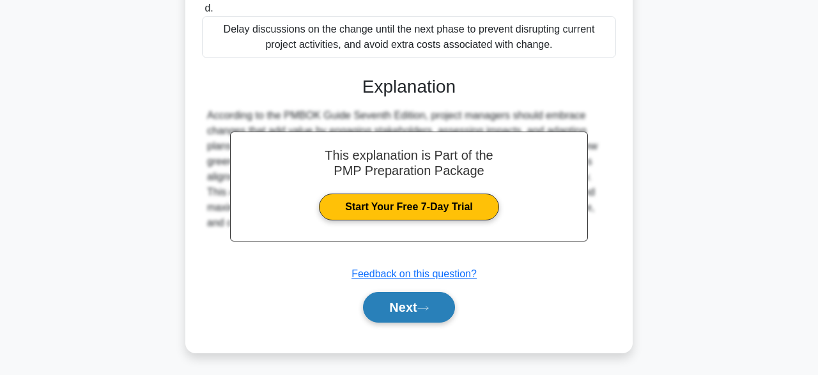
click at [419, 311] on button "Next" at bounding box center [408, 307] width 91 height 31
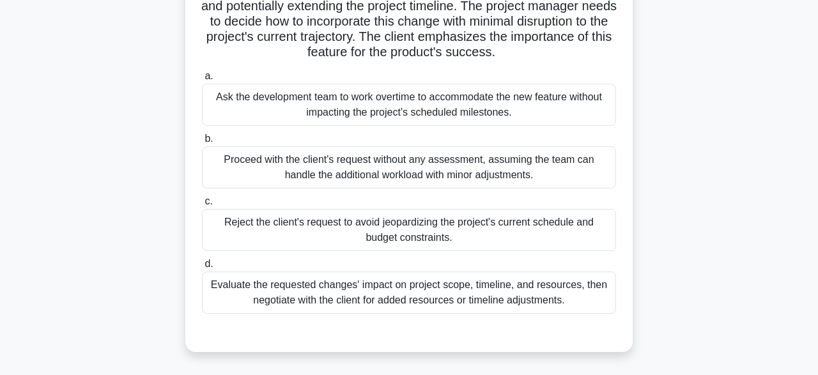
scroll to position [175, 0]
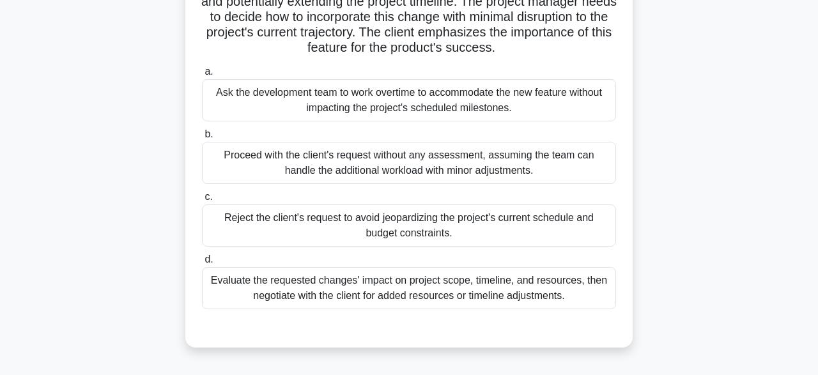
click at [499, 297] on div "Evaluate the requested changes' impact on project scope, timeline, and resource…" at bounding box center [409, 288] width 414 height 42
click at [202, 264] on input "d. Evaluate the requested changes' impact on project scope, timeline, and resou…" at bounding box center [202, 260] width 0 height 8
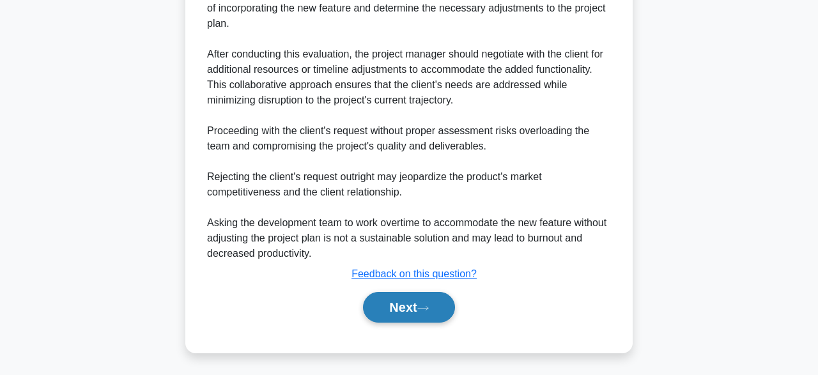
click at [411, 317] on button "Next" at bounding box center [408, 307] width 91 height 31
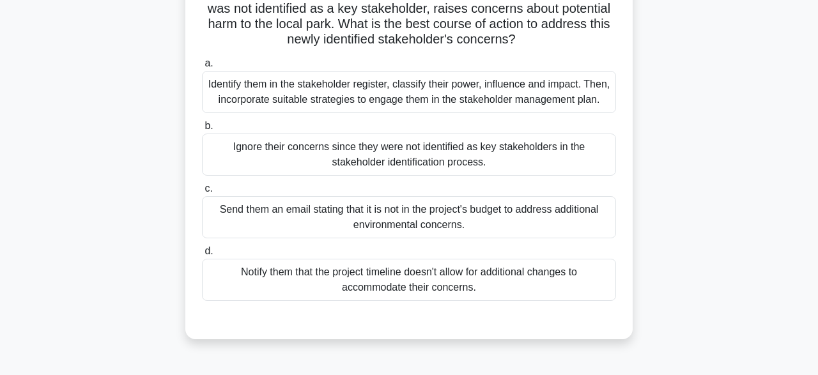
scroll to position [111, 0]
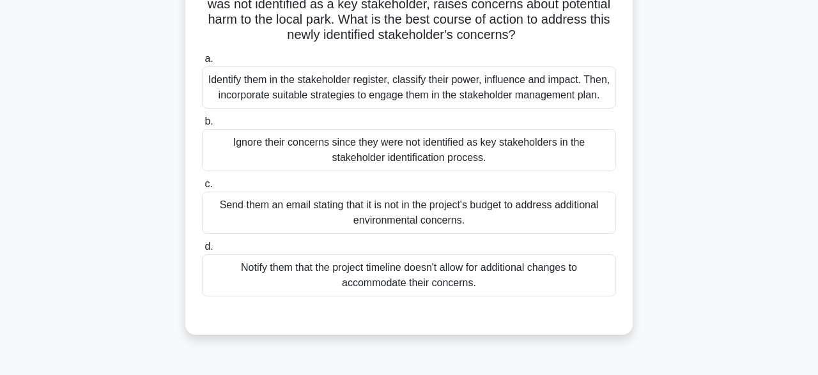
click at [585, 82] on div "Identify them in the stakeholder register, classify their power, influence and …" at bounding box center [409, 87] width 414 height 42
click at [202, 63] on input "a. Identify them in the stakeholder register, classify their power, influence a…" at bounding box center [202, 59] width 0 height 8
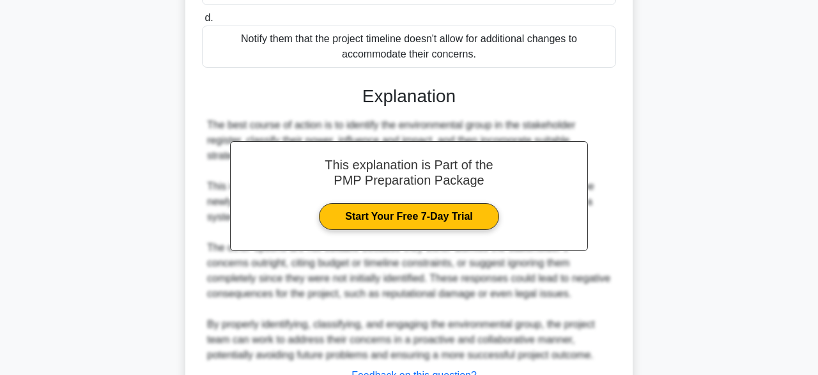
scroll to position [442, 0]
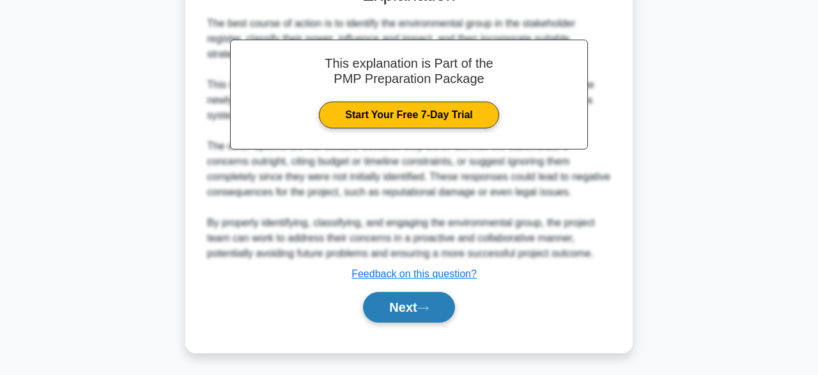
click at [423, 315] on button "Next" at bounding box center [408, 307] width 91 height 31
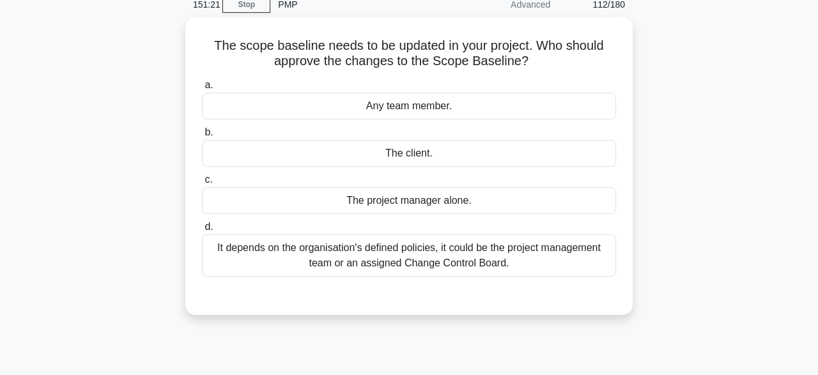
scroll to position [57, 0]
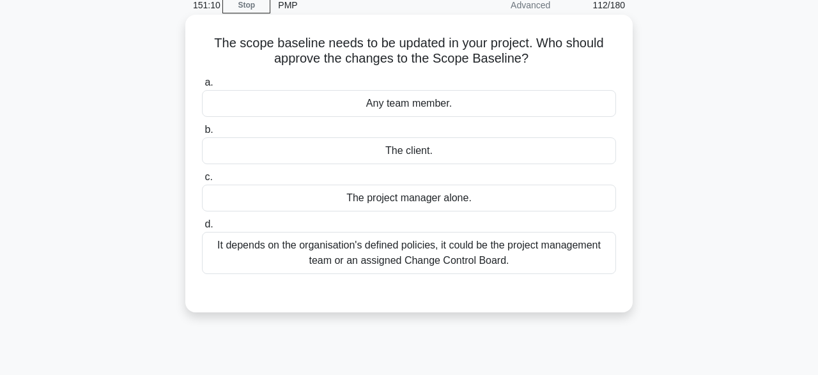
click at [472, 267] on div "It depends on the organisation's defined policies, it could be the project mana…" at bounding box center [409, 253] width 414 height 42
click at [202, 229] on input "d. It depends on the organisation's defined policies, it could be the project m…" at bounding box center [202, 225] width 0 height 8
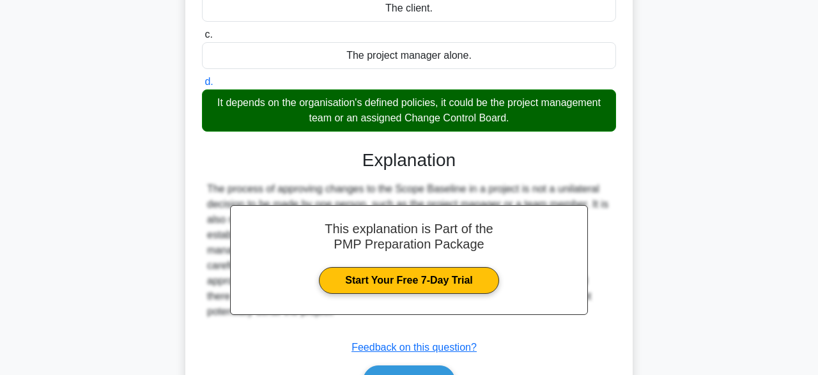
scroll to position [315, 0]
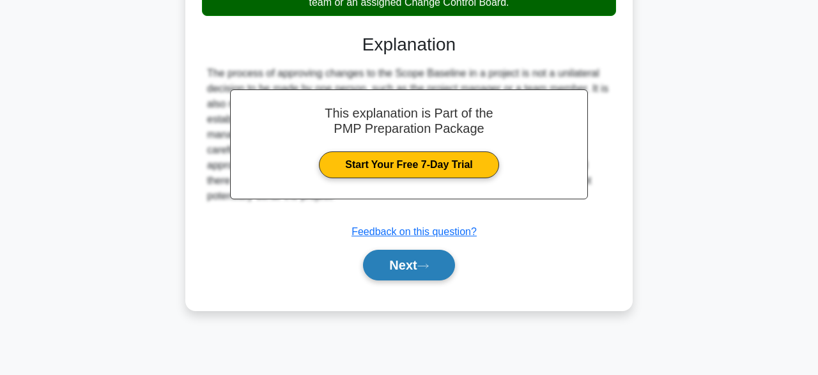
click at [429, 268] on icon at bounding box center [424, 266] width 12 height 7
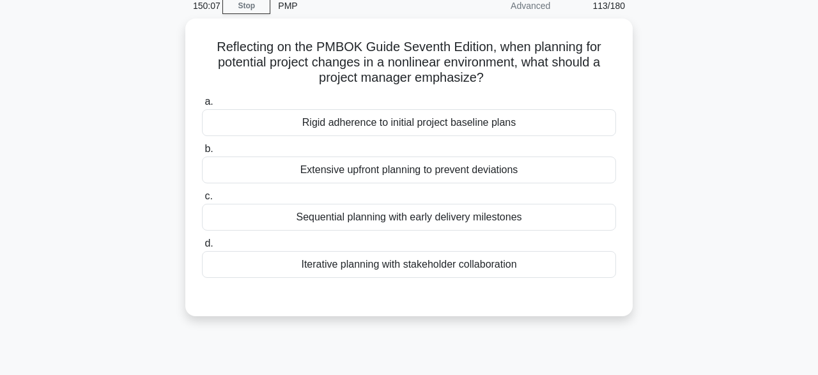
scroll to position [57, 0]
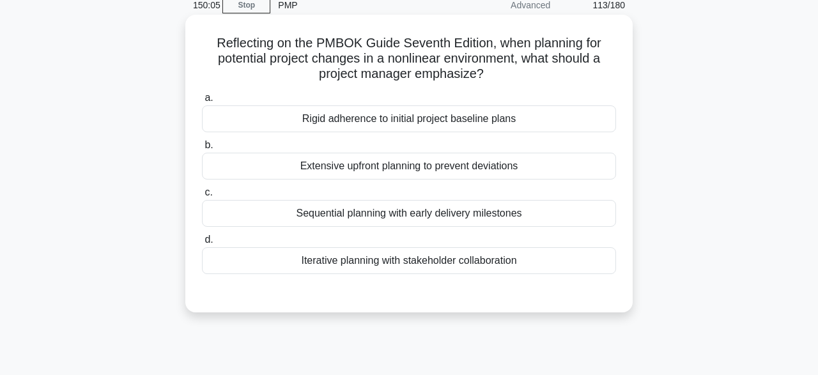
click at [570, 269] on div "Iterative planning with stakeholder collaboration" at bounding box center [409, 260] width 414 height 27
click at [202, 244] on input "d. Iterative planning with stakeholder collaboration" at bounding box center [202, 240] width 0 height 8
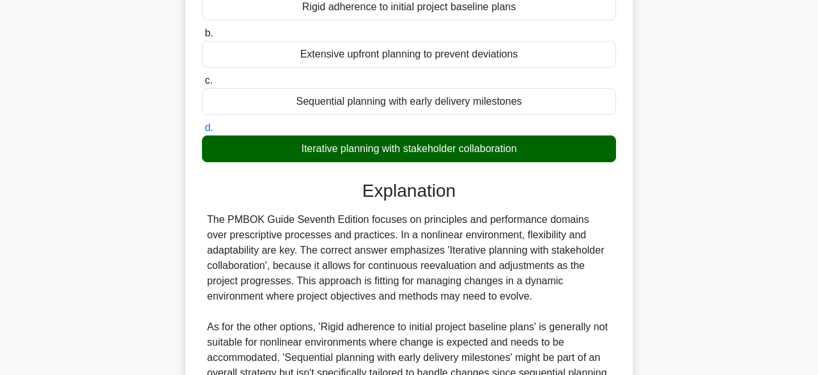
scroll to position [334, 0]
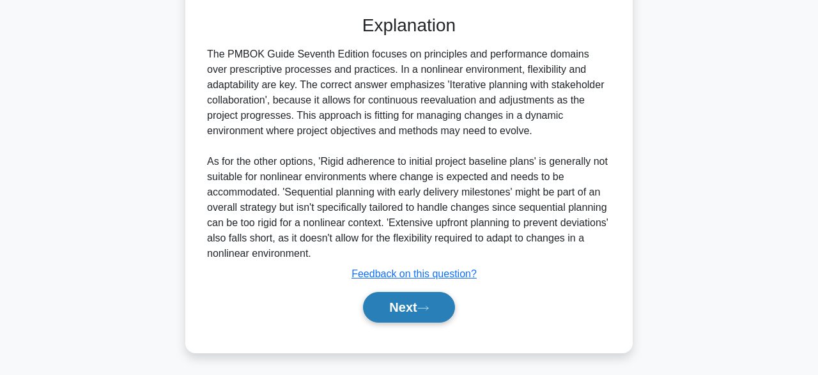
click at [428, 296] on button "Next" at bounding box center [408, 307] width 91 height 31
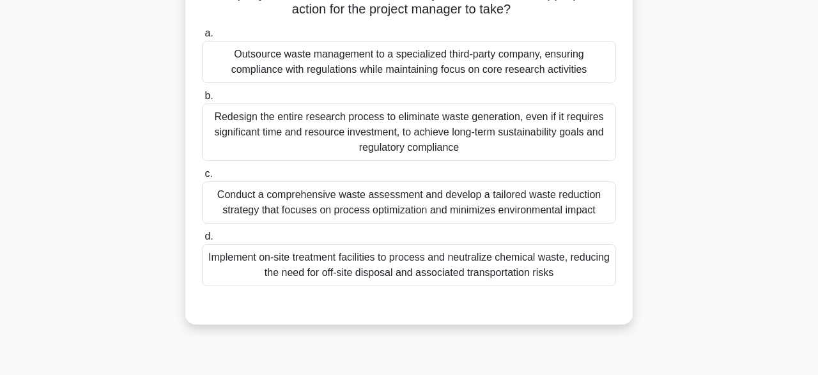
scroll to position [217, 0]
click at [572, 195] on div "Conduct a comprehensive waste assessment and develop a tailored waste reduction…" at bounding box center [409, 202] width 414 height 42
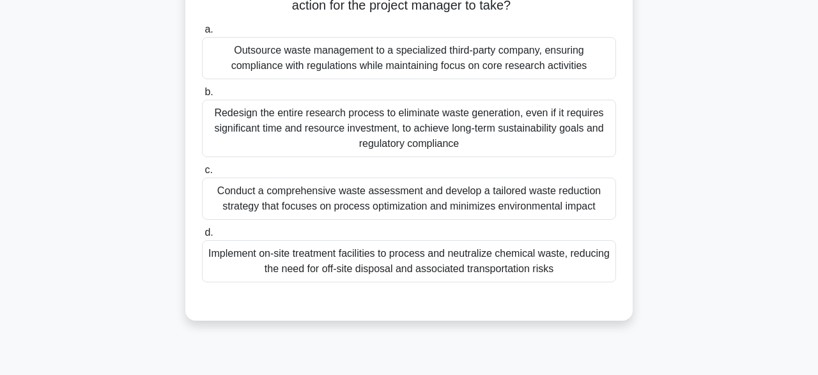
click at [202, 175] on input "c. Conduct a comprehensive waste assessment and develop a tailored waste reduct…" at bounding box center [202, 170] width 0 height 8
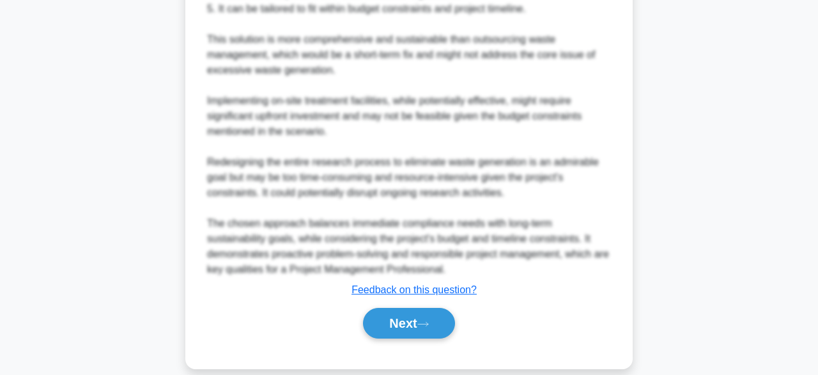
scroll to position [703, 0]
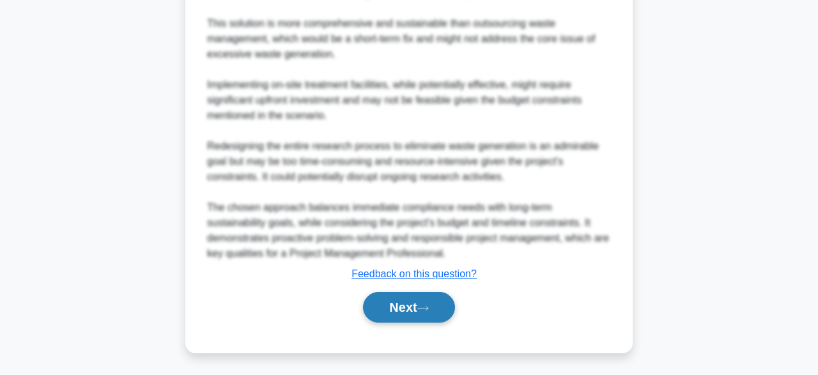
click at [442, 311] on button "Next" at bounding box center [408, 307] width 91 height 31
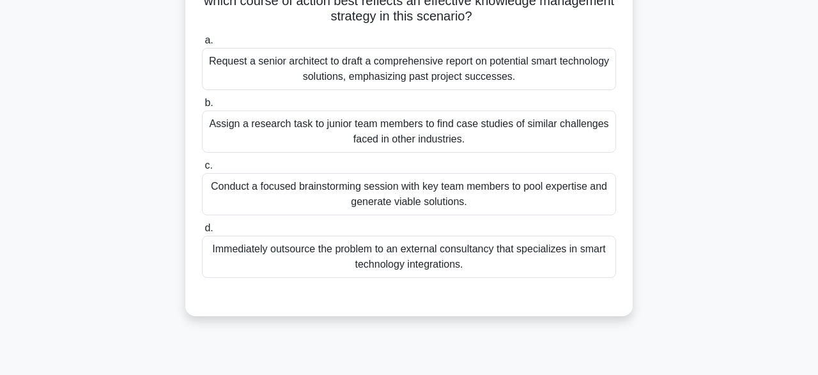
scroll to position [256, 0]
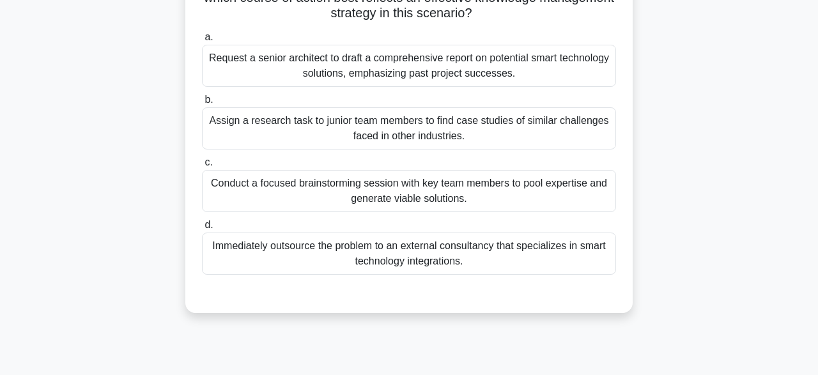
click at [570, 195] on div "Conduct a focused brainstorming session with key team members to pool expertise…" at bounding box center [409, 191] width 414 height 42
click at [202, 167] on input "c. Conduct a focused brainstorming session with key team members to pool expert…" at bounding box center [202, 163] width 0 height 8
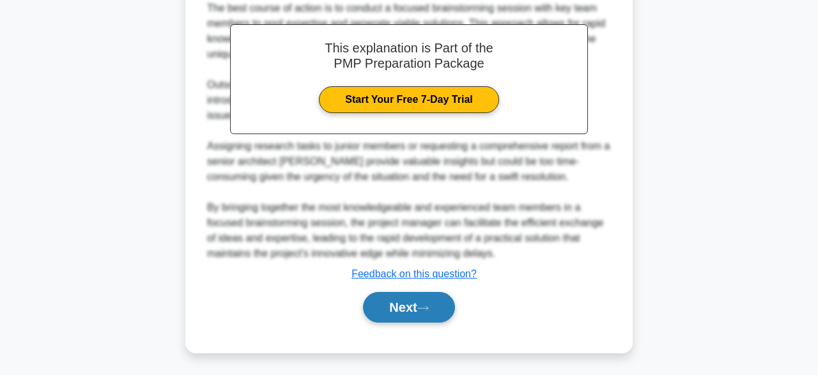
click at [426, 313] on button "Next" at bounding box center [408, 307] width 91 height 31
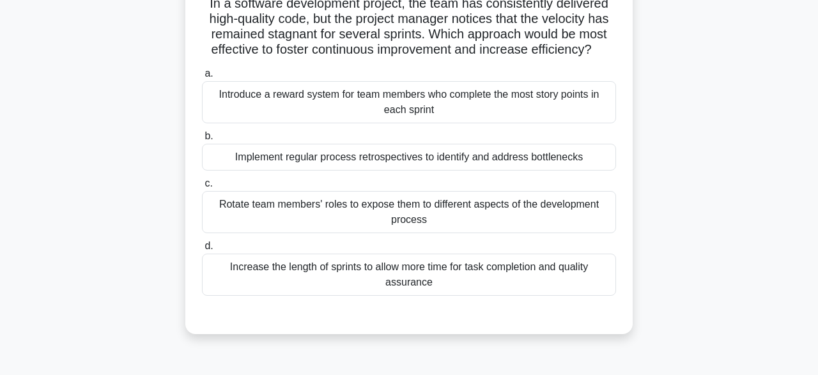
scroll to position [100, 0]
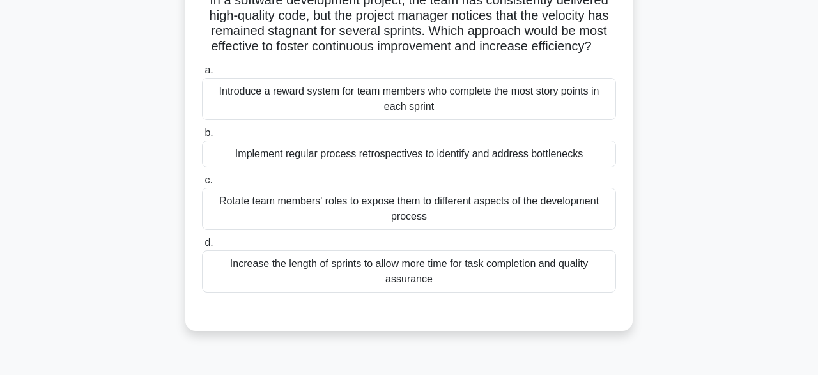
click at [575, 160] on div "Implement regular process retrospectives to identify and address bottlenecks" at bounding box center [409, 154] width 414 height 27
click at [202, 137] on input "b. Implement regular process retrospectives to identify and address bottlenecks" at bounding box center [202, 133] width 0 height 8
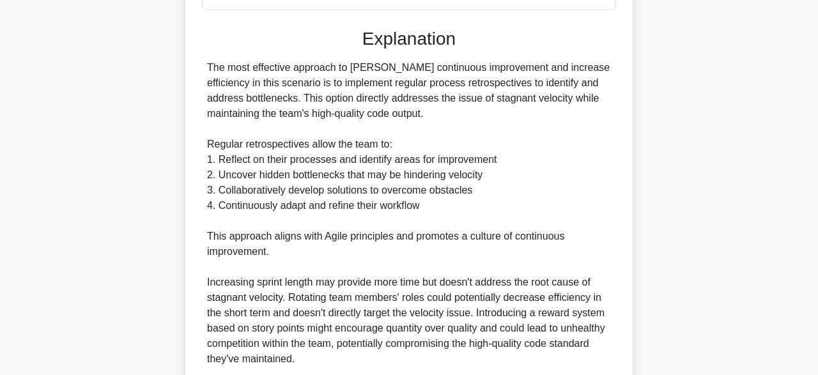
scroll to position [488, 0]
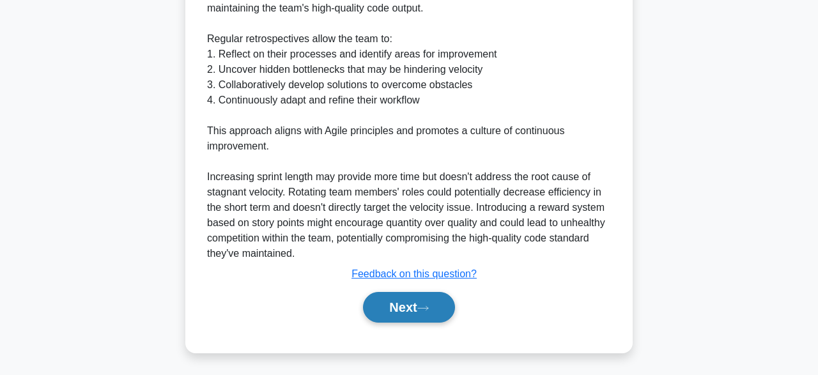
click at [402, 313] on button "Next" at bounding box center [408, 307] width 91 height 31
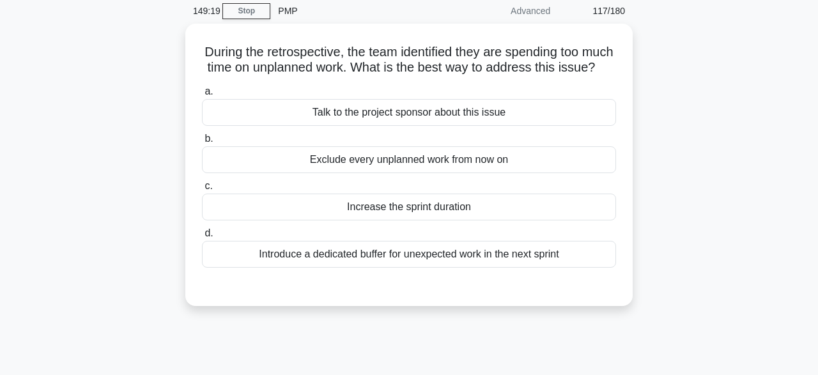
scroll to position [52, 0]
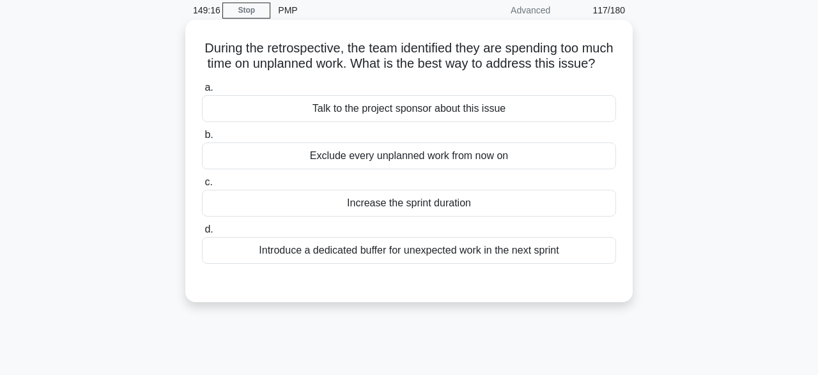
click at [502, 256] on div "Introduce a dedicated buffer for unexpected work in the next sprint" at bounding box center [409, 250] width 414 height 27
click at [202, 234] on input "d. Introduce a dedicated buffer for unexpected work in the next sprint" at bounding box center [202, 230] width 0 height 8
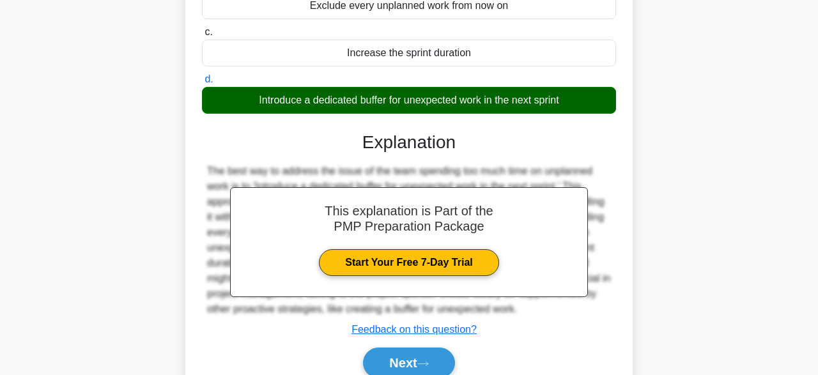
scroll to position [315, 0]
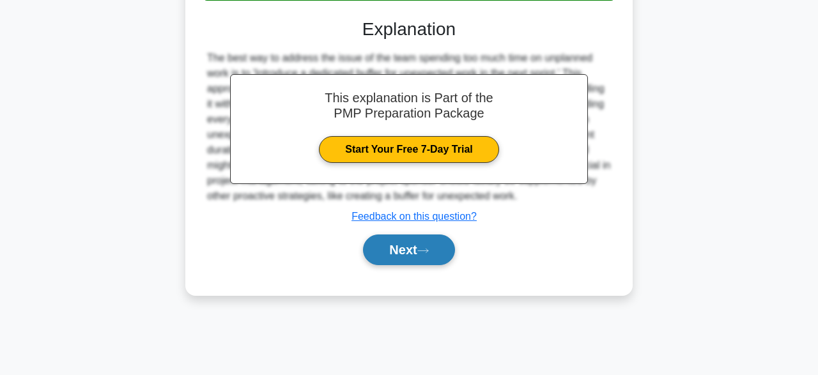
click at [455, 259] on button "Next" at bounding box center [408, 250] width 91 height 31
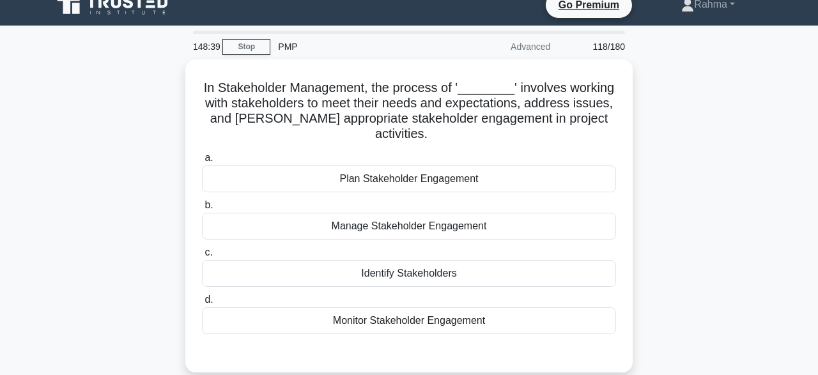
scroll to position [15, 0]
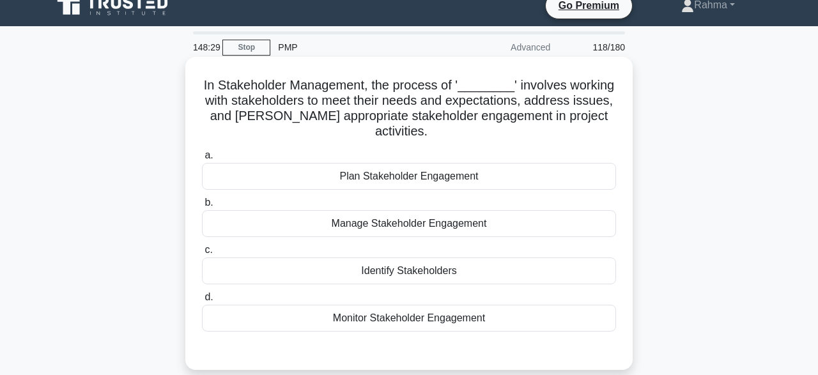
click at [580, 210] on div "Manage Stakeholder Engagement" at bounding box center [409, 223] width 414 height 27
click at [202, 205] on input "b. Manage Stakeholder Engagement" at bounding box center [202, 203] width 0 height 8
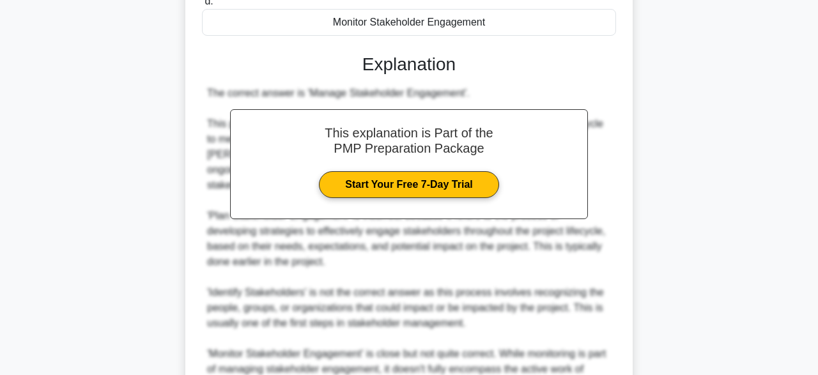
scroll to position [411, 0]
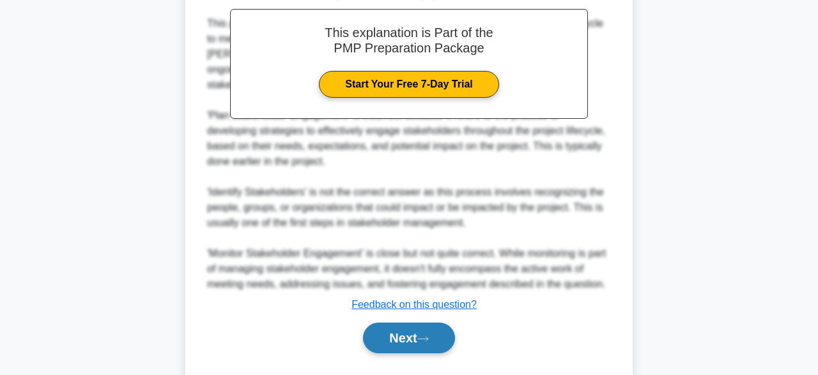
click at [429, 336] on icon at bounding box center [424, 339] width 12 height 7
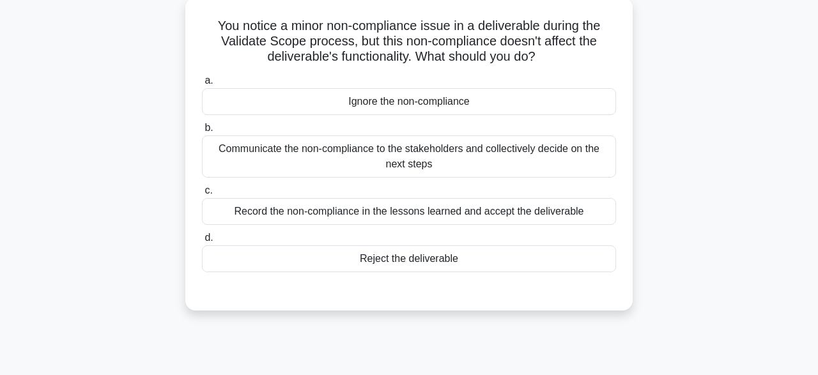
scroll to position [77, 0]
click at [536, 155] on div "Communicate the non-compliance to the stakeholders and collectively decide on t…" at bounding box center [409, 157] width 414 height 42
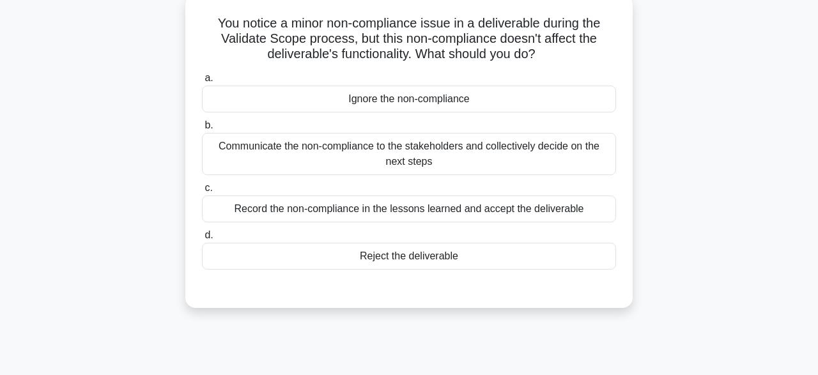
click at [202, 130] on input "b. Communicate the non-compliance to the stakeholders and collectively decide o…" at bounding box center [202, 125] width 0 height 8
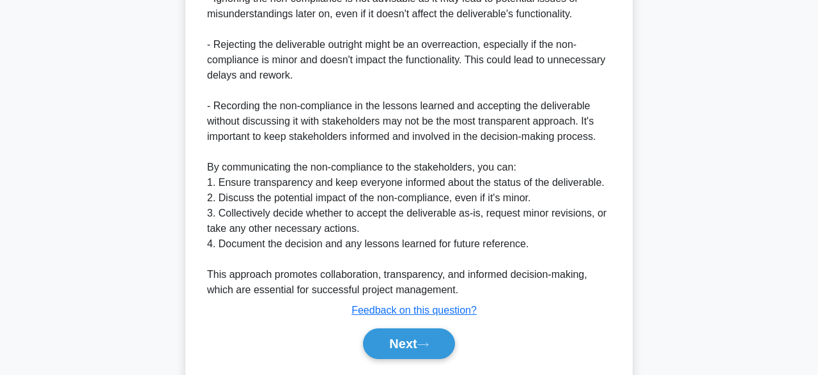
scroll to position [488, 0]
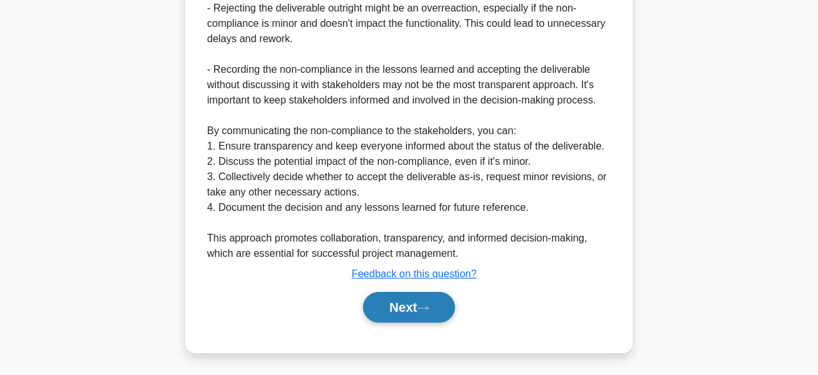
click at [430, 302] on button "Next" at bounding box center [408, 307] width 91 height 31
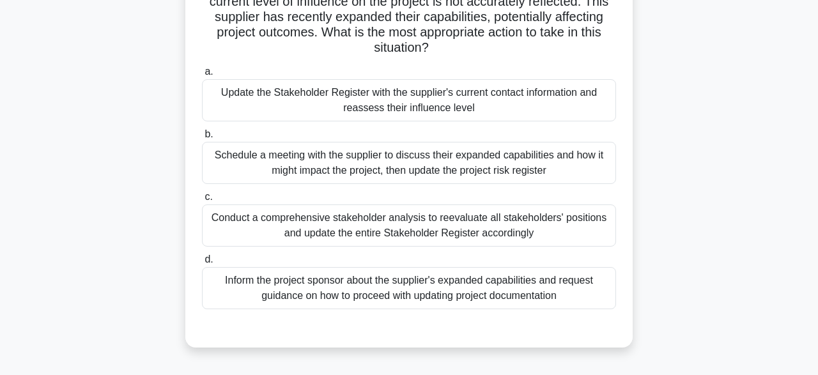
scroll to position [148, 0]
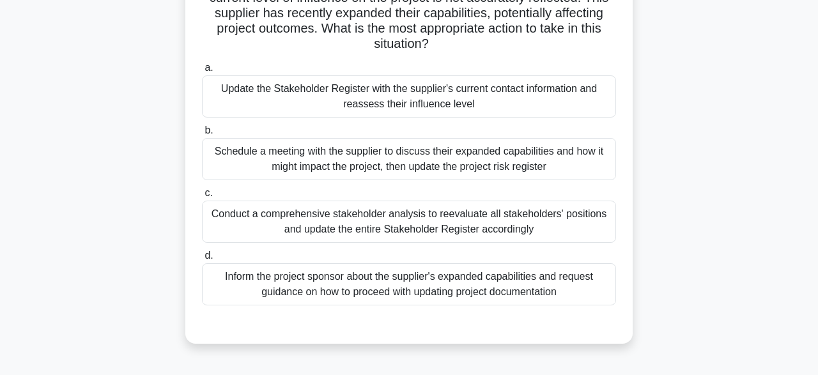
click at [570, 230] on div "Conduct a comprehensive stakeholder analysis to reevaluate all stakeholders' po…" at bounding box center [409, 222] width 414 height 42
click at [202, 198] on input "c. Conduct a comprehensive stakeholder analysis to reevaluate all stakeholders'…" at bounding box center [202, 193] width 0 height 8
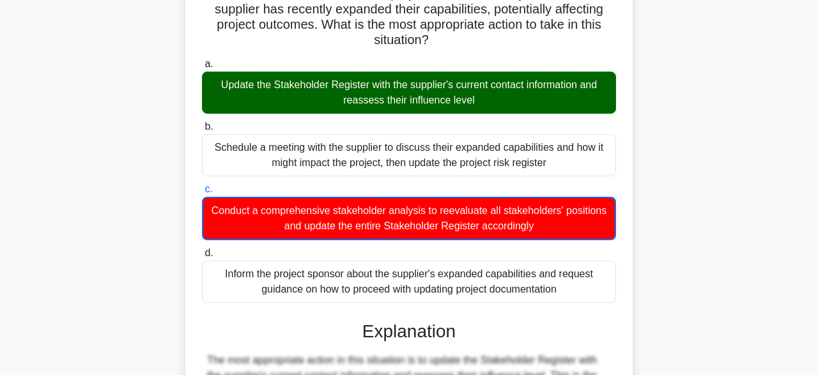
scroll to position [152, 0]
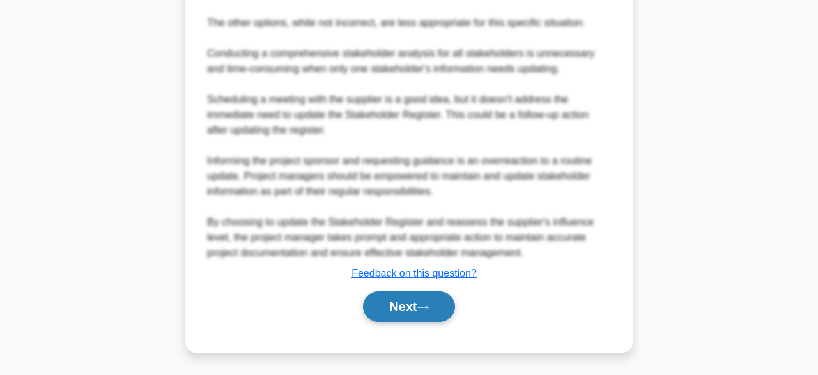
click at [423, 308] on button "Next" at bounding box center [408, 307] width 91 height 31
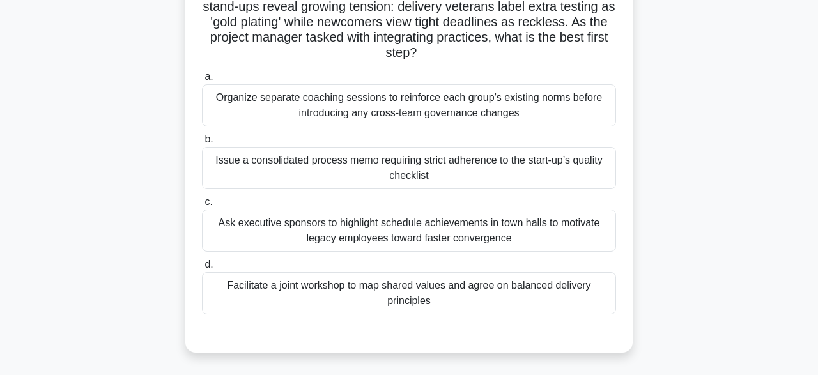
scroll to position [128, 0]
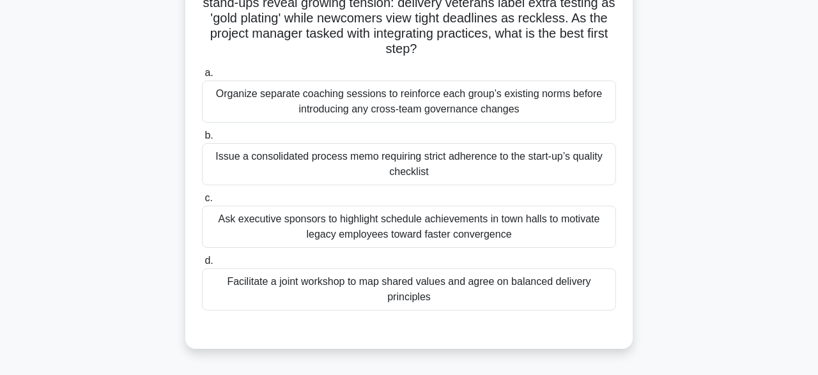
click at [536, 285] on div "Facilitate a joint workshop to map shared values and agree on balanced delivery…" at bounding box center [409, 290] width 414 height 42
click at [202, 265] on input "d. Facilitate a joint workshop to map shared values and agree on balanced deliv…" at bounding box center [202, 261] width 0 height 8
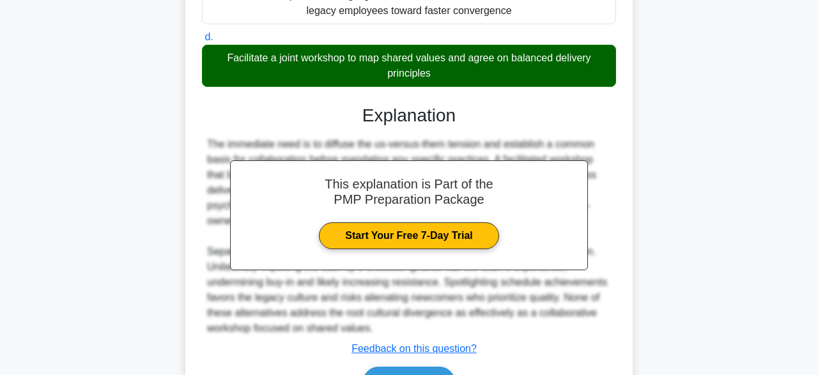
scroll to position [426, 0]
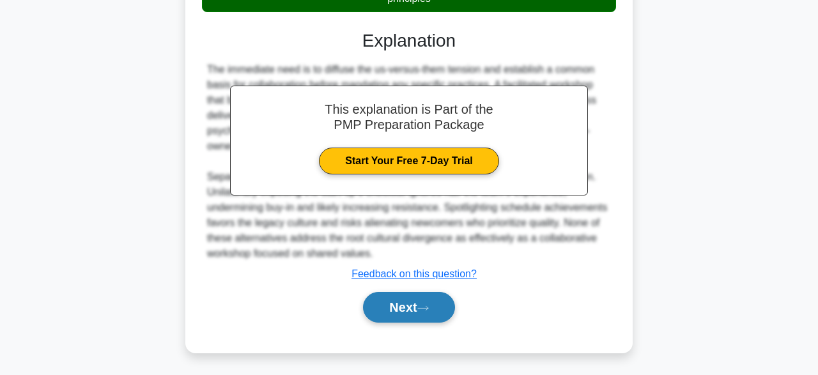
click at [435, 315] on button "Next" at bounding box center [408, 307] width 91 height 31
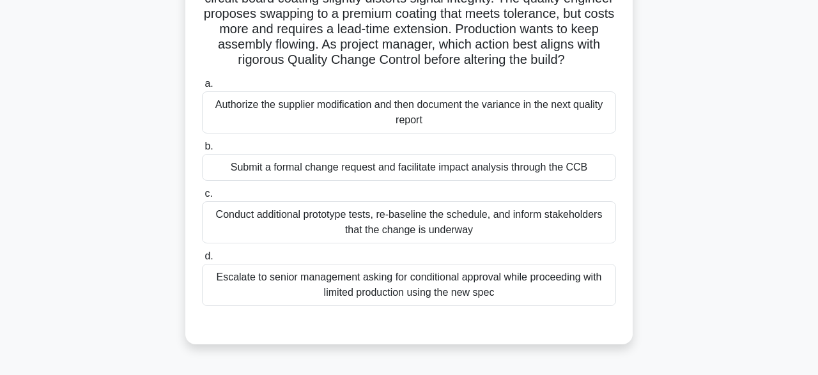
scroll to position [118, 0]
click at [575, 217] on div "Conduct additional prototype tests, re-baseline the schedule, and inform stakeh…" at bounding box center [409, 222] width 414 height 42
click at [202, 198] on input "c. Conduct additional prototype tests, re-baseline the schedule, and inform sta…" at bounding box center [202, 193] width 0 height 8
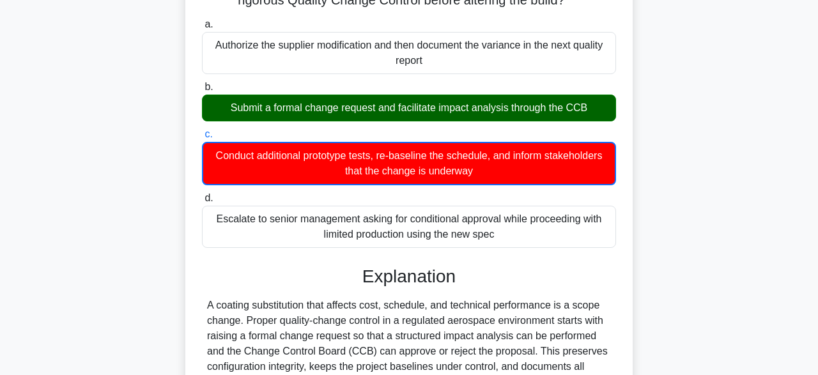
scroll to position [413, 0]
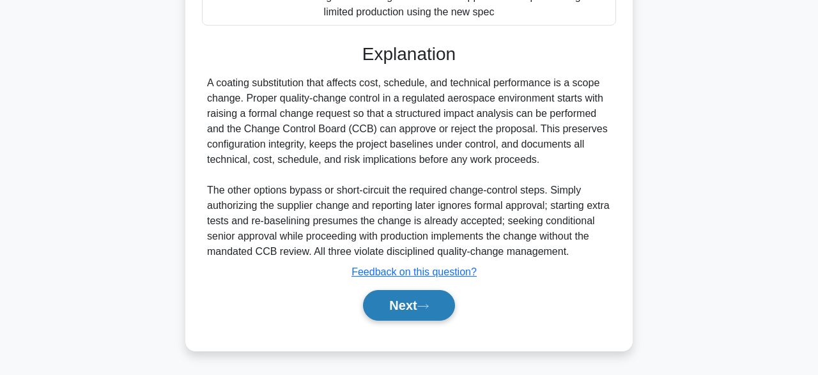
click at [455, 311] on button "Next" at bounding box center [408, 305] width 91 height 31
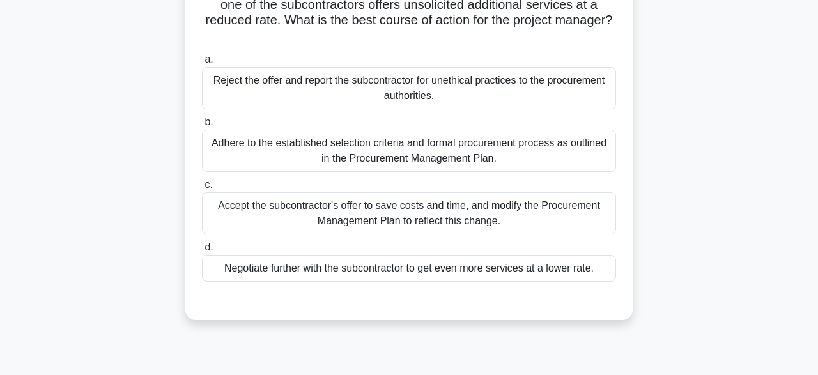
scroll to position [160, 0]
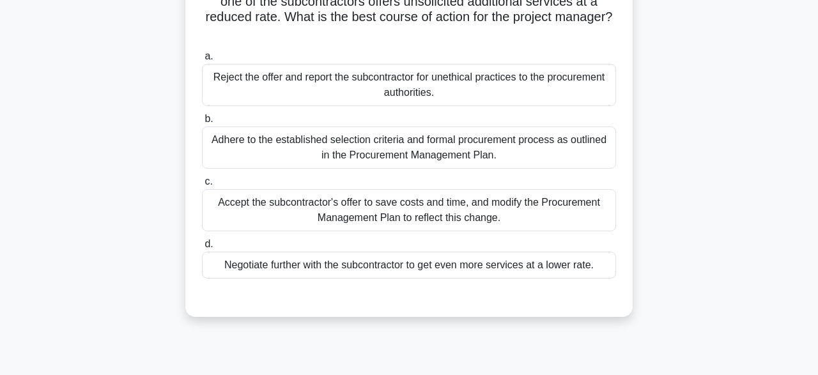
click at [570, 152] on div "Adhere to the established selection criteria and formal procurement process as …" at bounding box center [409, 148] width 414 height 42
click at [202, 123] on input "b. Adhere to the established selection criteria and formal procurement process …" at bounding box center [202, 119] width 0 height 8
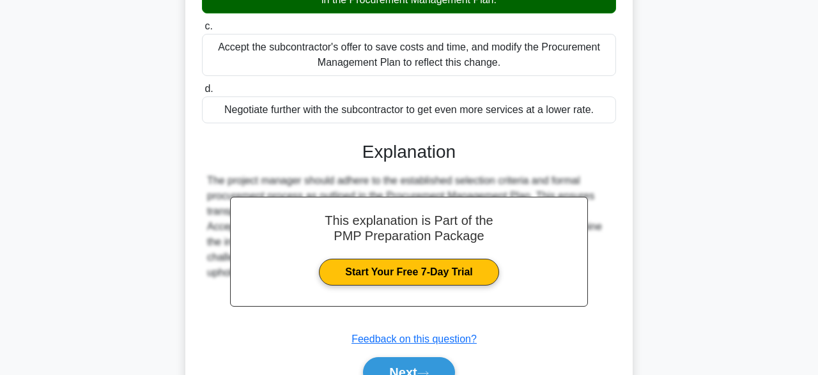
scroll to position [380, 0]
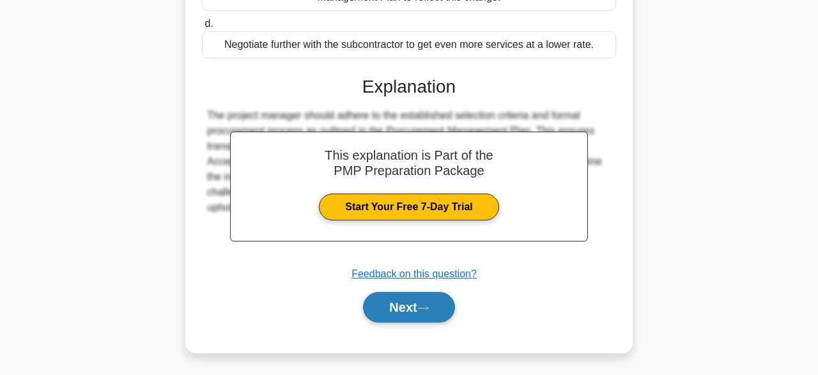
click at [428, 308] on icon at bounding box center [424, 308] width 12 height 7
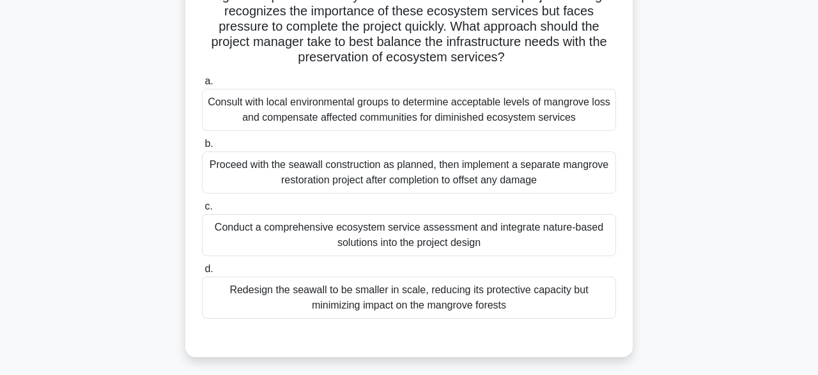
scroll to position [153, 0]
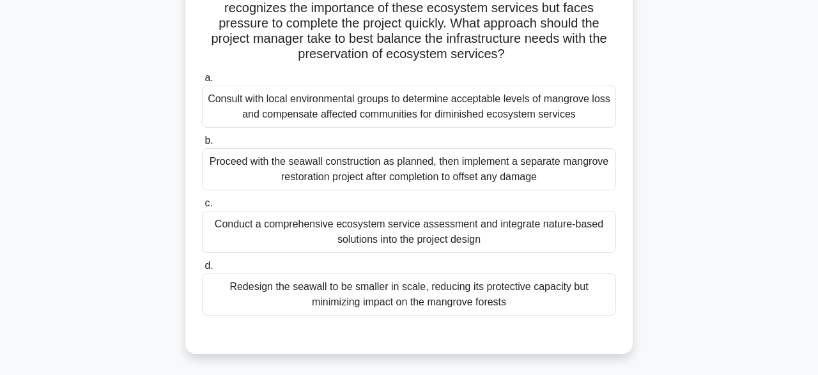
click at [578, 214] on div "Conduct a comprehensive ecosystem service assessment and integrate nature-based…" at bounding box center [409, 232] width 414 height 42
click at [202, 208] on input "c. Conduct a comprehensive ecosystem service assessment and integrate nature-ba…" at bounding box center [202, 203] width 0 height 8
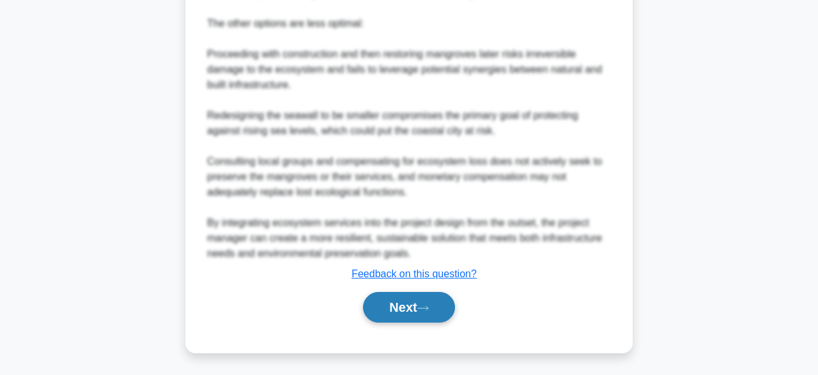
click at [418, 309] on button "Next" at bounding box center [408, 307] width 91 height 31
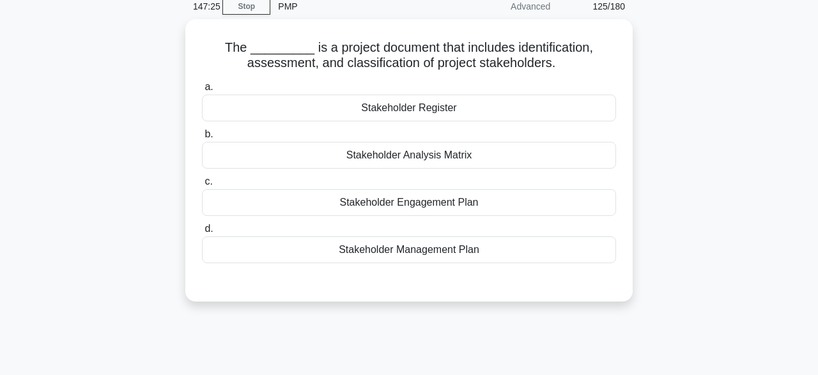
scroll to position [54, 0]
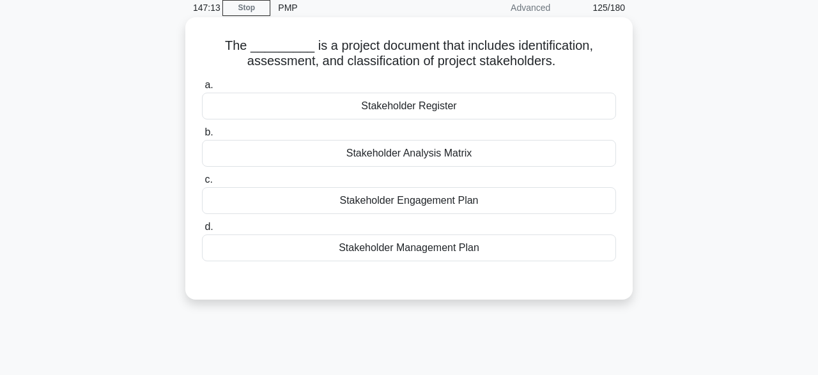
click at [536, 167] on div "Stakeholder Analysis Matrix" at bounding box center [409, 153] width 414 height 27
click at [202, 137] on input "b. Stakeholder Analysis Matrix" at bounding box center [202, 133] width 0 height 8
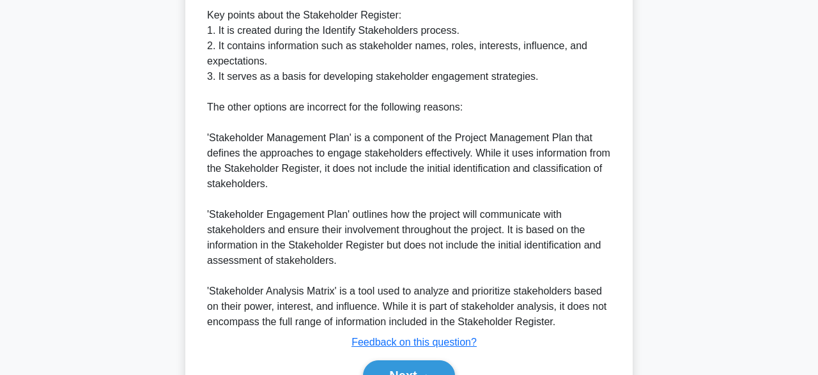
scroll to position [536, 0]
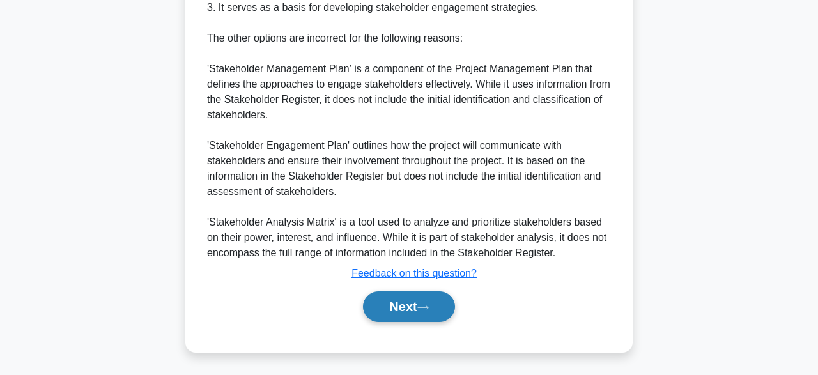
click at [445, 302] on button "Next" at bounding box center [408, 307] width 91 height 31
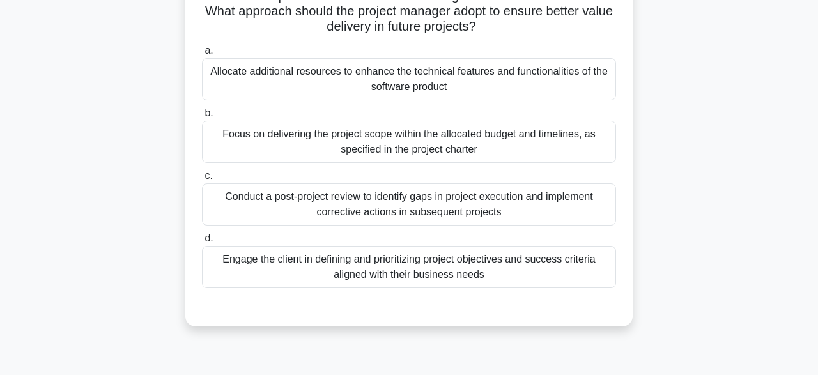
scroll to position [139, 0]
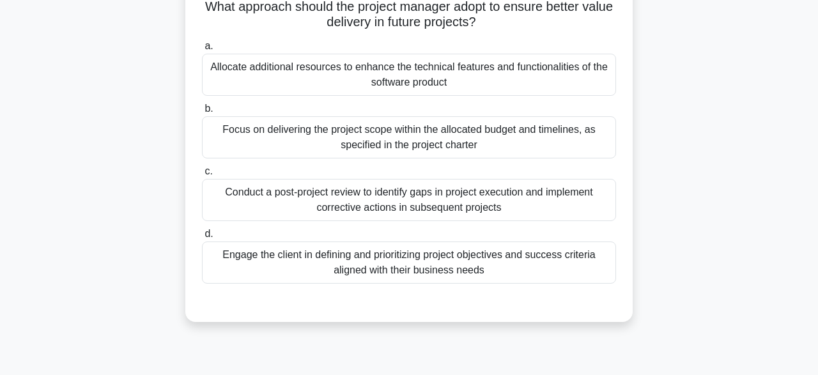
click at [513, 264] on div "Engage the client in defining and prioritizing project objectives and success c…" at bounding box center [409, 263] width 414 height 42
click at [202, 238] on input "d. Engage the client in defining and prioritizing project objectives and succes…" at bounding box center [202, 234] width 0 height 8
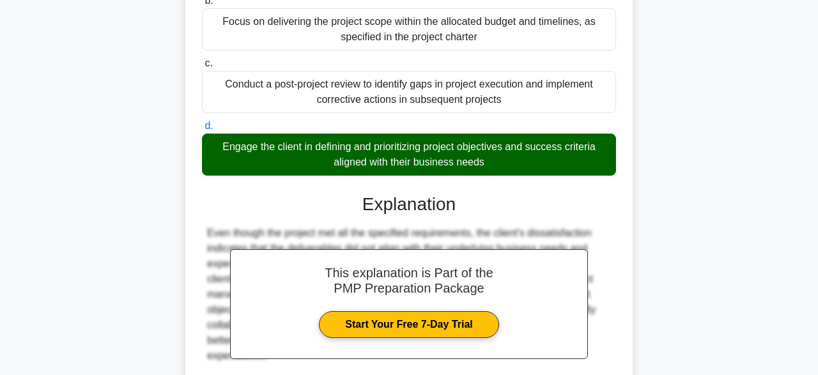
scroll to position [365, 0]
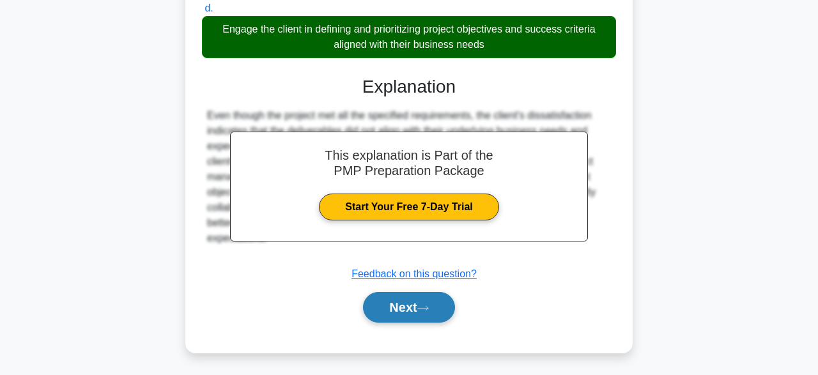
click at [441, 309] on button "Next" at bounding box center [408, 307] width 91 height 31
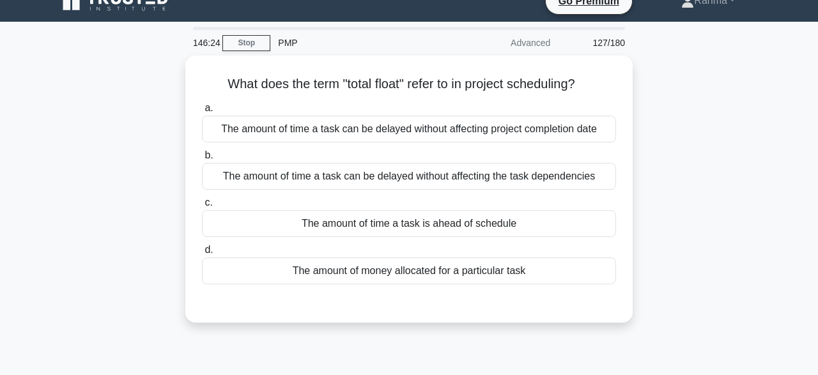
scroll to position [19, 0]
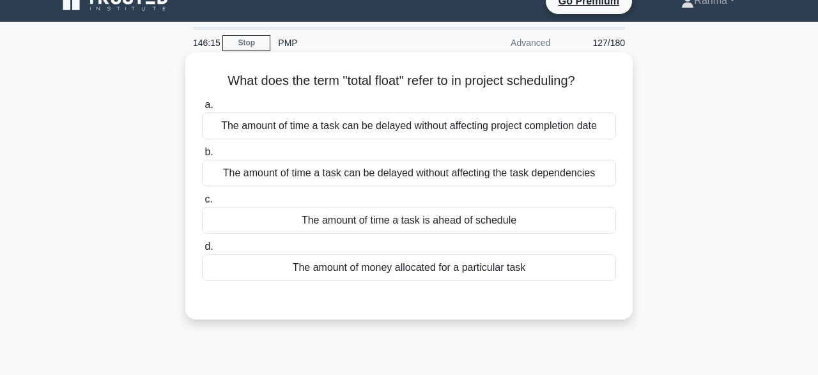
click at [584, 137] on div "The amount of time a task can be delayed without affecting project completion d…" at bounding box center [409, 126] width 414 height 27
click at [202, 109] on input "a. The amount of time a task can be delayed without affecting project completio…" at bounding box center [202, 105] width 0 height 8
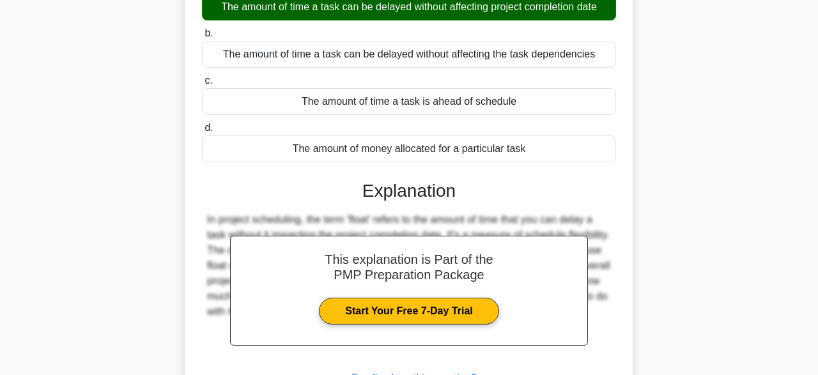
scroll to position [315, 0]
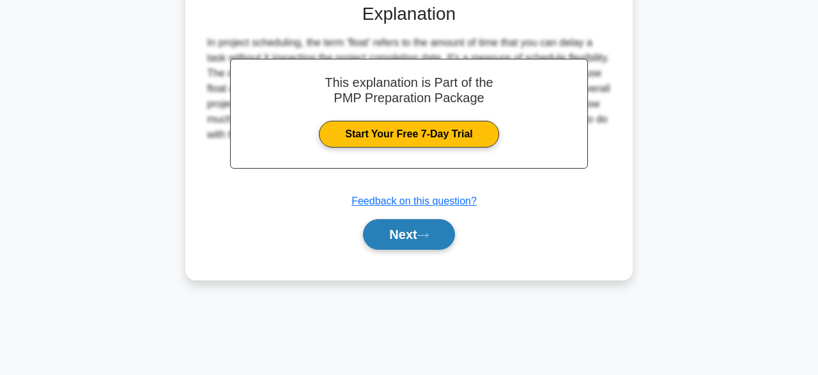
click at [455, 242] on button "Next" at bounding box center [408, 234] width 91 height 31
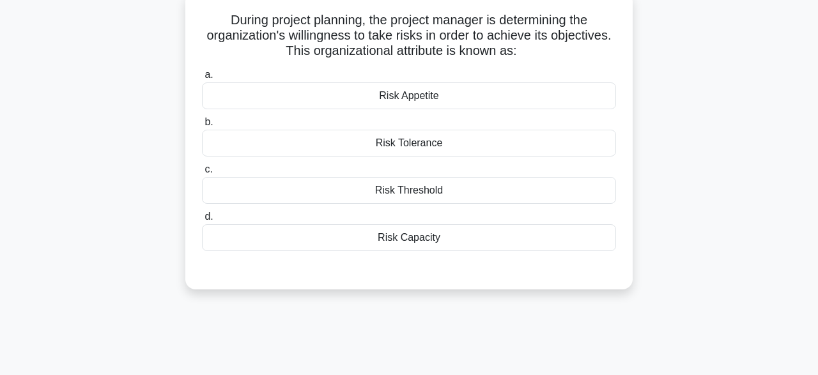
scroll to position [84, 0]
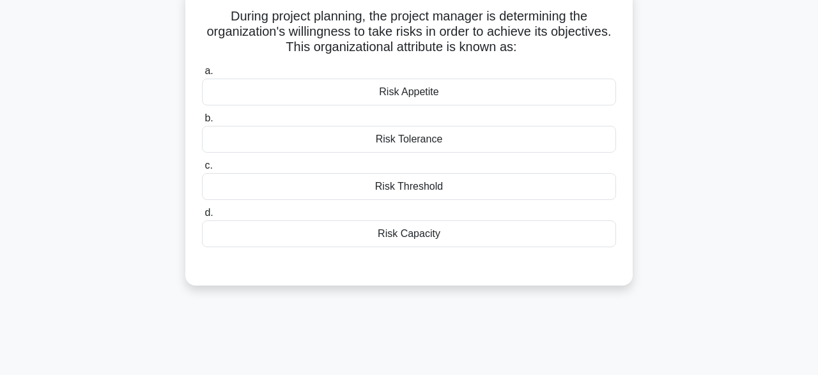
click at [570, 141] on div "Risk Tolerance" at bounding box center [409, 139] width 414 height 27
click at [202, 123] on input "b. Risk Tolerance" at bounding box center [202, 118] width 0 height 8
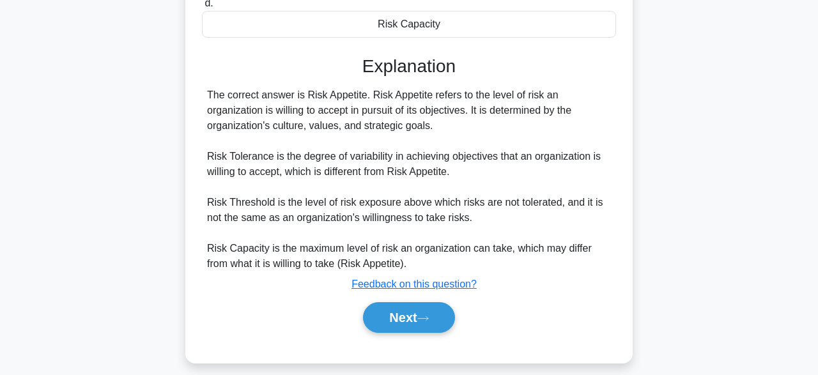
scroll to position [315, 0]
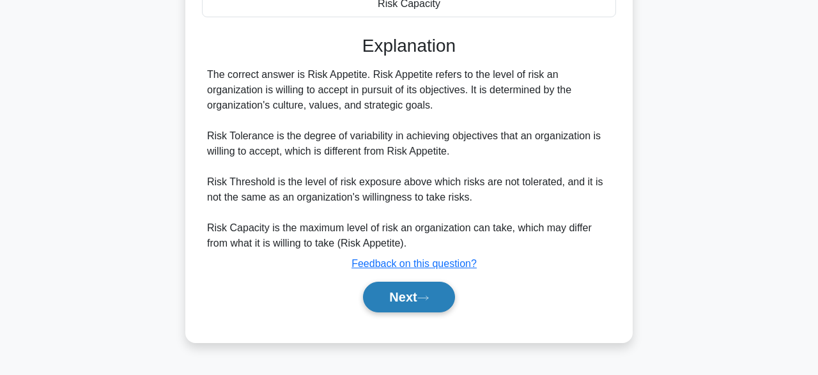
click at [419, 295] on button "Next" at bounding box center [408, 297] width 91 height 31
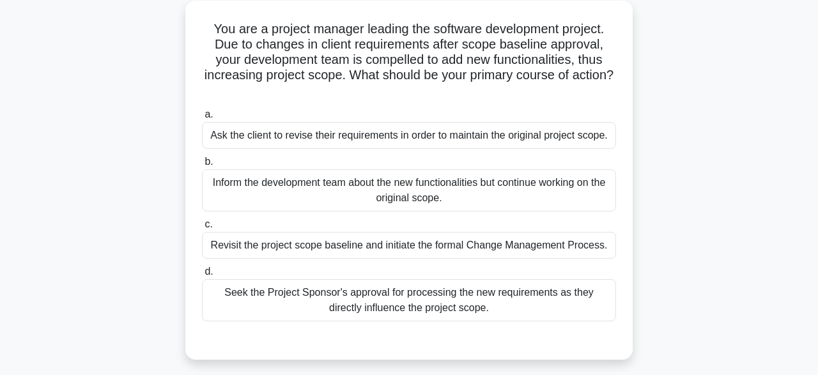
scroll to position [75, 0]
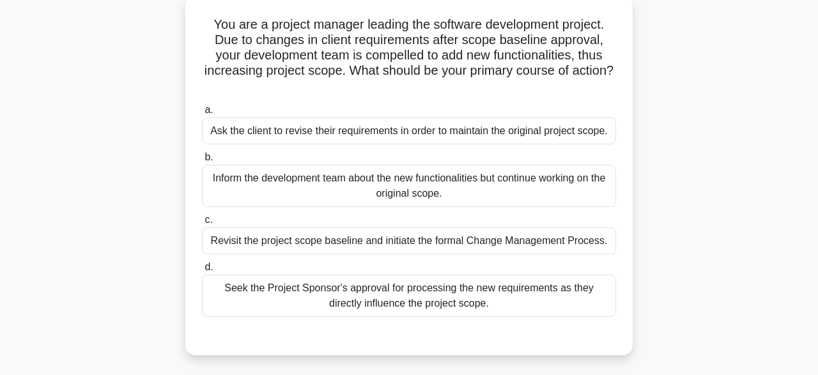
click at [593, 299] on div "Seek the Project Sponsor's approval for processing the new requirements as they…" at bounding box center [409, 296] width 414 height 42
click at [202, 272] on input "d. Seek the Project Sponsor's approval for processing the new requirements as t…" at bounding box center [202, 267] width 0 height 8
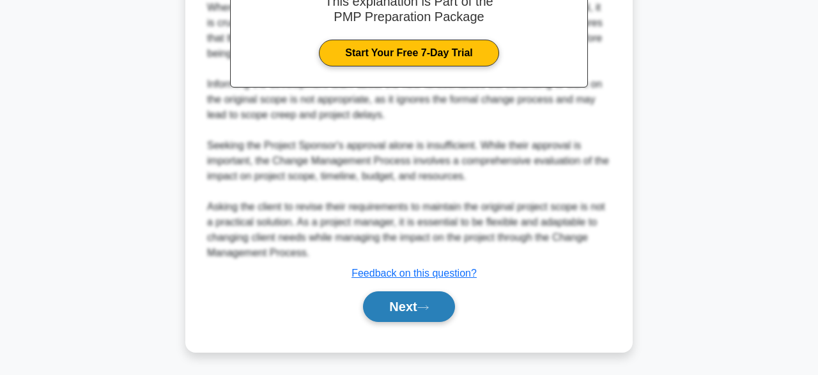
click at [420, 312] on button "Next" at bounding box center [408, 307] width 91 height 31
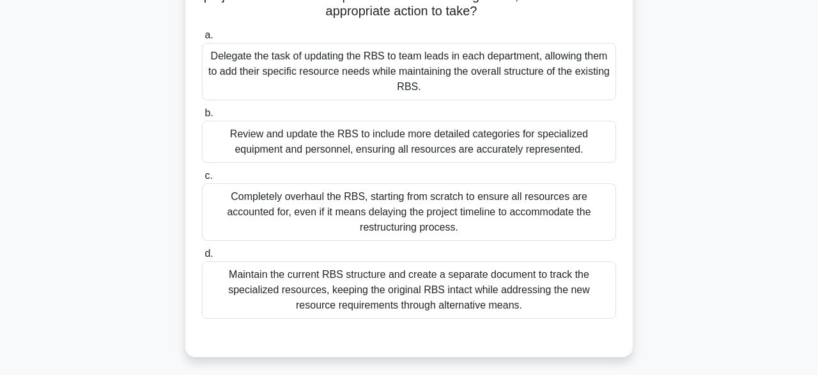
scroll to position [231, 0]
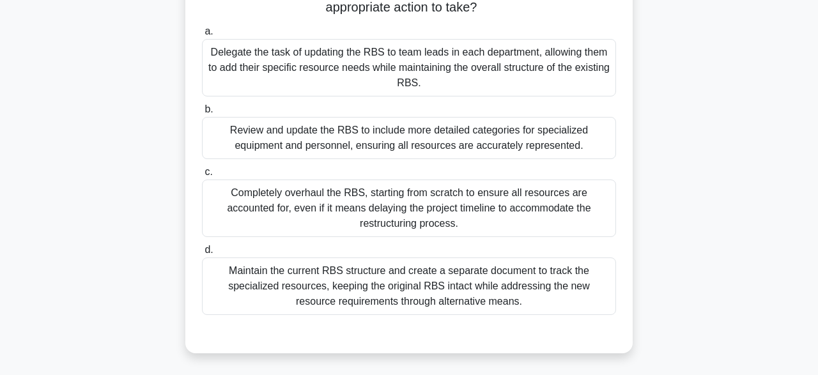
click at [579, 136] on div "Review and update the RBS to include more detailed categories for specialized e…" at bounding box center [409, 138] width 414 height 42
click at [202, 114] on input "b. Review and update the RBS to include more detailed categories for specialize…" at bounding box center [202, 109] width 0 height 8
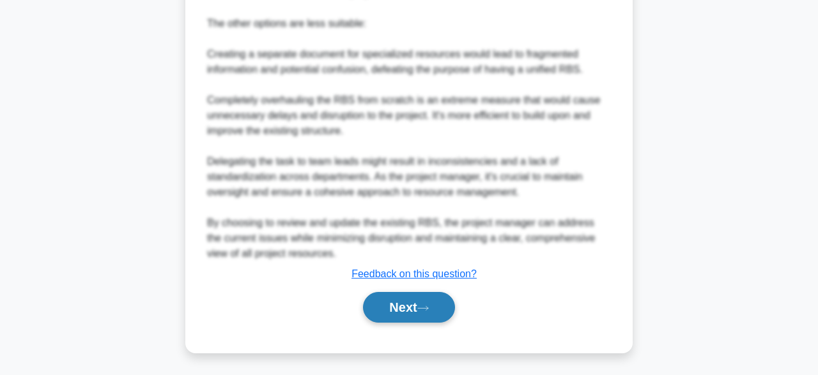
click at [418, 319] on button "Next" at bounding box center [408, 307] width 91 height 31
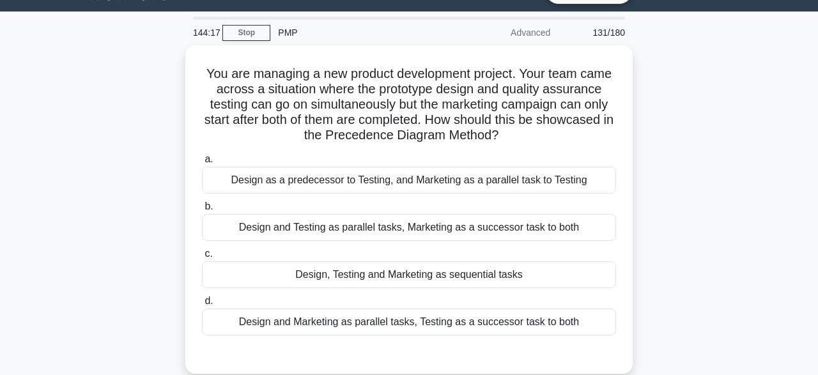
scroll to position [29, 0]
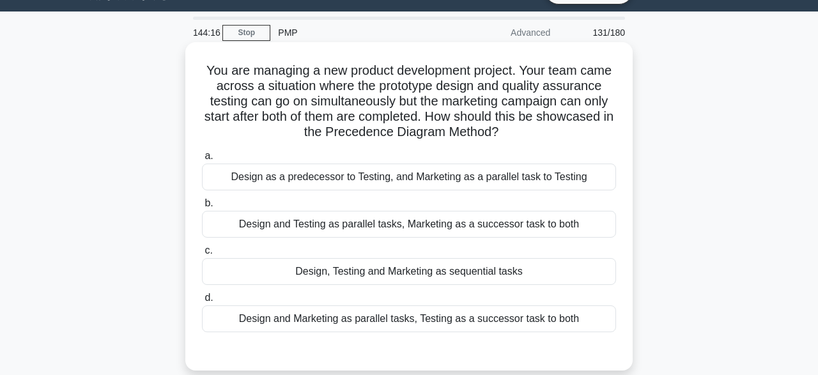
click at [597, 191] on div "Design as a predecessor to Testing, and Marketing as a parallel task to Testing" at bounding box center [409, 177] width 414 height 27
click at [202, 160] on input "a. Design as a predecessor to Testing, and Marketing as a parallel task to Test…" at bounding box center [202, 156] width 0 height 8
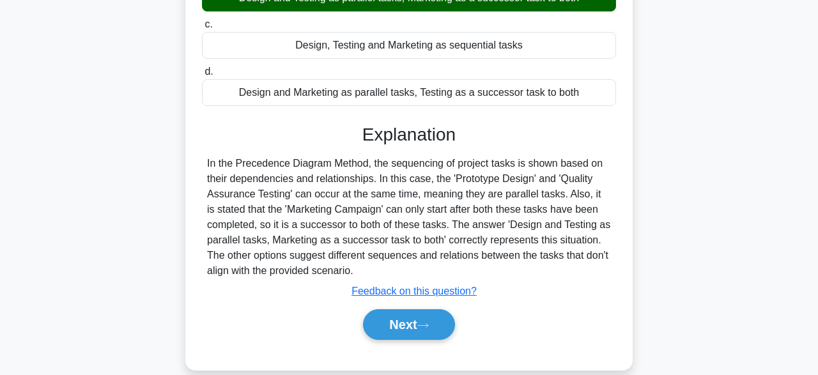
scroll to position [315, 0]
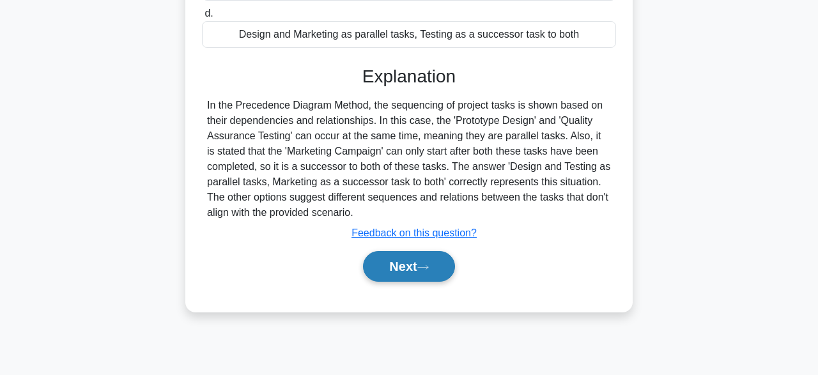
click at [429, 265] on icon at bounding box center [424, 267] width 12 height 7
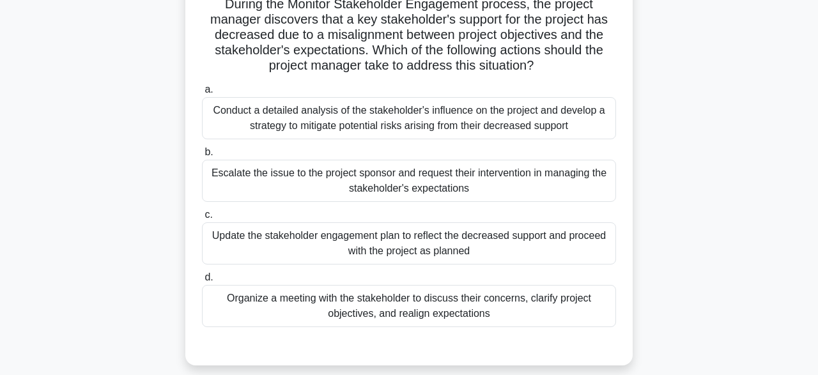
scroll to position [100, 0]
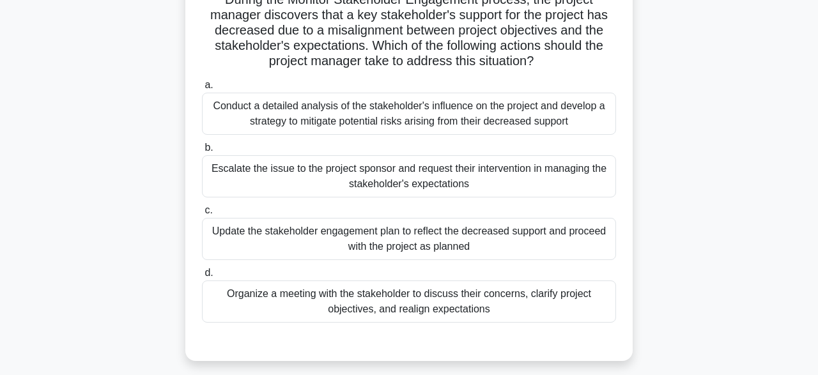
click at [558, 114] on div "Conduct a detailed analysis of the stakeholder's influence on the project and d…" at bounding box center [409, 114] width 414 height 42
click at [202, 90] on input "a. Conduct a detailed analysis of the stakeholder's influence on the project an…" at bounding box center [202, 85] width 0 height 8
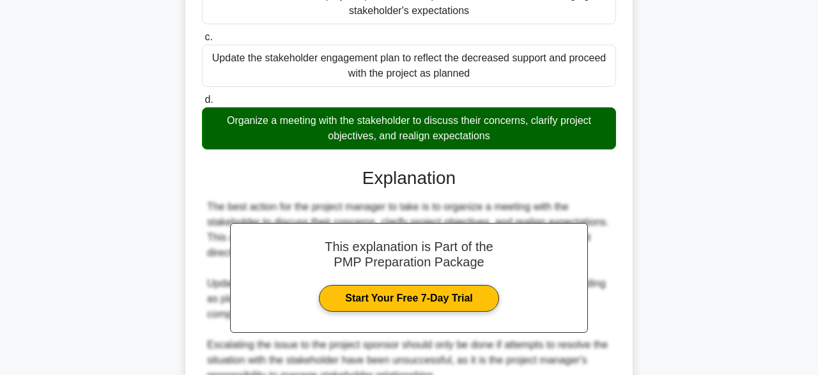
scroll to position [459, 0]
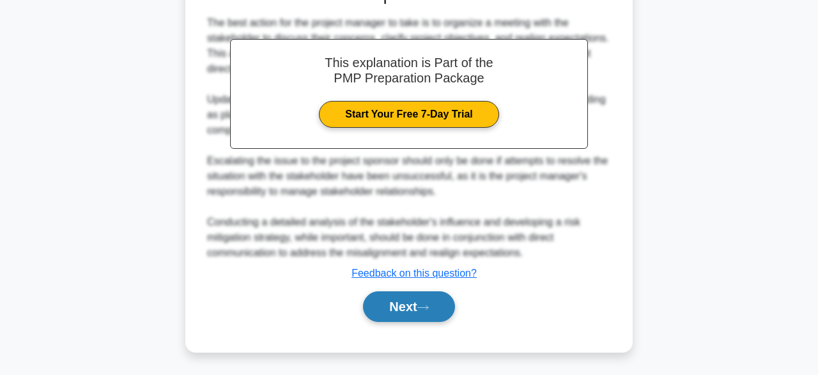
click at [424, 302] on button "Next" at bounding box center [408, 307] width 91 height 31
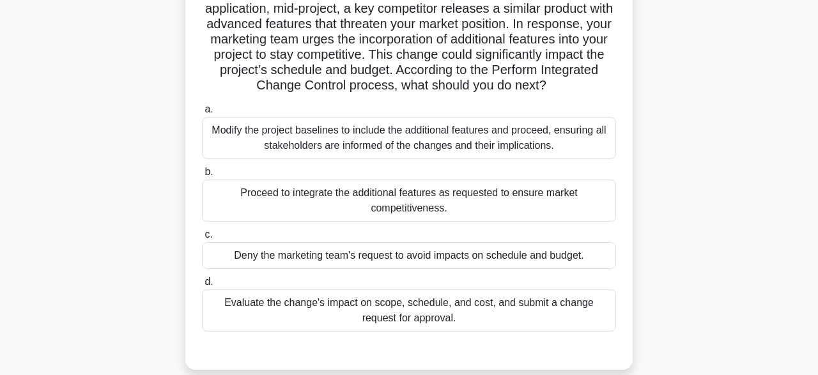
scroll to position [110, 0]
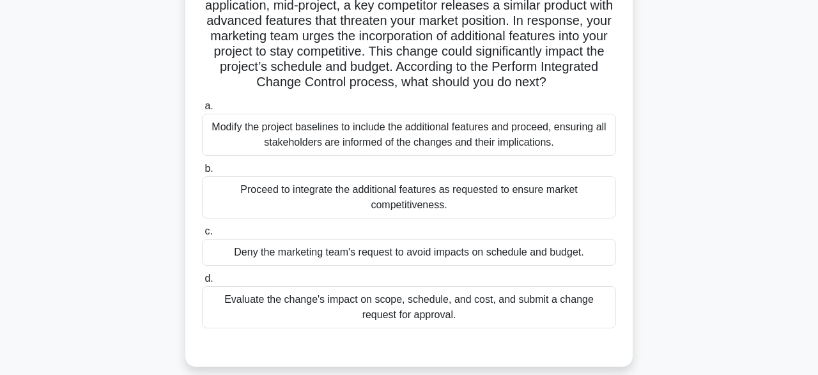
click at [565, 307] on div "Evaluate the change's impact on scope, schedule, and cost, and submit a change …" at bounding box center [409, 307] width 414 height 42
click at [202, 283] on input "d. Evaluate the change's impact on scope, schedule, and cost, and submit a chan…" at bounding box center [202, 279] width 0 height 8
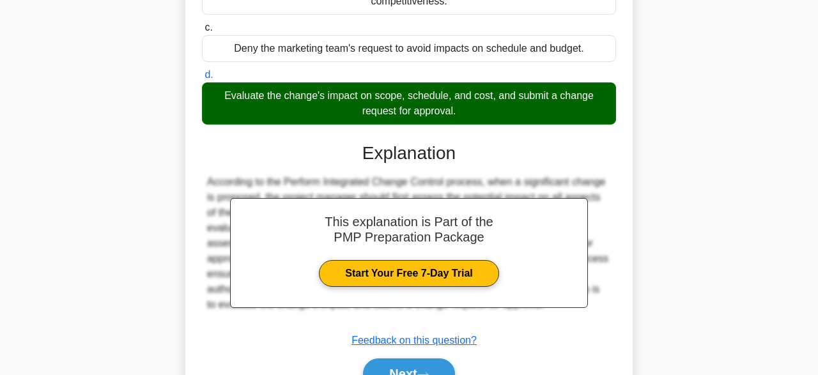
scroll to position [380, 0]
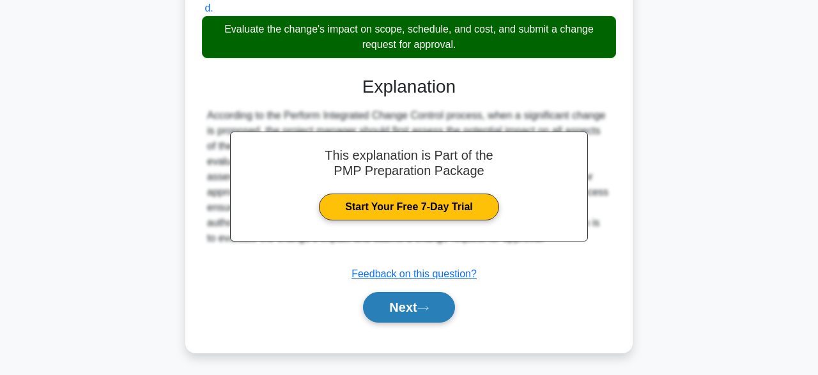
click at [429, 305] on icon at bounding box center [424, 308] width 12 height 7
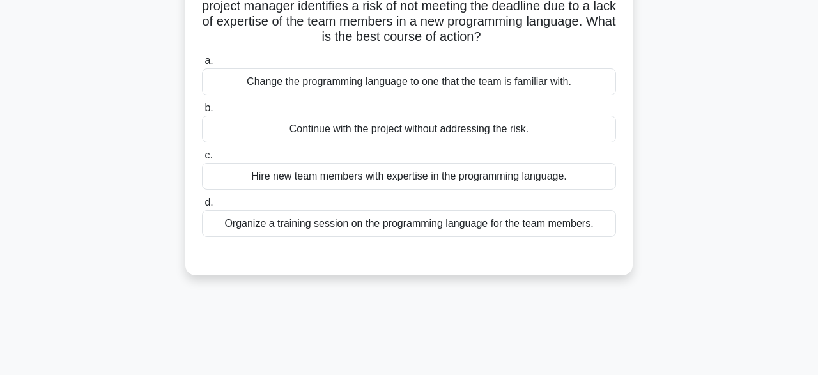
scroll to position [114, 0]
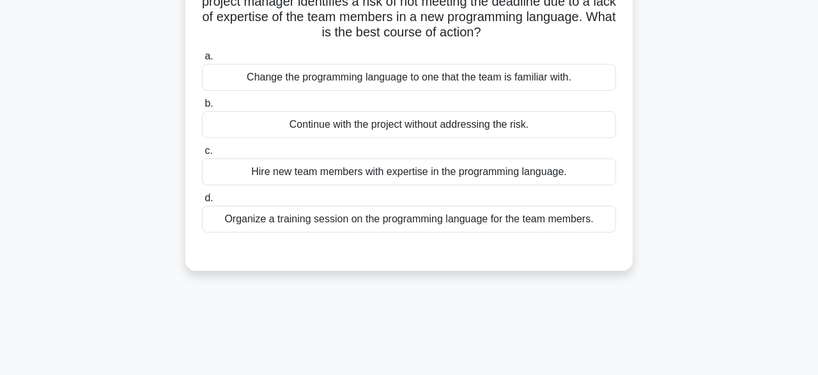
click at [557, 225] on div "Organize a training session on the programming language for the team members." at bounding box center [409, 219] width 414 height 27
click at [202, 203] on input "d. Organize a training session on the programming language for the team members." at bounding box center [202, 198] width 0 height 8
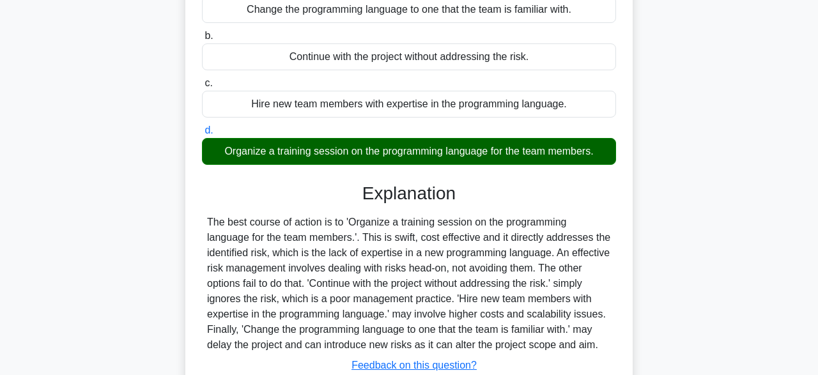
scroll to position [315, 0]
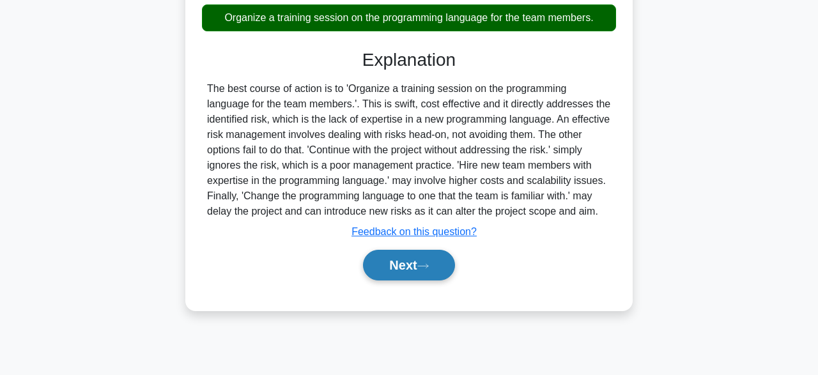
click at [411, 263] on button "Next" at bounding box center [408, 265] width 91 height 31
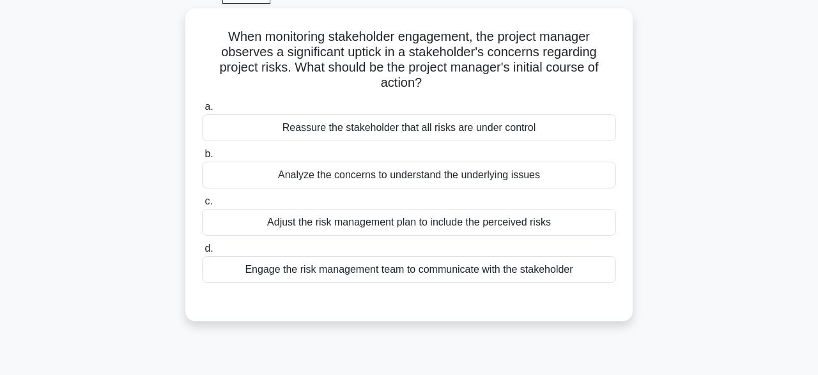
scroll to position [53, 0]
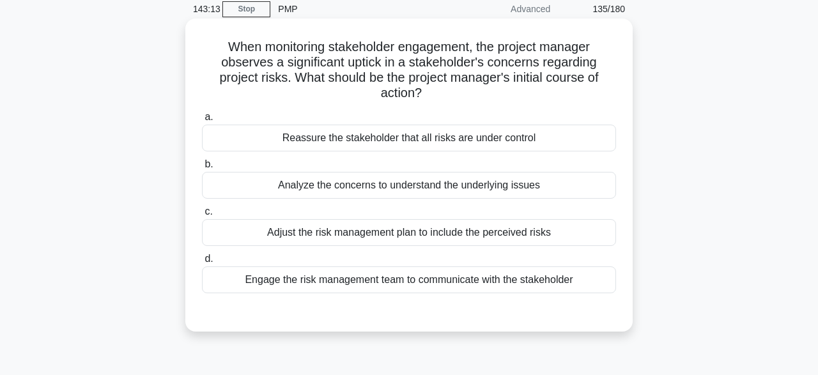
click at [545, 178] on div "Analyze the concerns to understand the underlying issues" at bounding box center [409, 185] width 414 height 27
click at [202, 169] on input "b. Analyze the concerns to understand the underlying issues" at bounding box center [202, 164] width 0 height 8
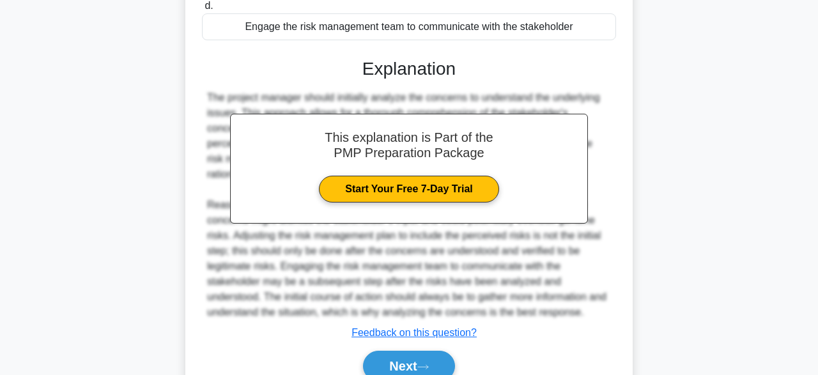
scroll to position [350, 0]
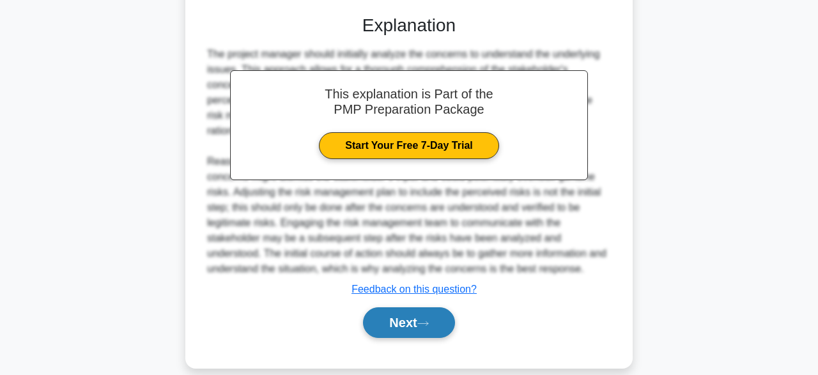
click at [424, 320] on icon at bounding box center [424, 323] width 12 height 7
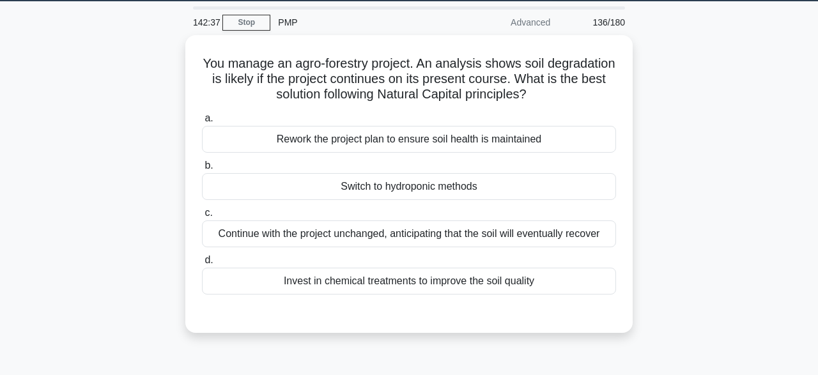
scroll to position [38, 0]
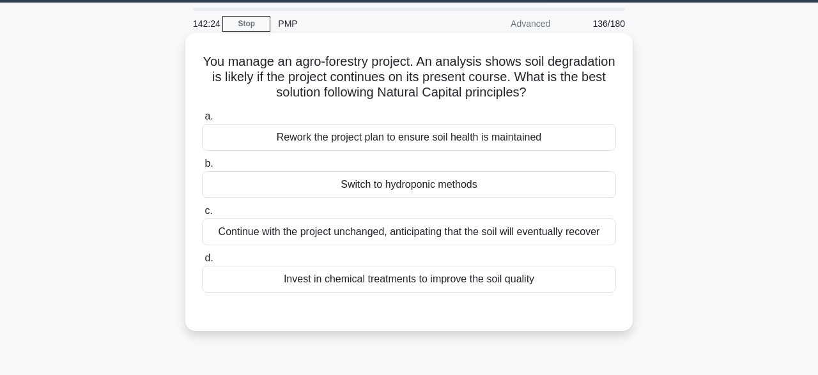
click at [512, 139] on div "Rework the project plan to ensure soil health is maintained" at bounding box center [409, 137] width 414 height 27
click at [202, 121] on input "a. Rework the project plan to ensure soil health is maintained" at bounding box center [202, 117] width 0 height 8
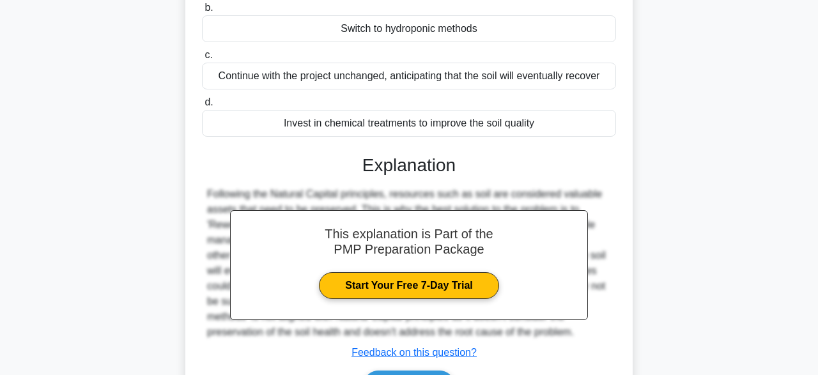
scroll to position [315, 0]
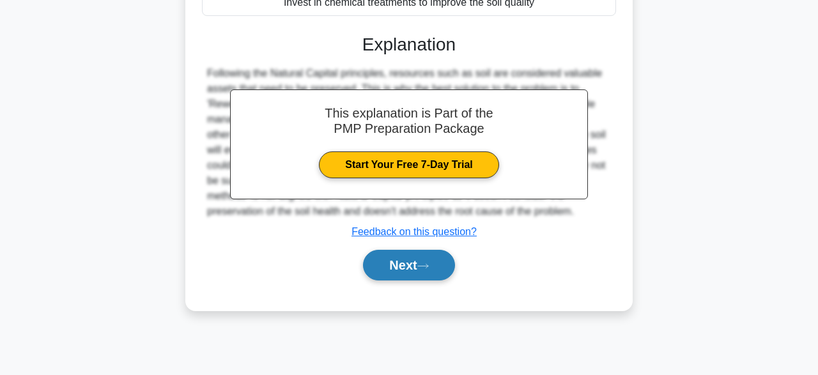
click at [435, 265] on button "Next" at bounding box center [408, 265] width 91 height 31
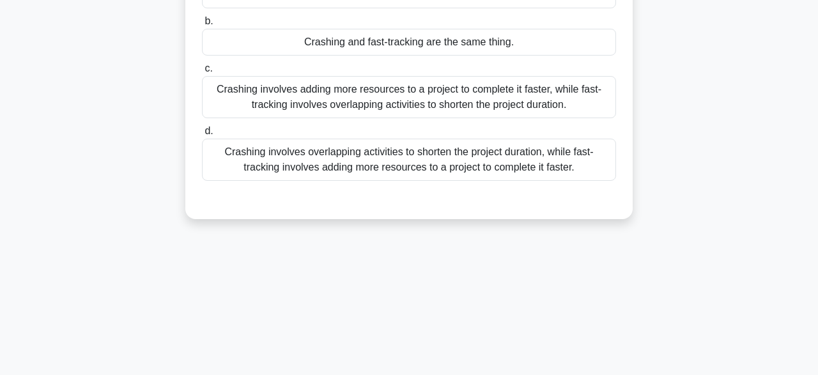
scroll to position [185, 0]
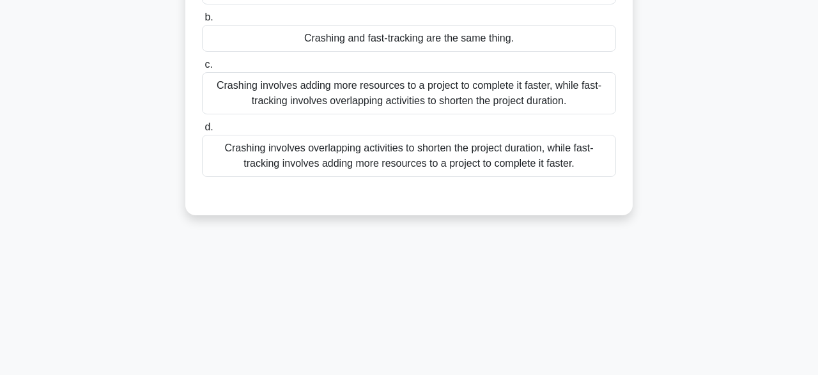
click at [555, 100] on div "Crashing involves adding more resources to a project to complete it faster, whi…" at bounding box center [409, 93] width 414 height 42
click at [202, 69] on input "c. Crashing involves adding more resources to a project to complete it faster, …" at bounding box center [202, 65] width 0 height 8
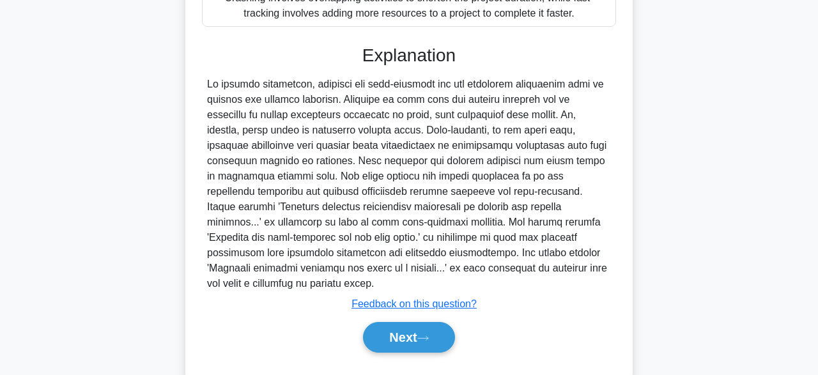
scroll to position [350, 0]
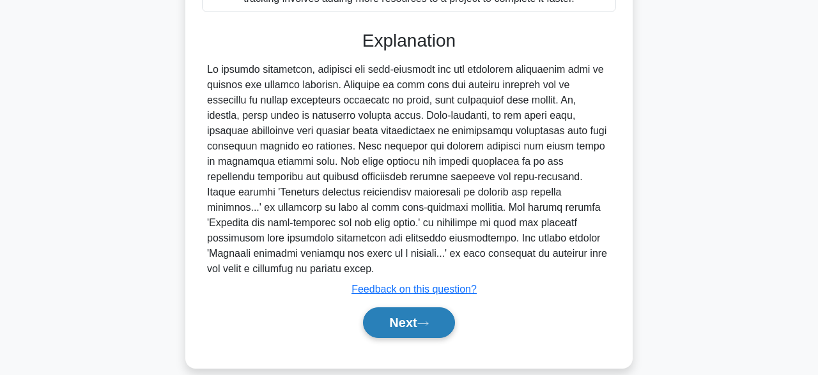
click at [439, 310] on button "Next" at bounding box center [408, 323] width 91 height 31
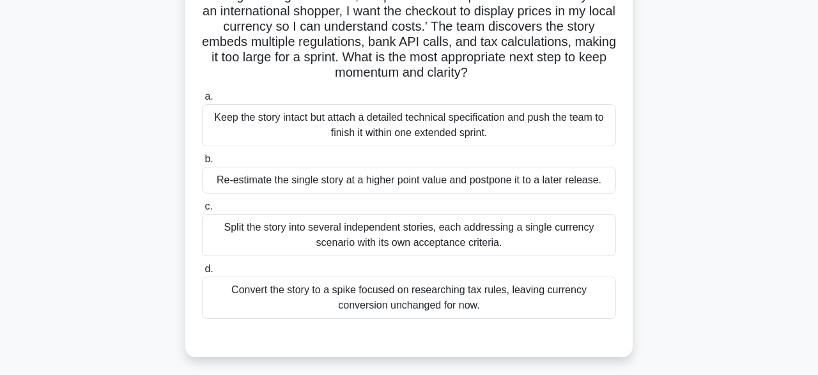
scroll to position [109, 0]
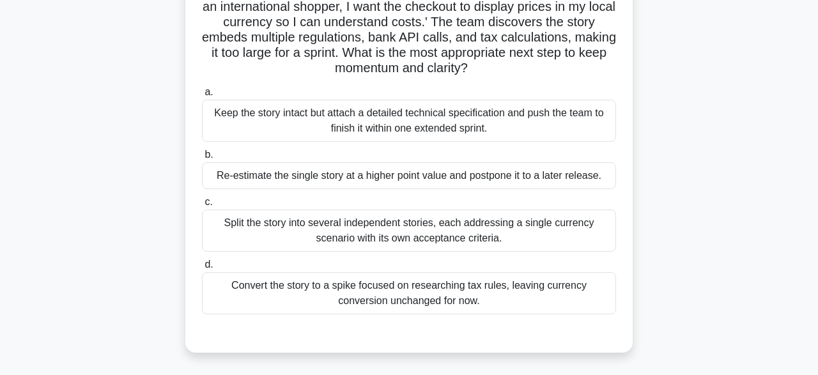
click at [543, 177] on div "Re-estimate the single story at a higher point value and postpone it to a later…" at bounding box center [409, 175] width 414 height 27
click at [202, 159] on input "b. Re-estimate the single story at a higher point value and postpone it to a la…" at bounding box center [202, 155] width 0 height 8
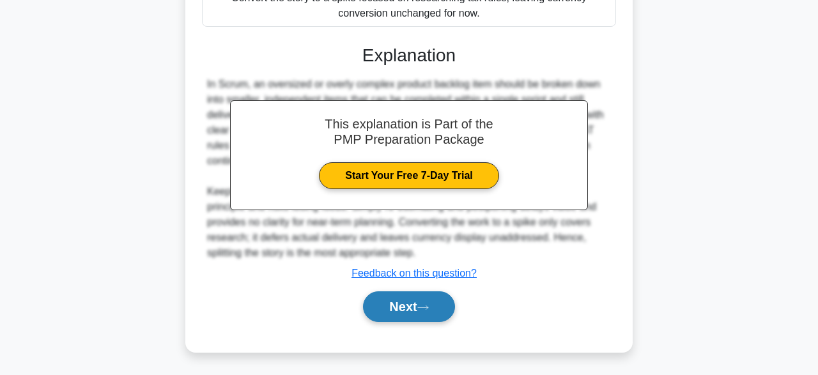
click at [425, 311] on button "Next" at bounding box center [408, 307] width 91 height 31
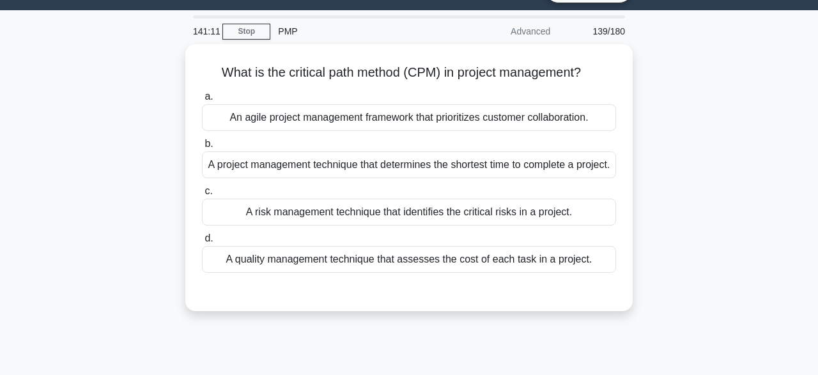
scroll to position [0, 0]
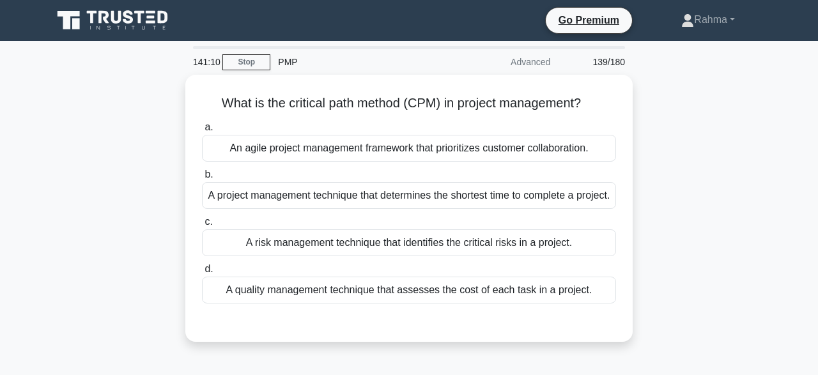
click at [689, 269] on div "What is the critical path method (CPM) in project management? .spinner_0XTQ{tra…" at bounding box center [409, 216] width 729 height 283
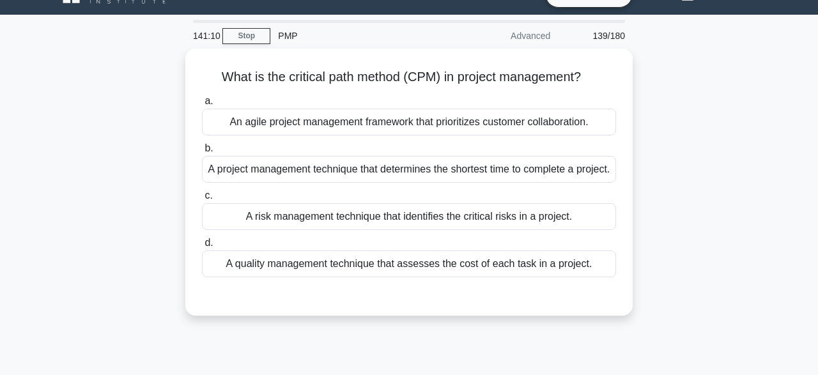
scroll to position [35, 0]
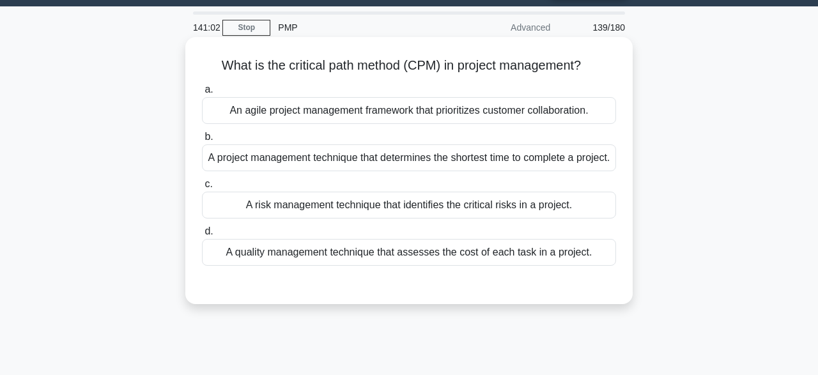
click at [622, 263] on div "d. A quality management technique that assesses the cost of each task in a proj…" at bounding box center [409, 245] width 430 height 42
click at [592, 266] on div "A quality management technique that assesses the cost of each task in a project." at bounding box center [409, 252] width 414 height 27
click at [202, 236] on input "d. A quality management technique that assesses the cost of each task in a proj…" at bounding box center [202, 232] width 0 height 8
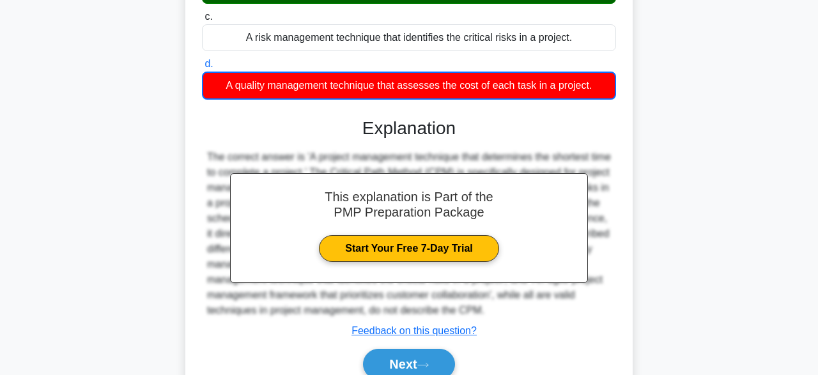
scroll to position [315, 0]
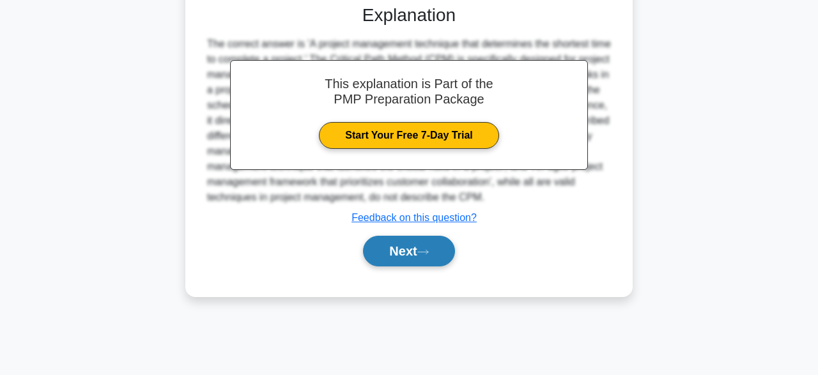
click at [429, 267] on button "Next" at bounding box center [408, 251] width 91 height 31
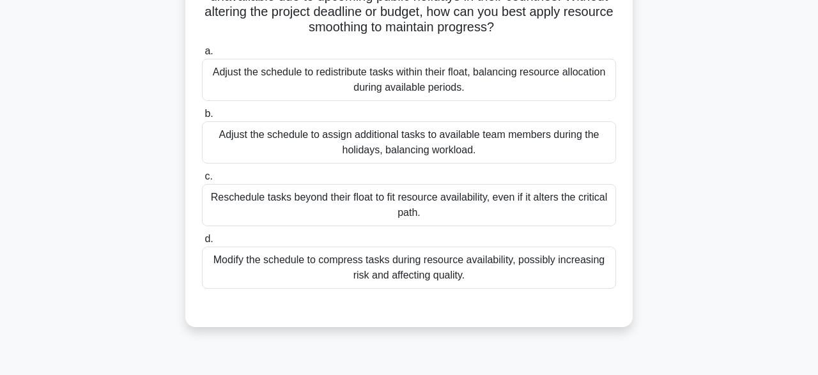
scroll to position [123, 0]
click at [512, 247] on div "Modify the schedule to compress tasks during resource availability, possibly in…" at bounding box center [409, 267] width 414 height 42
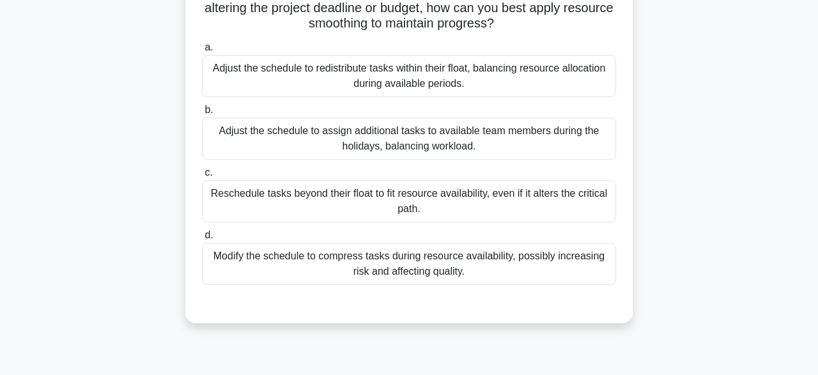
click at [202, 240] on input "d. Modify the schedule to compress tasks during resource availability, possibly…" at bounding box center [202, 235] width 0 height 8
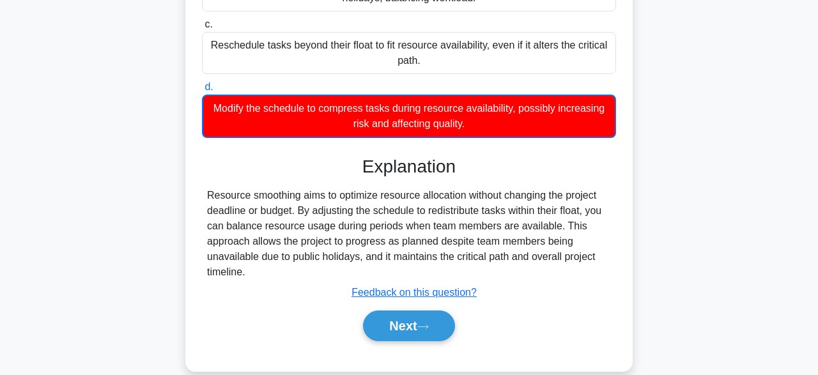
scroll to position [315, 0]
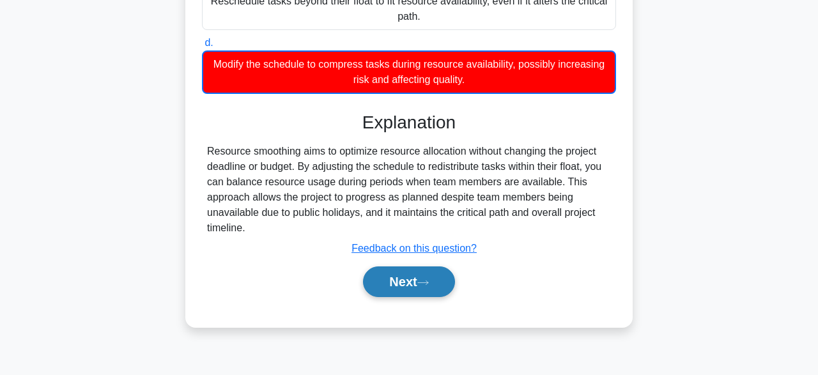
click at [429, 285] on icon at bounding box center [424, 282] width 12 height 7
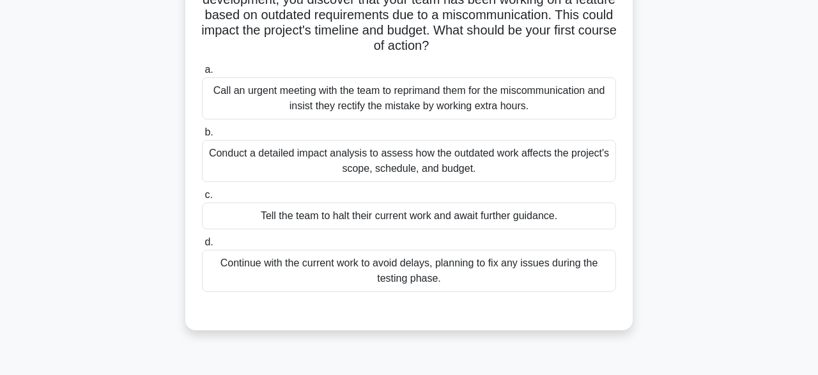
scroll to position [123, 0]
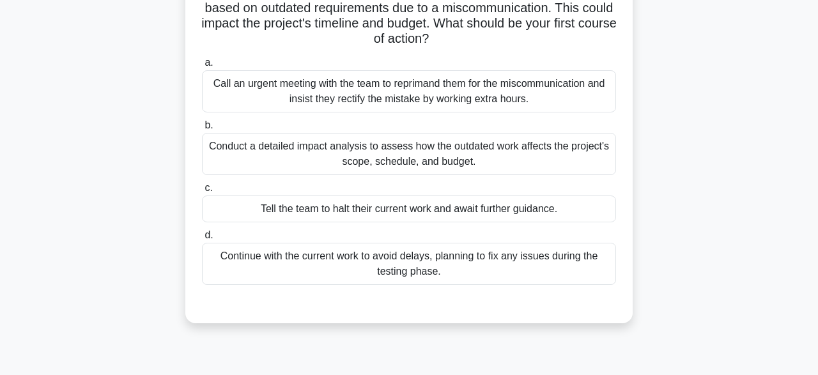
click at [567, 148] on div "Conduct a detailed impact analysis to assess how the outdated work affects the …" at bounding box center [409, 154] width 414 height 42
click at [202, 130] on input "b. Conduct a detailed impact analysis to assess how the outdated work affects t…" at bounding box center [202, 125] width 0 height 8
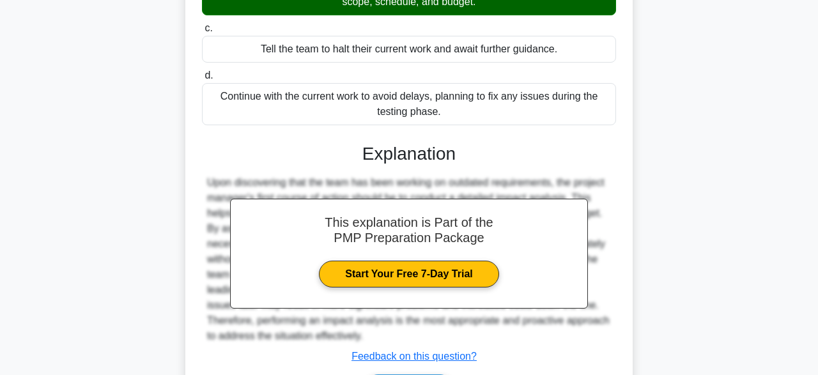
scroll to position [365, 0]
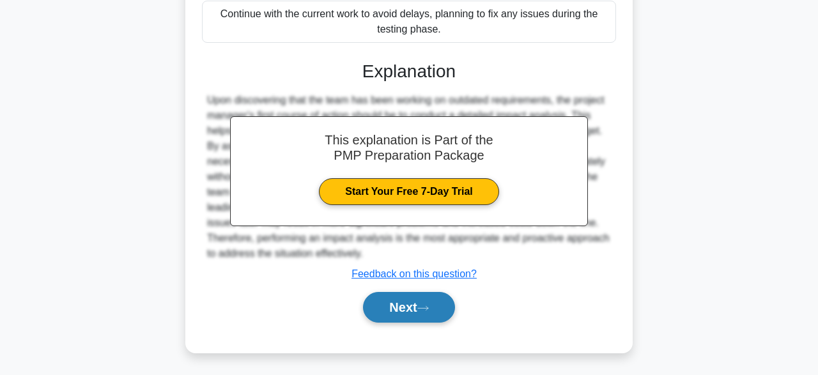
click at [410, 316] on button "Next" at bounding box center [408, 307] width 91 height 31
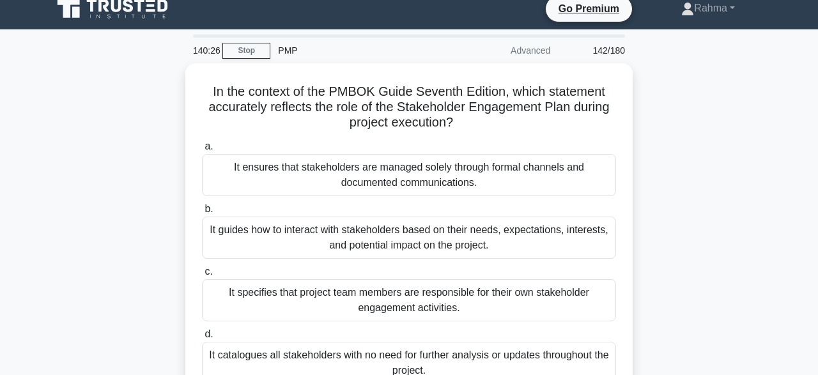
scroll to position [0, 0]
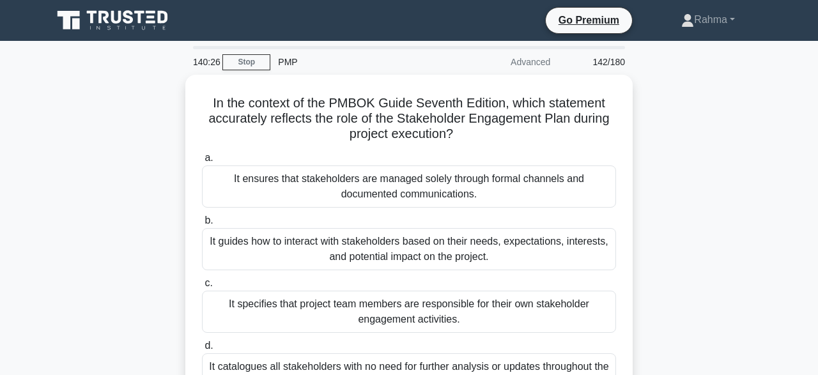
click at [719, 322] on div "In the context of the PMBOK Guide Seventh Edition, which statement accurately r…" at bounding box center [409, 262] width 729 height 375
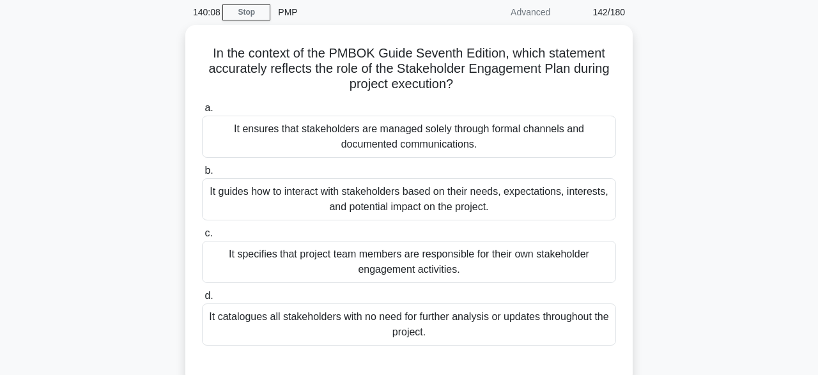
scroll to position [51, 0]
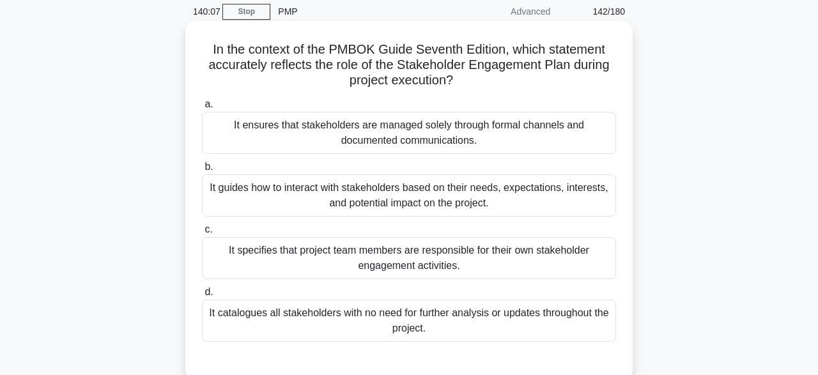
click at [553, 197] on div "It guides how to interact with stakeholders based on their needs, expectations,…" at bounding box center [409, 196] width 414 height 42
click at [202, 171] on input "b. It guides how to interact with stakeholders based on their needs, expectatio…" at bounding box center [202, 167] width 0 height 8
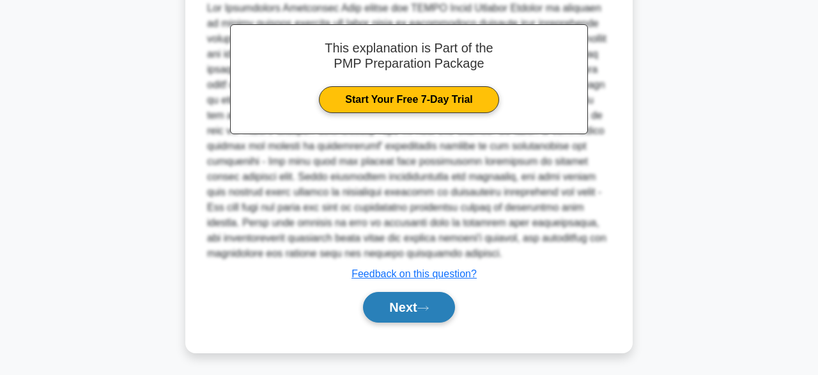
click at [426, 309] on icon at bounding box center [424, 308] width 12 height 7
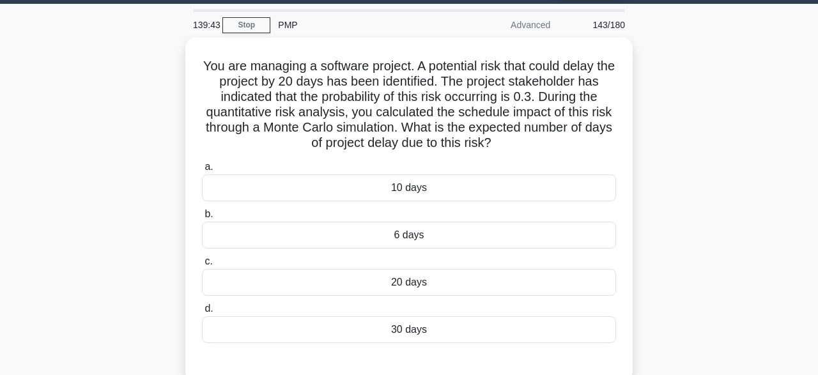
scroll to position [38, 0]
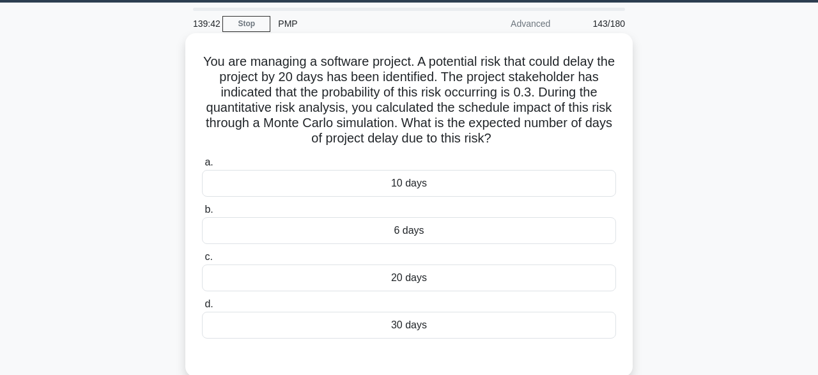
click at [520, 231] on div "6 days" at bounding box center [409, 230] width 414 height 27
click at [202, 214] on input "b. 6 days" at bounding box center [202, 210] width 0 height 8
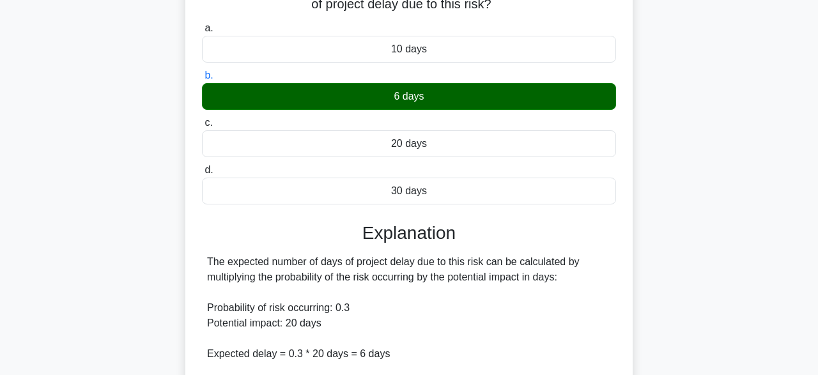
scroll to position [315, 0]
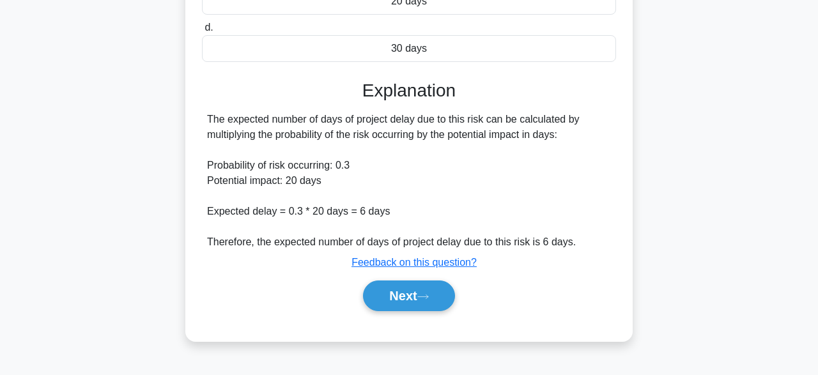
click at [430, 310] on div "Next" at bounding box center [409, 296] width 414 height 41
click at [427, 295] on icon at bounding box center [424, 296] width 12 height 7
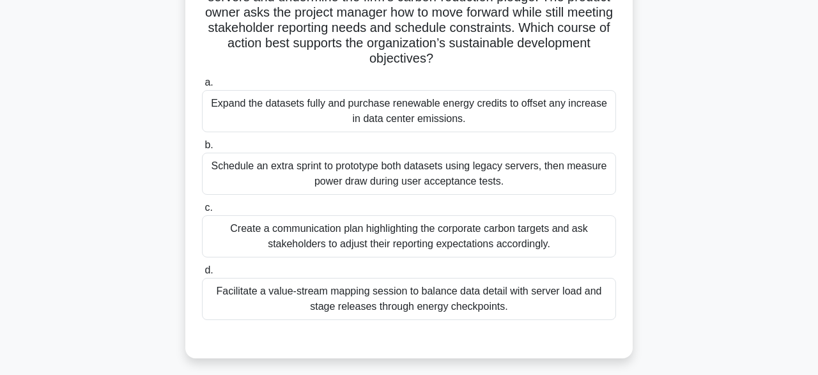
scroll to position [152, 0]
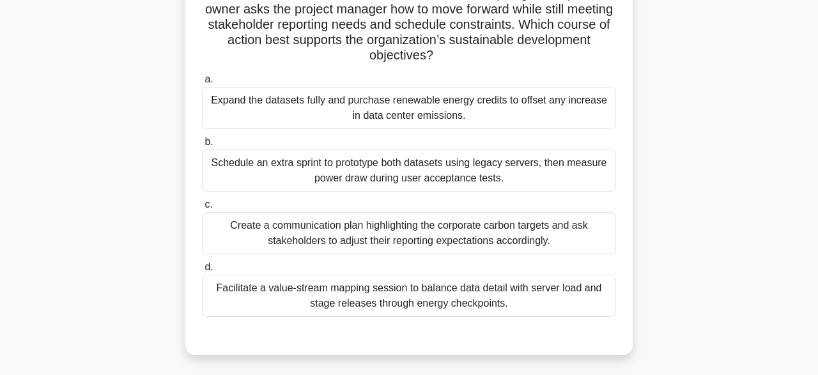
click at [511, 303] on div "Facilitate a value-stream mapping session to balance data detail with server lo…" at bounding box center [409, 296] width 414 height 42
click at [202, 272] on input "d. Facilitate a value-stream mapping session to balance data detail with server…" at bounding box center [202, 267] width 0 height 8
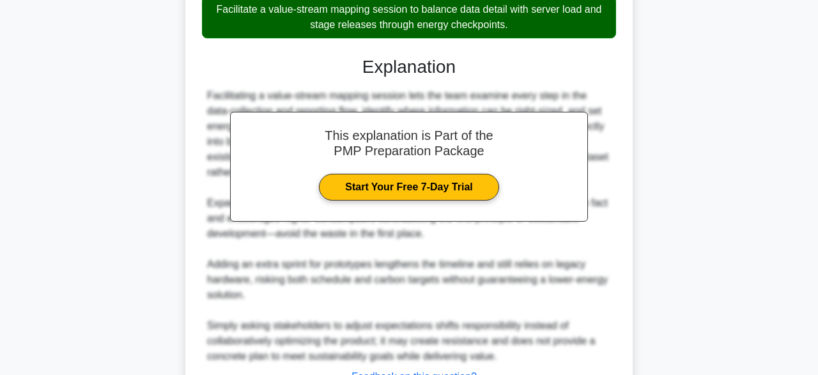
scroll to position [534, 0]
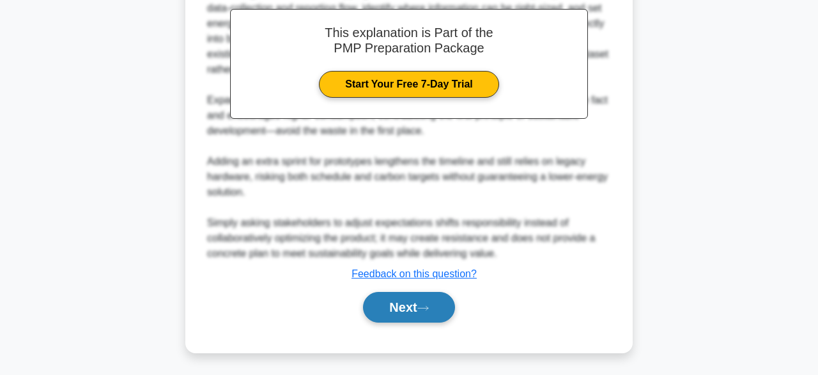
click at [421, 316] on button "Next" at bounding box center [408, 307] width 91 height 31
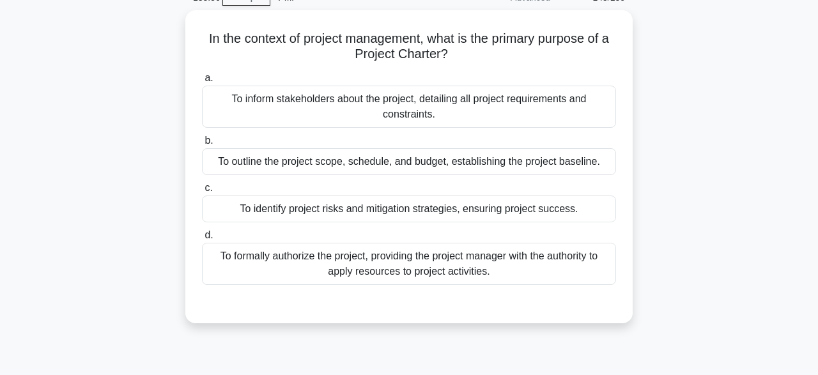
scroll to position [66, 0]
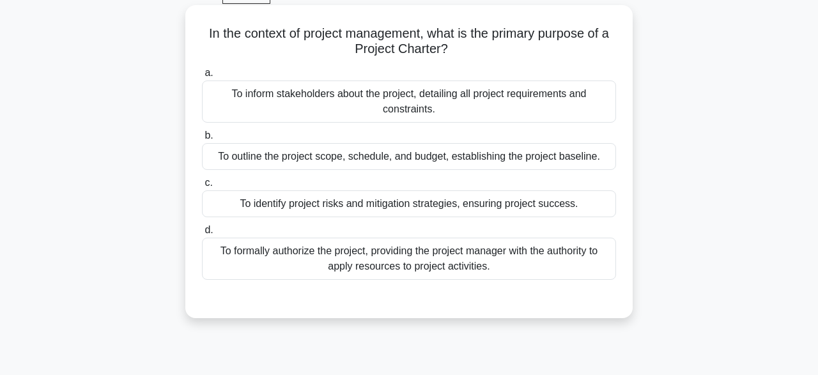
click at [573, 166] on div "To outline the project scope, schedule, and budget, establishing the project ba…" at bounding box center [409, 156] width 414 height 27
click at [202, 140] on input "b. To outline the project scope, schedule, and budget, establishing the project…" at bounding box center [202, 136] width 0 height 8
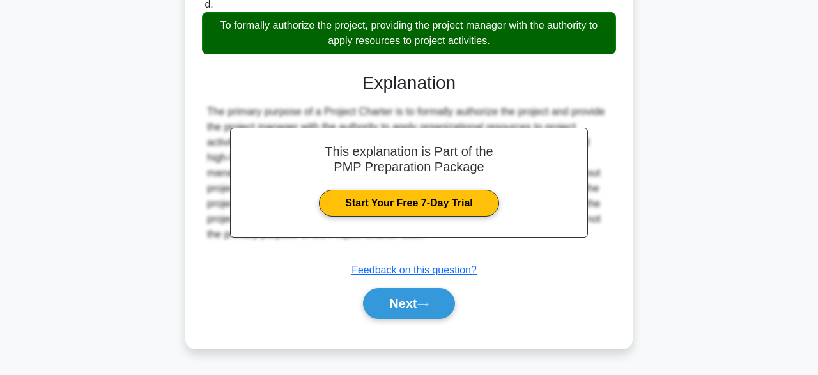
scroll to position [315, 0]
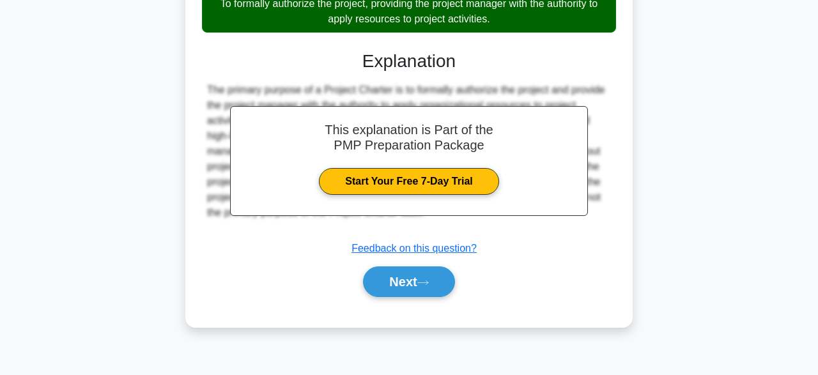
click at [416, 307] on div "a. To inform stakeholders about the project, detailing all project requirements…" at bounding box center [409, 63] width 417 height 499
click at [441, 285] on button "Next" at bounding box center [408, 282] width 91 height 31
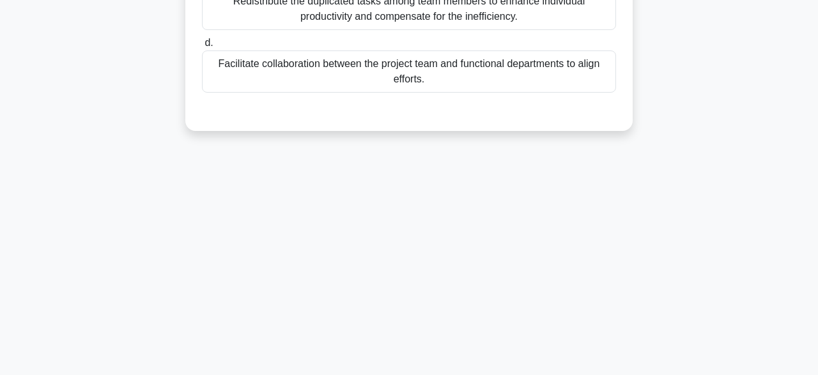
click at [536, 74] on div "Facilitate collaboration between the project team and functional departments to…" at bounding box center [409, 72] width 414 height 42
click at [202, 47] on input "d. Facilitate collaboration between the project team and functional departments…" at bounding box center [202, 43] width 0 height 8
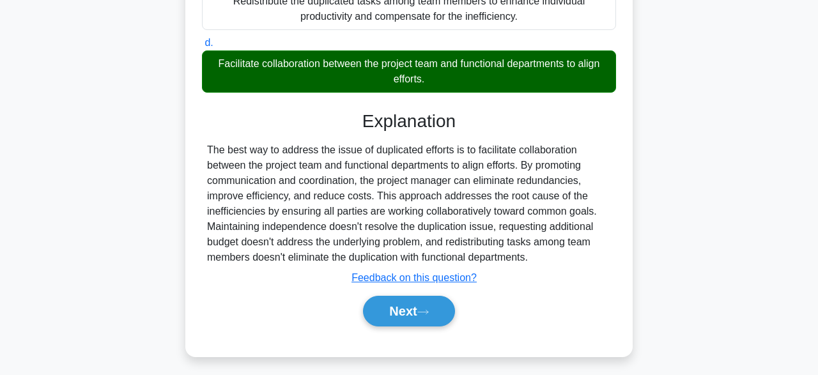
scroll to position [319, 0]
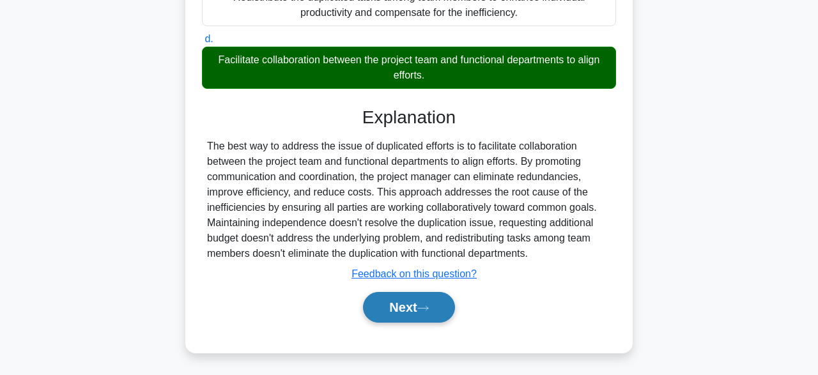
click at [434, 315] on button "Next" at bounding box center [408, 307] width 91 height 31
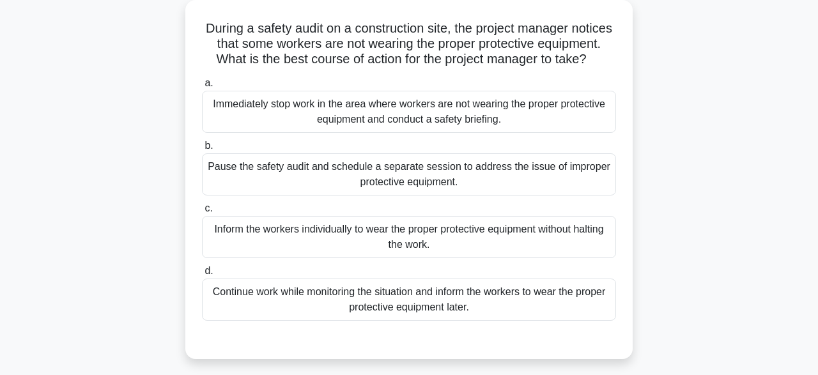
scroll to position [77, 0]
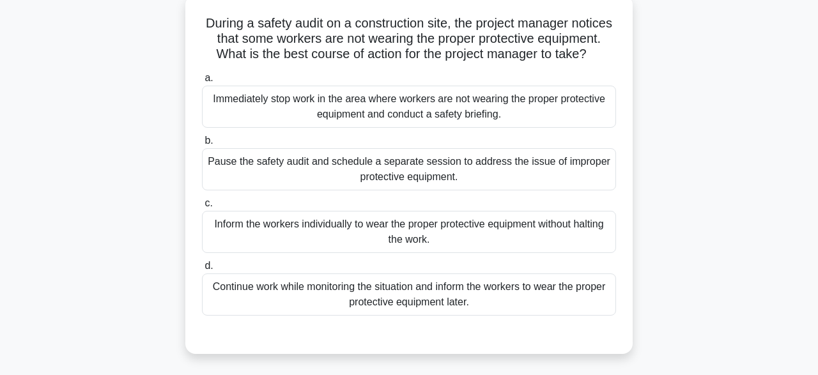
click at [256, 302] on div "Continue work while monitoring the situation and inform the workers to wear the…" at bounding box center [409, 295] width 414 height 42
click at [202, 270] on input "d. Continue work while monitoring the situation and inform the workers to wear …" at bounding box center [202, 266] width 0 height 8
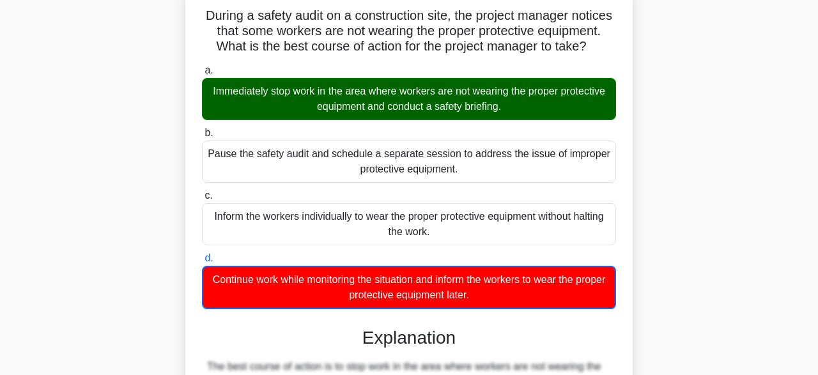
scroll to position [84, 0]
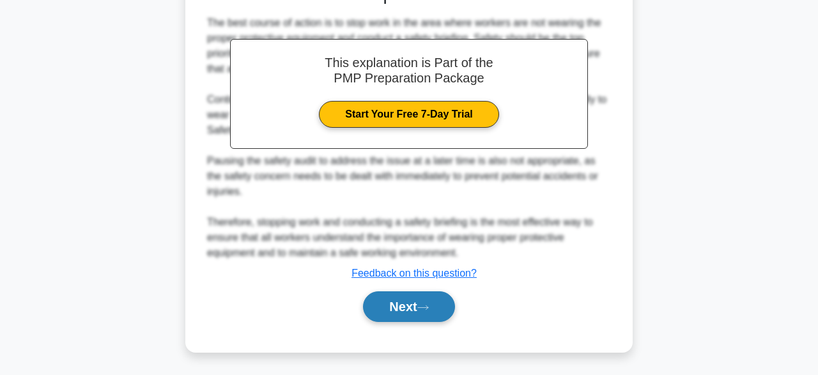
click at [394, 308] on button "Next" at bounding box center [408, 307] width 91 height 31
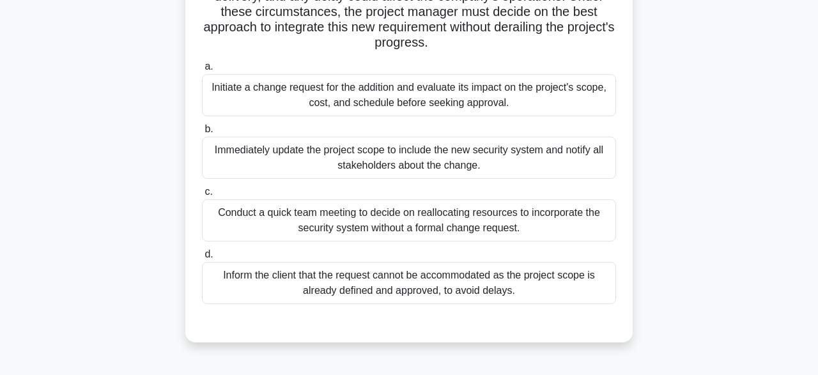
scroll to position [228, 0]
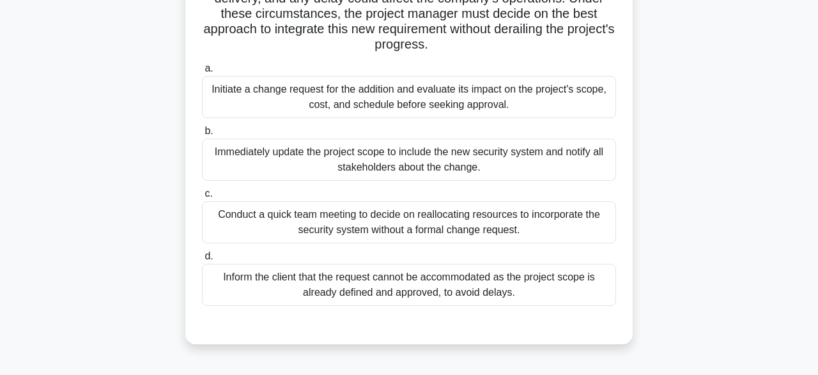
click at [229, 201] on div "Conduct a quick team meeting to decide on reallocating resources to incorporate…" at bounding box center [409, 222] width 414 height 42
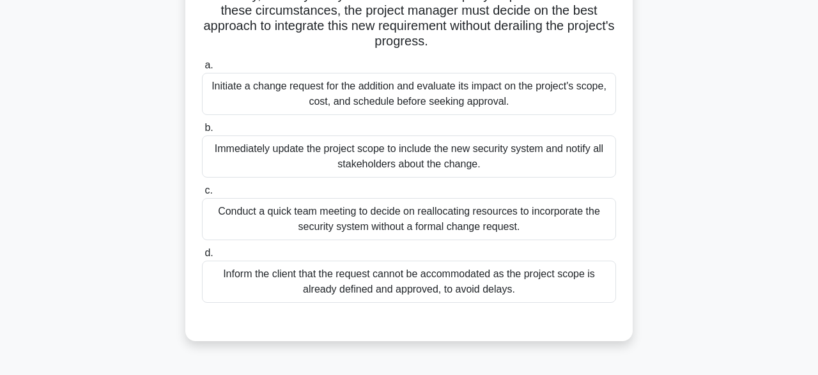
click at [202, 195] on input "c. Conduct a quick team meeting to decide on reallocating resources to incorpor…" at bounding box center [202, 191] width 0 height 8
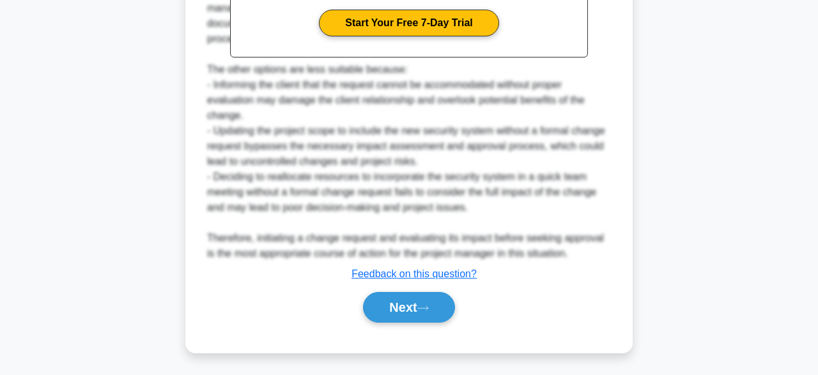
scroll to position [659, 0]
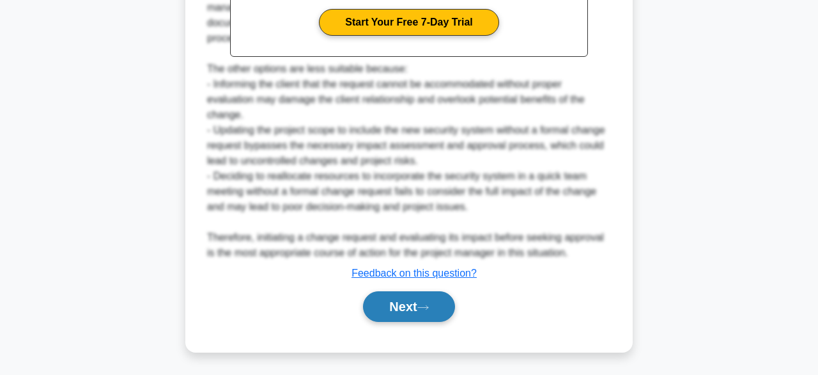
click at [439, 306] on button "Next" at bounding box center [408, 307] width 91 height 31
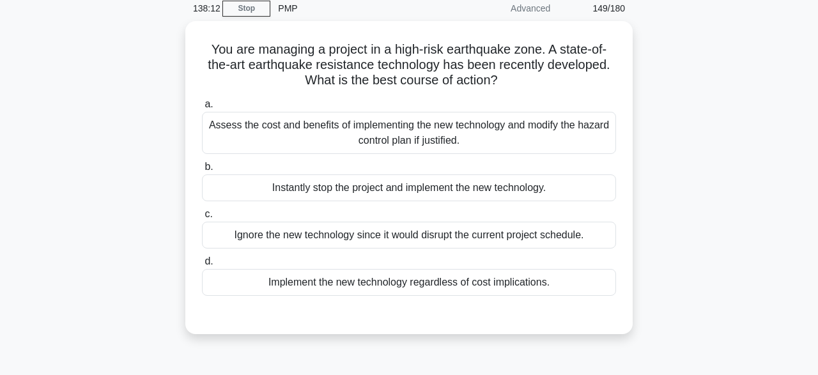
scroll to position [56, 0]
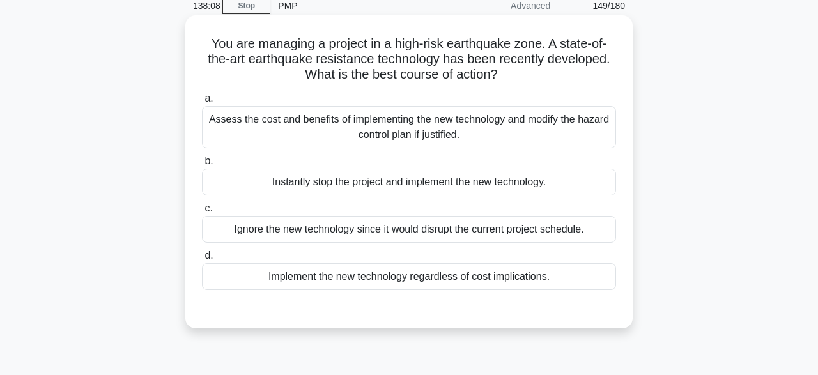
click at [247, 130] on div "Assess the cost and benefits of implementing the new technology and modify the …" at bounding box center [409, 127] width 414 height 42
click at [202, 103] on input "a. Assess the cost and benefits of implementing the new technology and modify t…" at bounding box center [202, 99] width 0 height 8
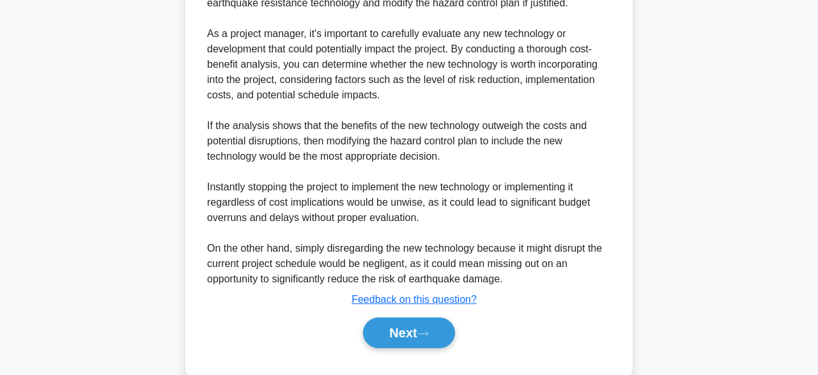
scroll to position [442, 0]
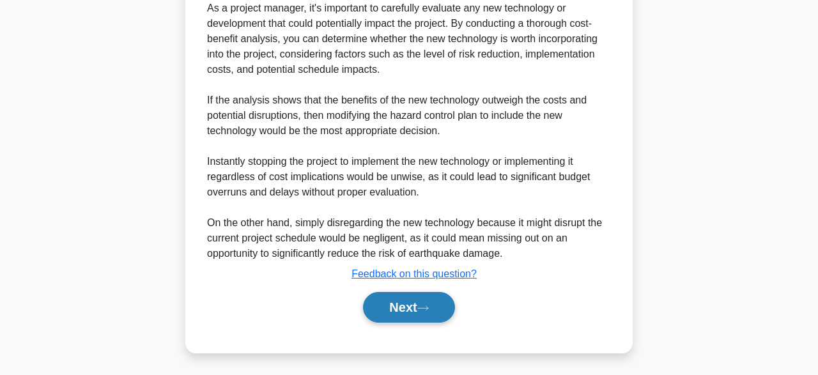
click at [391, 311] on button "Next" at bounding box center [408, 307] width 91 height 31
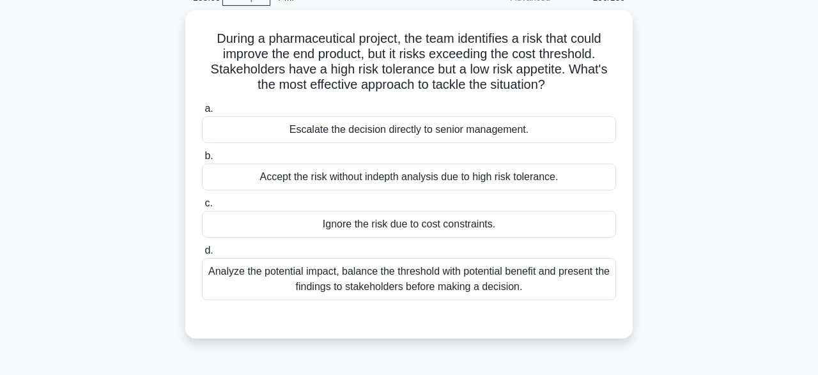
scroll to position [66, 0]
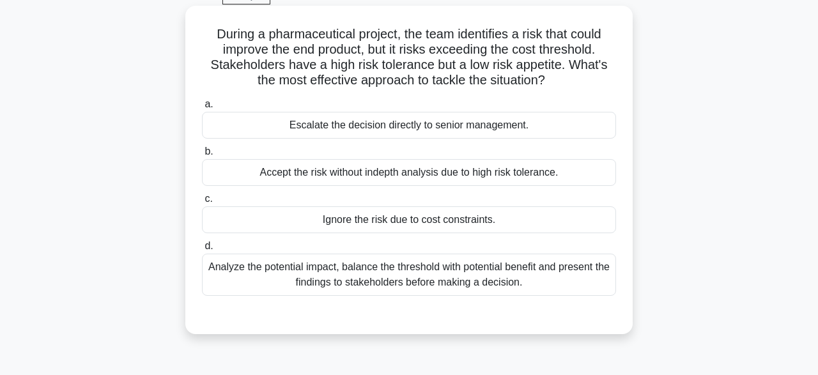
click at [232, 281] on div "Analyze the potential impact, balance the threshold with potential benefit and …" at bounding box center [409, 275] width 414 height 42
click at [202, 251] on input "d. Analyze the potential impact, balance the threshold with potential benefit a…" at bounding box center [202, 246] width 0 height 8
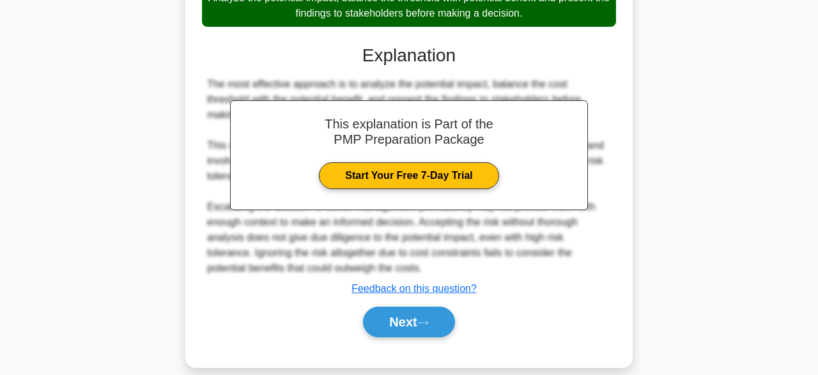
scroll to position [350, 0]
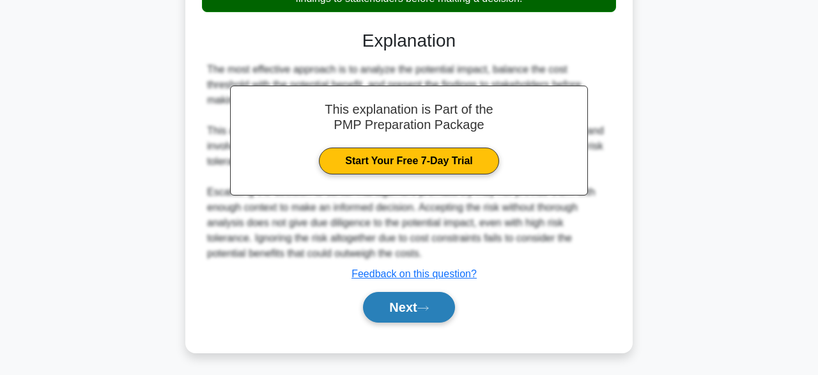
click at [399, 308] on button "Next" at bounding box center [408, 307] width 91 height 31
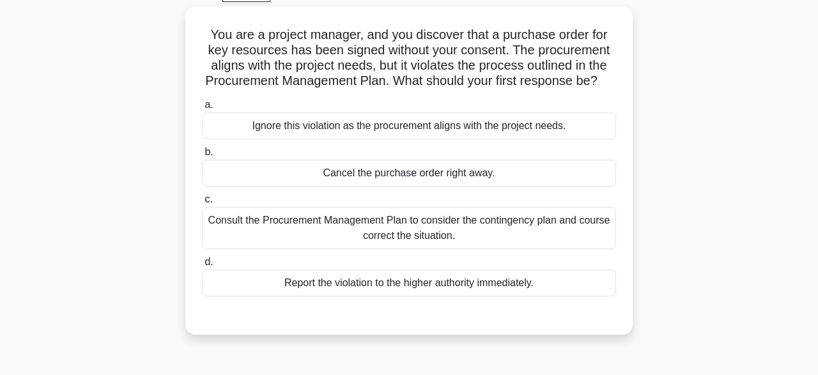
scroll to position [61, 0]
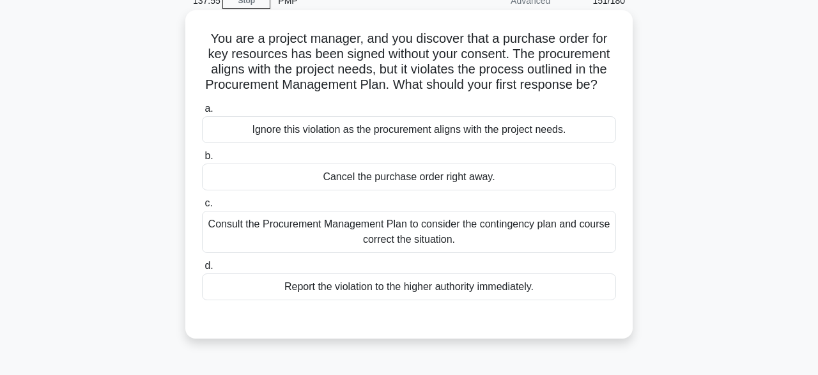
click at [230, 240] on div "Consult the Procurement Management Plan to consider the contingency plan and co…" at bounding box center [409, 232] width 414 height 42
click at [202, 208] on input "c. Consult the Procurement Management Plan to consider the contingency plan and…" at bounding box center [202, 203] width 0 height 8
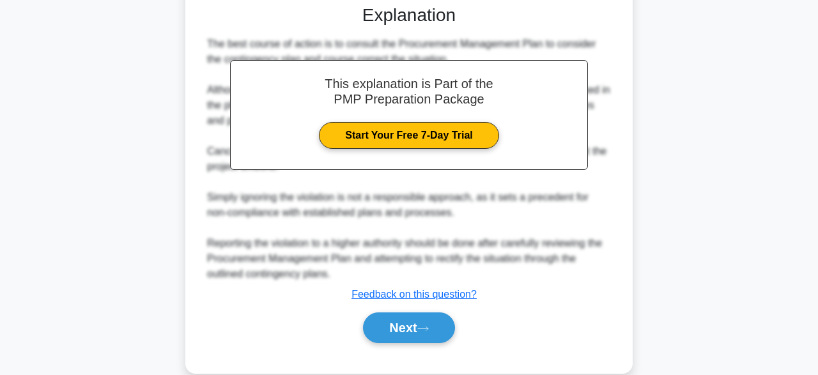
scroll to position [396, 0]
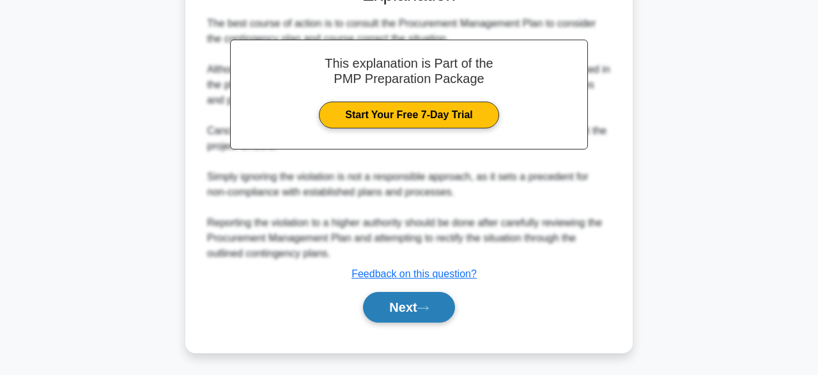
click at [407, 296] on button "Next" at bounding box center [408, 307] width 91 height 31
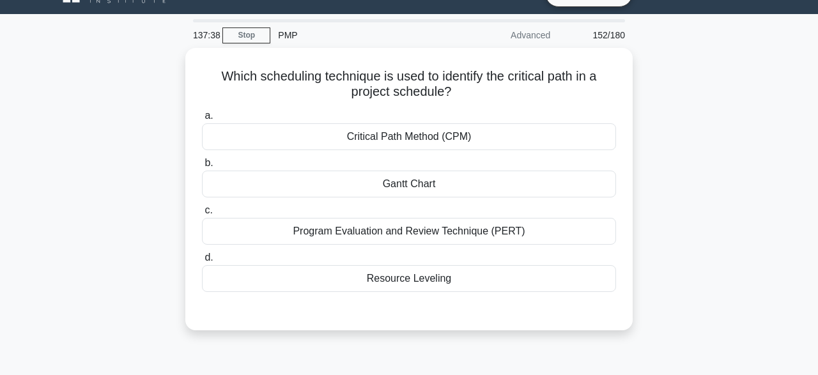
scroll to position [27, 0]
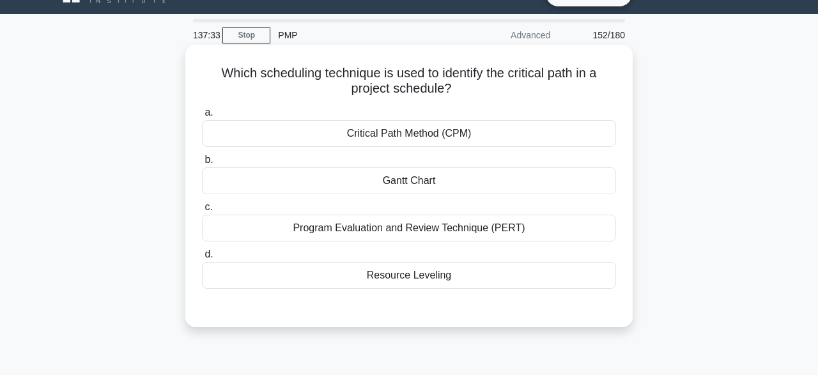
click at [247, 240] on div "Program Evaluation and Review Technique (PERT)" at bounding box center [409, 228] width 414 height 27
click at [202, 212] on input "c. Program Evaluation and Review Technique (PERT)" at bounding box center [202, 207] width 0 height 8
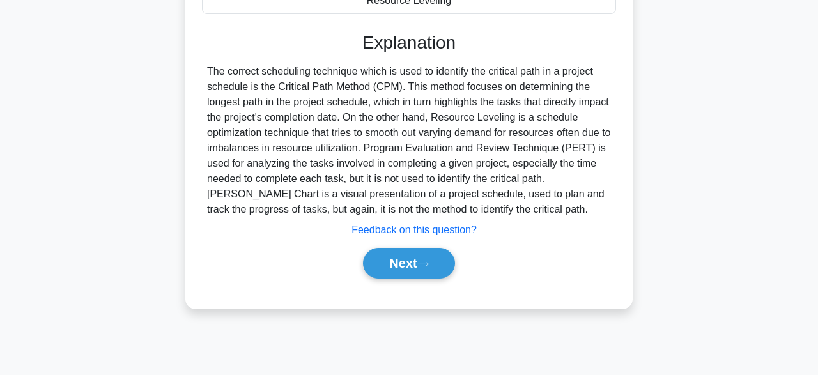
scroll to position [315, 0]
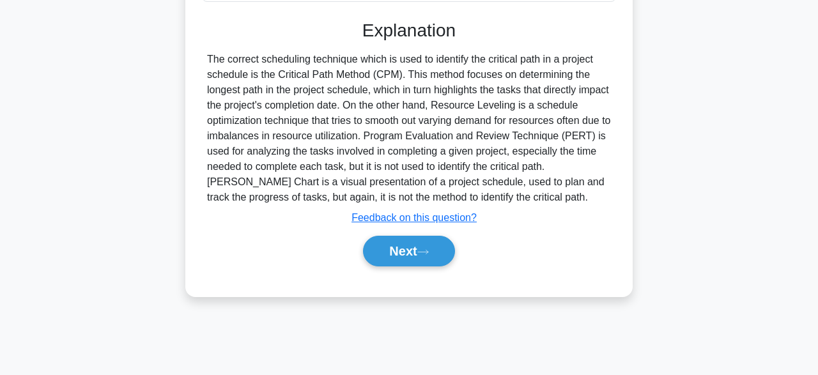
click at [397, 273] on div "a. Critical Path Method (CPM) b. Gantt Chart c. d." at bounding box center [409, 48] width 417 height 468
click at [384, 251] on button "Next" at bounding box center [408, 251] width 91 height 31
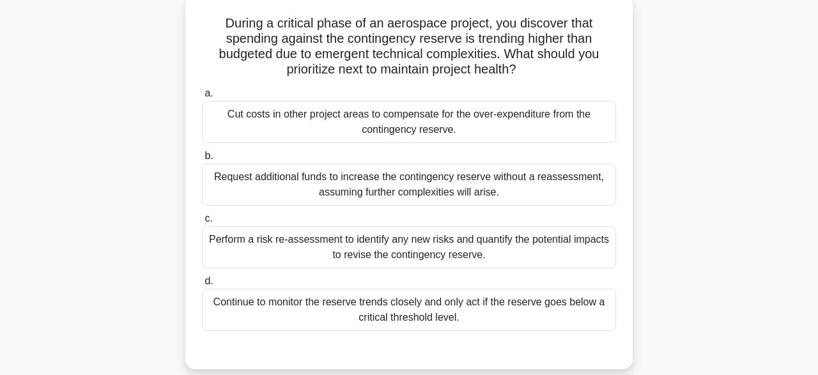
scroll to position [87, 0]
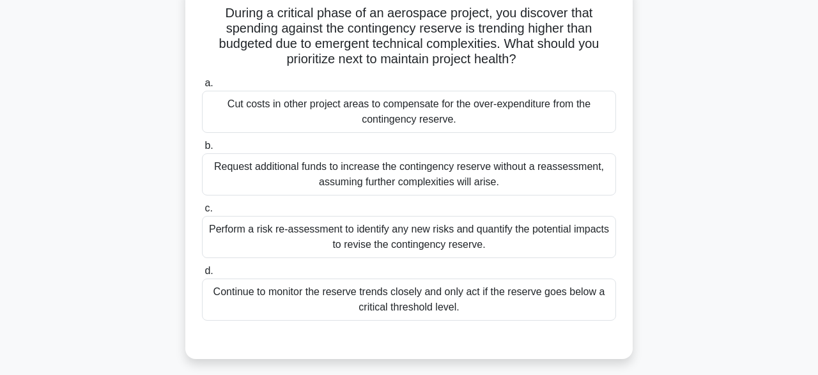
click at [221, 239] on div "Perform a risk re-assessment to identify any new risks and quantify the potenti…" at bounding box center [409, 237] width 414 height 42
click at [202, 213] on input "c. Perform a risk re-assessment to identify any new risks and quantify the pote…" at bounding box center [202, 209] width 0 height 8
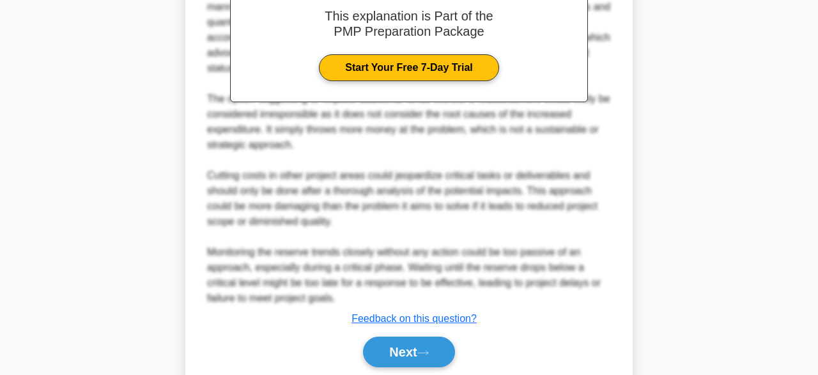
scroll to position [534, 0]
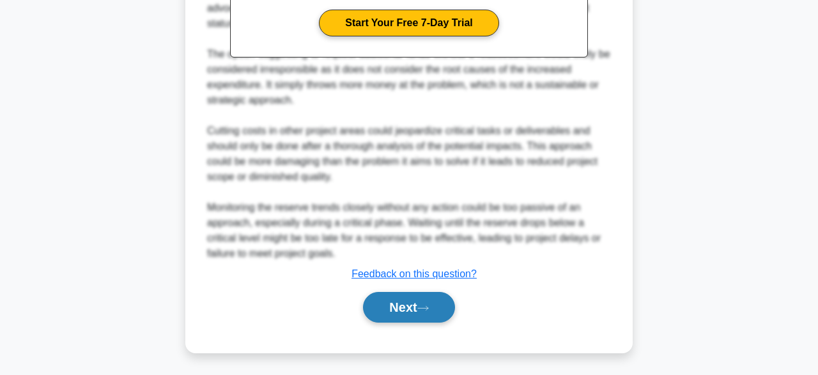
click at [403, 306] on button "Next" at bounding box center [408, 307] width 91 height 31
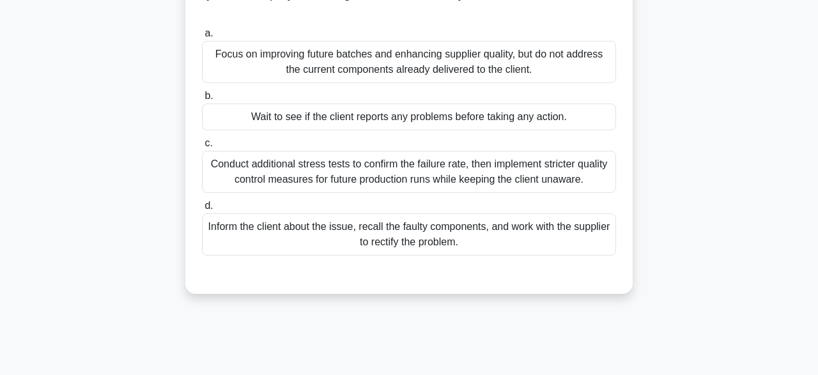
scroll to position [173, 0]
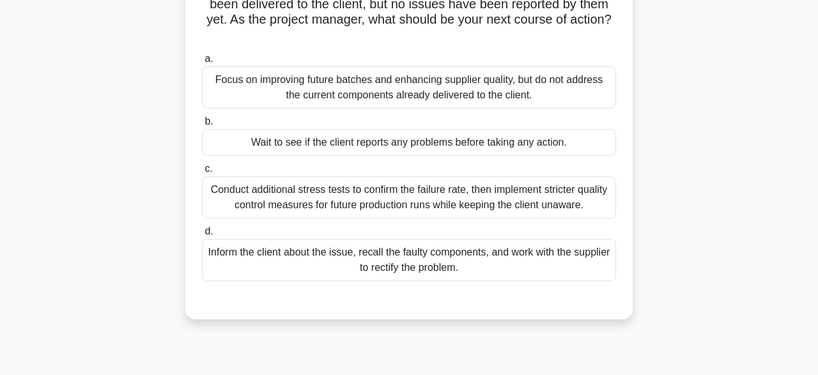
click at [233, 201] on div "Conduct additional stress tests to confirm the failure rate, then implement str…" at bounding box center [409, 197] width 414 height 42
click at [202, 173] on input "c. Conduct additional stress tests to confirm the failure rate, then implement …" at bounding box center [202, 169] width 0 height 8
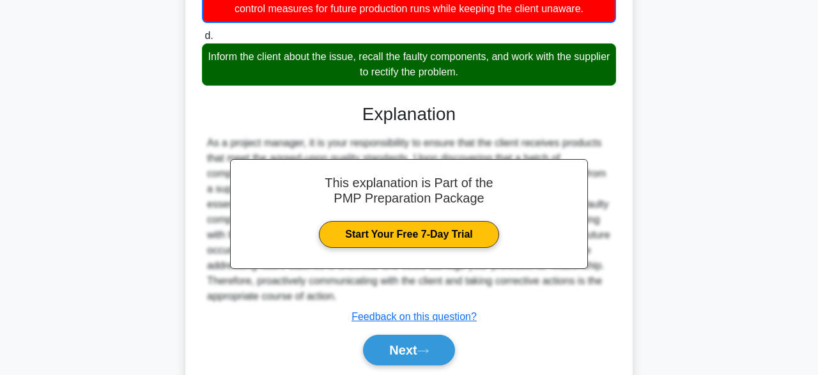
scroll to position [413, 0]
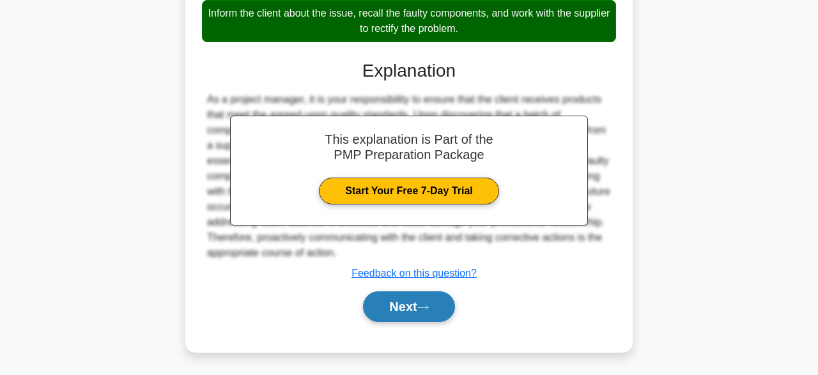
click at [420, 308] on button "Next" at bounding box center [408, 307] width 91 height 31
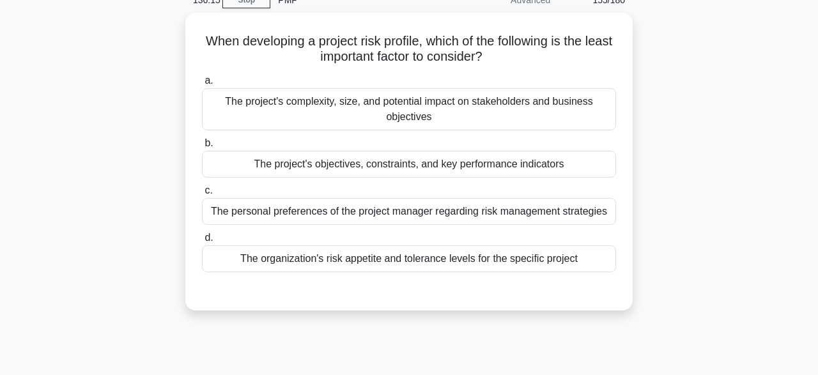
scroll to position [63, 0]
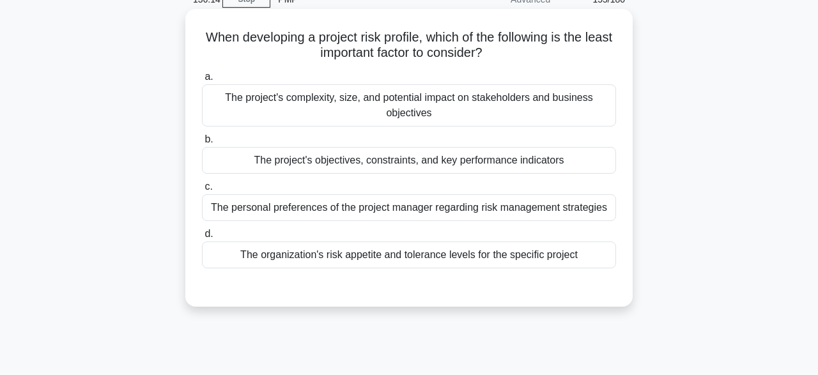
click at [226, 210] on div "The personal preferences of the project manager regarding risk management strat…" at bounding box center [409, 207] width 414 height 27
click at [202, 191] on input "c. The personal preferences of the project manager regarding risk management st…" at bounding box center [202, 187] width 0 height 8
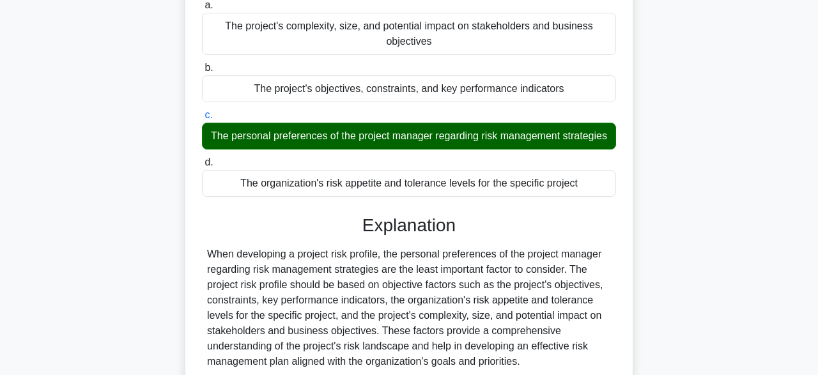
scroll to position [315, 0]
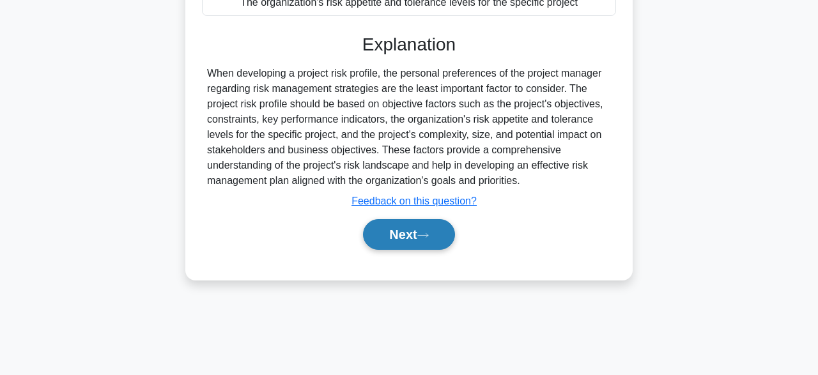
click at [384, 246] on button "Next" at bounding box center [408, 234] width 91 height 31
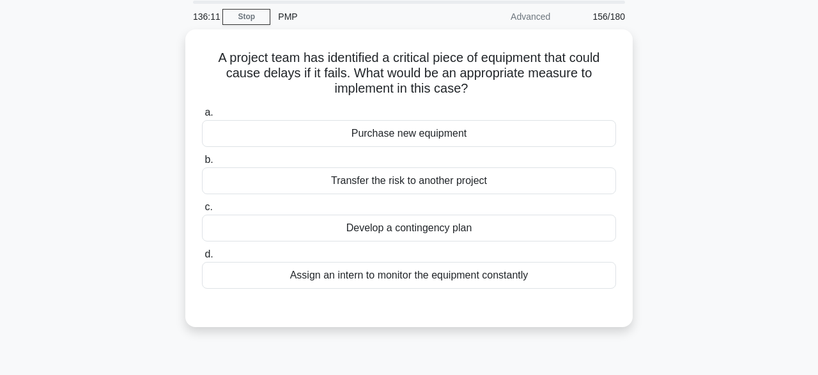
scroll to position [13, 0]
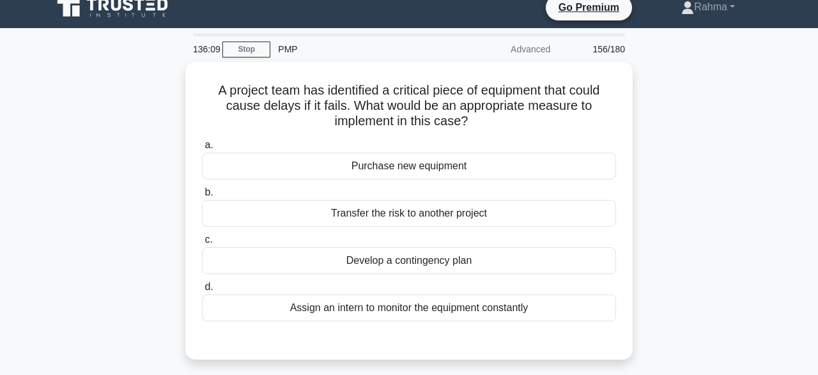
click at [132, 196] on div "A project team has identified a critical piece of equipment that could cause de…" at bounding box center [409, 218] width 729 height 313
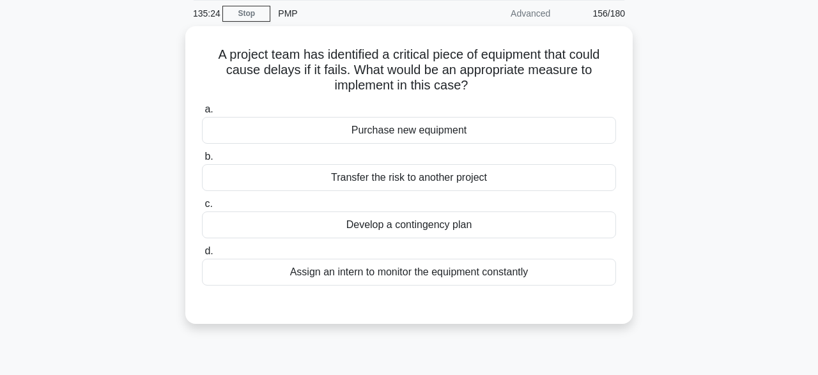
scroll to position [47, 0]
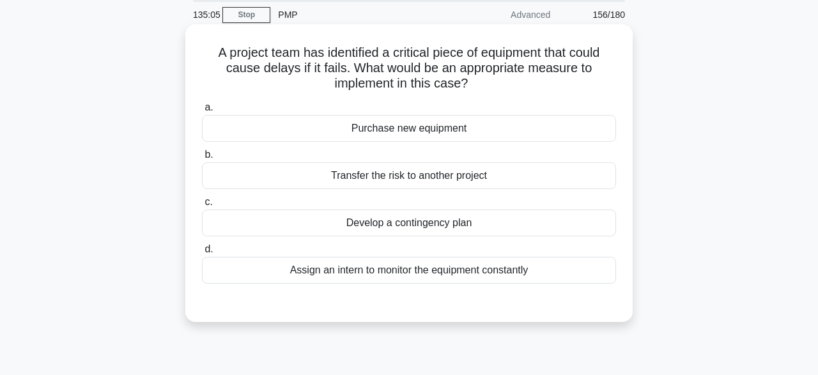
click at [233, 226] on div "Develop a contingency plan" at bounding box center [409, 223] width 414 height 27
click at [202, 207] on input "c. Develop a contingency plan" at bounding box center [202, 202] width 0 height 8
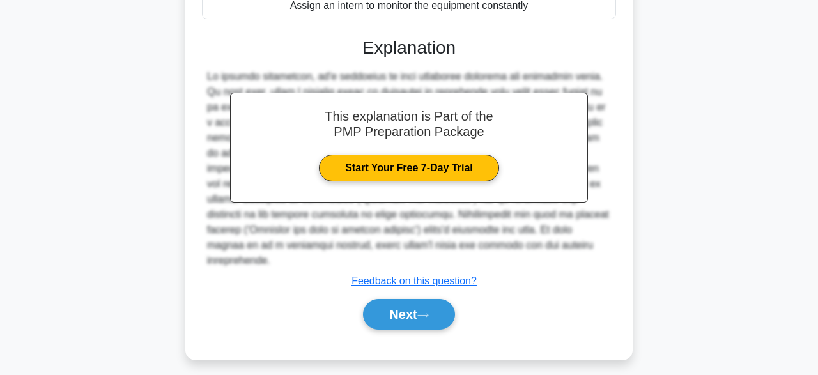
scroll to position [315, 0]
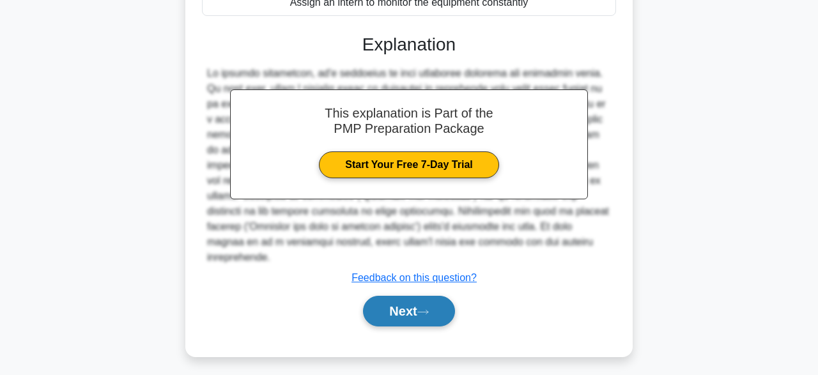
click at [416, 300] on button "Next" at bounding box center [408, 311] width 91 height 31
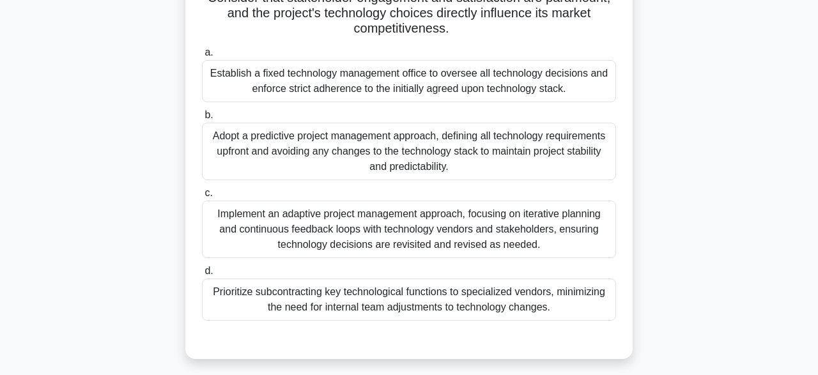
scroll to position [268, 0]
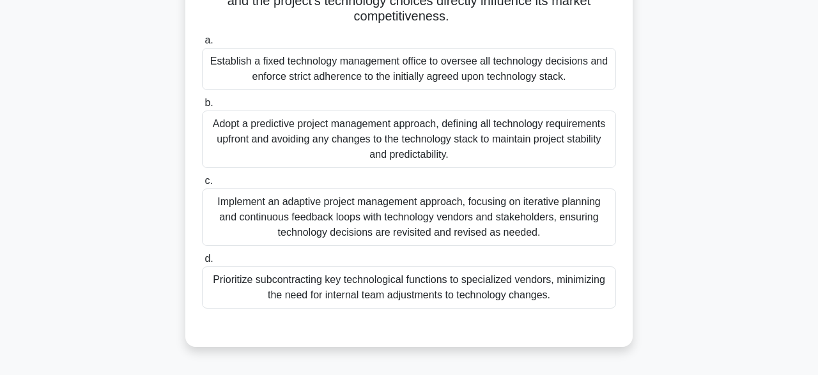
click at [235, 215] on div "Implement an adaptive project management approach, focusing on iterative planni…" at bounding box center [409, 218] width 414 height 58
click at [202, 185] on input "c. Implement an adaptive project management approach, focusing on iterative pla…" at bounding box center [202, 181] width 0 height 8
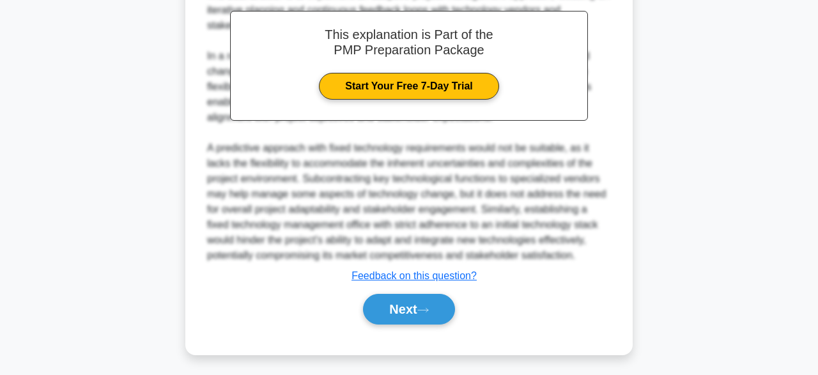
scroll to position [641, 0]
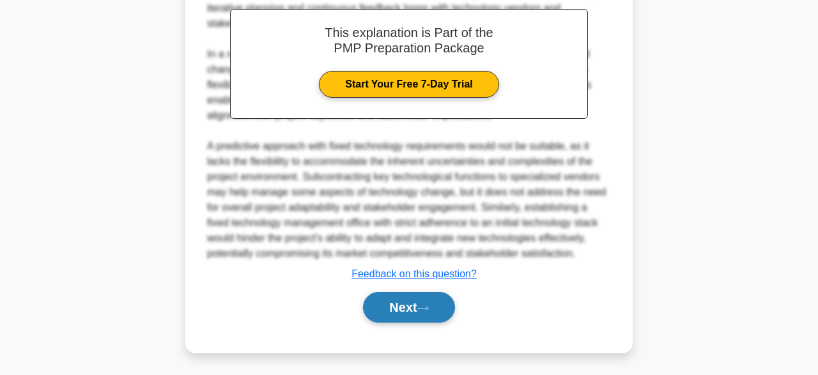
click at [410, 309] on button "Next" at bounding box center [408, 307] width 91 height 31
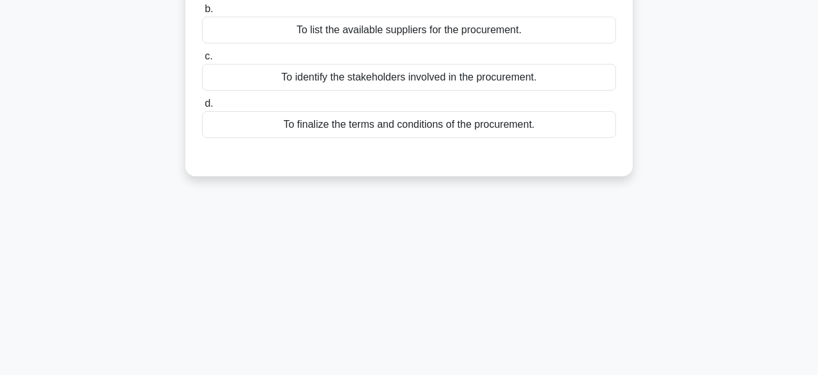
scroll to position [63, 0]
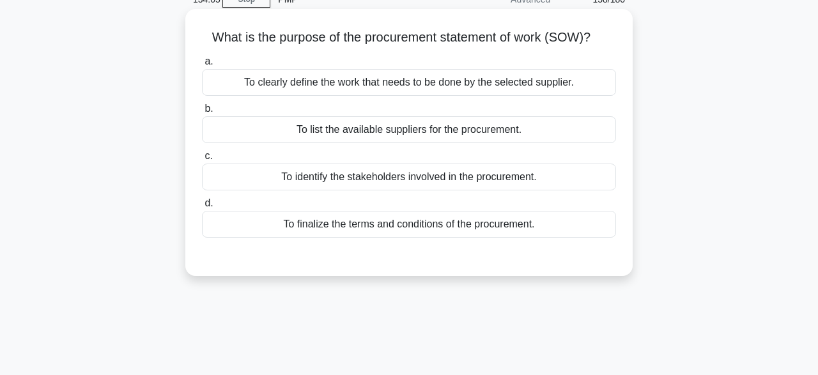
click at [285, 172] on div "To identify the stakeholders involved in the procurement." at bounding box center [409, 177] width 414 height 27
click at [202, 160] on input "c. To identify the stakeholders involved in the procurement." at bounding box center [202, 156] width 0 height 8
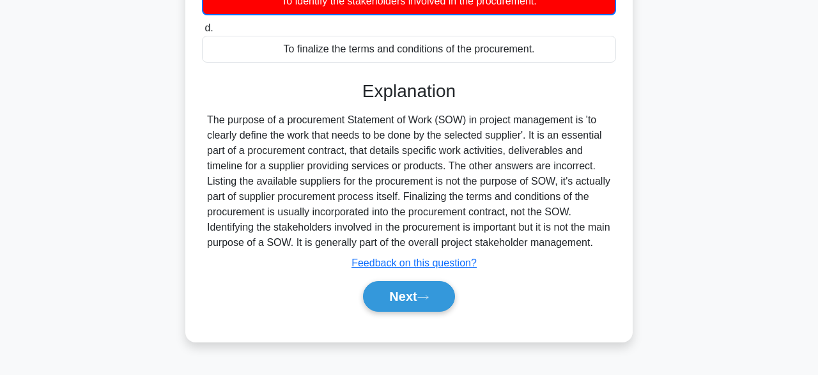
scroll to position [315, 0]
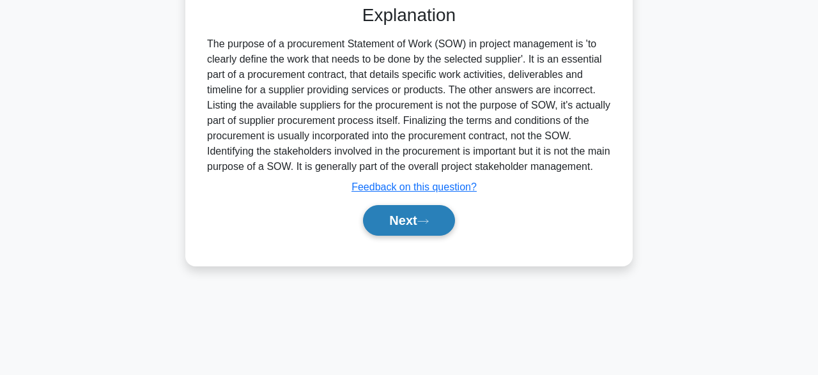
click at [393, 234] on button "Next" at bounding box center [408, 220] width 91 height 31
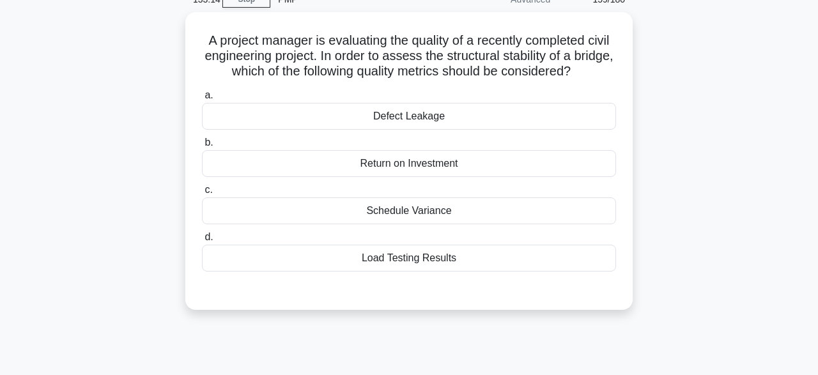
scroll to position [72, 0]
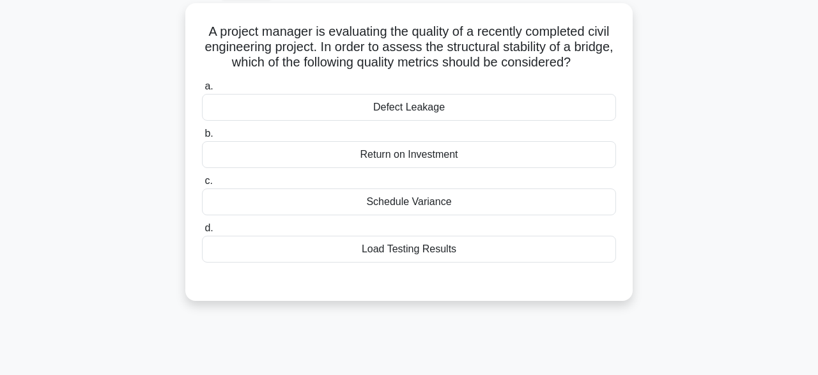
click at [0, 263] on main "133:14 Stop PMP Advanced 159/180 a. b." at bounding box center [409, 294] width 818 height 650
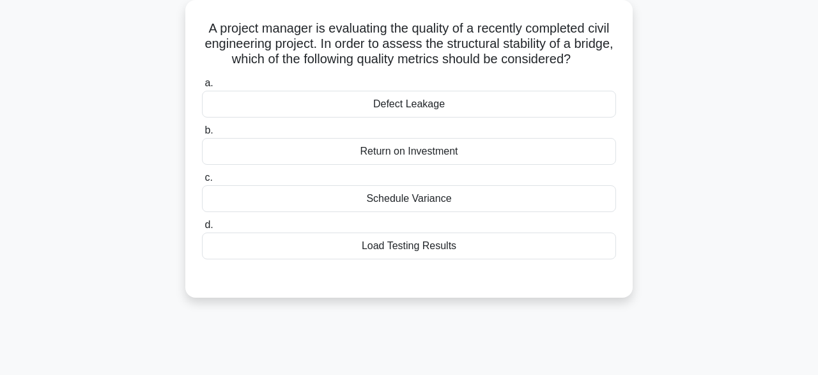
click at [267, 242] on div "Load Testing Results" at bounding box center [409, 246] width 414 height 27
click at [202, 230] on input "d. Load Testing Results" at bounding box center [202, 225] width 0 height 8
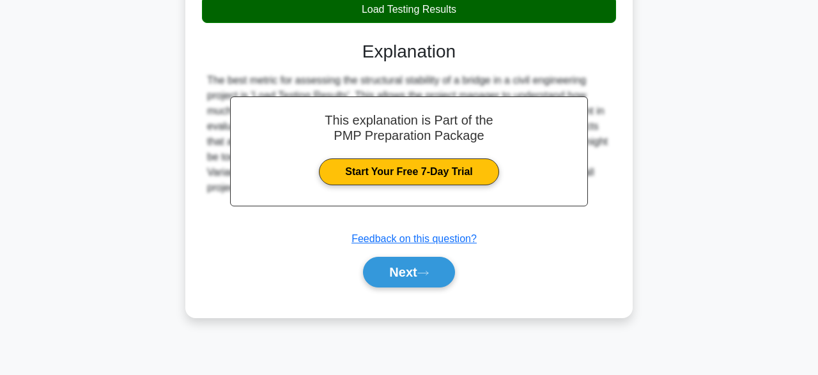
scroll to position [315, 0]
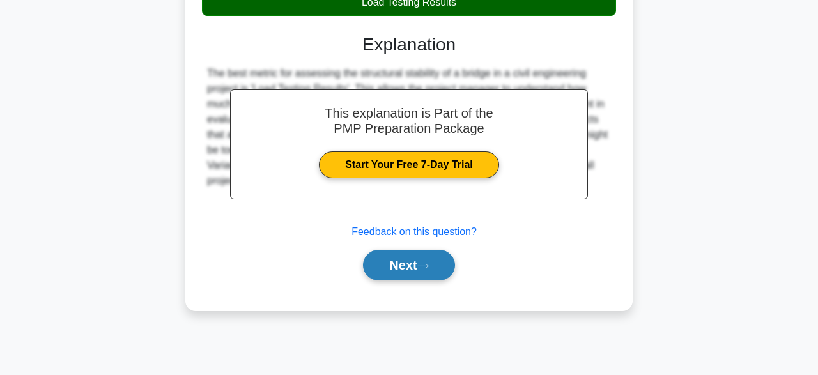
click at [423, 274] on button "Next" at bounding box center [408, 265] width 91 height 31
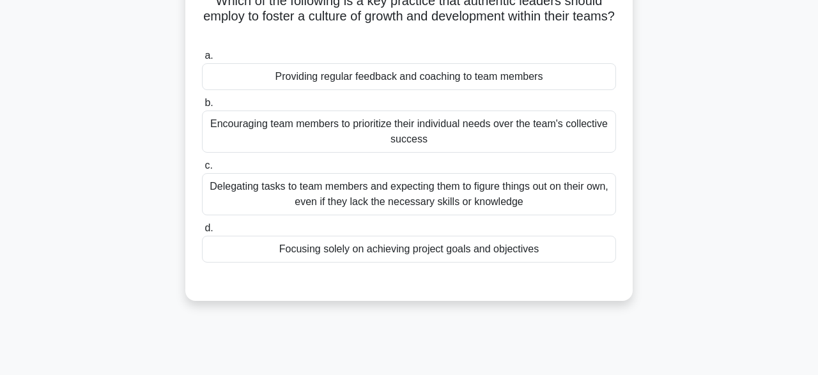
scroll to position [84, 0]
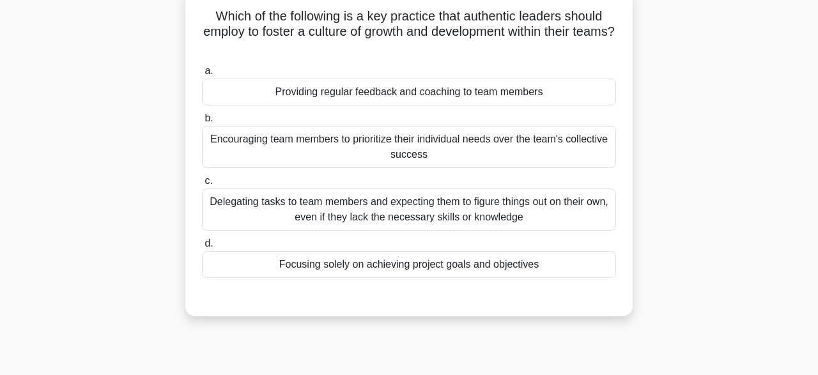
click at [246, 159] on div "Encouraging team members to prioritize their individual needs over the team's c…" at bounding box center [409, 147] width 414 height 42
click at [202, 123] on input "b. Encouraging team members to prioritize their individual needs over the team'…" at bounding box center [202, 118] width 0 height 8
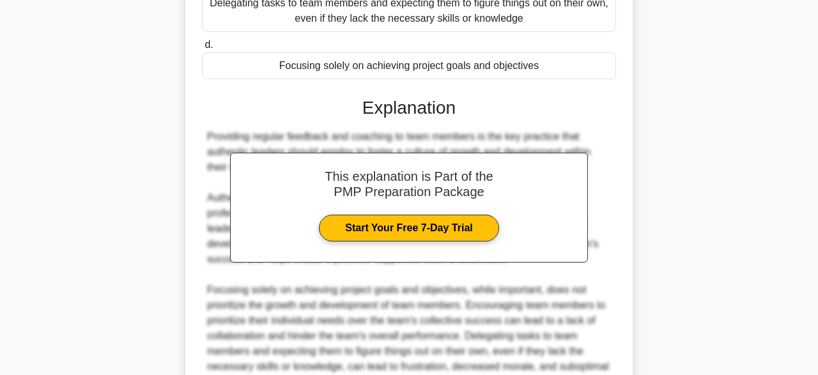
scroll to position [413, 0]
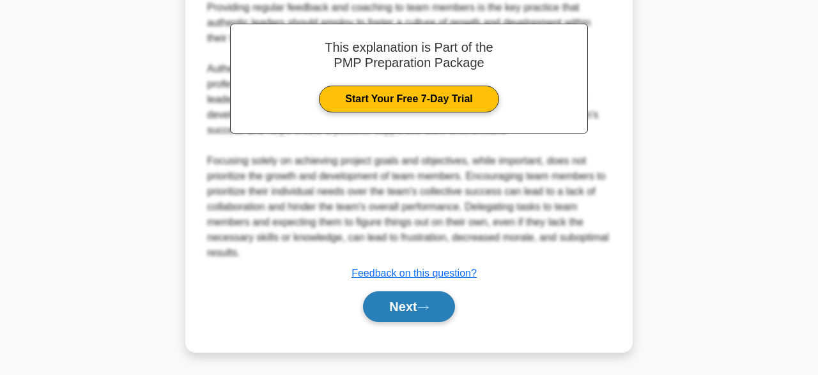
click at [396, 315] on button "Next" at bounding box center [408, 307] width 91 height 31
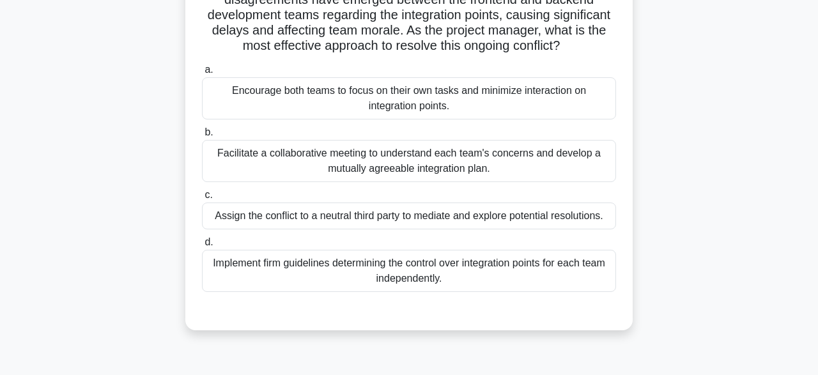
scroll to position [123, 0]
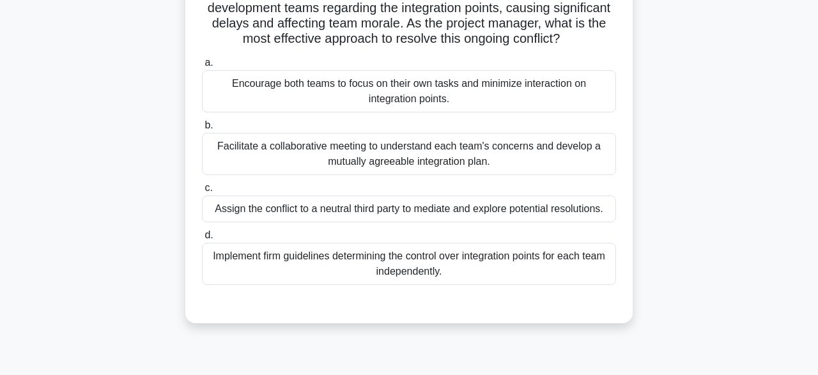
click at [325, 172] on div "Facilitate a collaborative meeting to understand each team's concerns and devel…" at bounding box center [409, 154] width 414 height 42
click at [202, 130] on input "b. Facilitate a collaborative meeting to understand each team's concerns and de…" at bounding box center [202, 125] width 0 height 8
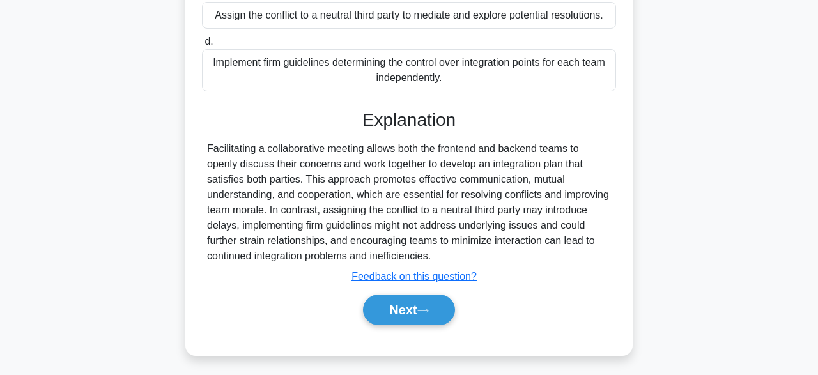
scroll to position [319, 0]
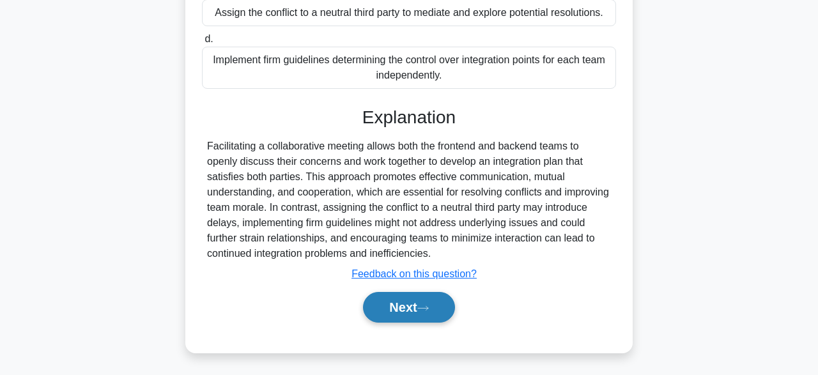
click at [378, 316] on button "Next" at bounding box center [408, 307] width 91 height 31
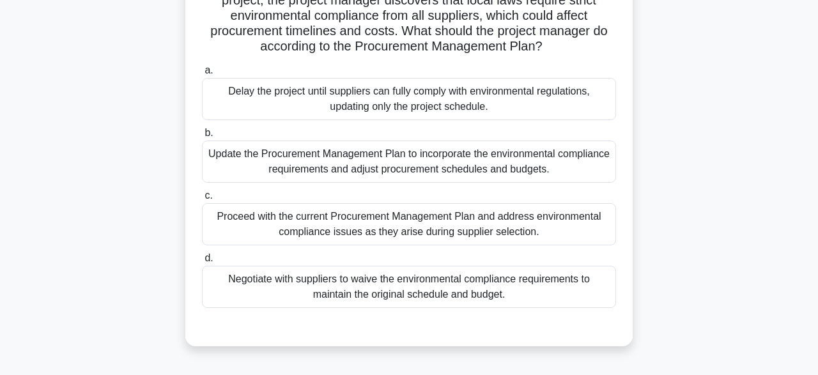
scroll to position [119, 0]
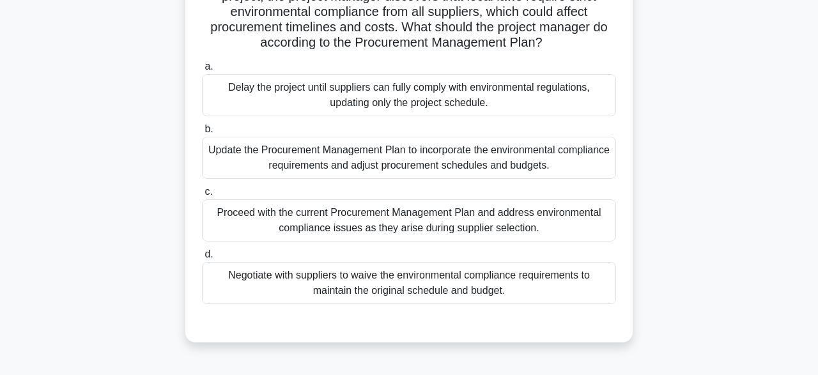
click at [215, 158] on div "Update the Procurement Management Plan to incorporate the environmental complia…" at bounding box center [409, 158] width 414 height 42
click at [202, 134] on input "b. Update the Procurement Management Plan to incorporate the environmental comp…" at bounding box center [202, 129] width 0 height 8
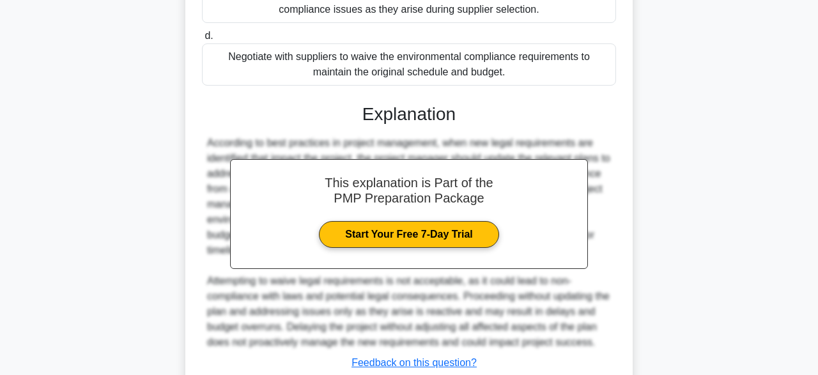
scroll to position [426, 0]
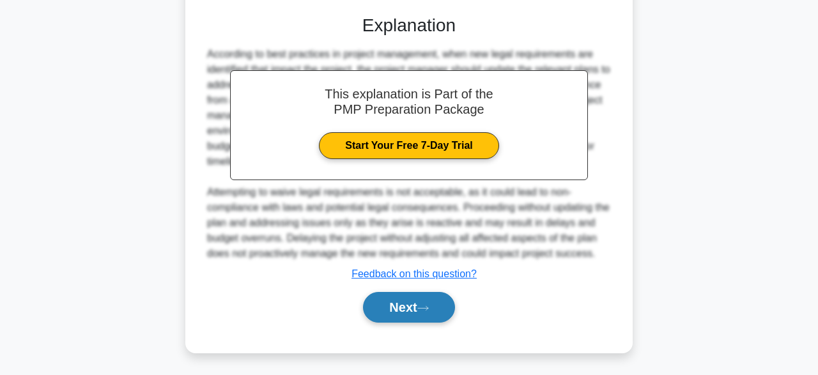
click at [405, 315] on button "Next" at bounding box center [408, 307] width 91 height 31
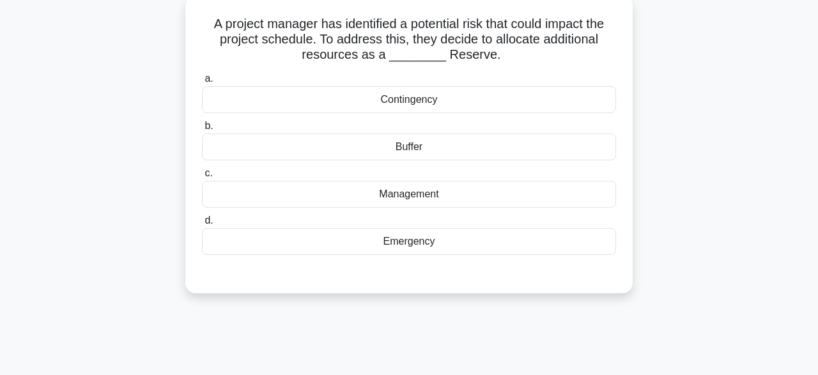
scroll to position [79, 0]
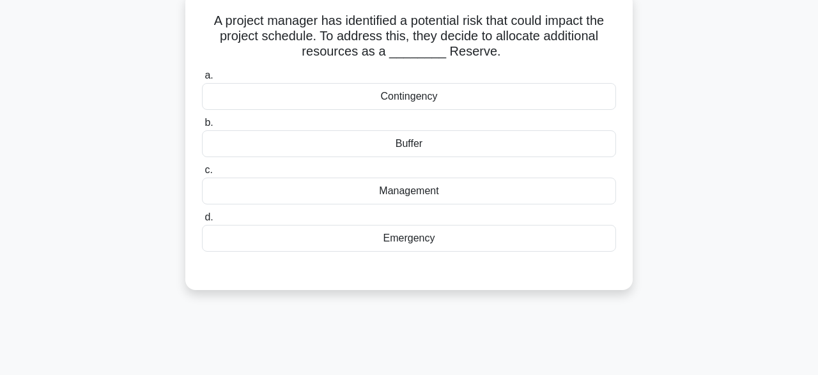
click at [337, 87] on div "Contingency" at bounding box center [409, 96] width 414 height 27
click at [202, 80] on input "a. Contingency" at bounding box center [202, 76] width 0 height 8
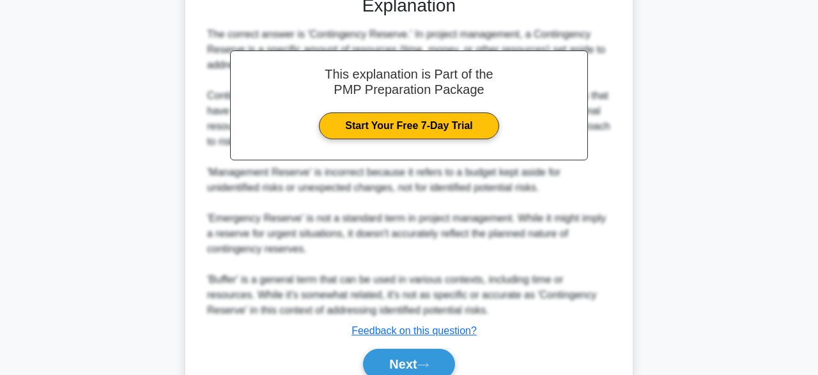
scroll to position [411, 0]
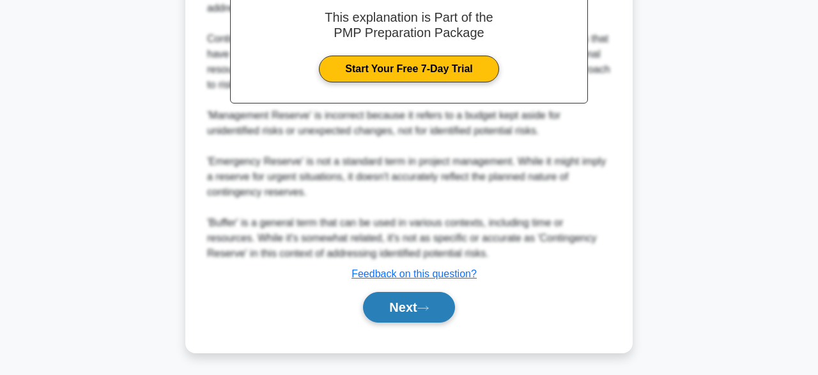
click at [394, 311] on button "Next" at bounding box center [408, 307] width 91 height 31
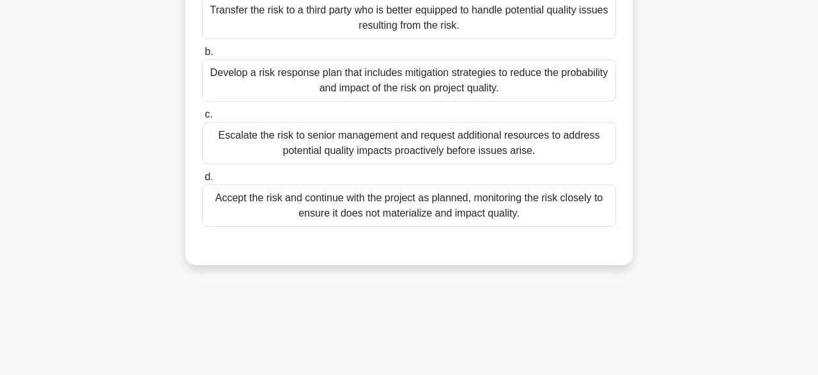
scroll to position [127, 0]
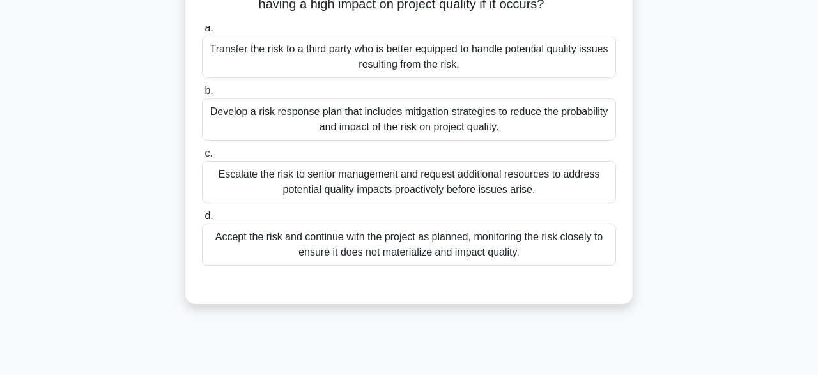
click at [270, 129] on div "Develop a risk response plan that includes mitigation strategies to reduce the …" at bounding box center [409, 119] width 414 height 42
click at [202, 95] on input "b. Develop a risk response plan that includes mitigation strategies to reduce t…" at bounding box center [202, 91] width 0 height 8
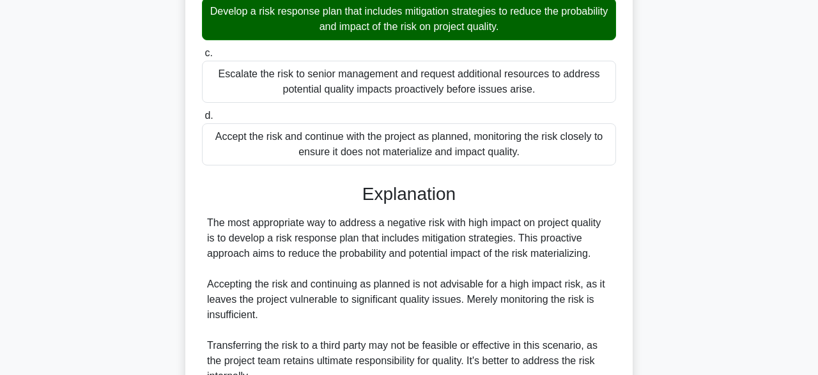
scroll to position [411, 0]
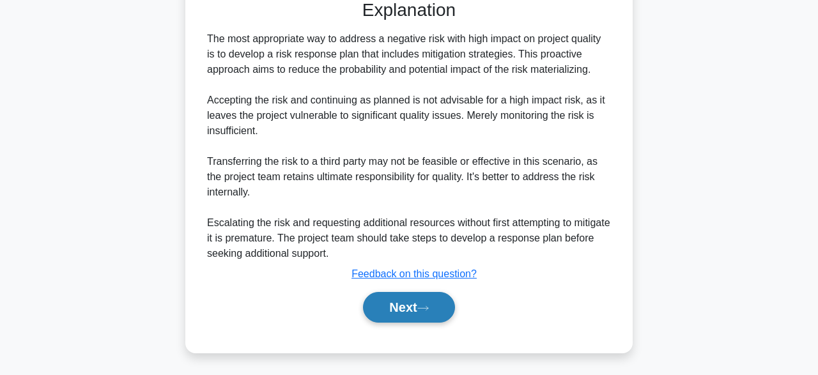
click at [407, 316] on button "Next" at bounding box center [408, 307] width 91 height 31
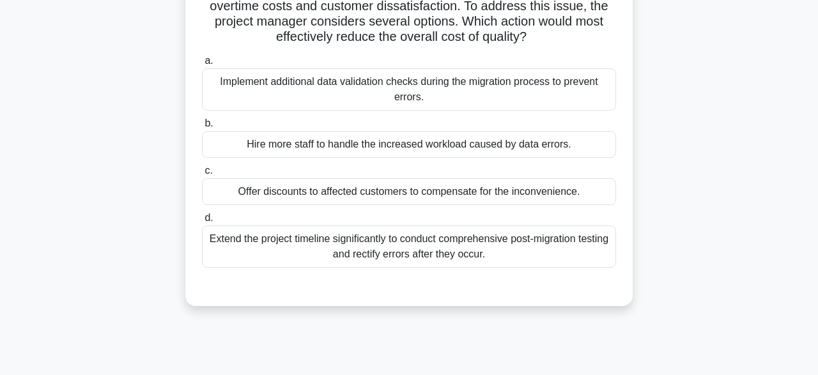
scroll to position [146, 0]
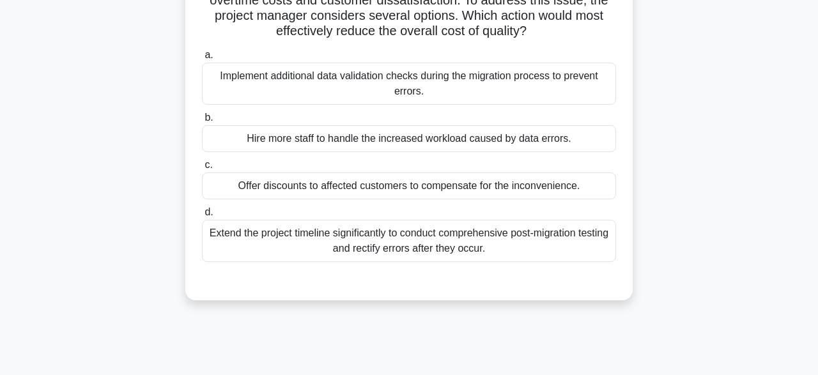
click at [237, 94] on div "Implement additional data validation checks during the migration process to pre…" at bounding box center [409, 84] width 414 height 42
click at [202, 59] on input "a. Implement additional data validation checks during the migration process to …" at bounding box center [202, 55] width 0 height 8
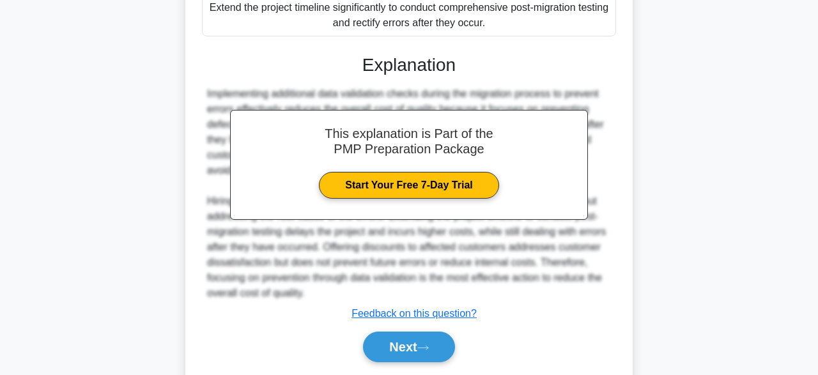
scroll to position [411, 0]
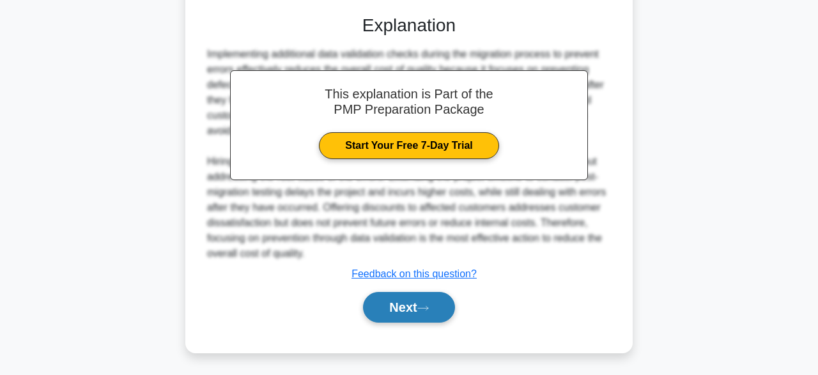
click at [395, 307] on button "Next" at bounding box center [408, 307] width 91 height 31
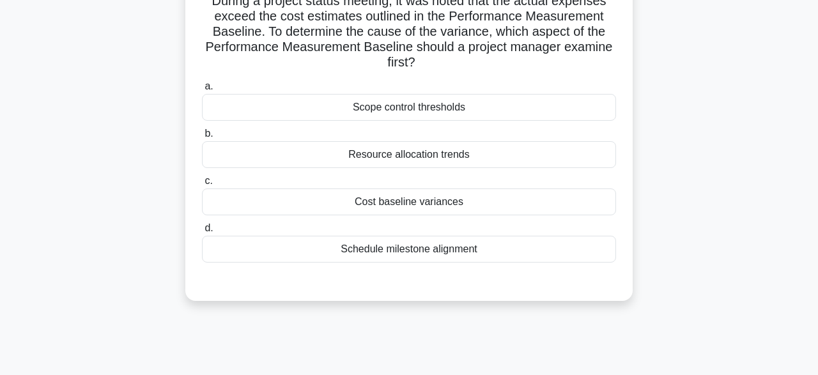
scroll to position [70, 0]
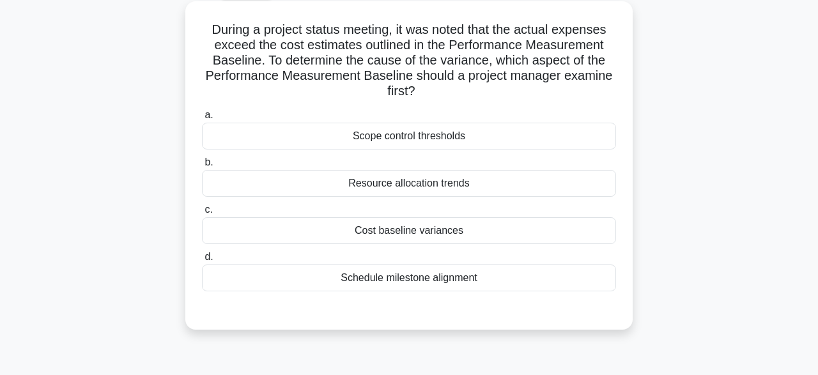
click at [437, 282] on div "Schedule milestone alignment" at bounding box center [409, 278] width 414 height 27
click at [202, 262] on input "d. Schedule milestone alignment" at bounding box center [202, 257] width 0 height 8
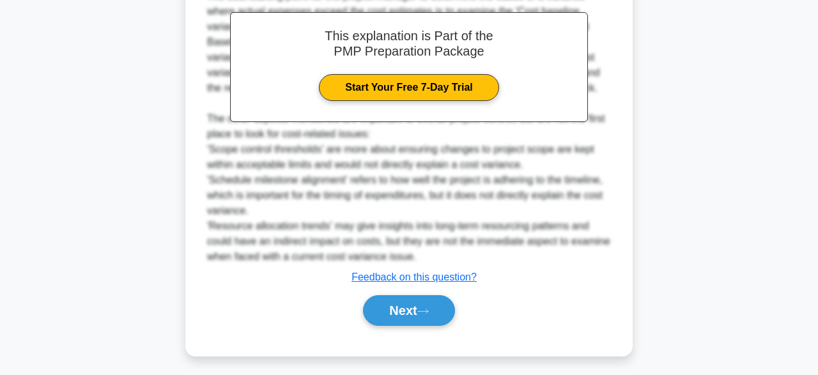
scroll to position [428, 0]
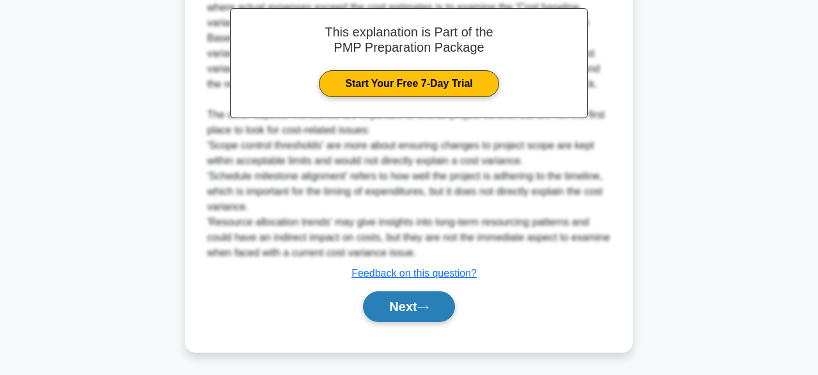
click at [396, 304] on button "Next" at bounding box center [408, 307] width 91 height 31
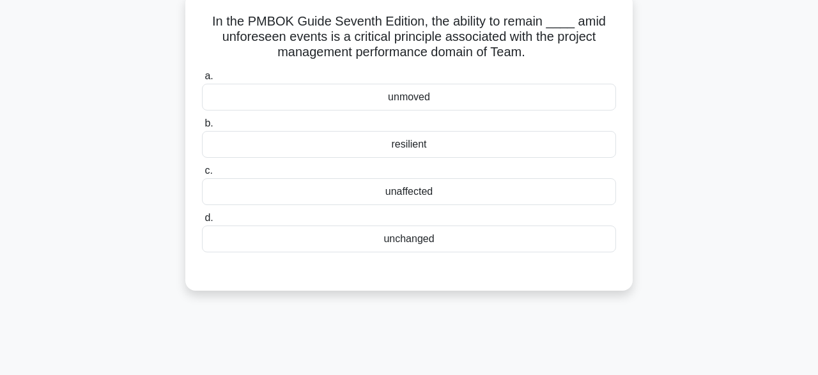
scroll to position [81, 0]
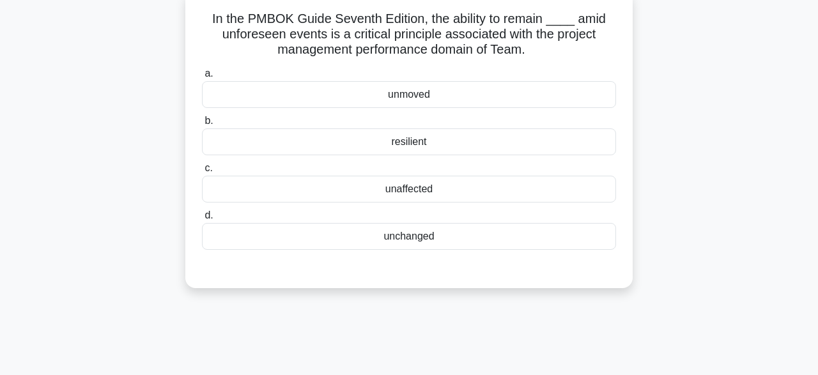
click at [584, 245] on div "unchanged" at bounding box center [409, 236] width 414 height 27
click at [202, 220] on input "d. unchanged" at bounding box center [202, 216] width 0 height 8
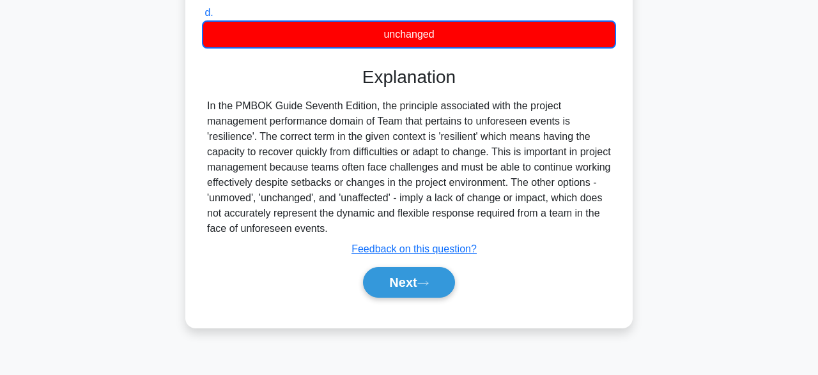
scroll to position [315, 0]
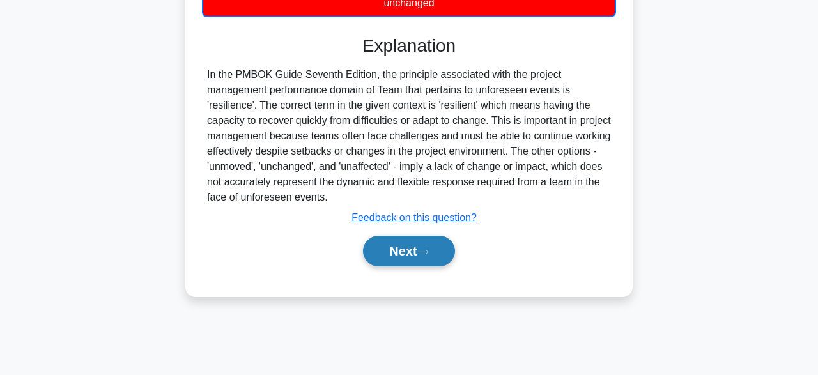
click at [432, 257] on button "Next" at bounding box center [408, 251] width 91 height 31
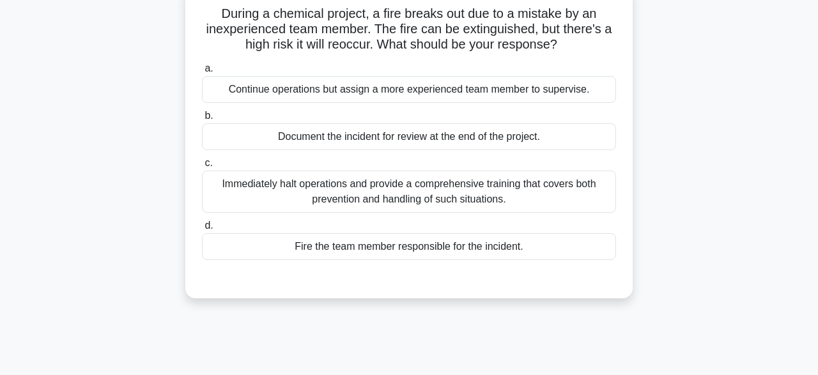
scroll to position [90, 0]
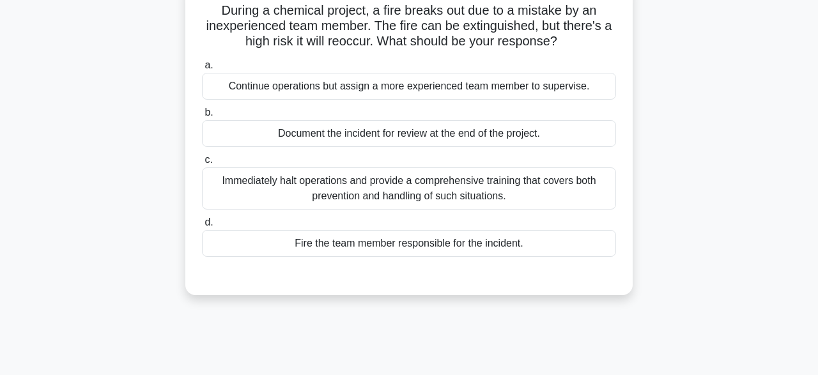
click at [559, 198] on div "Immediately halt operations and provide a comprehensive training that covers bo…" at bounding box center [409, 189] width 414 height 42
click at [202, 164] on input "c. Immediately halt operations and provide a comprehensive training that covers…" at bounding box center [202, 160] width 0 height 8
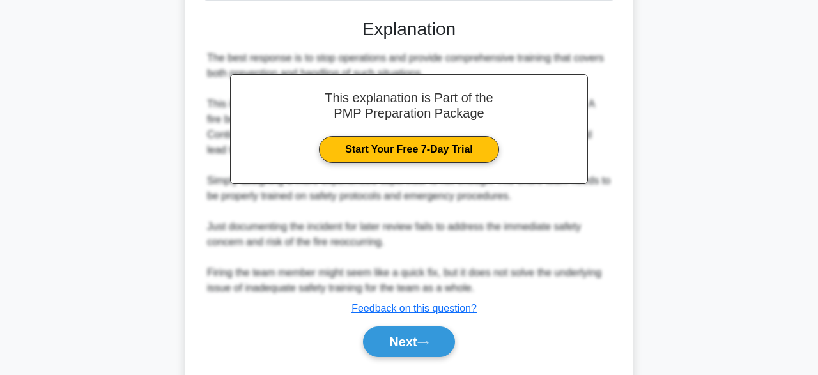
scroll to position [380, 0]
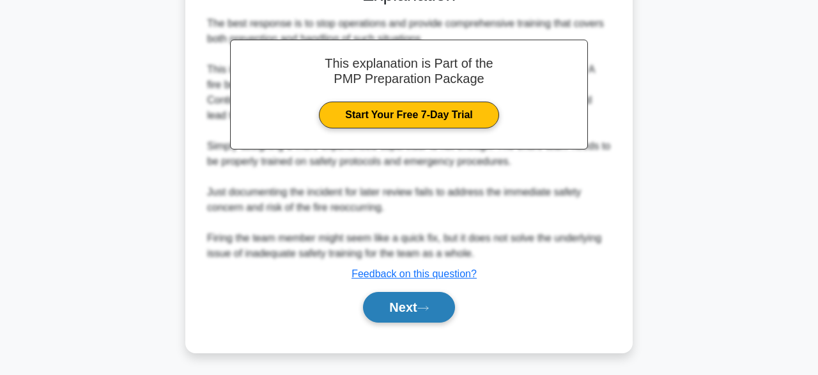
click at [443, 309] on button "Next" at bounding box center [408, 307] width 91 height 31
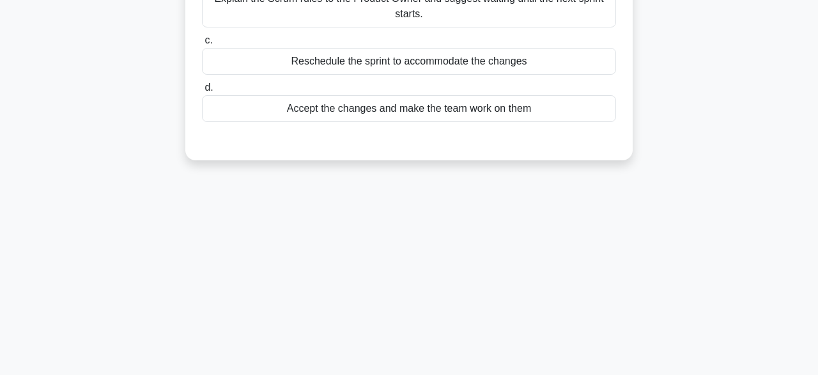
scroll to position [61, 0]
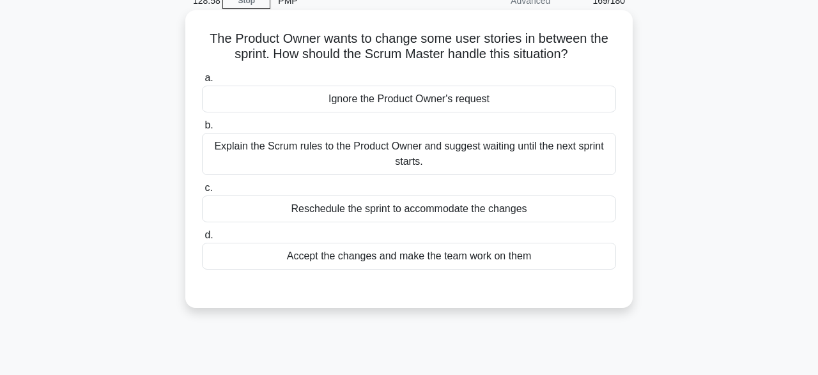
click at [530, 166] on div "Explain the Scrum rules to the Product Owner and suggest waiting until the next…" at bounding box center [409, 154] width 414 height 42
click at [202, 130] on input "b. Explain the Scrum rules to the Product Owner and suggest waiting until the n…" at bounding box center [202, 125] width 0 height 8
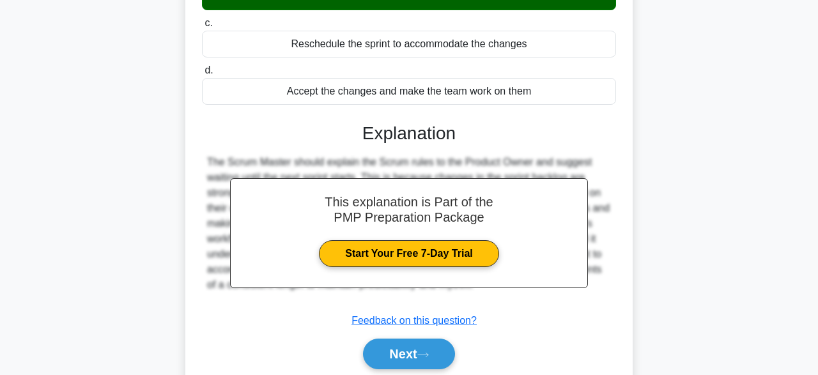
scroll to position [315, 0]
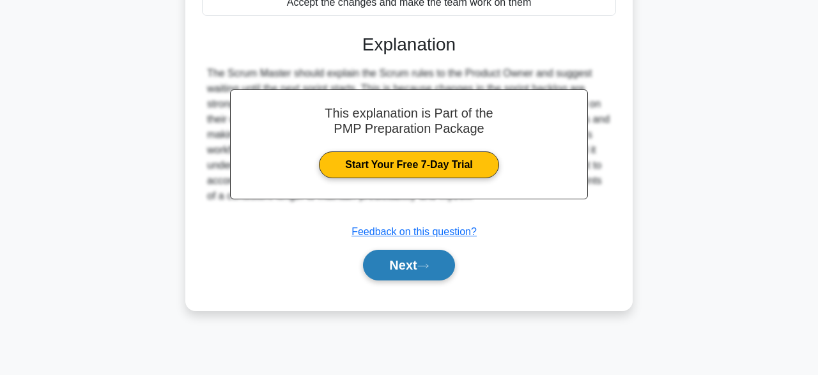
click at [429, 265] on icon at bounding box center [424, 266] width 12 height 7
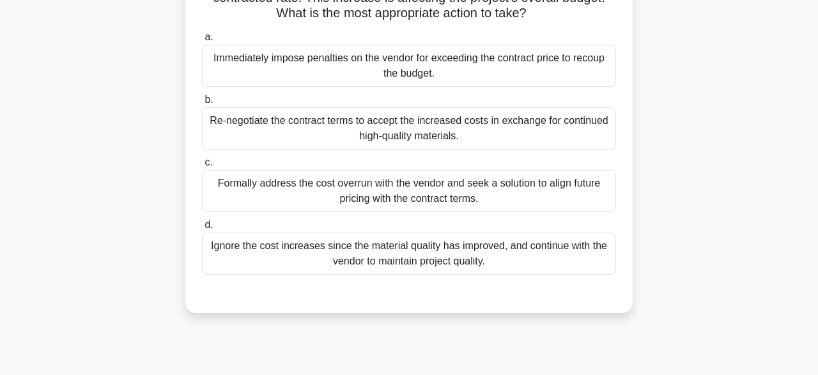
scroll to position [138, 0]
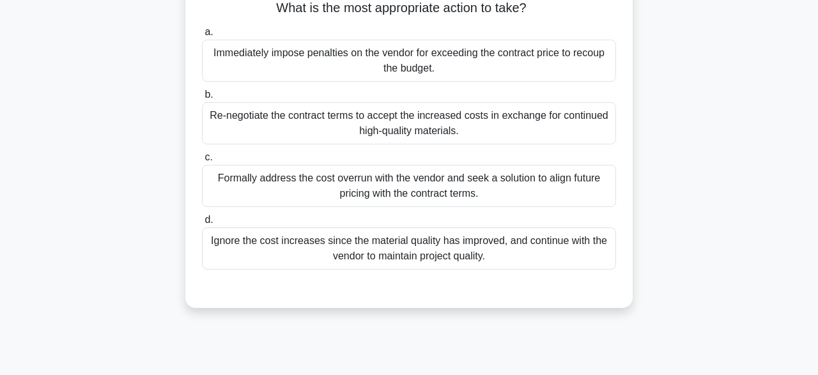
click at [559, 119] on div "Re-negotiate the contract terms to accept the increased costs in exchange for c…" at bounding box center [409, 123] width 414 height 42
click at [202, 99] on input "b. Re-negotiate the contract terms to accept the increased costs in exchange fo…" at bounding box center [202, 95] width 0 height 8
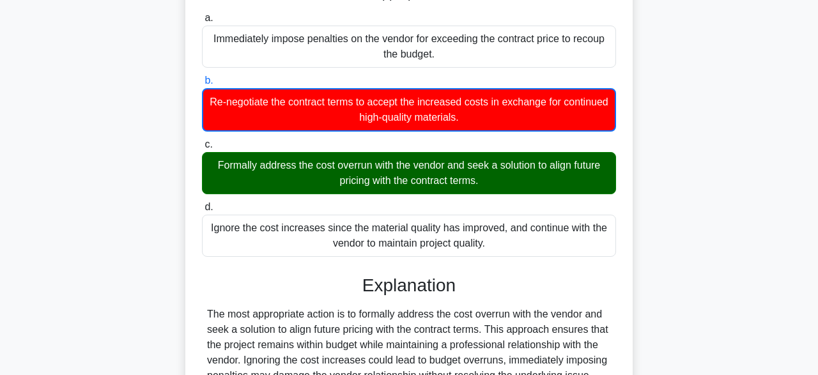
scroll to position [315, 0]
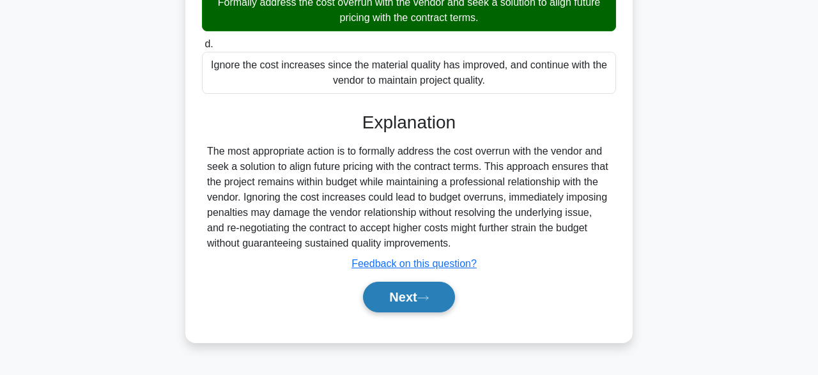
click at [441, 300] on button "Next" at bounding box center [408, 297] width 91 height 31
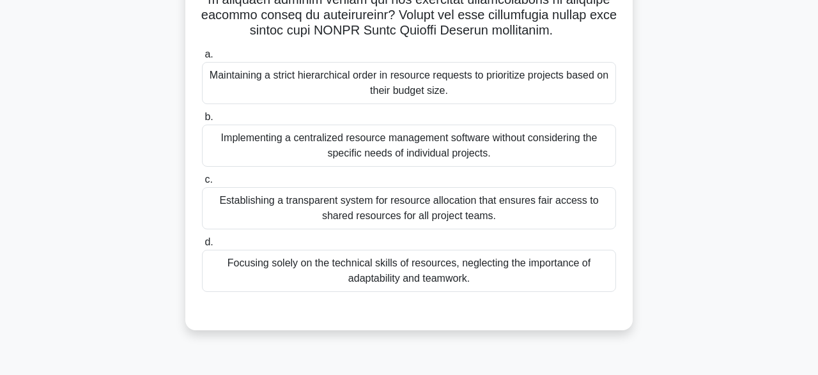
click at [603, 196] on div "Establishing a transparent system for resource allocation that ensures fair acc…" at bounding box center [409, 208] width 414 height 42
click at [202, 184] on input "c. Establishing a transparent system for resource allocation that ensures fair …" at bounding box center [202, 180] width 0 height 8
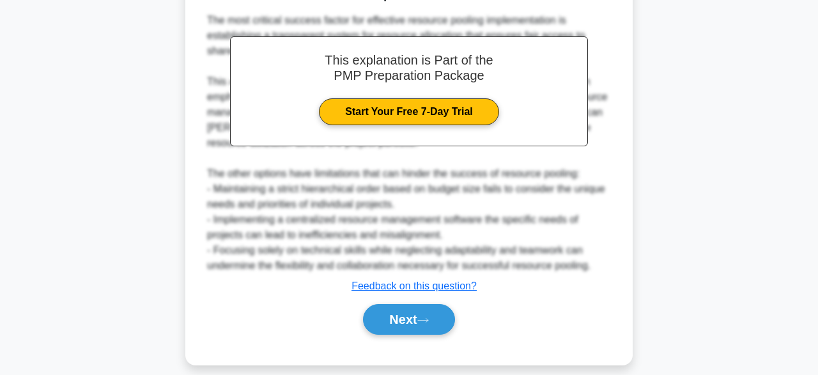
scroll to position [657, 0]
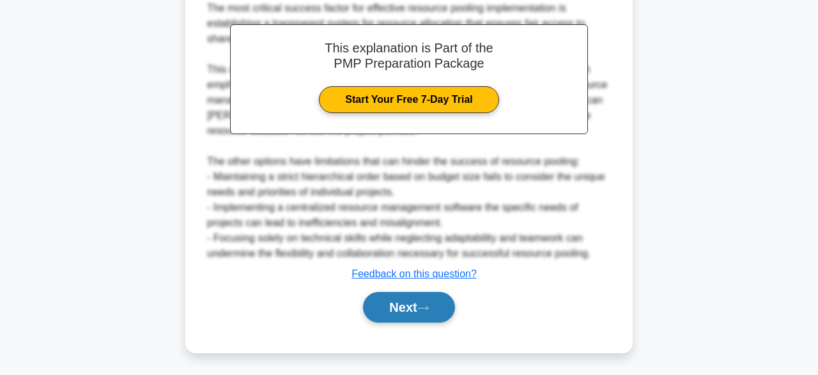
click at [437, 315] on button "Next" at bounding box center [408, 307] width 91 height 31
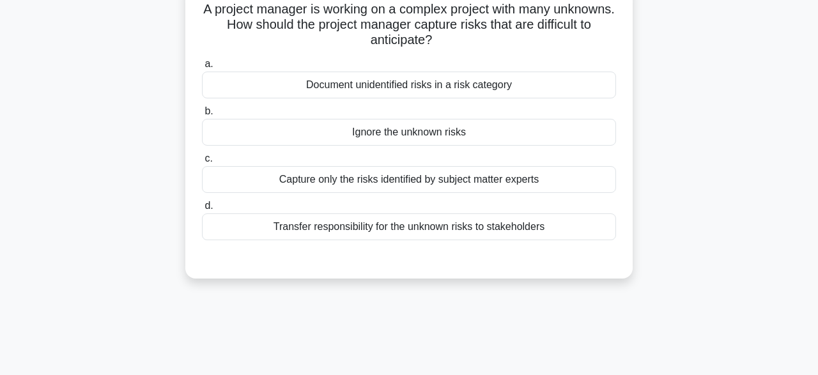
scroll to position [93, 0]
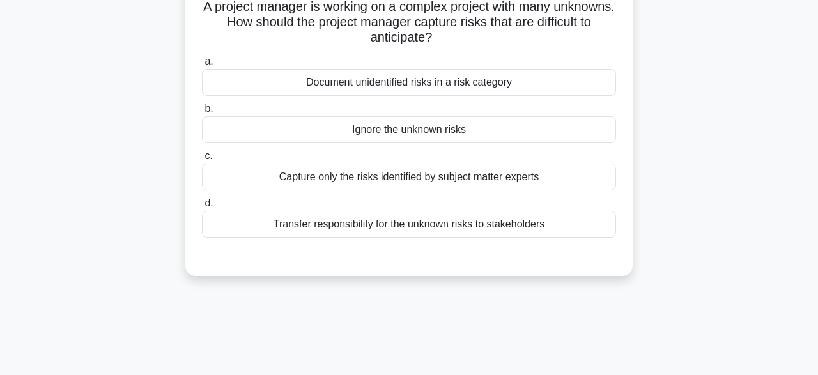
click at [570, 86] on div "Document unidentified risks in a risk category" at bounding box center [409, 82] width 414 height 27
click at [202, 66] on input "a. Document unidentified risks in a risk category" at bounding box center [202, 62] width 0 height 8
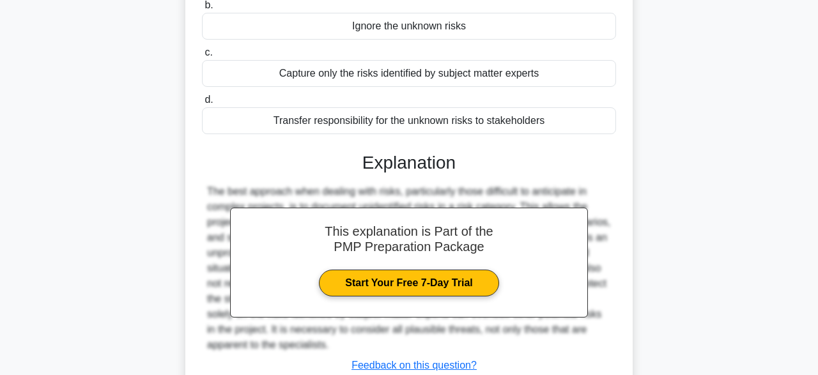
scroll to position [315, 0]
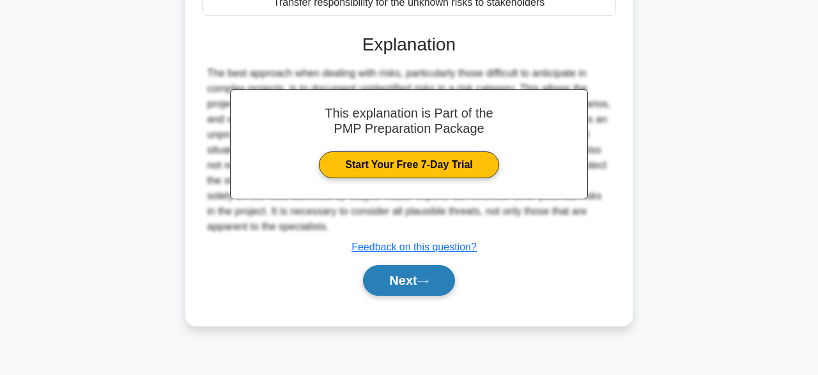
click at [439, 287] on button "Next" at bounding box center [408, 280] width 91 height 31
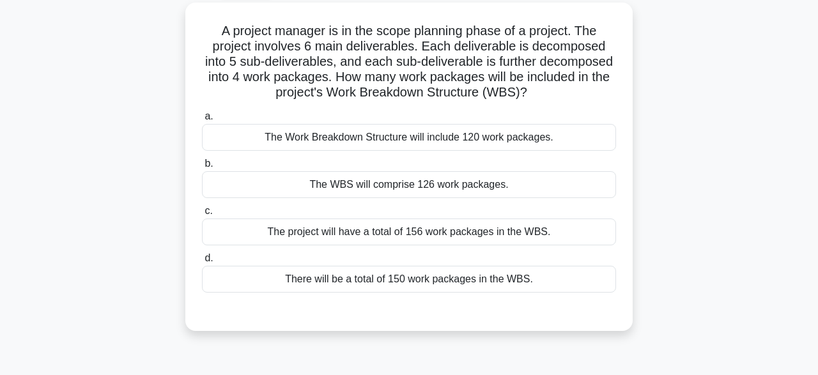
scroll to position [73, 0]
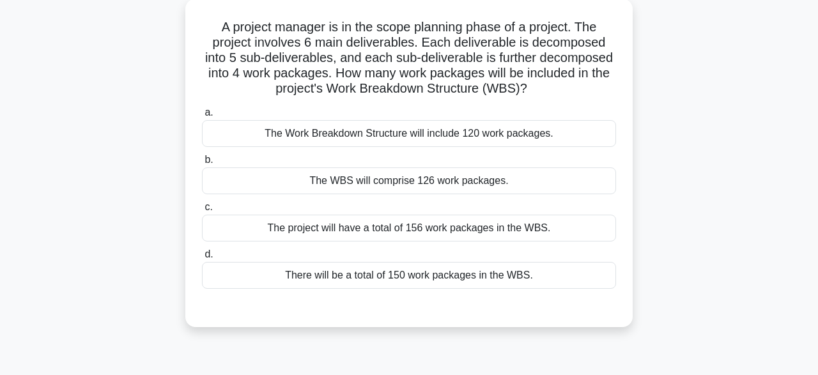
click at [582, 280] on div "There will be a total of 150 work packages in the WBS." at bounding box center [409, 275] width 414 height 27
click at [202, 259] on input "d. There will be a total of 150 work packages in the WBS." at bounding box center [202, 255] width 0 height 8
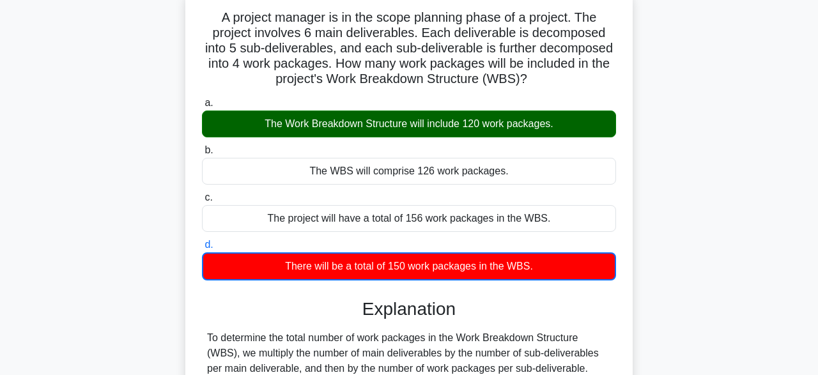
scroll to position [83, 0]
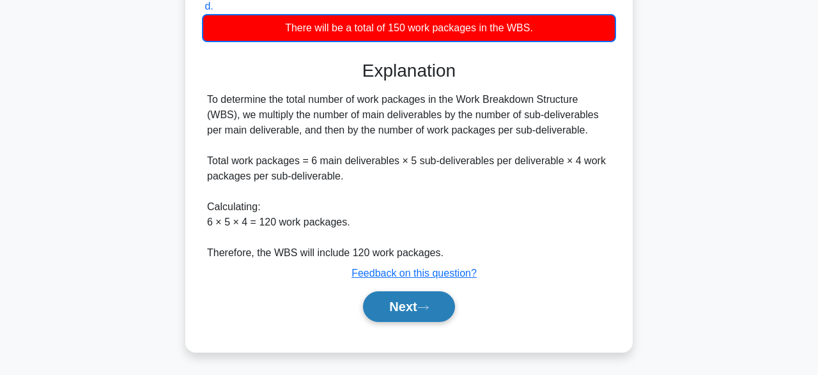
click at [443, 310] on button "Next" at bounding box center [408, 307] width 91 height 31
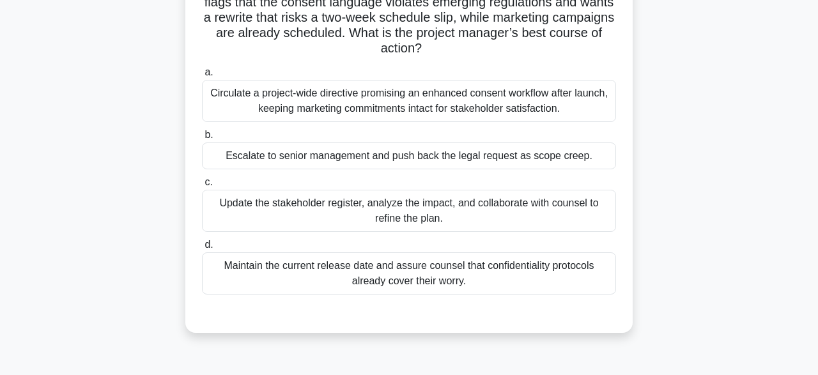
scroll to position [132, 0]
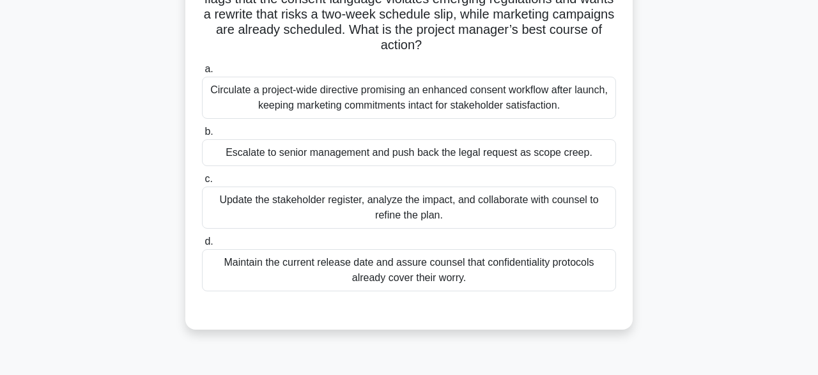
click at [597, 267] on div "Maintain the current release date and assure counsel that confidentiality proto…" at bounding box center [409, 270] width 414 height 42
click at [202, 246] on input "d. Maintain the current release date and assure counsel that confidentiality pr…" at bounding box center [202, 242] width 0 height 8
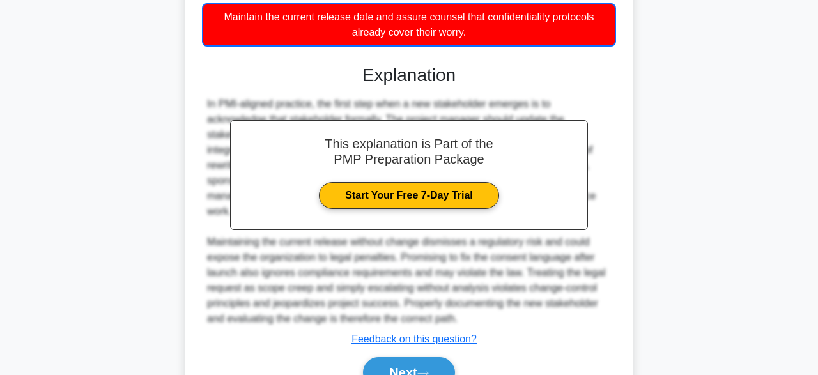
scroll to position [428, 0]
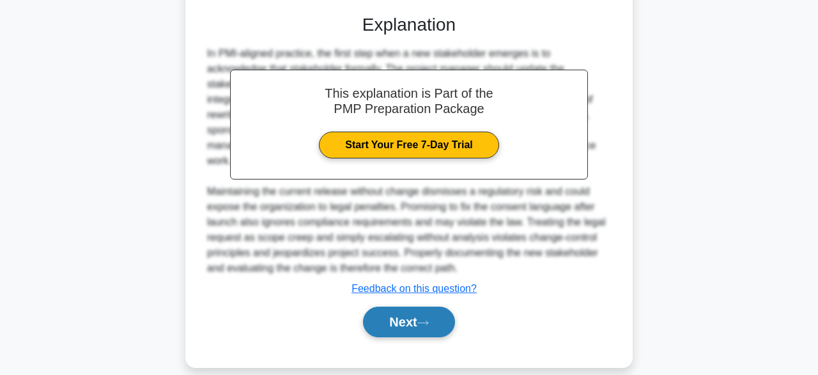
click at [440, 307] on button "Next" at bounding box center [408, 322] width 91 height 31
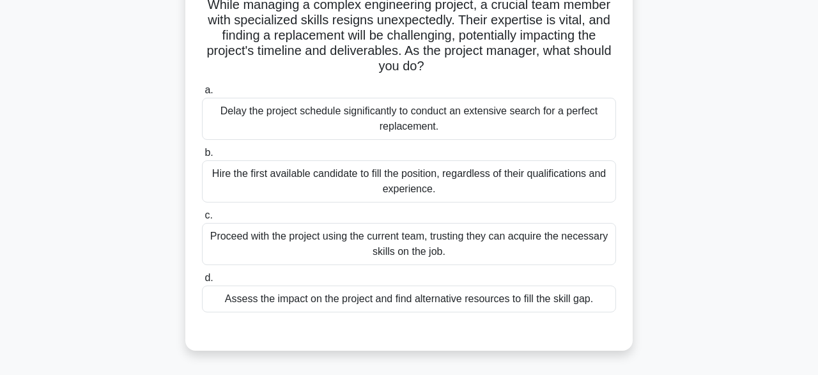
scroll to position [98, 0]
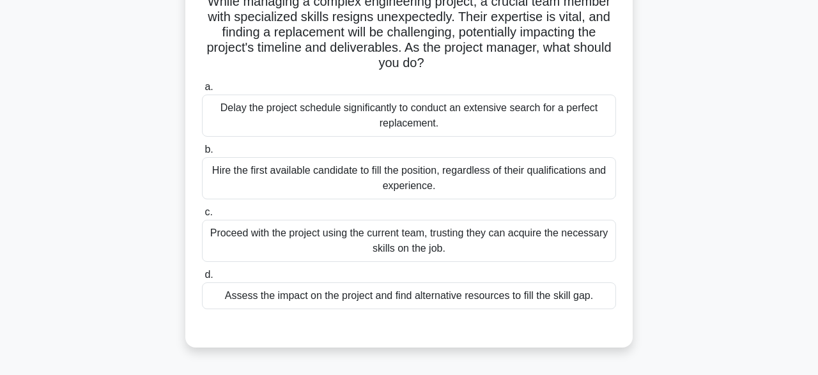
click at [566, 301] on div "Assess the impact on the project and find alternative resources to fill the ski…" at bounding box center [409, 296] width 414 height 27
click at [202, 279] on input "d. Assess the impact on the project and find alternative resources to fill the …" at bounding box center [202, 275] width 0 height 8
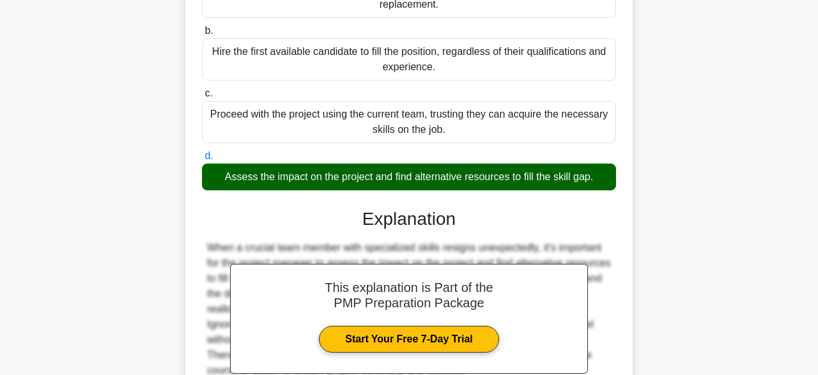
scroll to position [350, 0]
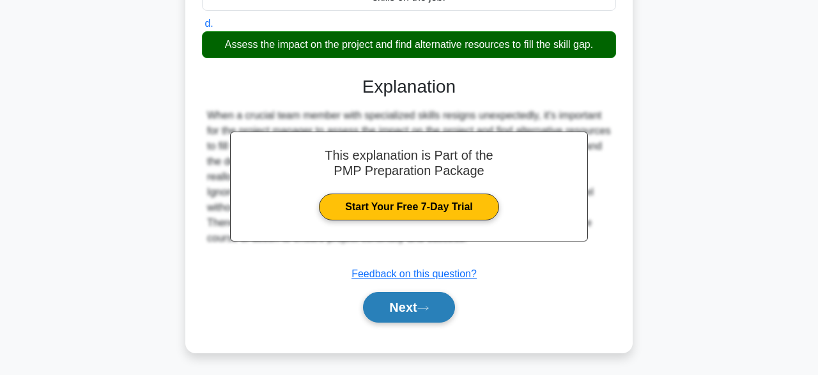
click at [412, 309] on button "Next" at bounding box center [408, 307] width 91 height 31
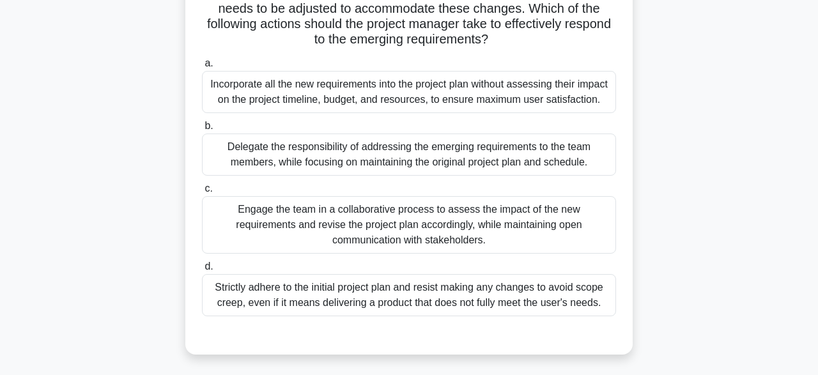
scroll to position [157, 0]
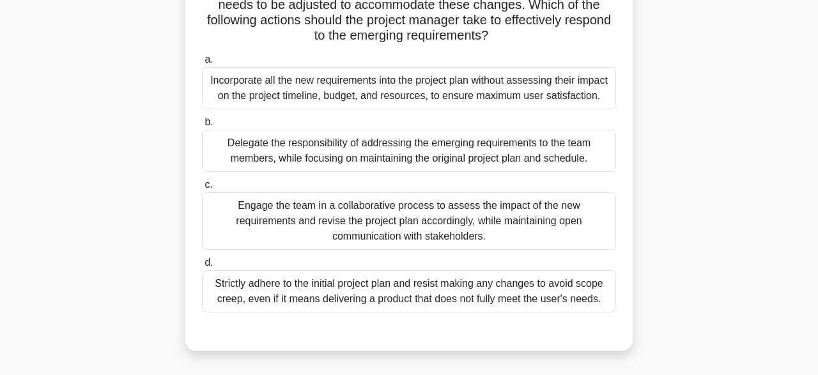
click at [561, 214] on div "Engage the team in a collaborative process to assess the impact of the new requ…" at bounding box center [409, 221] width 414 height 58
click at [202, 189] on input "c. Engage the team in a collaborative process to assess the impact of the new r…" at bounding box center [202, 185] width 0 height 8
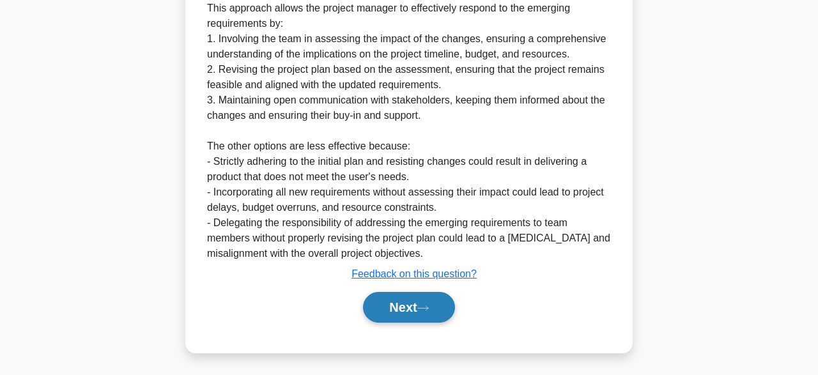
click at [428, 311] on button "Next" at bounding box center [408, 307] width 91 height 31
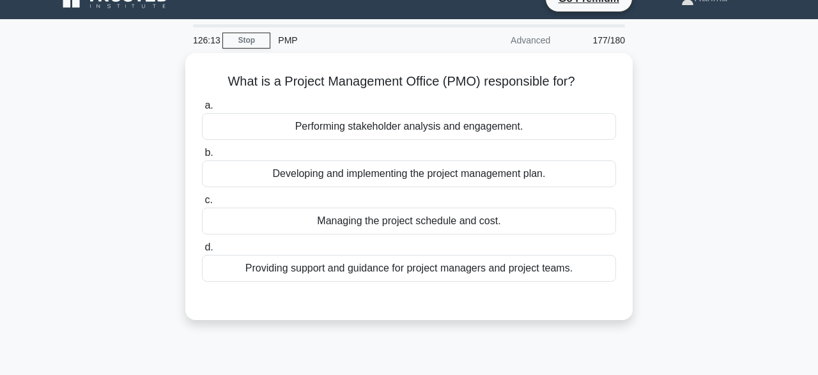
scroll to position [0, 0]
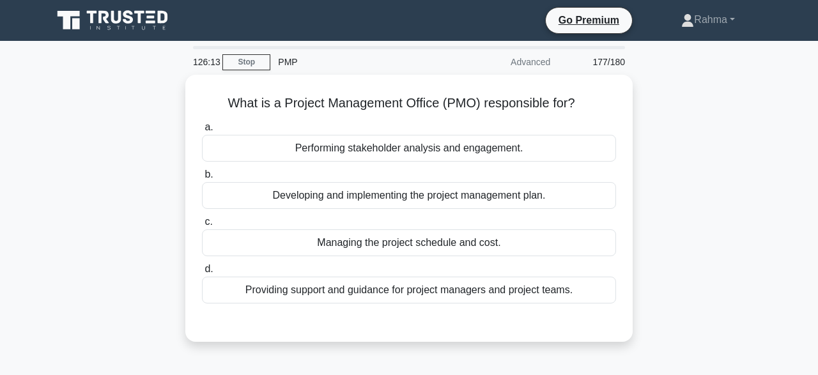
click at [682, 214] on div "What is a Project Management Office (PMO) responsible for? .spinner_0XTQ{transf…" at bounding box center [409, 216] width 729 height 283
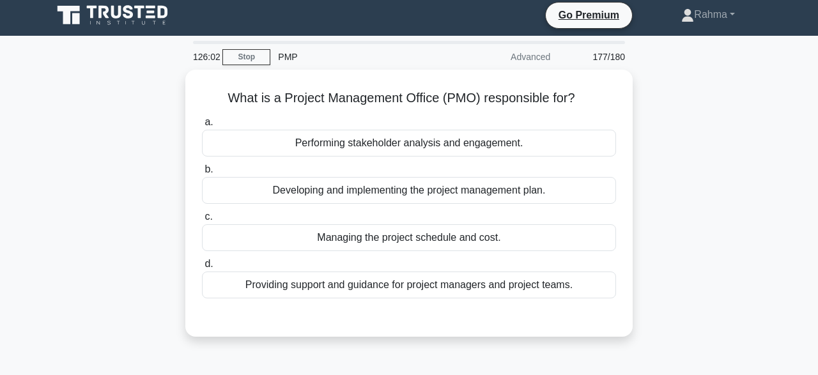
scroll to position [4, 0]
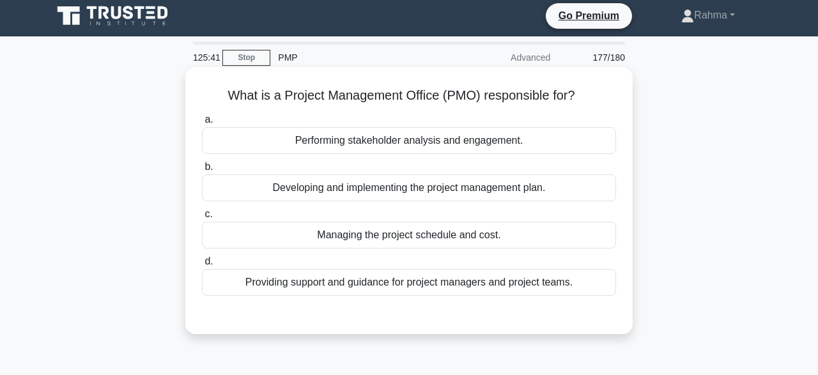
click at [580, 285] on div "Providing support and guidance for project managers and project teams." at bounding box center [409, 282] width 414 height 27
click at [202, 266] on input "d. Providing support and guidance for project managers and project teams." at bounding box center [202, 262] width 0 height 8
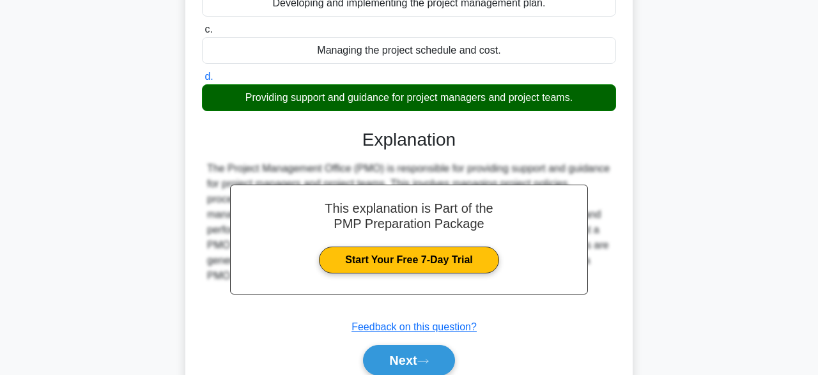
scroll to position [315, 0]
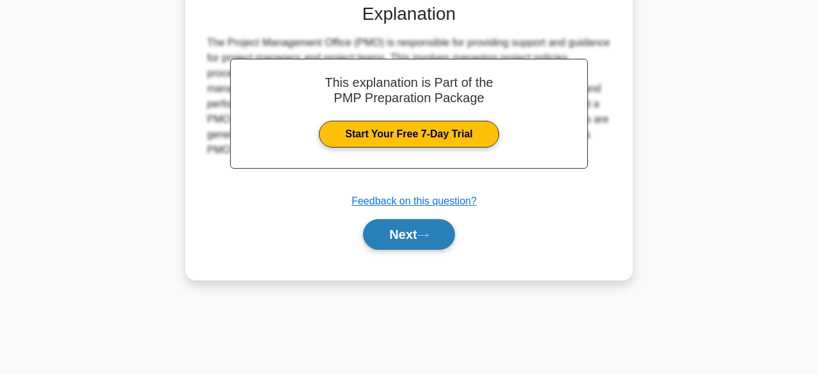
click at [420, 244] on button "Next" at bounding box center [408, 234] width 91 height 31
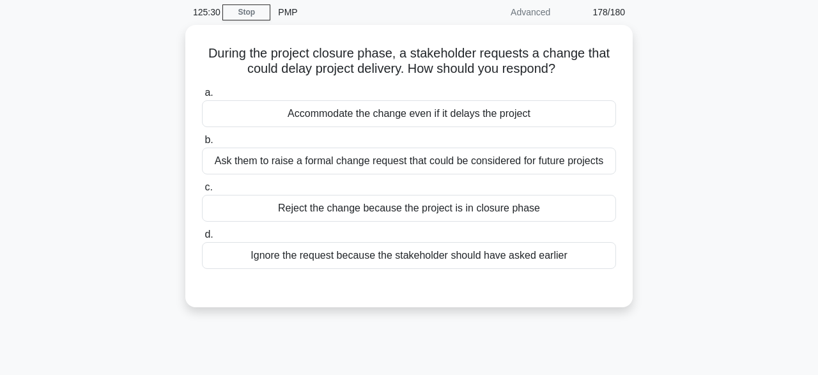
scroll to position [51, 0]
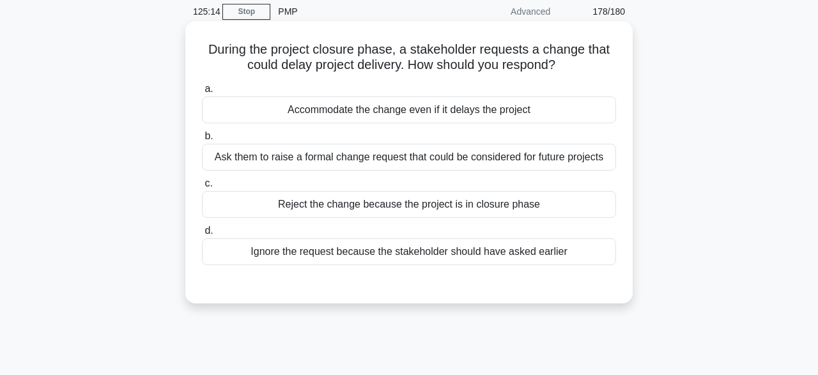
click at [545, 170] on div "Ask them to raise a formal change request that could be considered for future p…" at bounding box center [409, 157] width 414 height 27
click at [202, 141] on input "b. Ask them to raise a formal change request that could be considered for futur…" at bounding box center [202, 136] width 0 height 8
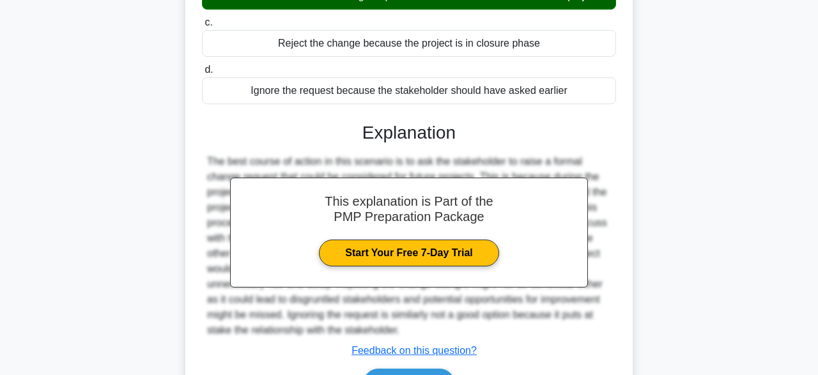
scroll to position [315, 0]
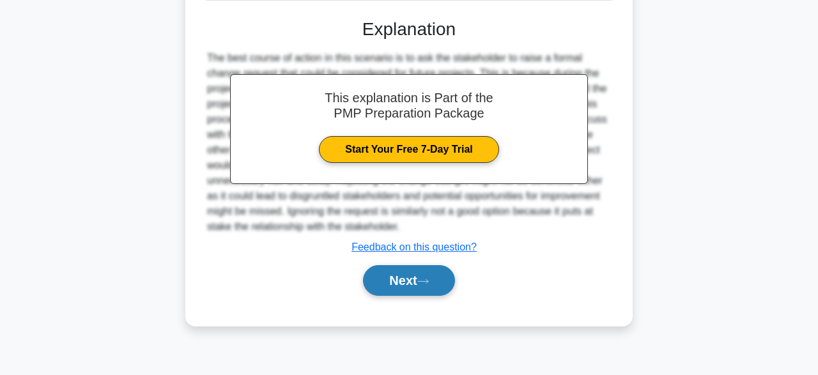
click at [410, 277] on button "Next" at bounding box center [408, 280] width 91 height 31
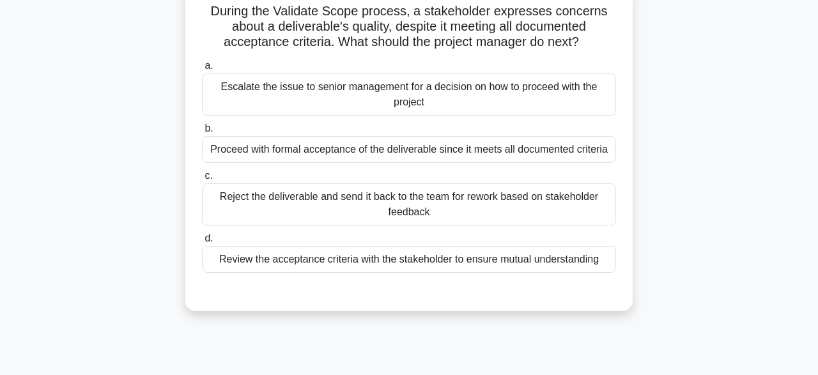
scroll to position [91, 0]
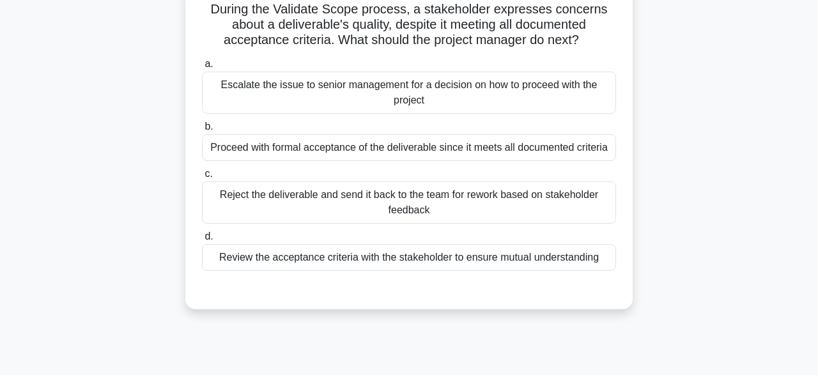
click at [466, 262] on div "Review the acceptance criteria with the stakeholder to ensure mutual understand…" at bounding box center [409, 257] width 414 height 27
click at [202, 241] on input "d. Review the acceptance criteria with the stakeholder to ensure mutual underst…" at bounding box center [202, 237] width 0 height 8
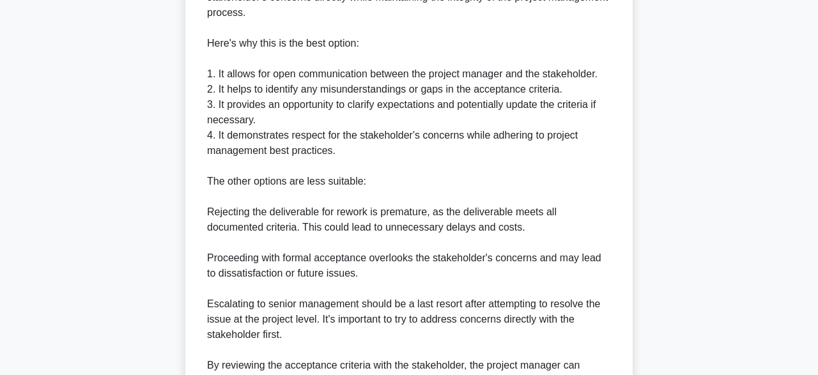
scroll to position [595, 0]
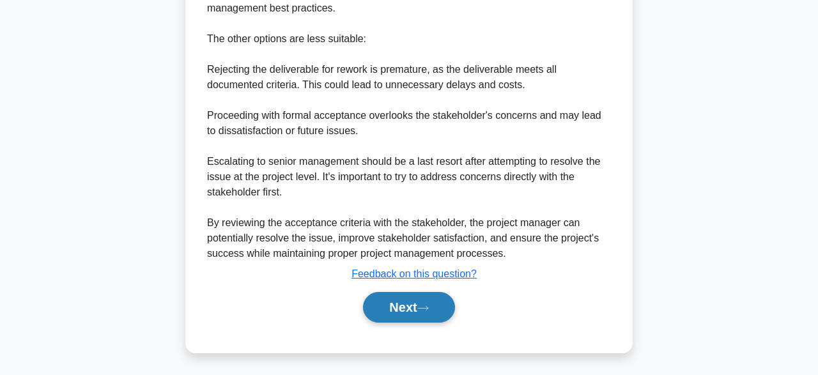
click at [423, 307] on icon at bounding box center [424, 308] width 12 height 7
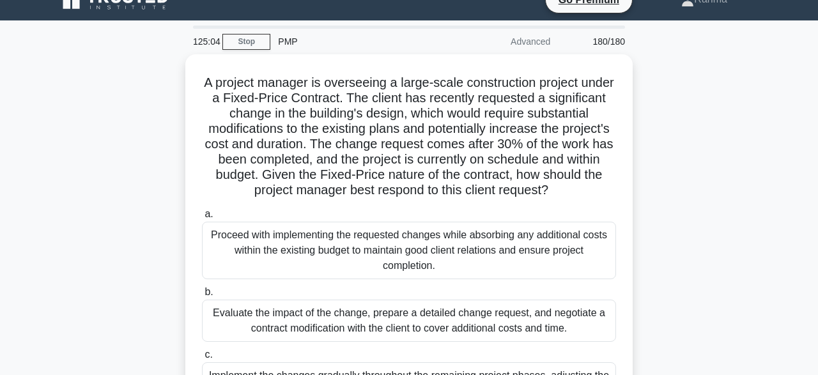
scroll to position [18, 0]
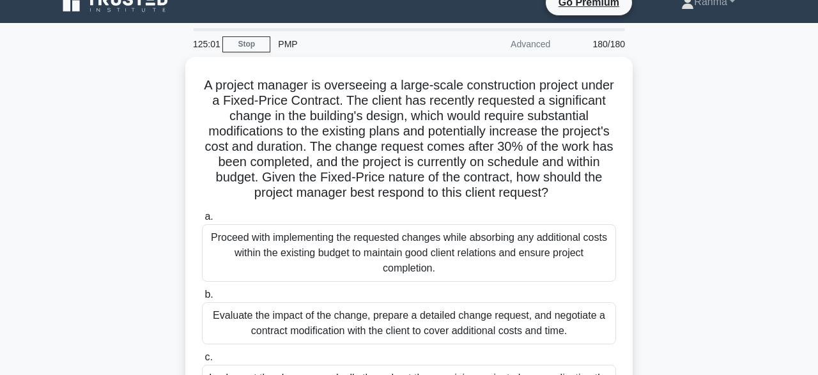
click at [775, 70] on main "125:01 Stop PMP Advanced 180/180" at bounding box center [409, 348] width 818 height 650
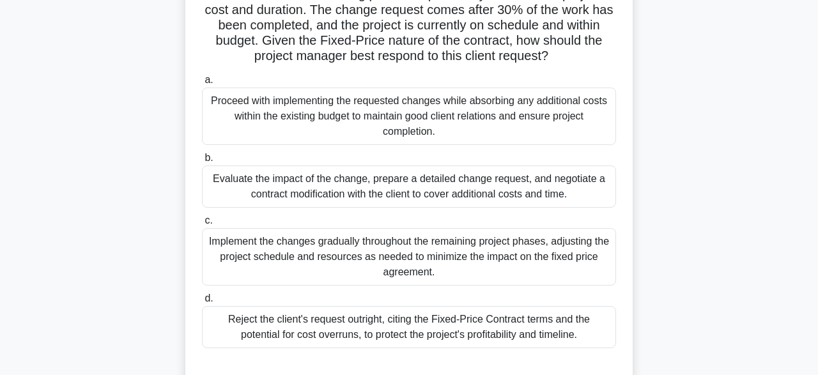
scroll to position [154, 0]
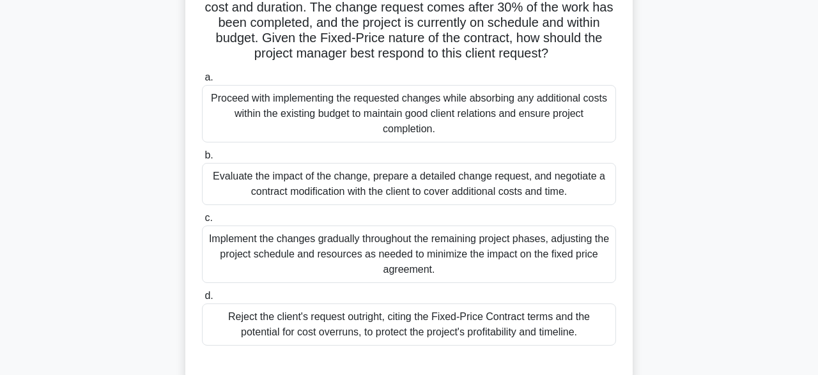
click at [480, 193] on div "Evaluate the impact of the change, prepare a detailed change request, and negot…" at bounding box center [409, 184] width 414 height 42
click at [202, 160] on input "b. Evaluate the impact of the change, prepare a detailed change request, and ne…" at bounding box center [202, 156] width 0 height 8
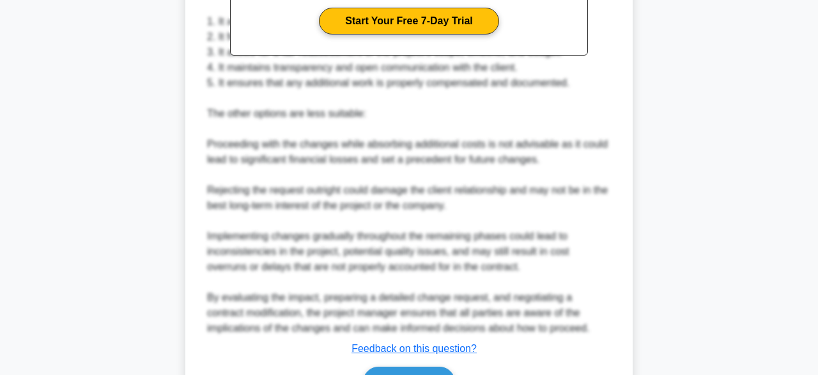
scroll to position [703, 0]
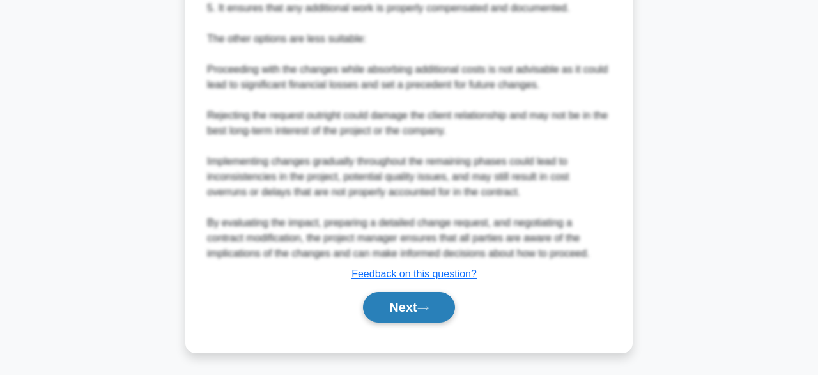
click at [426, 314] on button "Next" at bounding box center [408, 307] width 91 height 31
click at [427, 305] on icon at bounding box center [424, 308] width 12 height 7
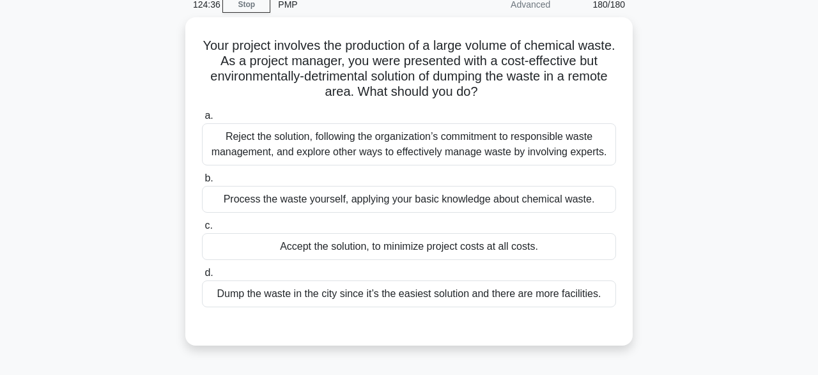
scroll to position [58, 0]
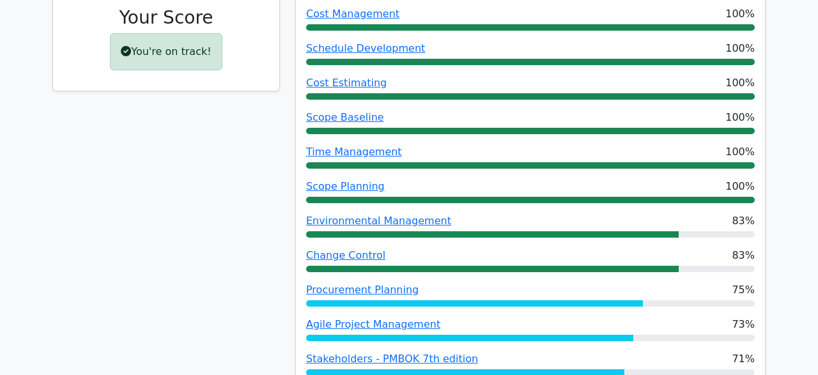
scroll to position [703, 0]
